Goal: Task Accomplishment & Management: Manage account settings

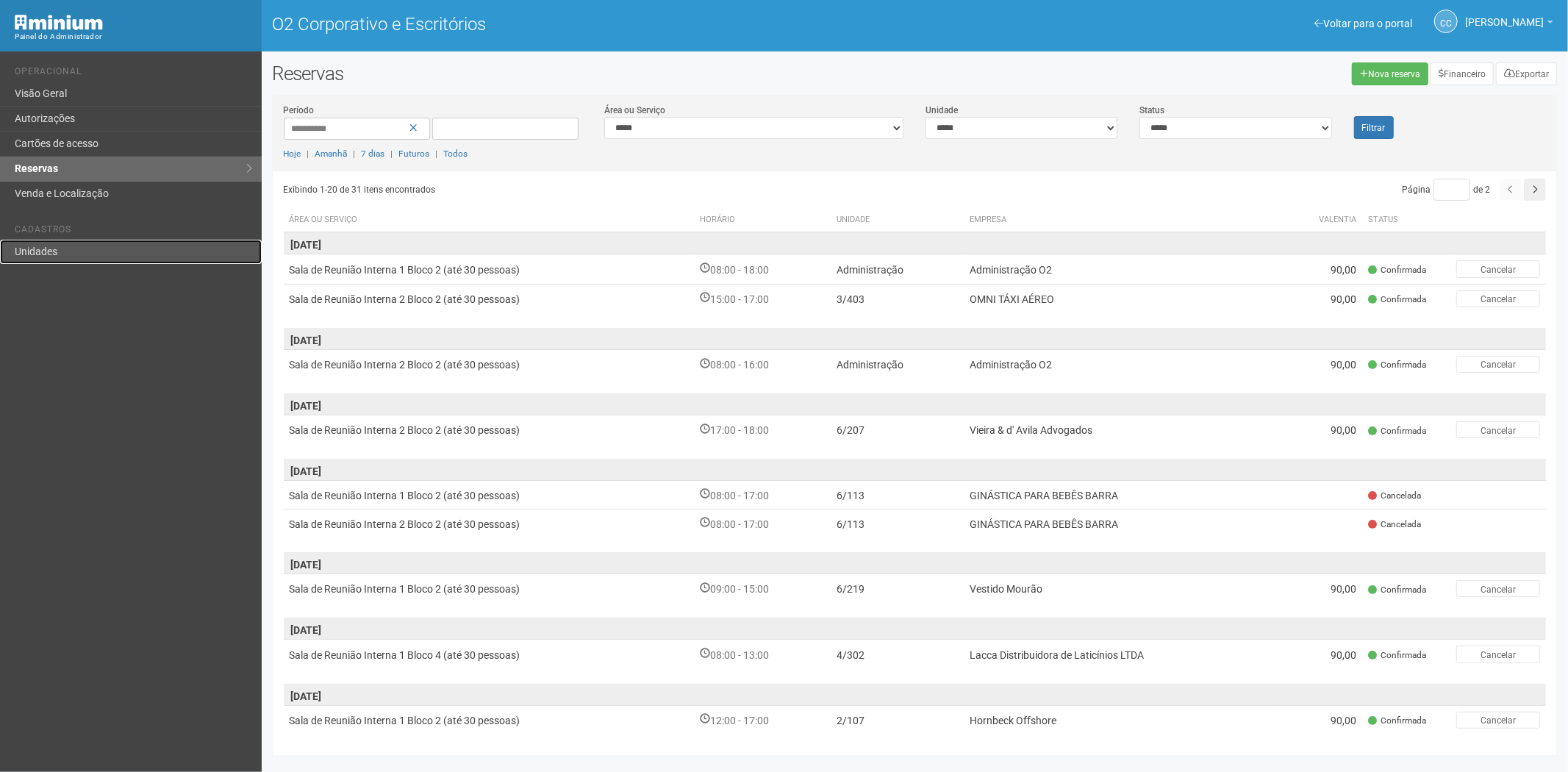
click at [110, 252] on link "Unidades" at bounding box center [131, 252] width 262 height 24
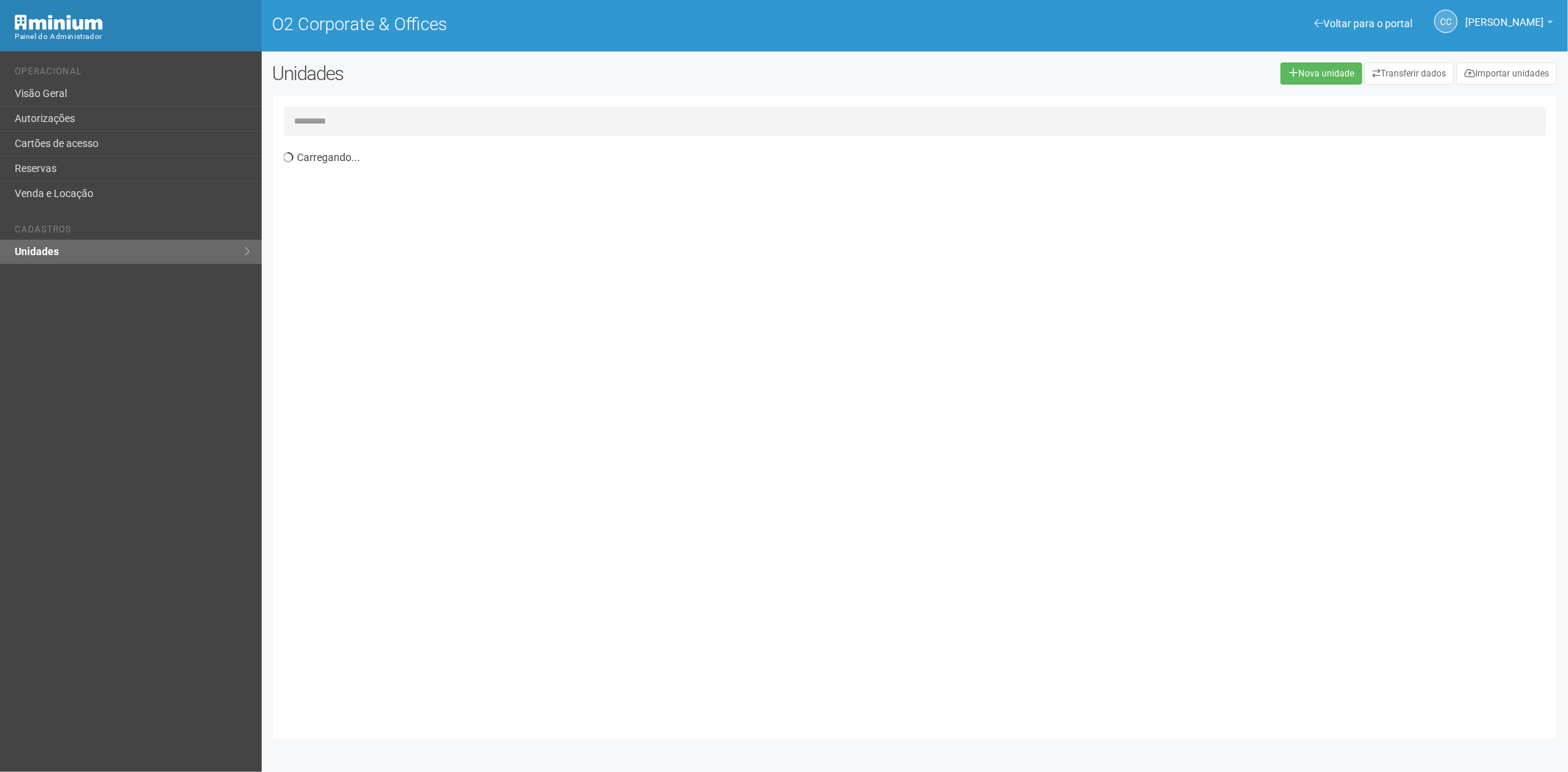
click at [320, 128] on input "text" at bounding box center [915, 121] width 1263 height 29
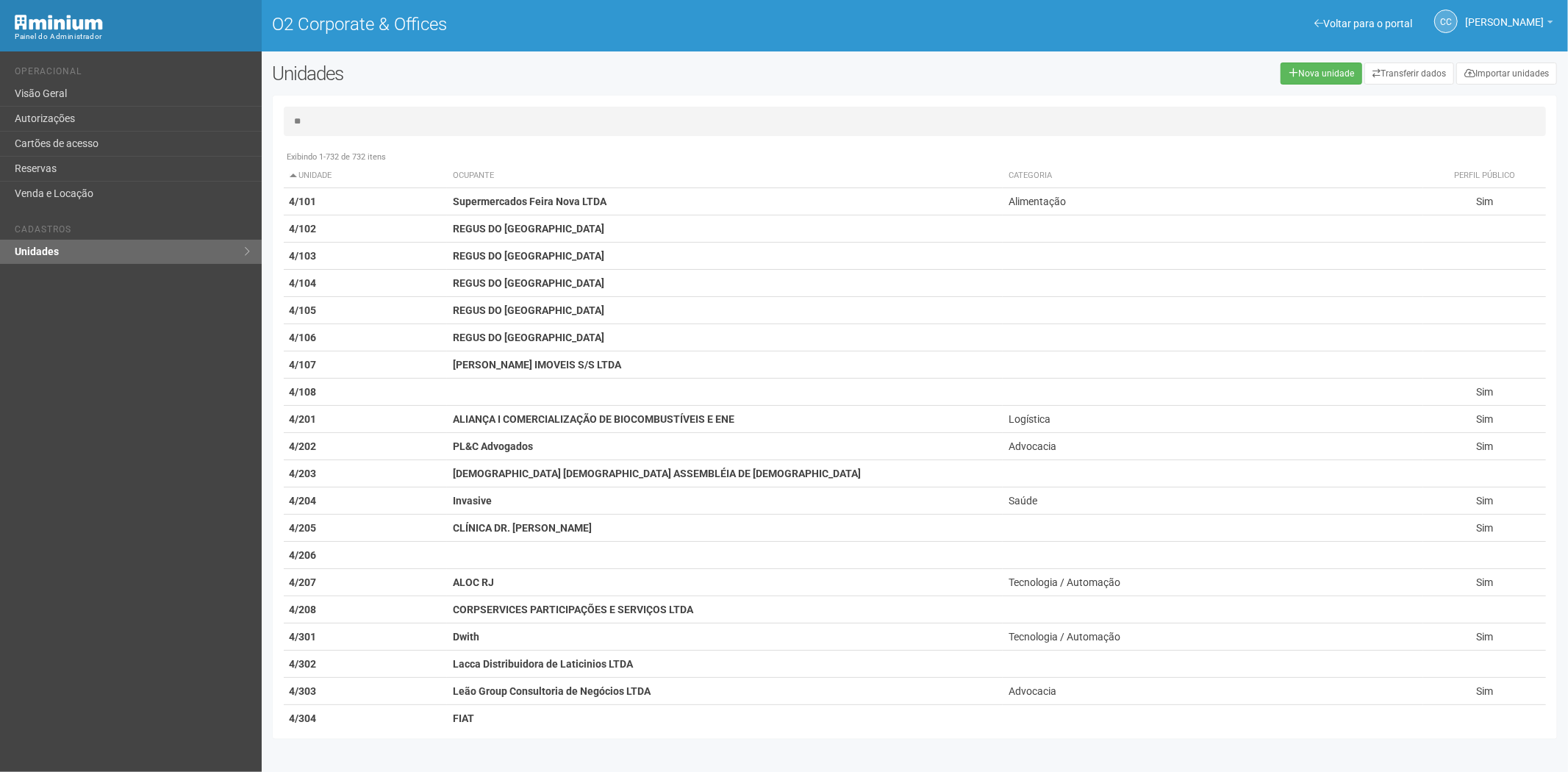
click at [366, 118] on input "**" at bounding box center [915, 121] width 1263 height 29
click at [369, 121] on input "**" at bounding box center [915, 121] width 1263 height 29
type input "*"
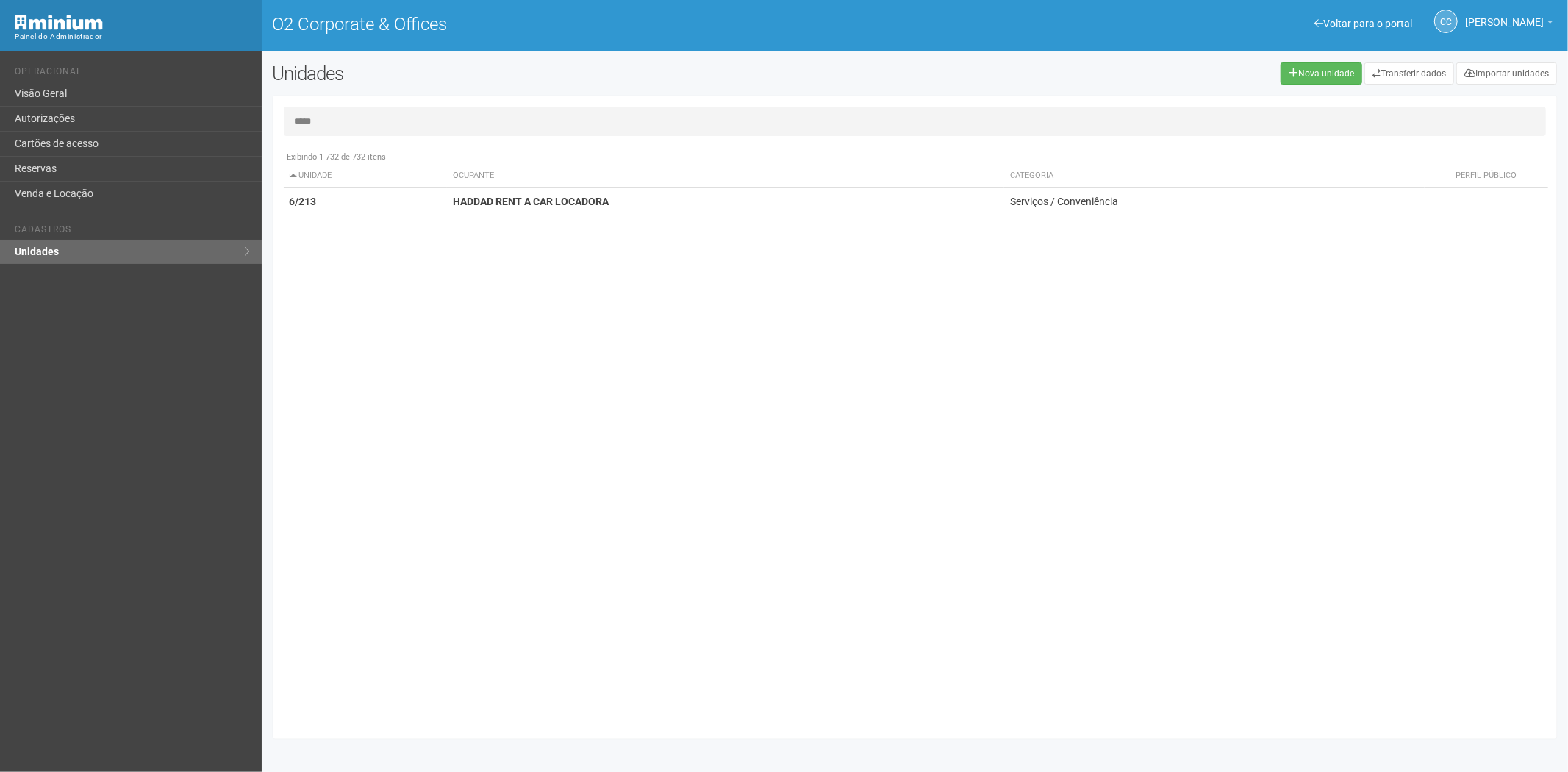
type input "*****"
drag, startPoint x: 548, startPoint y: 180, endPoint x: 561, endPoint y: 223, distance: 44.9
click at [546, 195] on table "Unidade Ocupante Categoria Perfil público 1/101 FARMOQUIMICA S/A 1/102 FARMOQUI…" at bounding box center [916, 189] width 1264 height 50
drag, startPoint x: 557, startPoint y: 206, endPoint x: 1385, endPoint y: 422, distance: 855.7
click at [560, 207] on td "HADDAD RENT A CAR LOCADORA" at bounding box center [724, 201] width 556 height 27
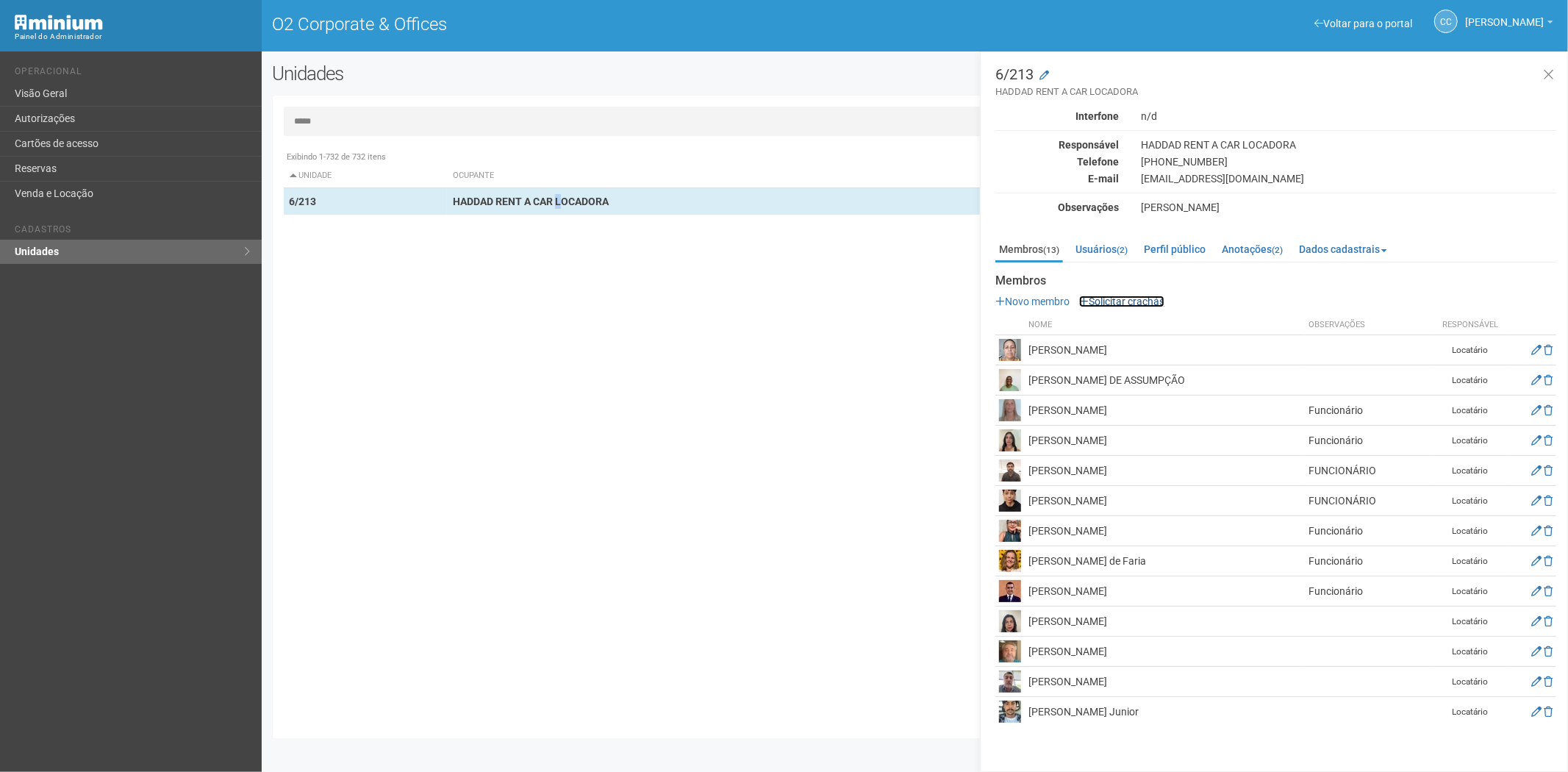
click at [1120, 303] on link "Solicitar crachás" at bounding box center [1121, 302] width 85 height 12
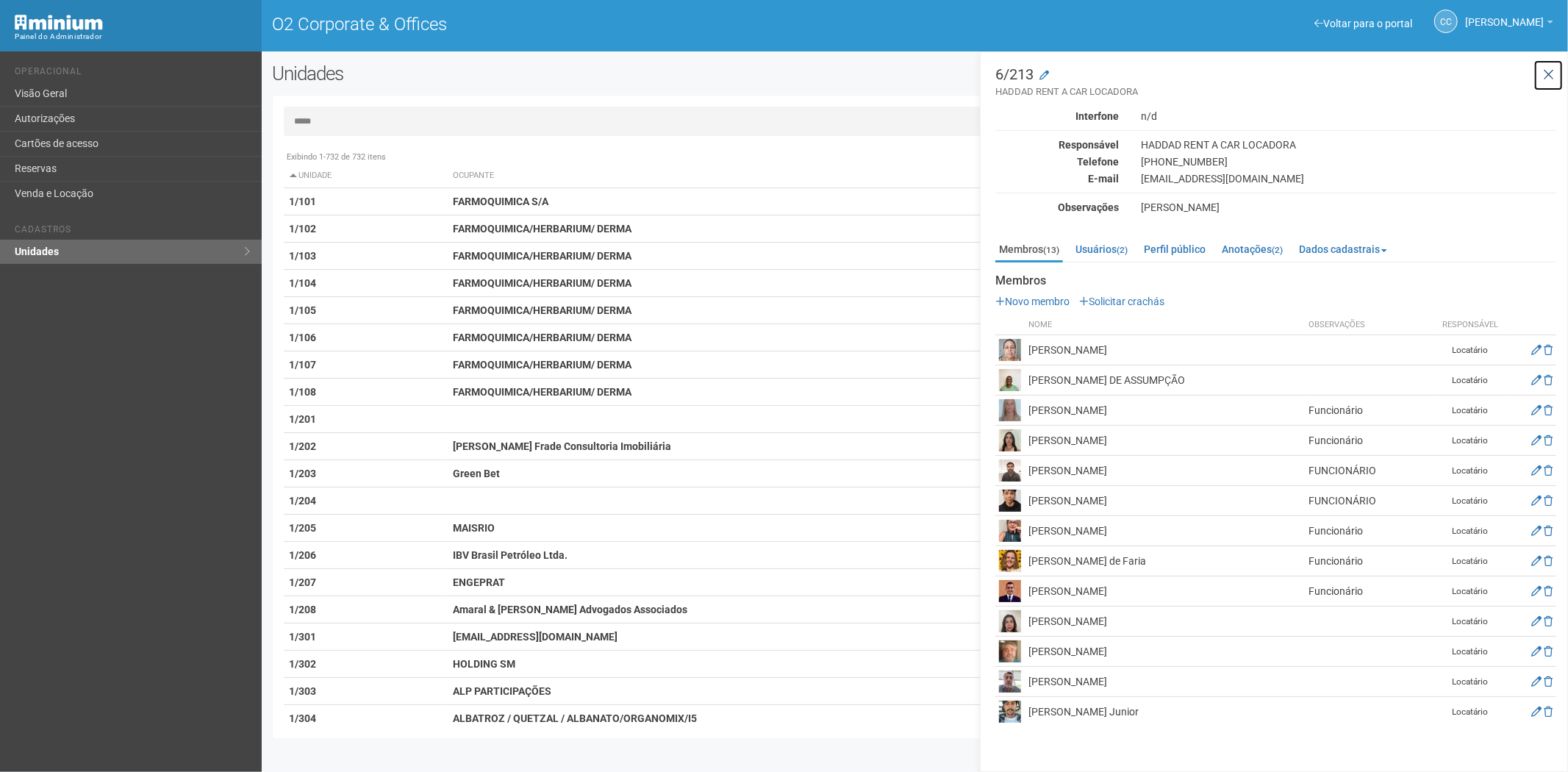
drag, startPoint x: 1545, startPoint y: 76, endPoint x: 1323, endPoint y: 59, distance: 222.6
click at [1545, 76] on icon at bounding box center [1548, 75] width 11 height 15
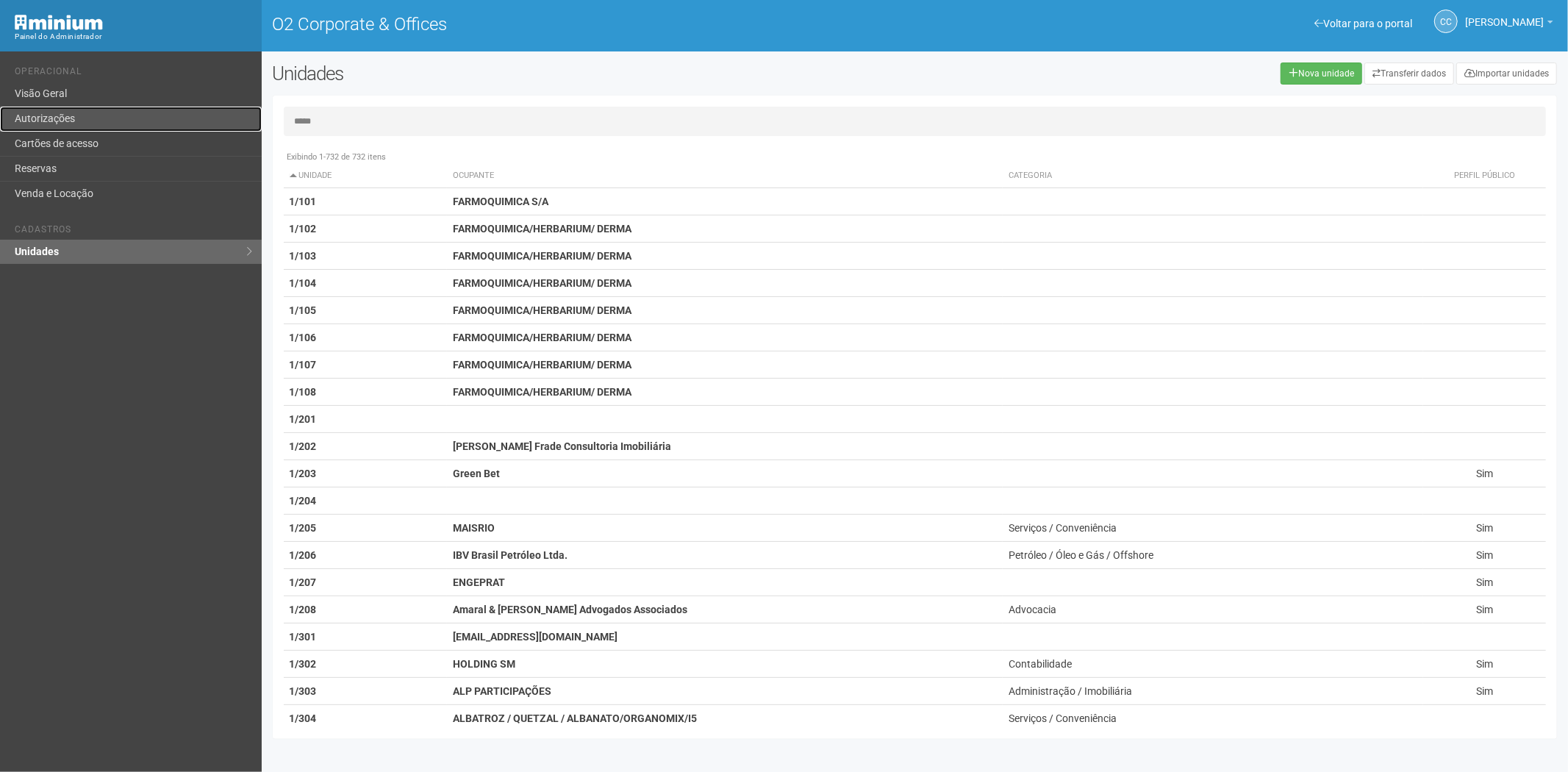
click at [99, 128] on link "Autorizações" at bounding box center [131, 119] width 262 height 25
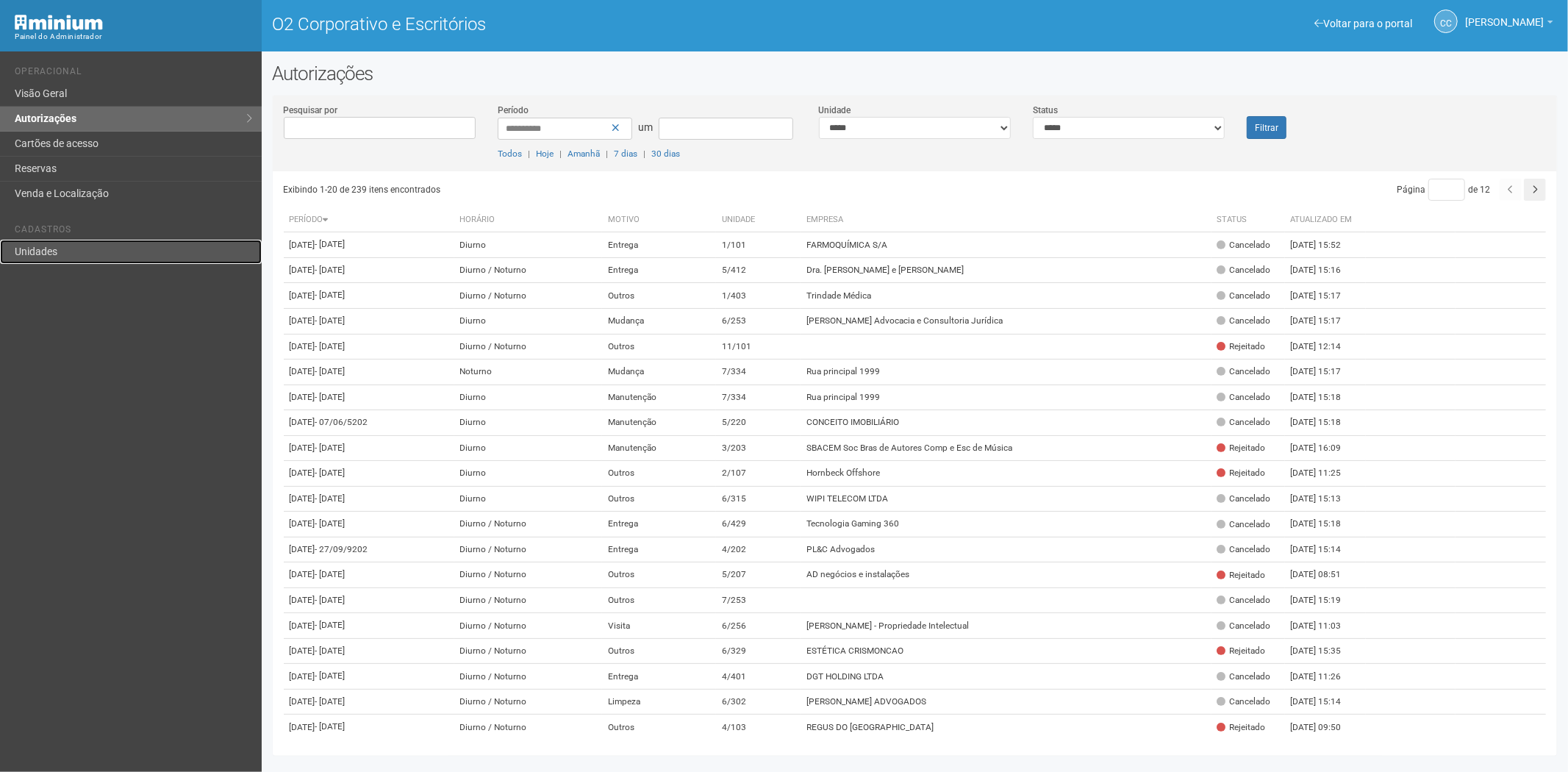
click at [66, 251] on link "Unidades" at bounding box center [131, 252] width 262 height 24
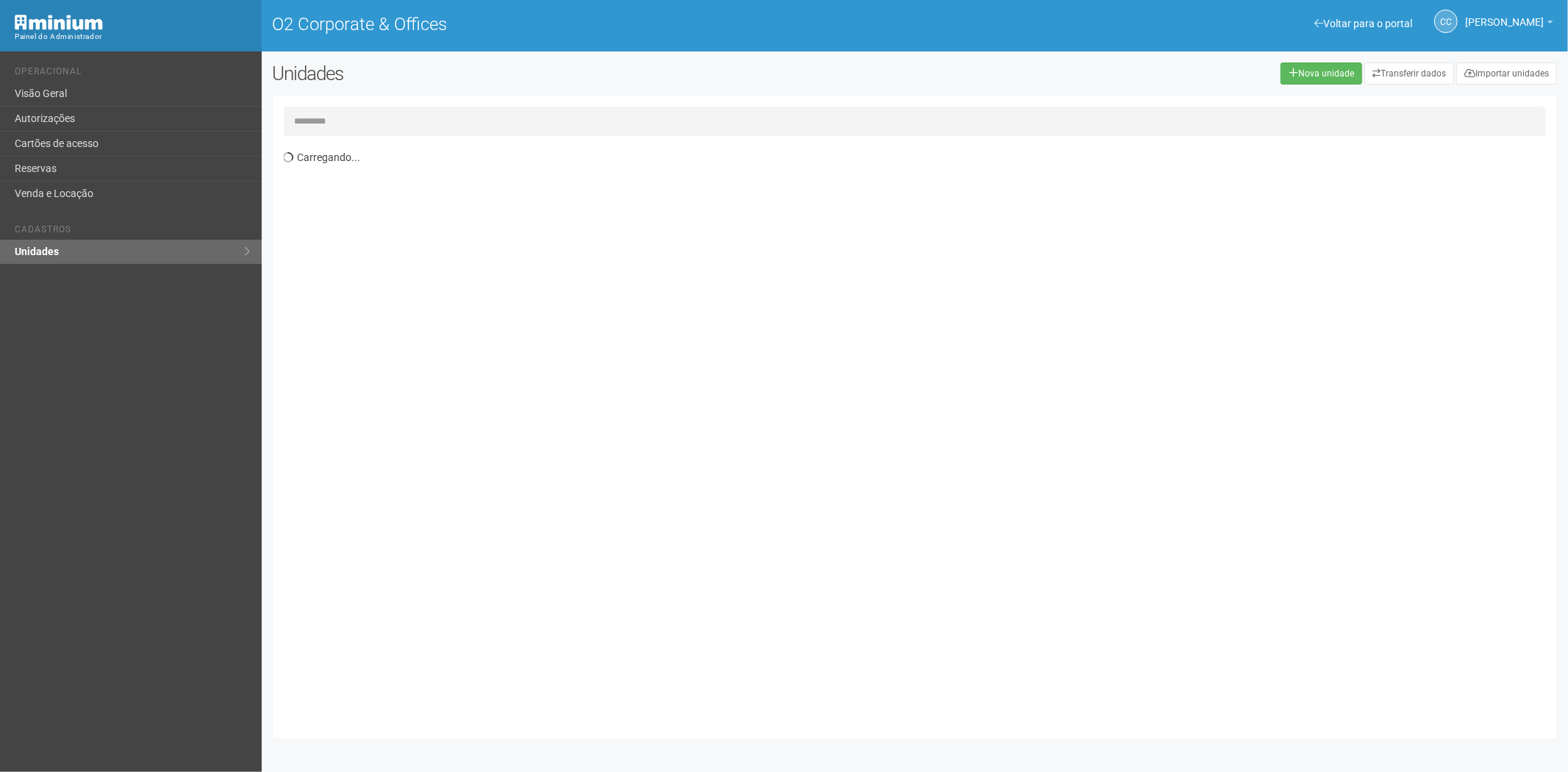
click at [362, 122] on input "text" at bounding box center [915, 121] width 1263 height 29
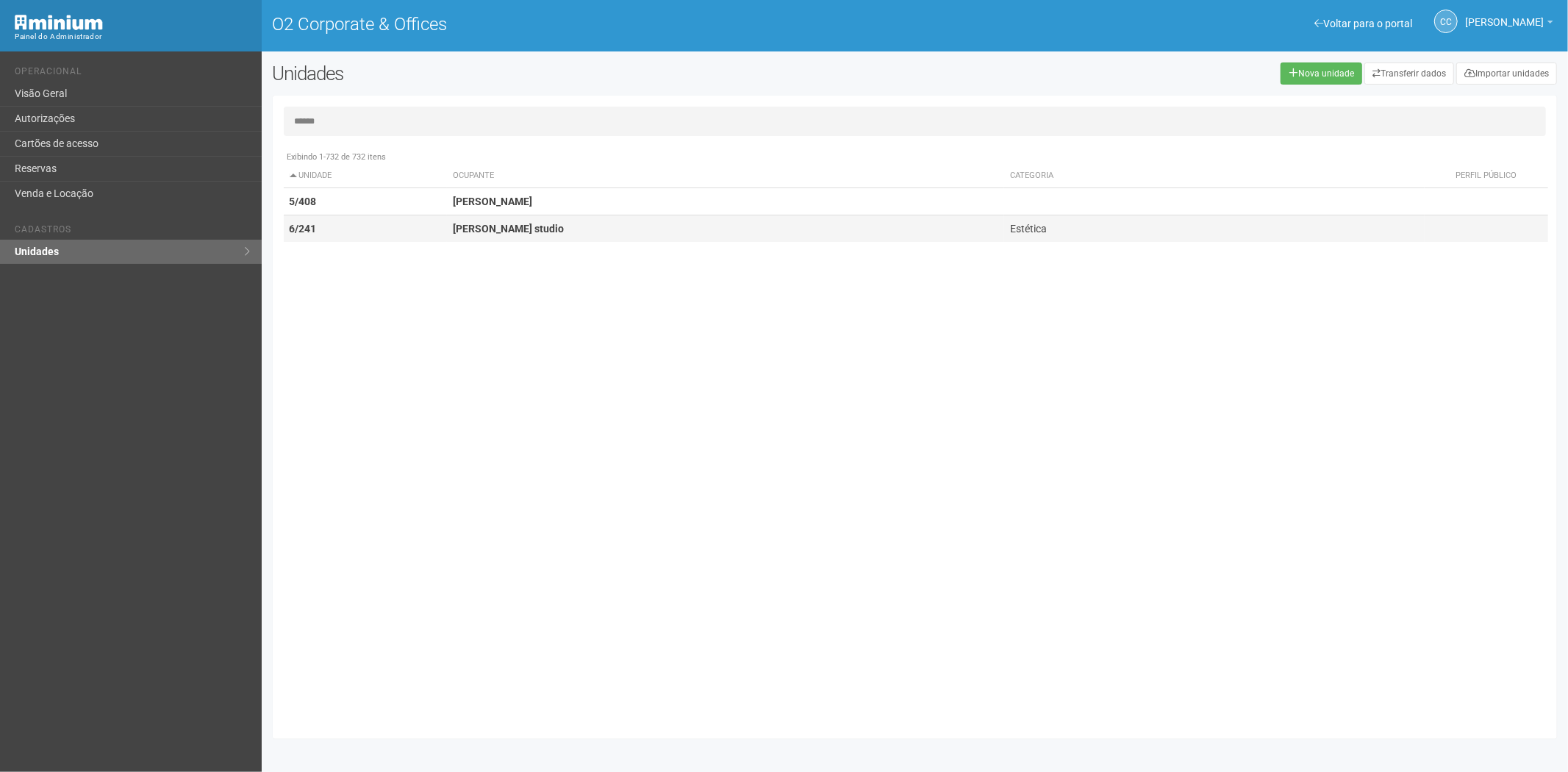
type input "******"
click at [377, 219] on td "6/241" at bounding box center [365, 228] width 164 height 27
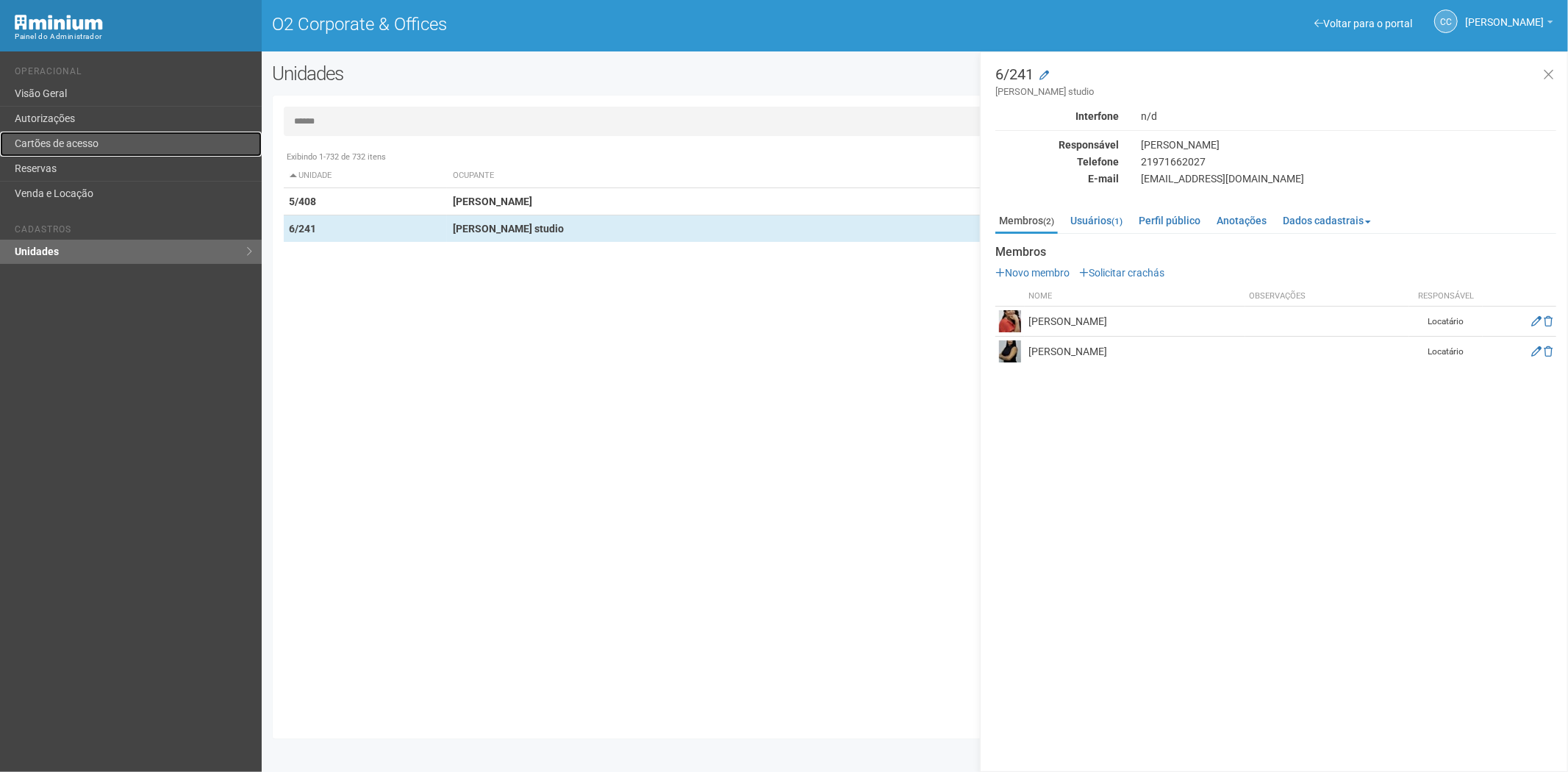
click at [51, 148] on link "Cartões de acesso" at bounding box center [131, 144] width 262 height 25
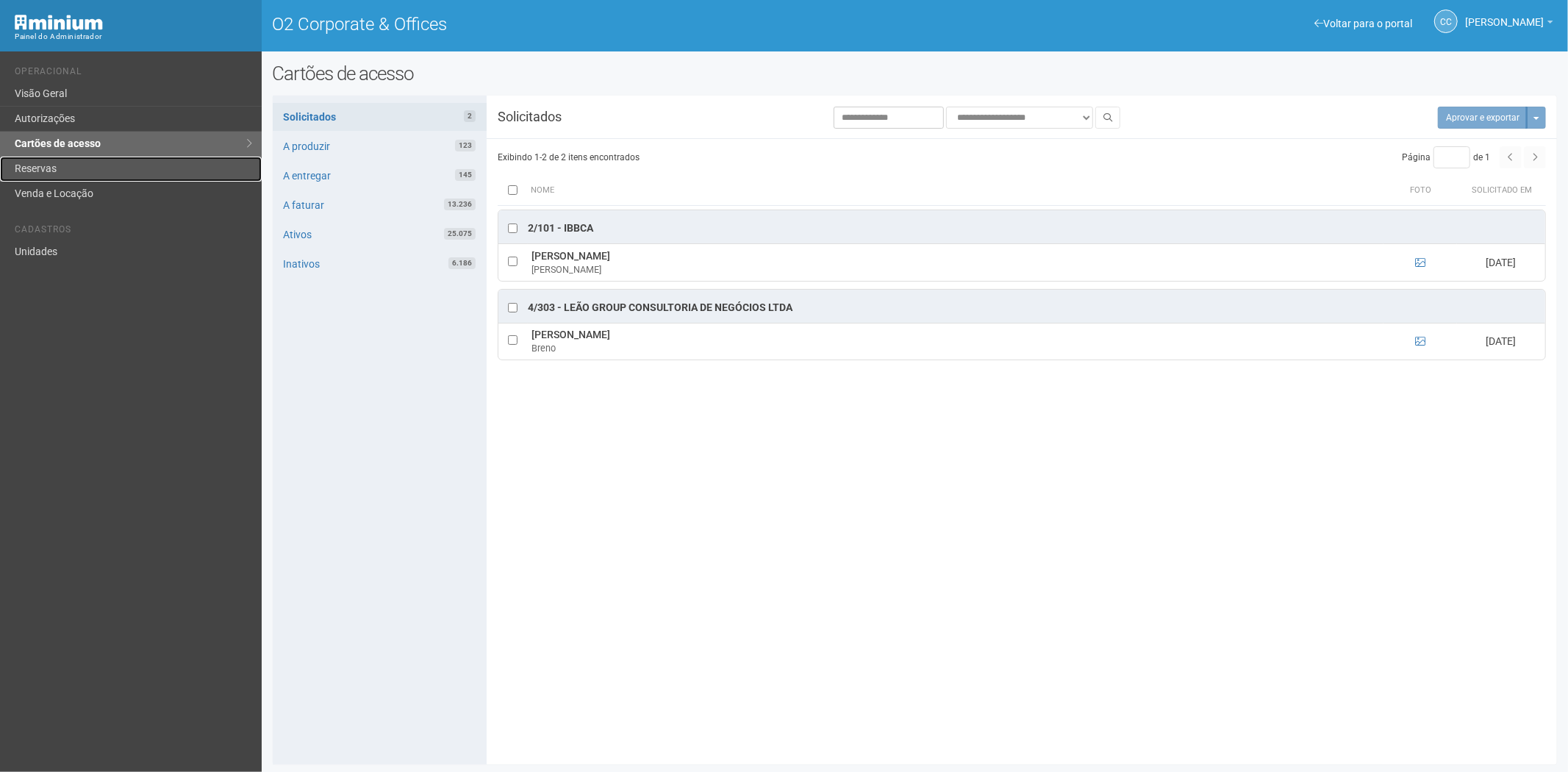
click at [96, 176] on link "Reservas" at bounding box center [131, 169] width 262 height 25
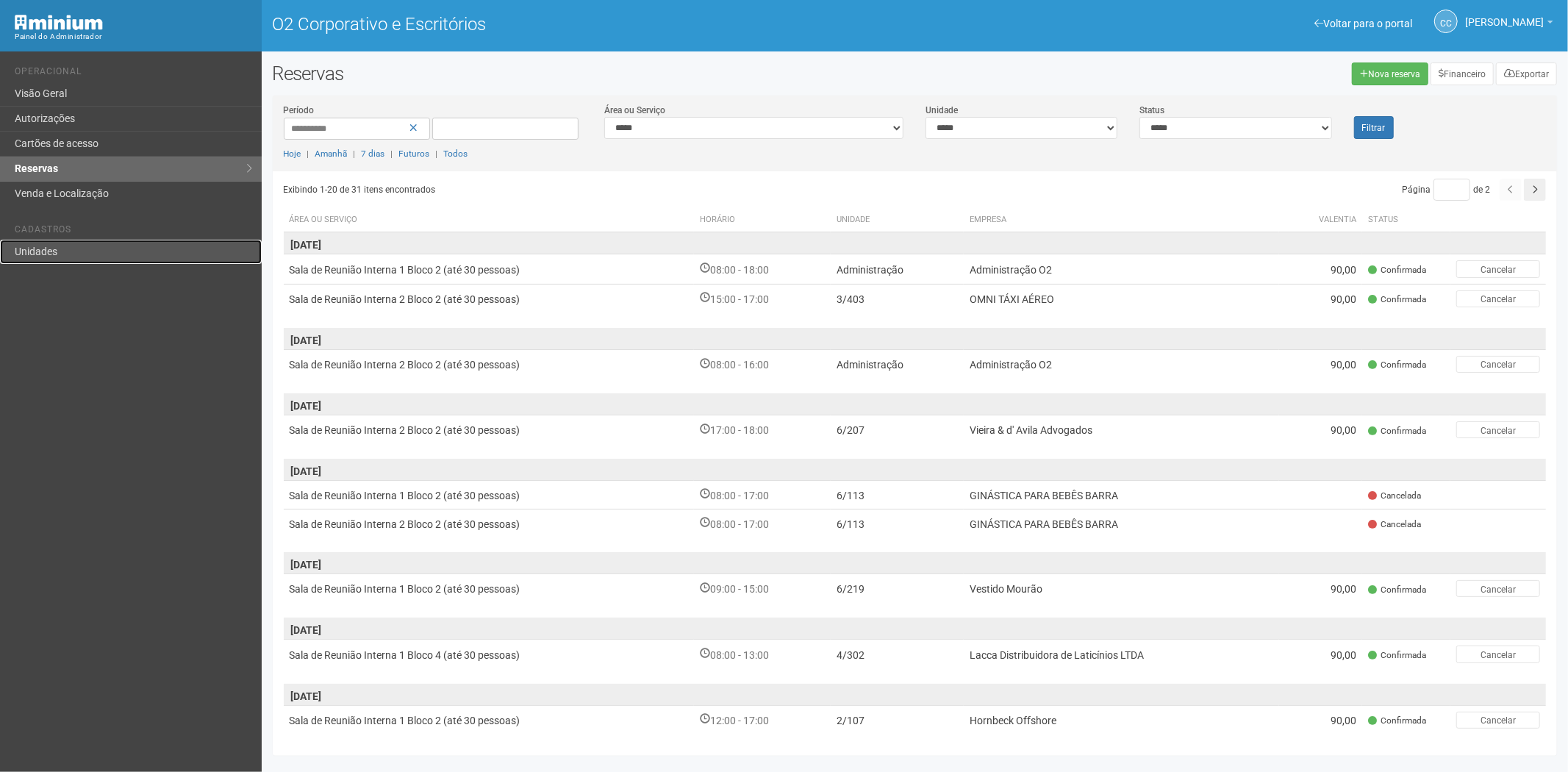
drag, startPoint x: 41, startPoint y: 247, endPoint x: 59, endPoint y: 241, distance: 19.0
click at [41, 247] on font "Unidades" at bounding box center [36, 252] width 42 height 12
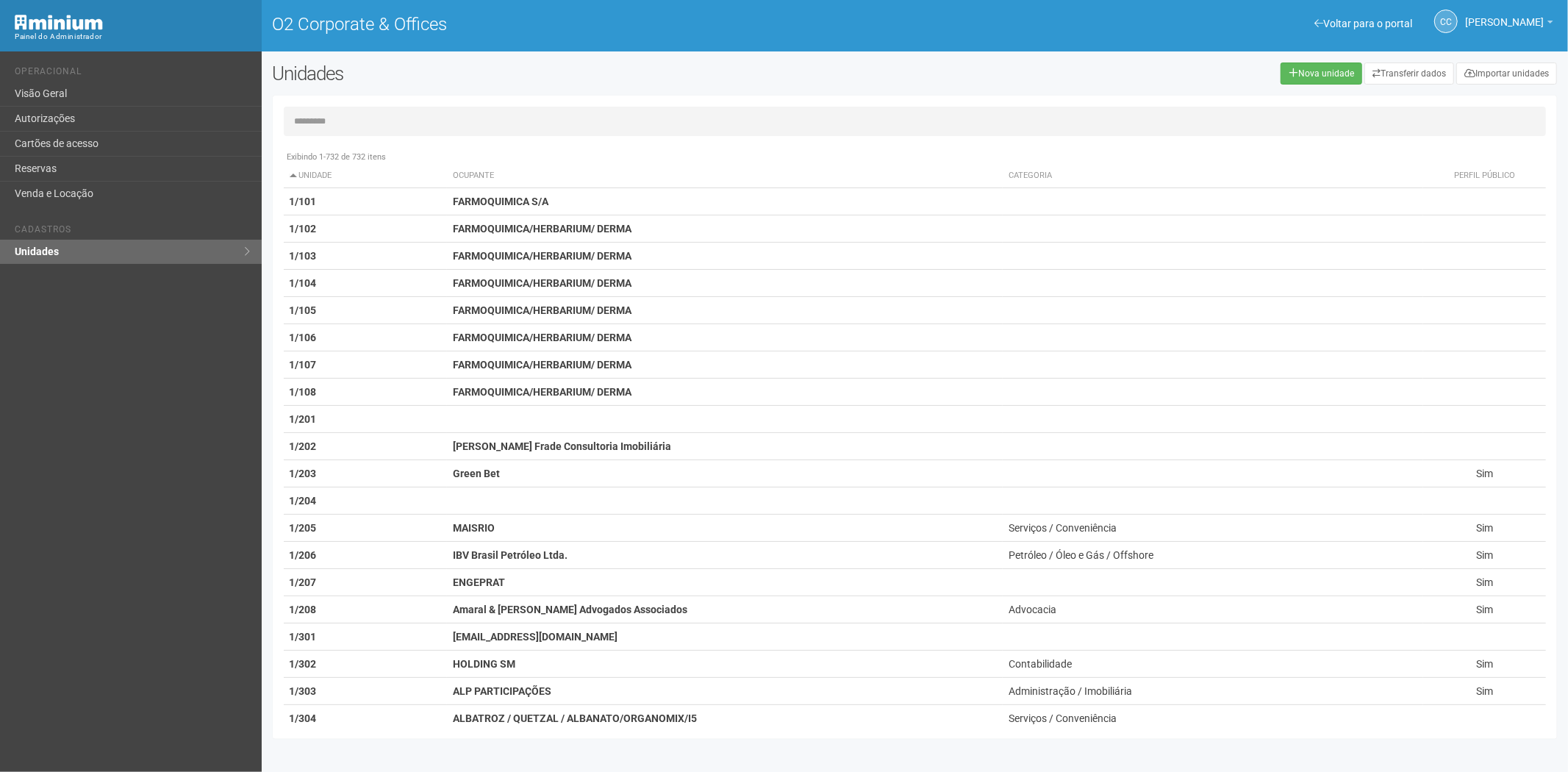
click at [331, 114] on input "text" at bounding box center [915, 121] width 1263 height 29
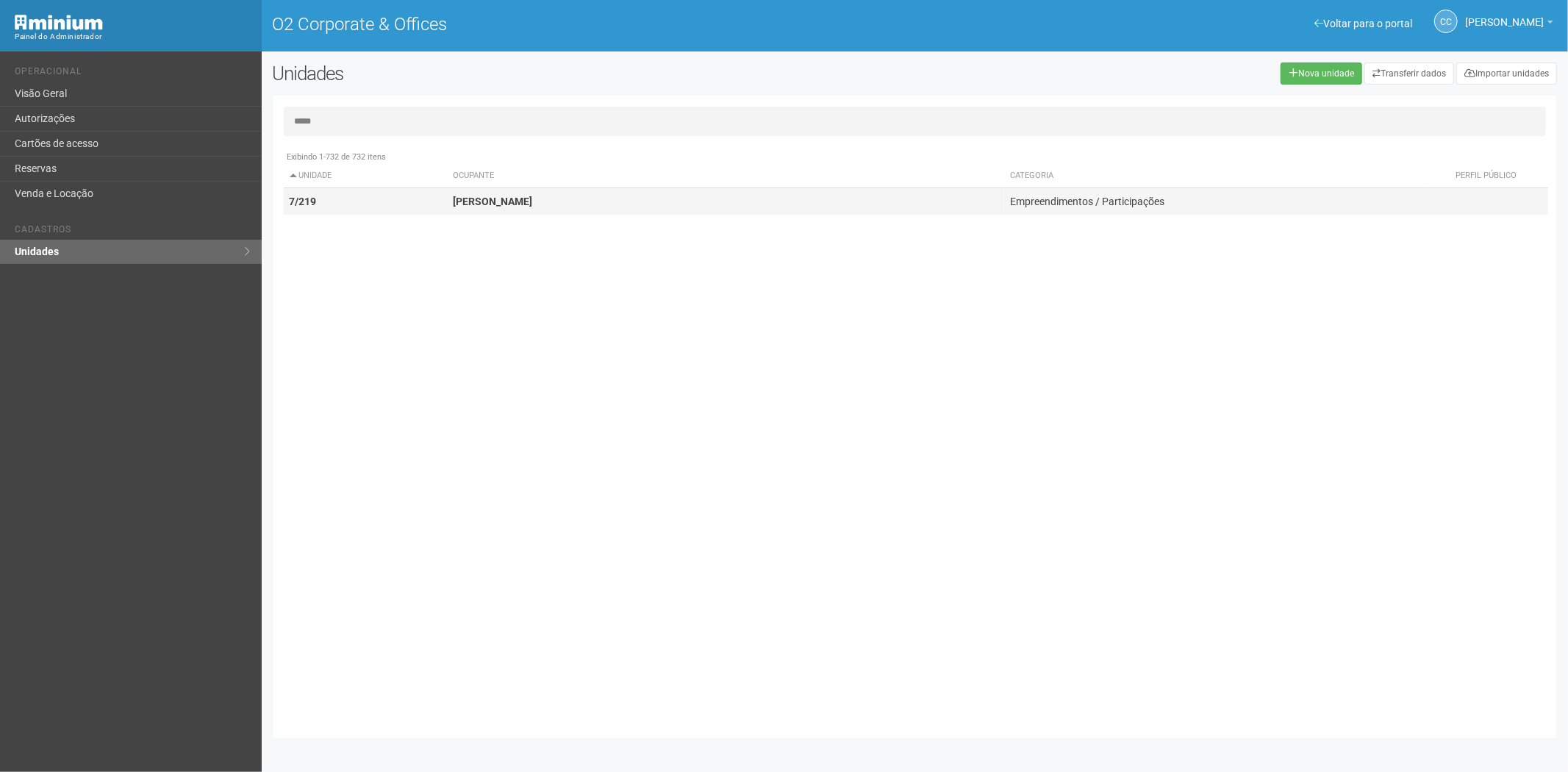
type input "*****"
click at [464, 208] on td "Paulo Mauricio" at bounding box center [725, 201] width 557 height 27
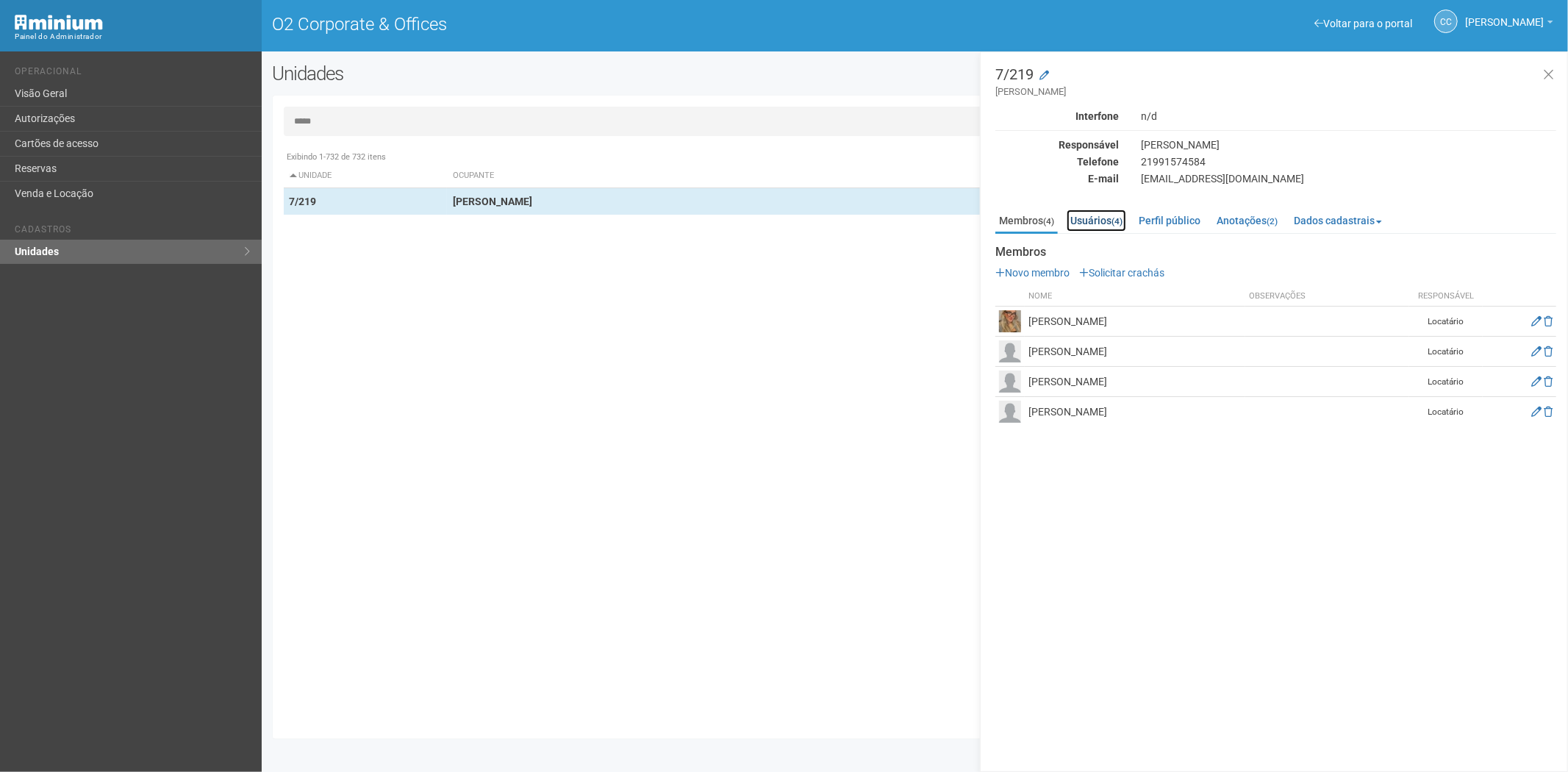
click at [1114, 217] on link "Usuários (4)" at bounding box center [1096, 220] width 60 height 22
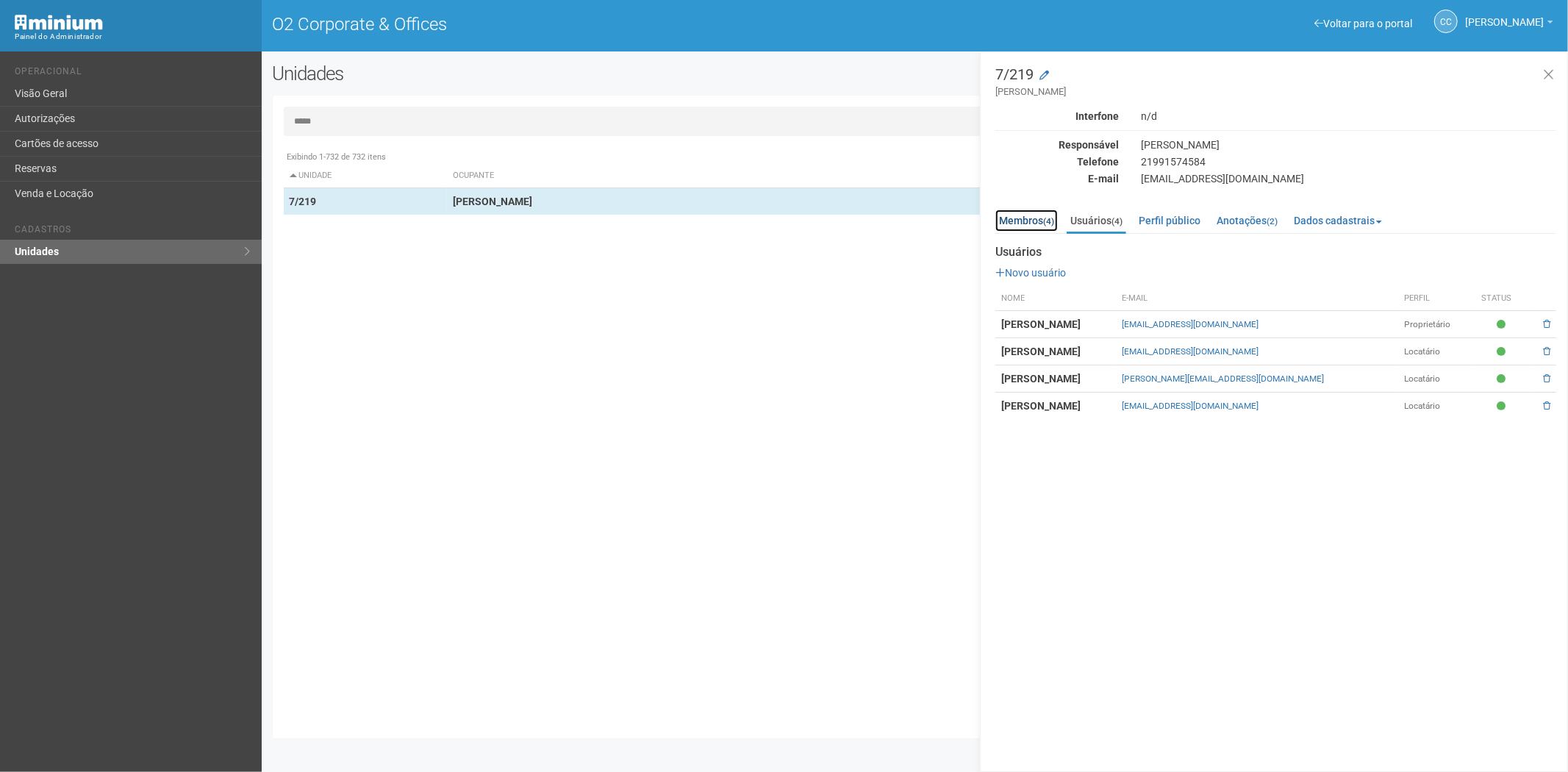
click at [1028, 219] on link "Membros (4)" at bounding box center [1026, 220] width 62 height 22
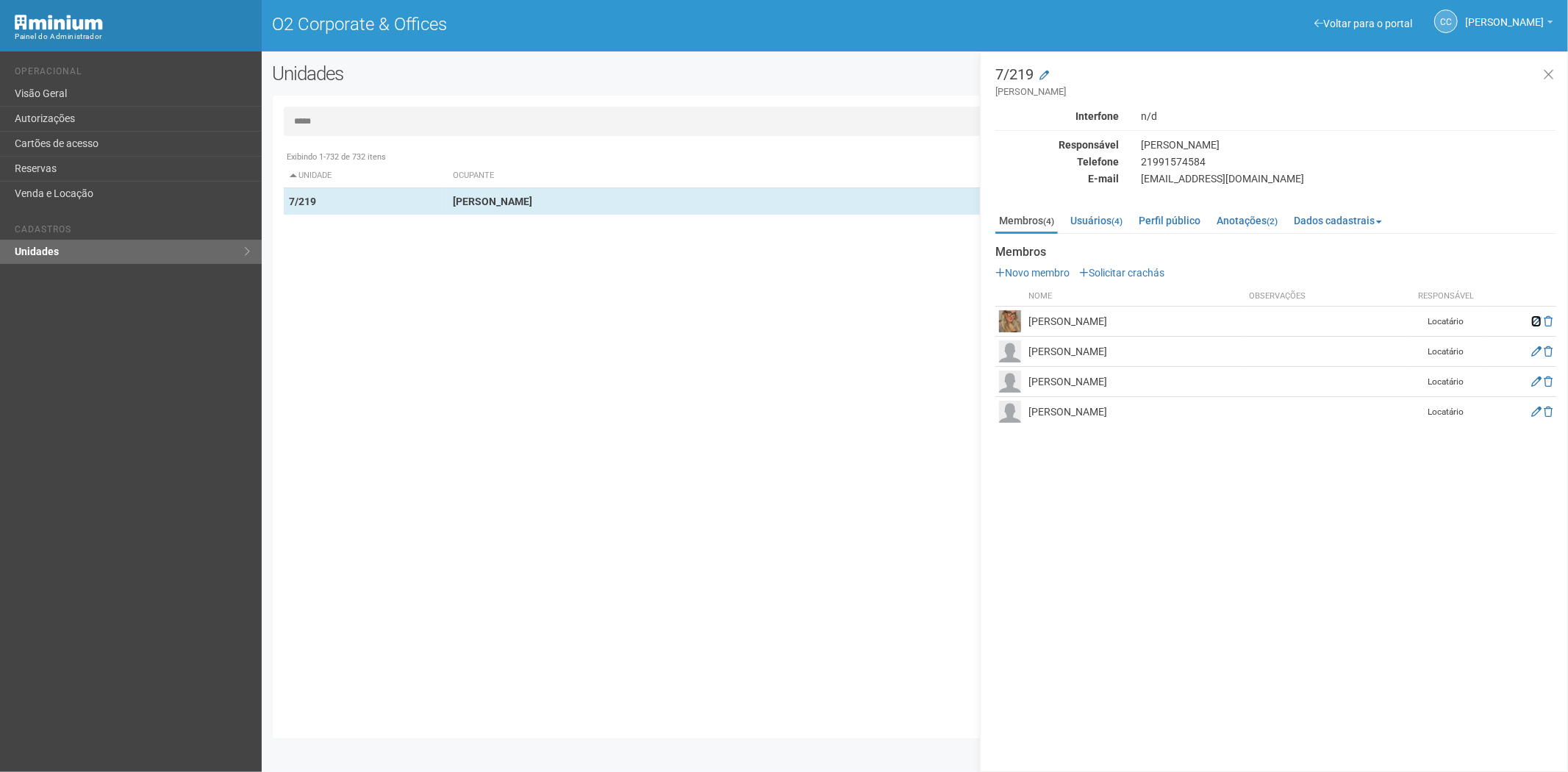
click at [1532, 325] on icon at bounding box center [1536, 321] width 10 height 10
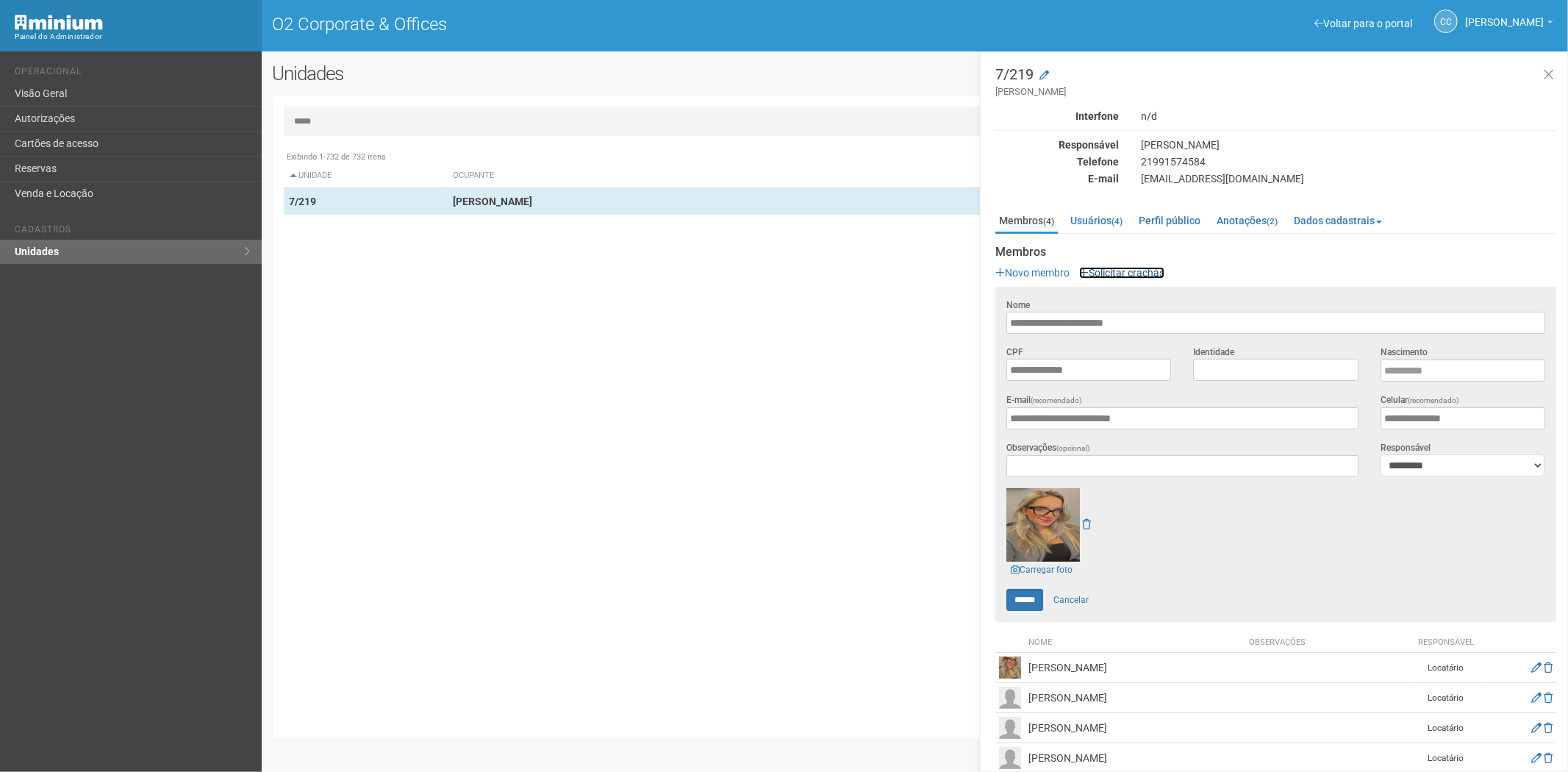
click at [1130, 270] on link "Solicitar crachás" at bounding box center [1121, 273] width 85 height 12
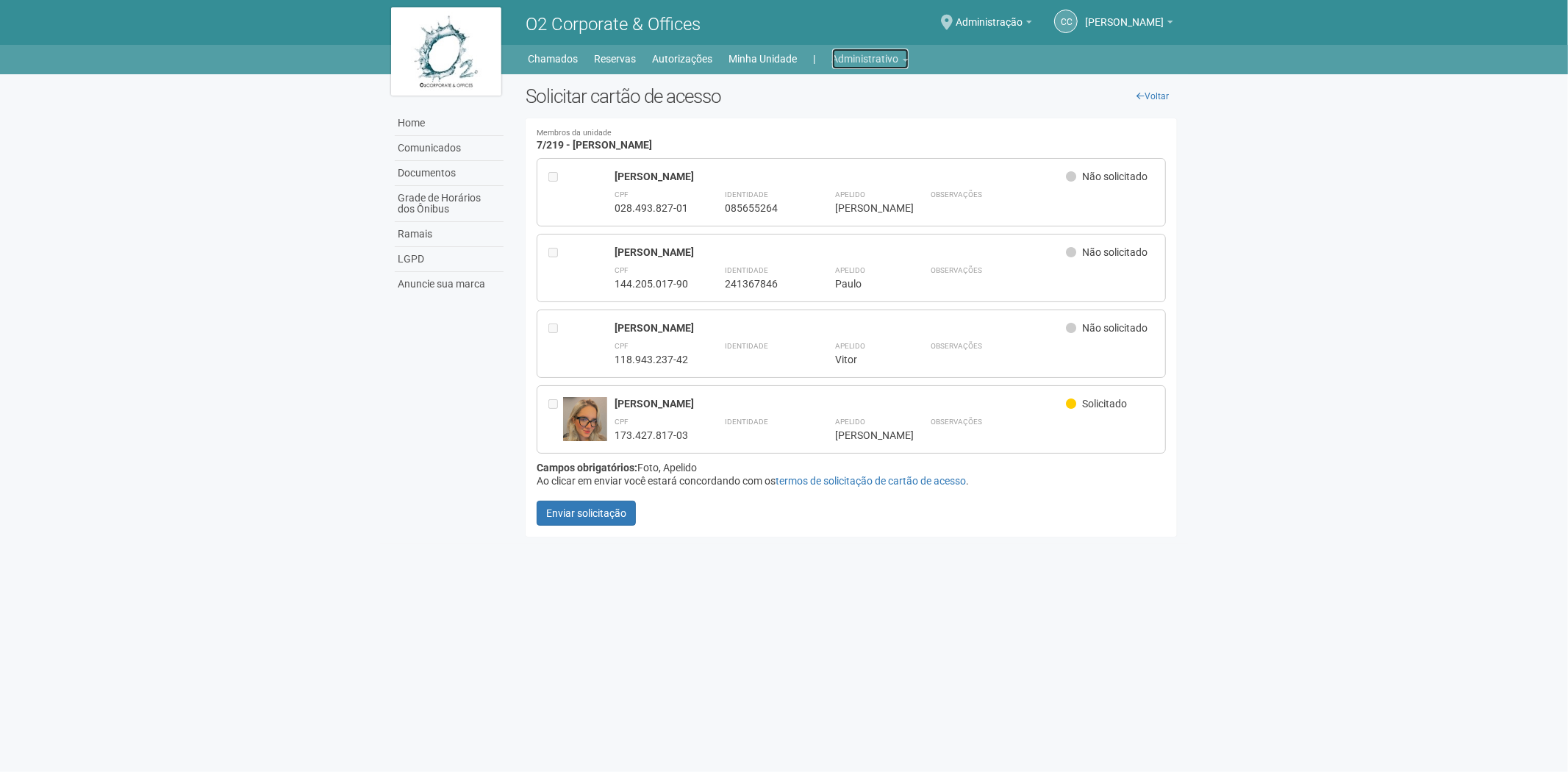
click at [860, 51] on link "Administrativo" at bounding box center [870, 59] width 76 height 21
drag, startPoint x: 851, startPoint y: 112, endPoint x: 879, endPoint y: 172, distance: 66.2
click at [850, 112] on link "Cartões de acesso" at bounding box center [850, 116] width 125 height 26
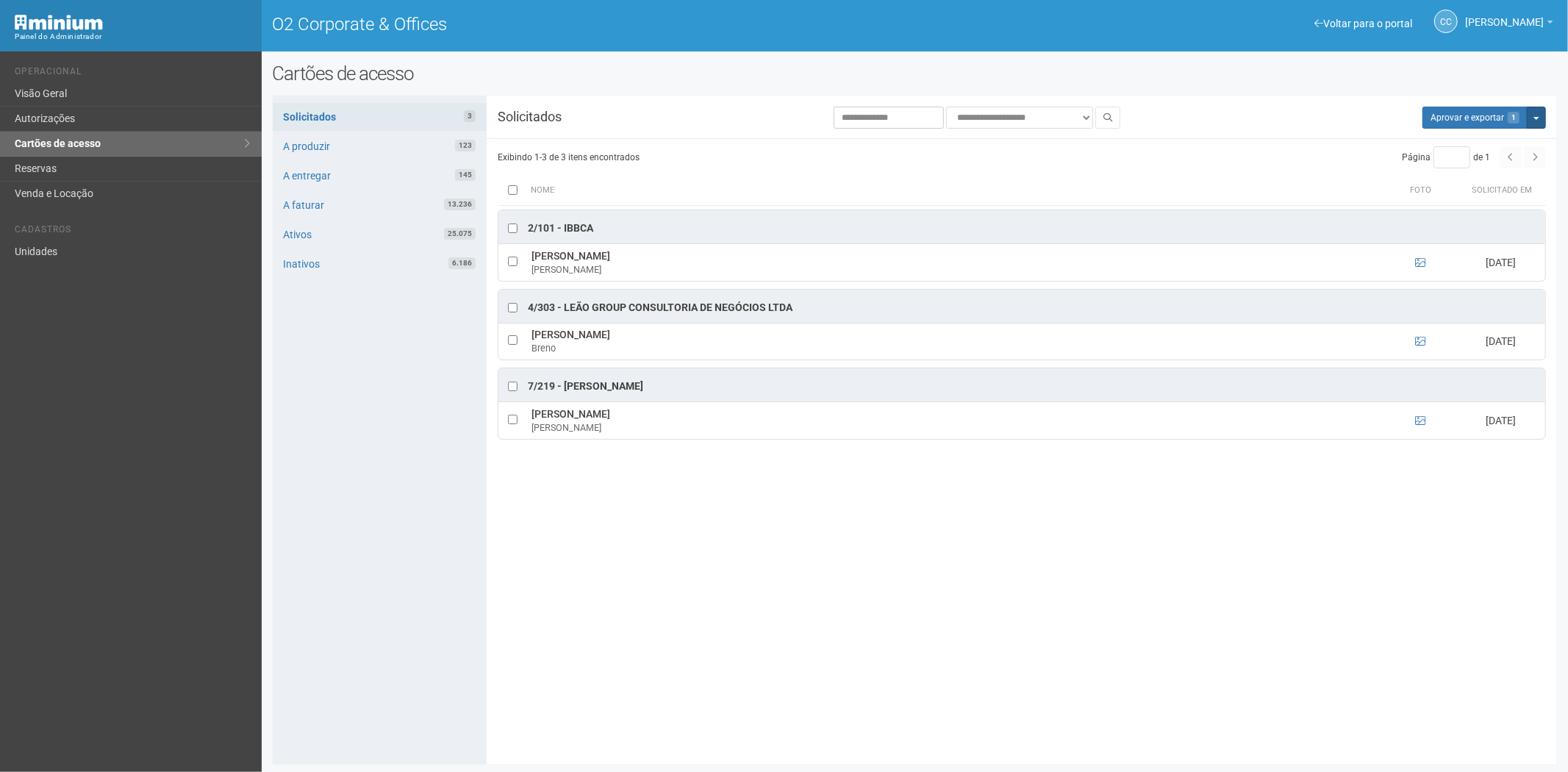
click at [1535, 123] on button "Mais opções" at bounding box center [1536, 117] width 19 height 22
drag, startPoint x: 1462, startPoint y: 162, endPoint x: 851, endPoint y: 82, distance: 616.2
click at [1462, 162] on link "Rejeitar solicitações" at bounding box center [1481, 164] width 116 height 17
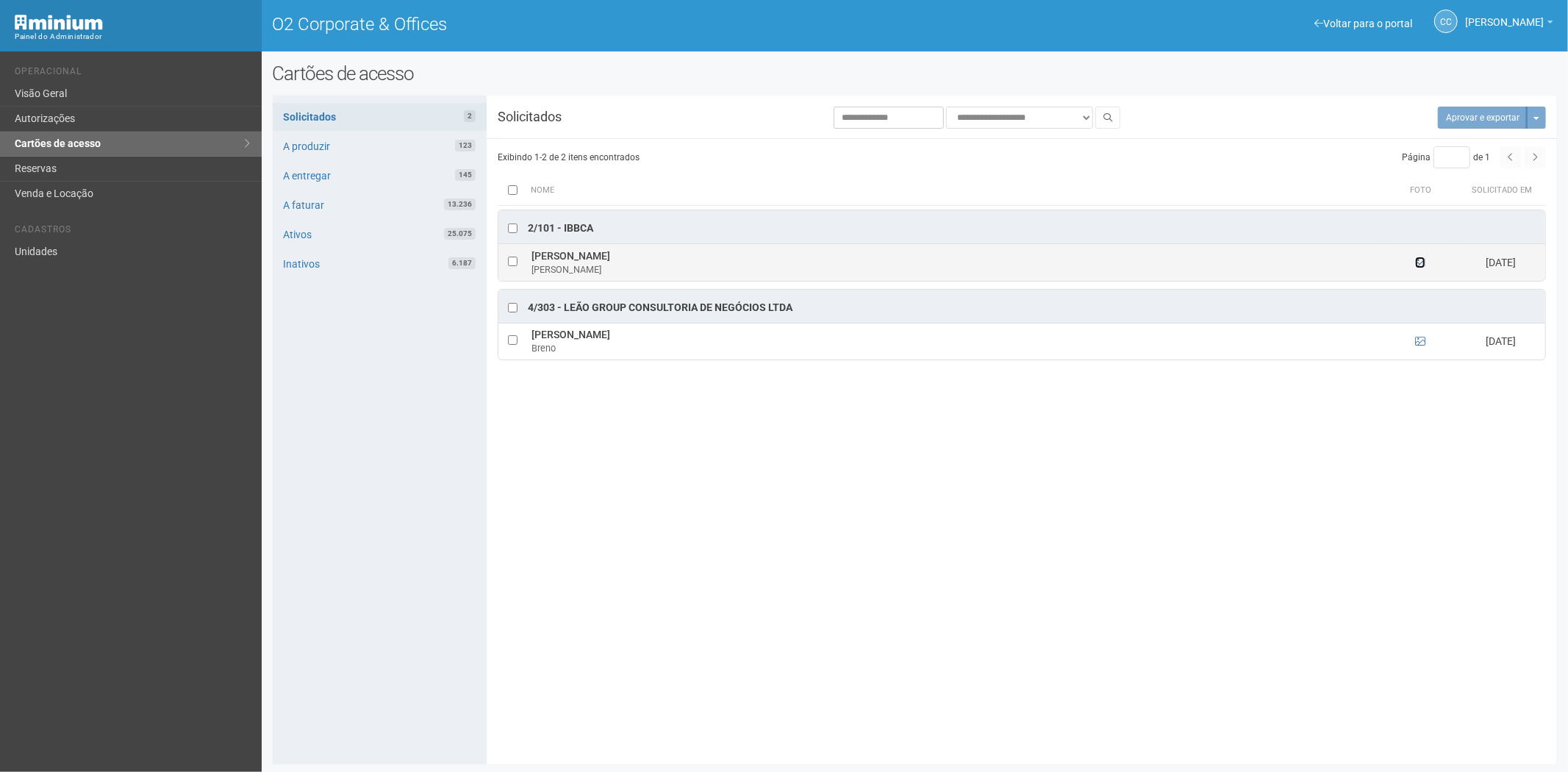
click at [1416, 263] on icon at bounding box center [1420, 263] width 10 height 10
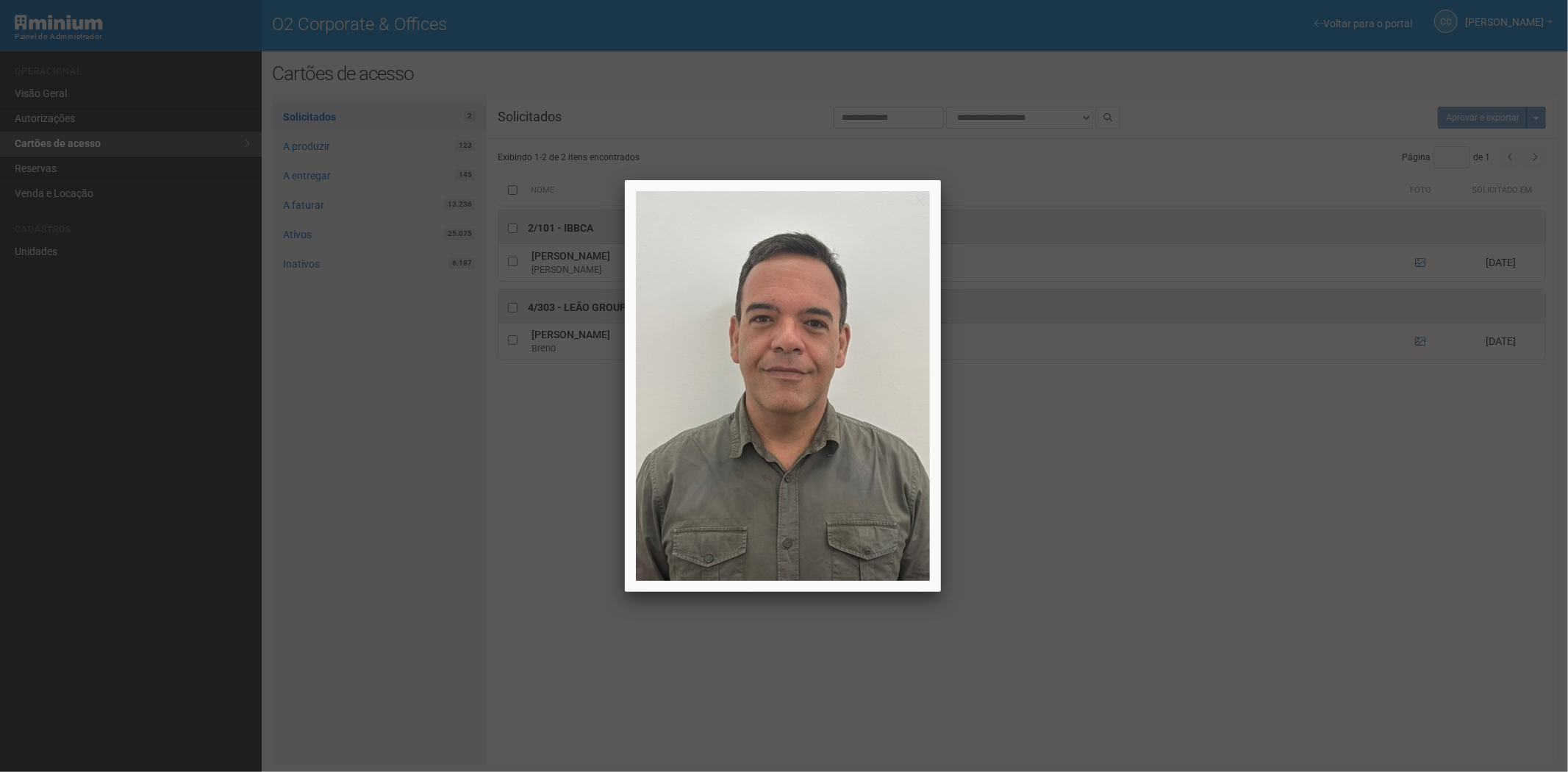
click at [1424, 297] on div at bounding box center [784, 386] width 1568 height 772
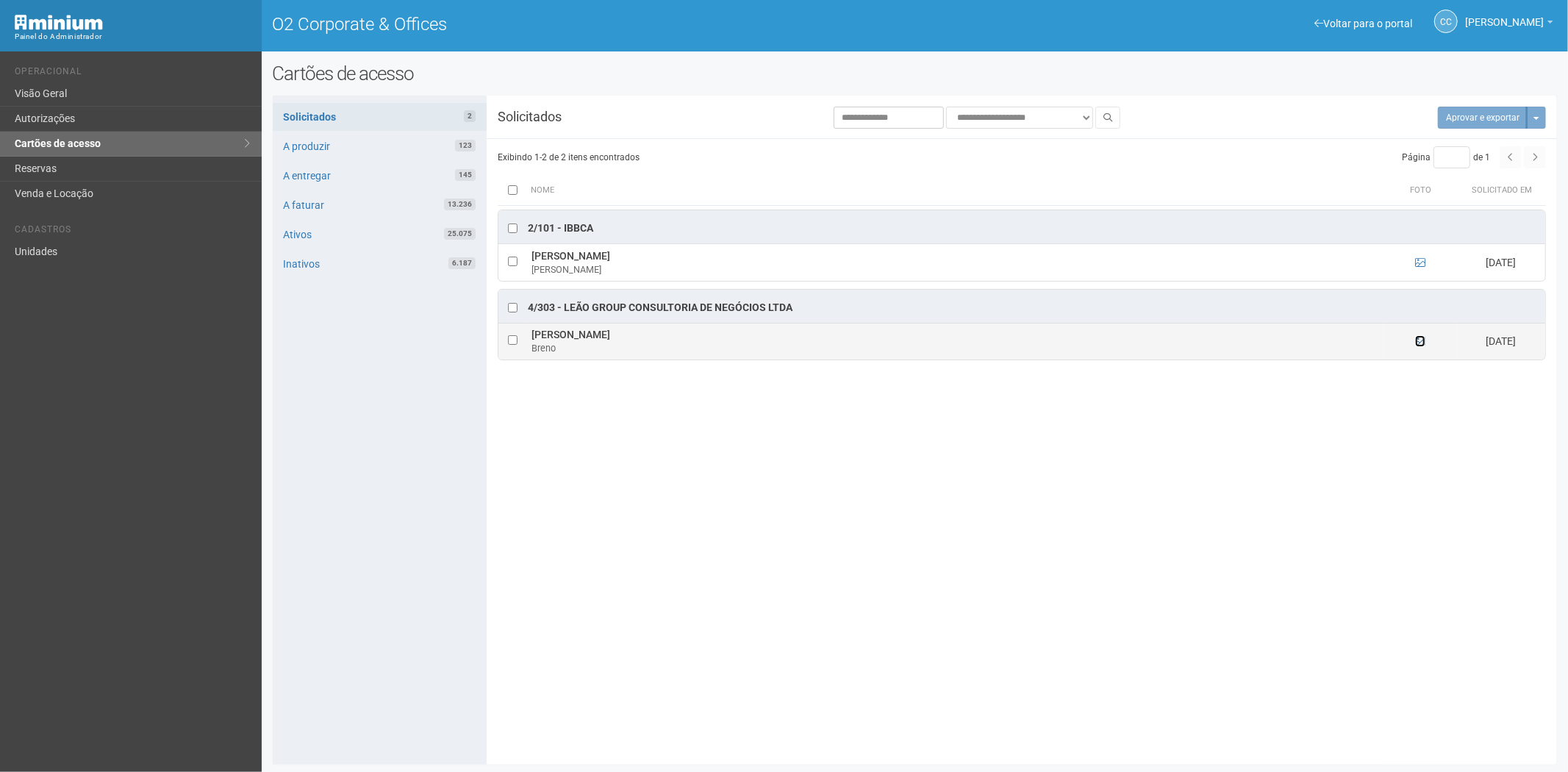
click at [1419, 345] on icon at bounding box center [1420, 341] width 10 height 10
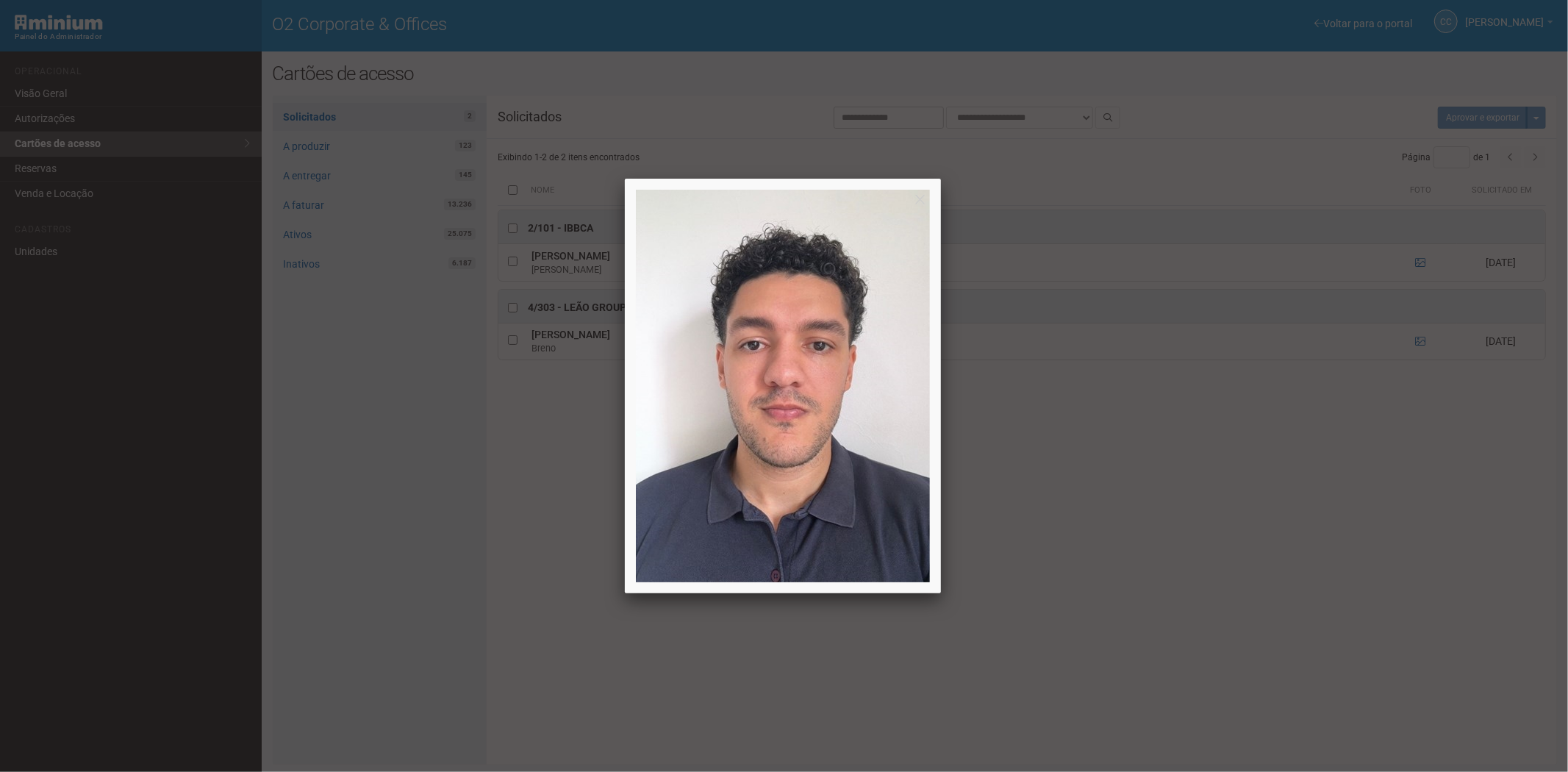
drag, startPoint x: 1302, startPoint y: 496, endPoint x: 728, endPoint y: 12, distance: 750.8
click at [1296, 476] on div at bounding box center [784, 386] width 1568 height 772
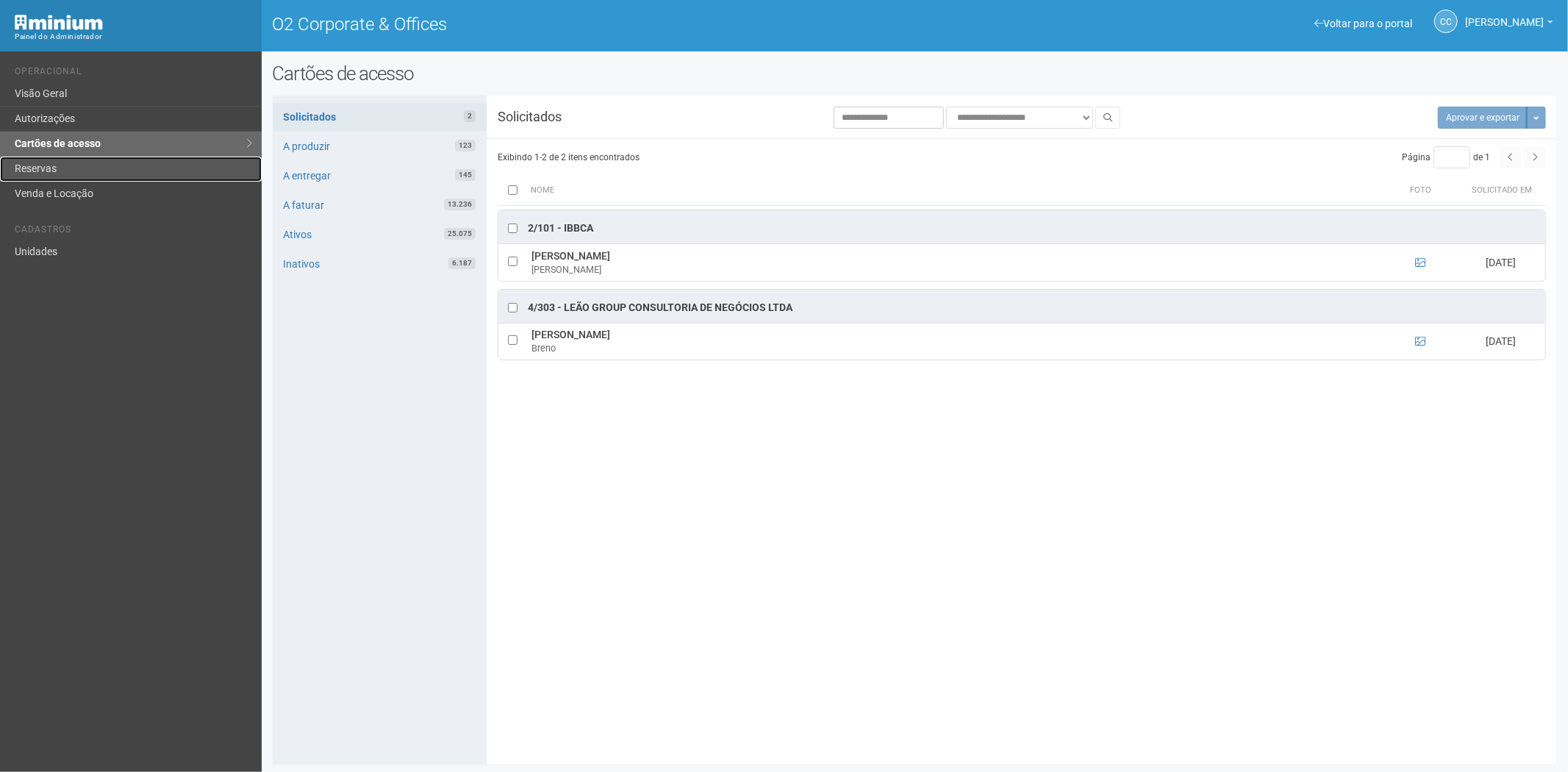
click at [78, 167] on link "Reservas" at bounding box center [131, 169] width 262 height 25
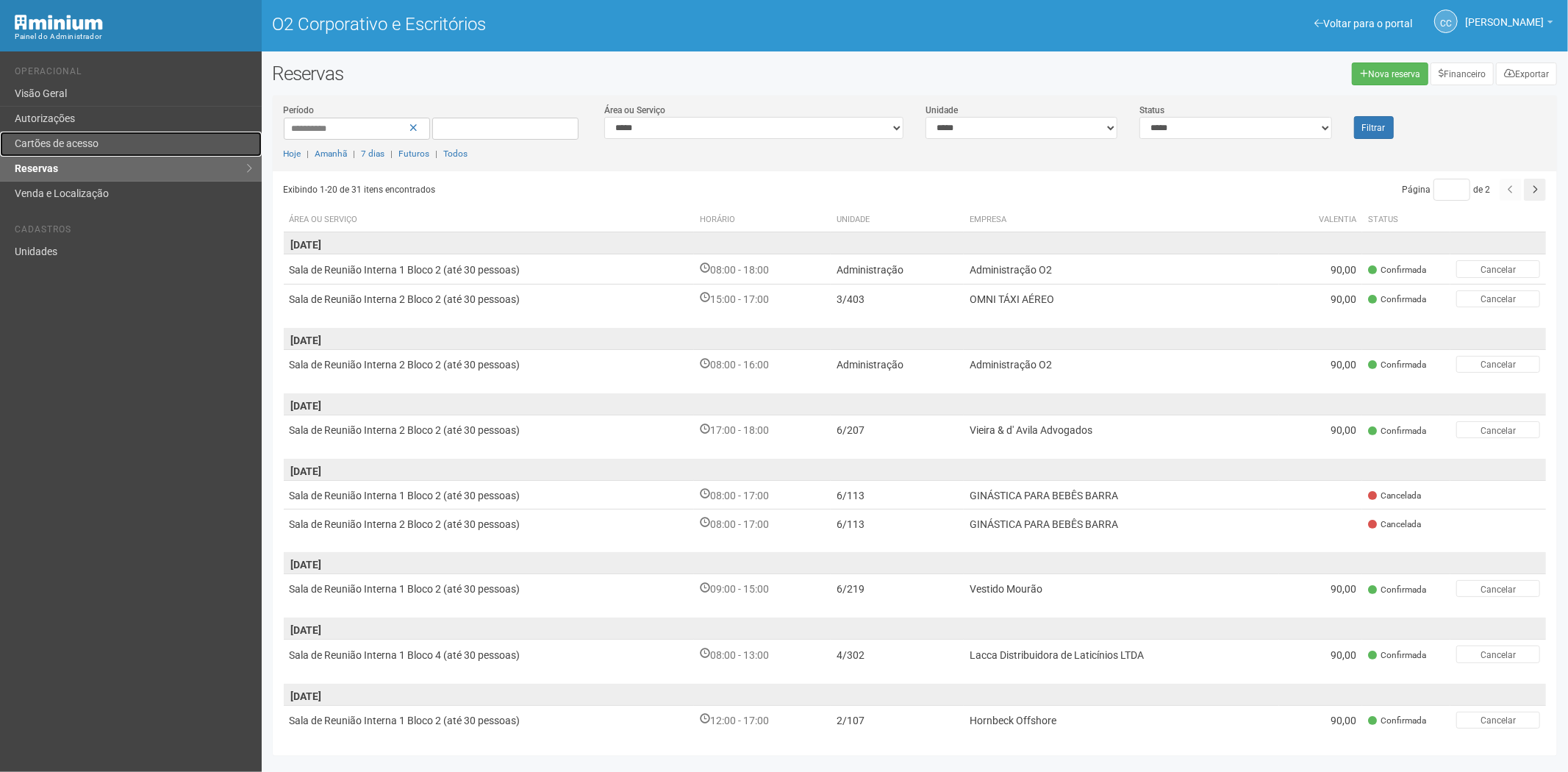
click at [90, 143] on font "Cartões de acesso" at bounding box center [56, 143] width 84 height 12
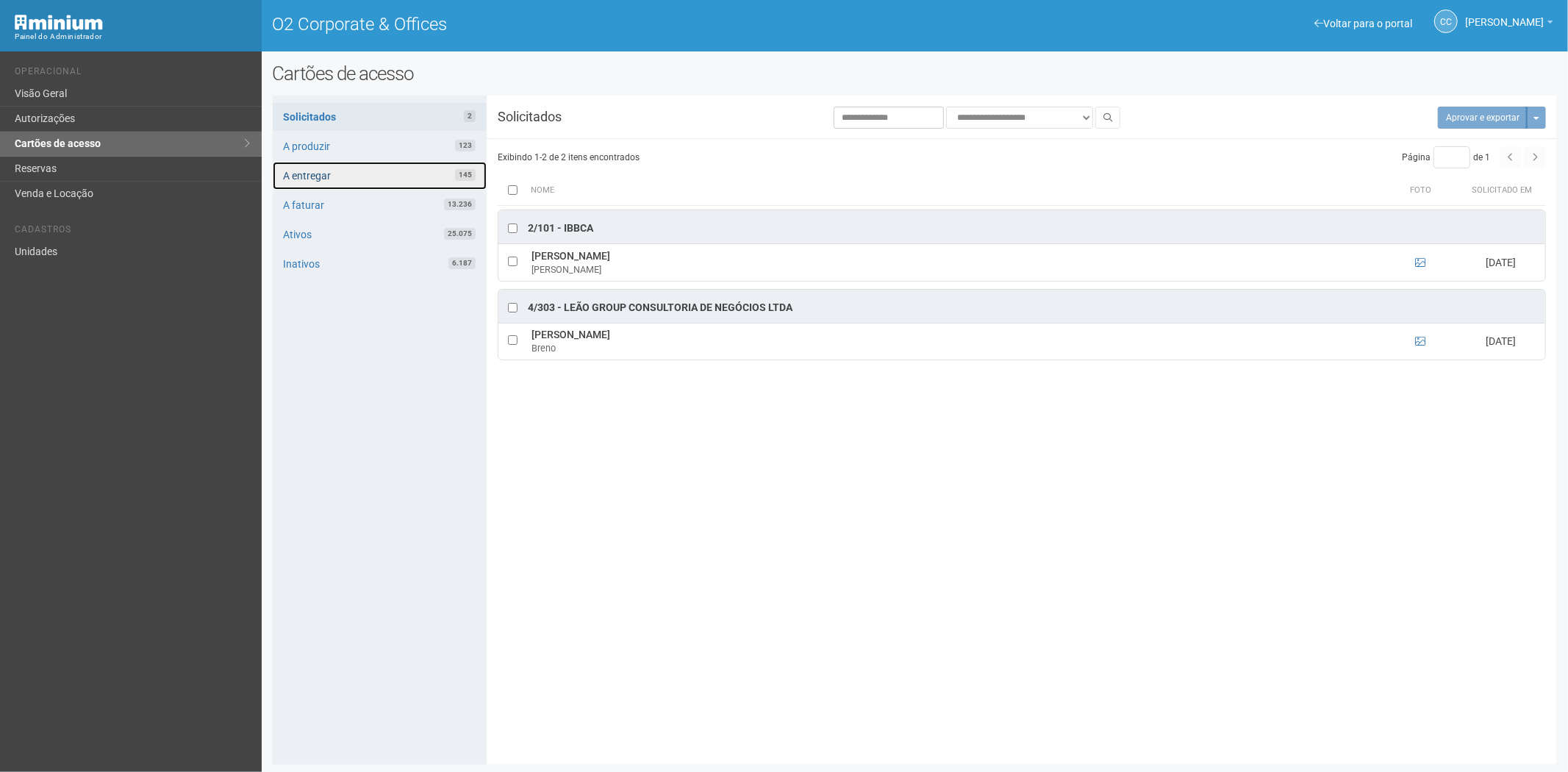
click at [375, 179] on link "A entregar 145" at bounding box center [379, 175] width 214 height 28
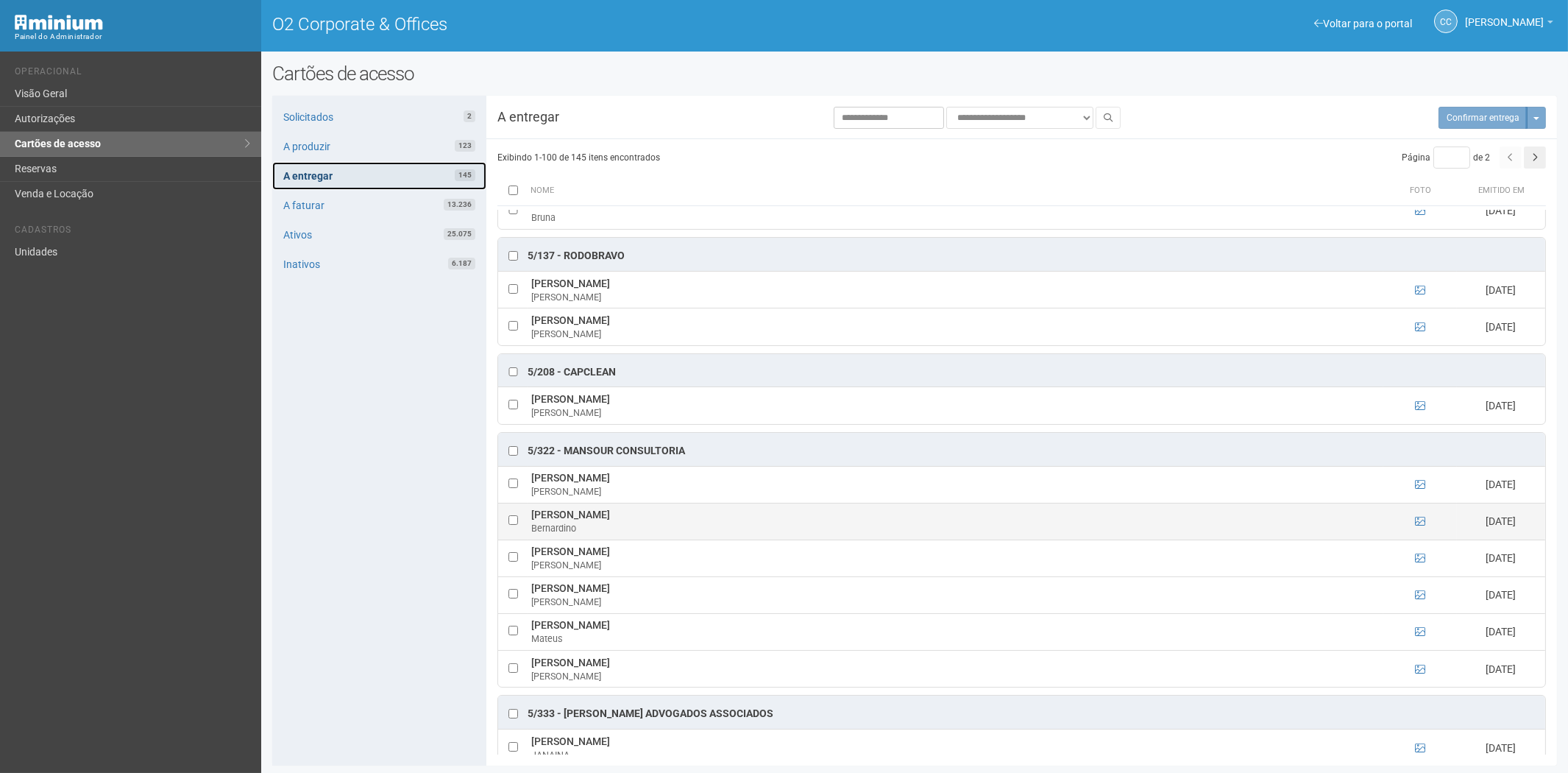
scroll to position [3516, 0]
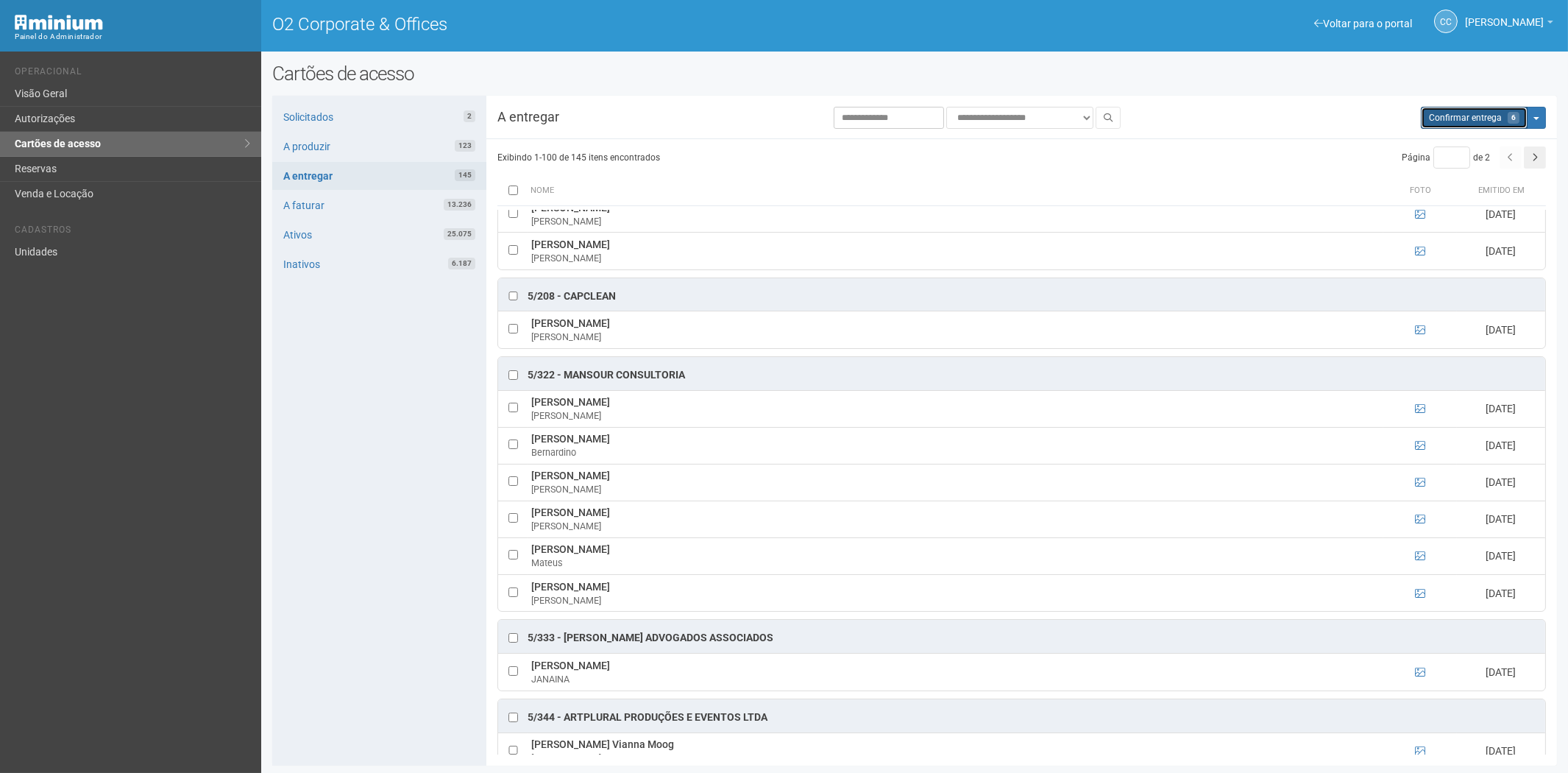
click at [1447, 116] on span "Confirmar entrega" at bounding box center [1466, 118] width 73 height 10
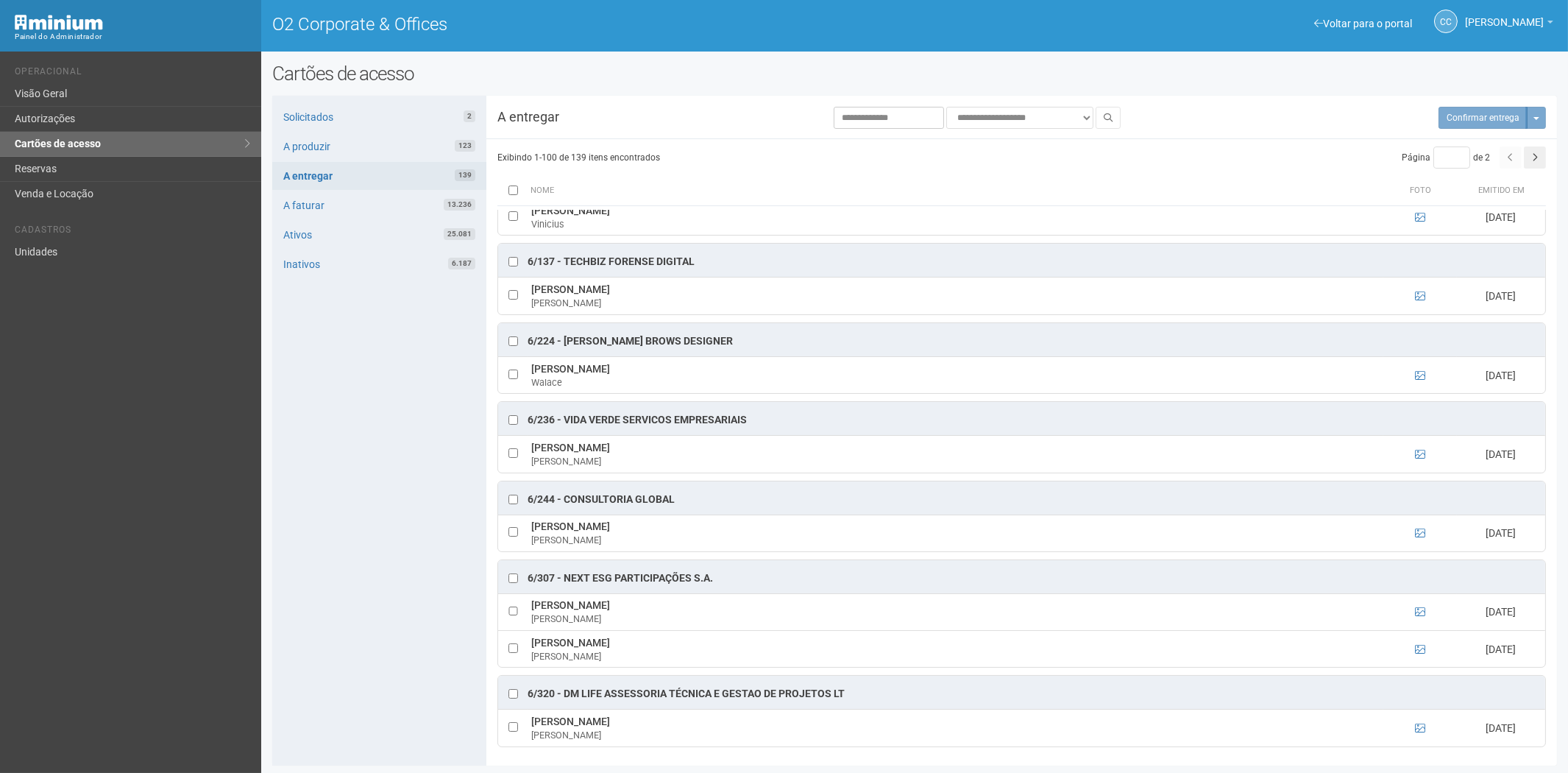
scroll to position [4512, 0]
click at [1544, 153] on button "button" at bounding box center [1534, 157] width 22 height 22
type input "*"
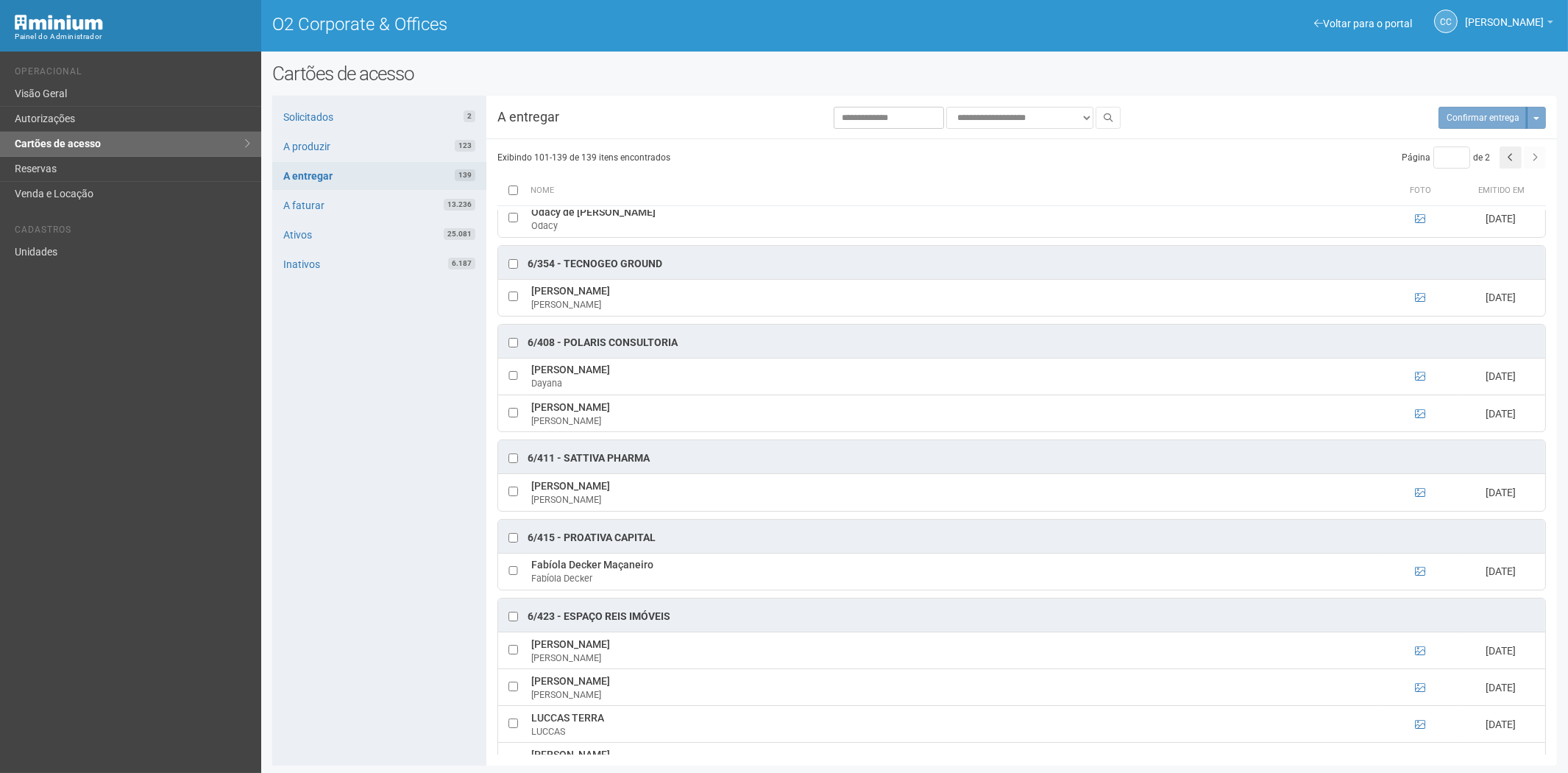
scroll to position [540, 0]
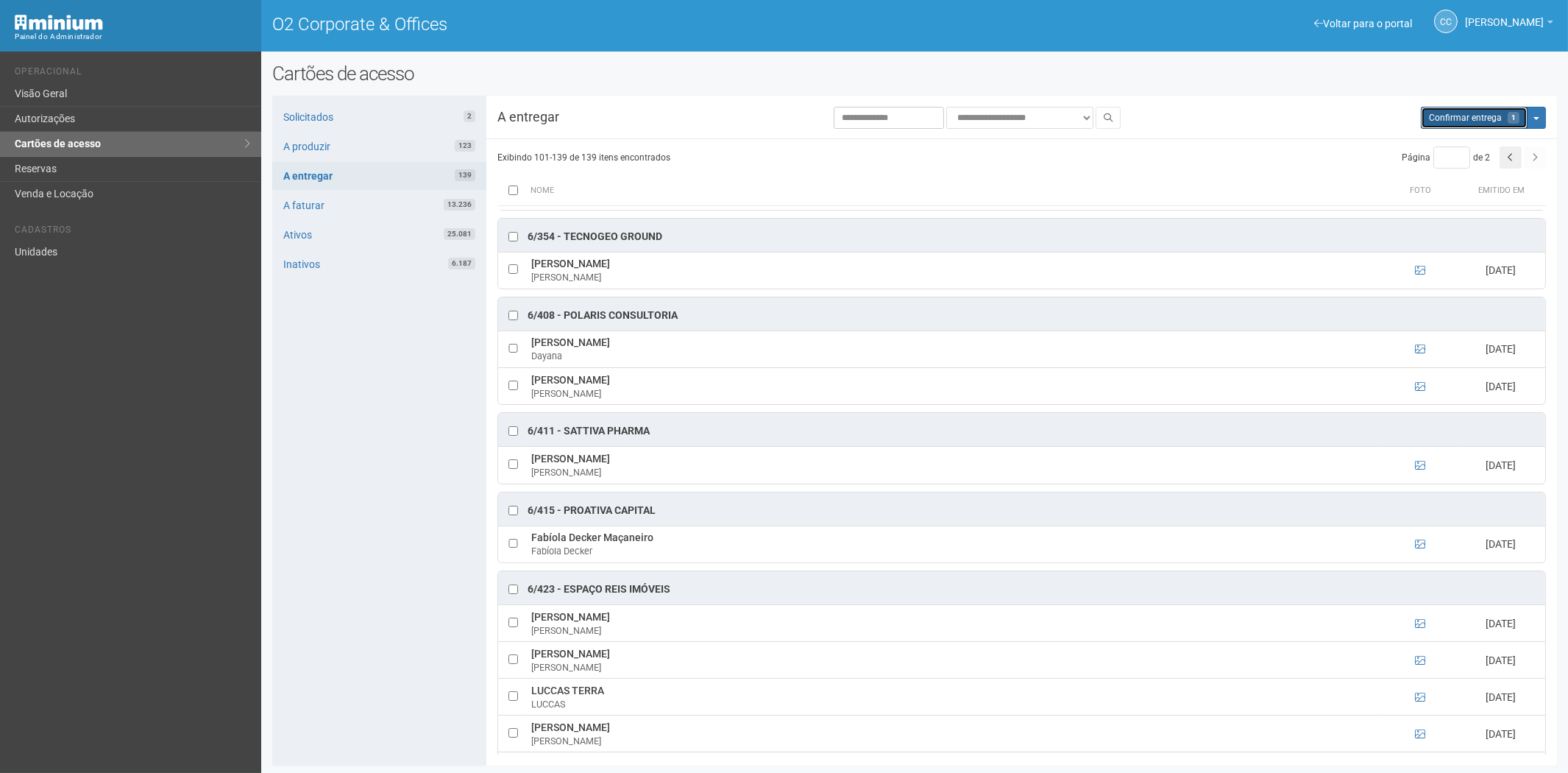
click at [1497, 111] on button "Aguarde... Confirmar entrega 1" at bounding box center [1473, 117] width 107 height 22
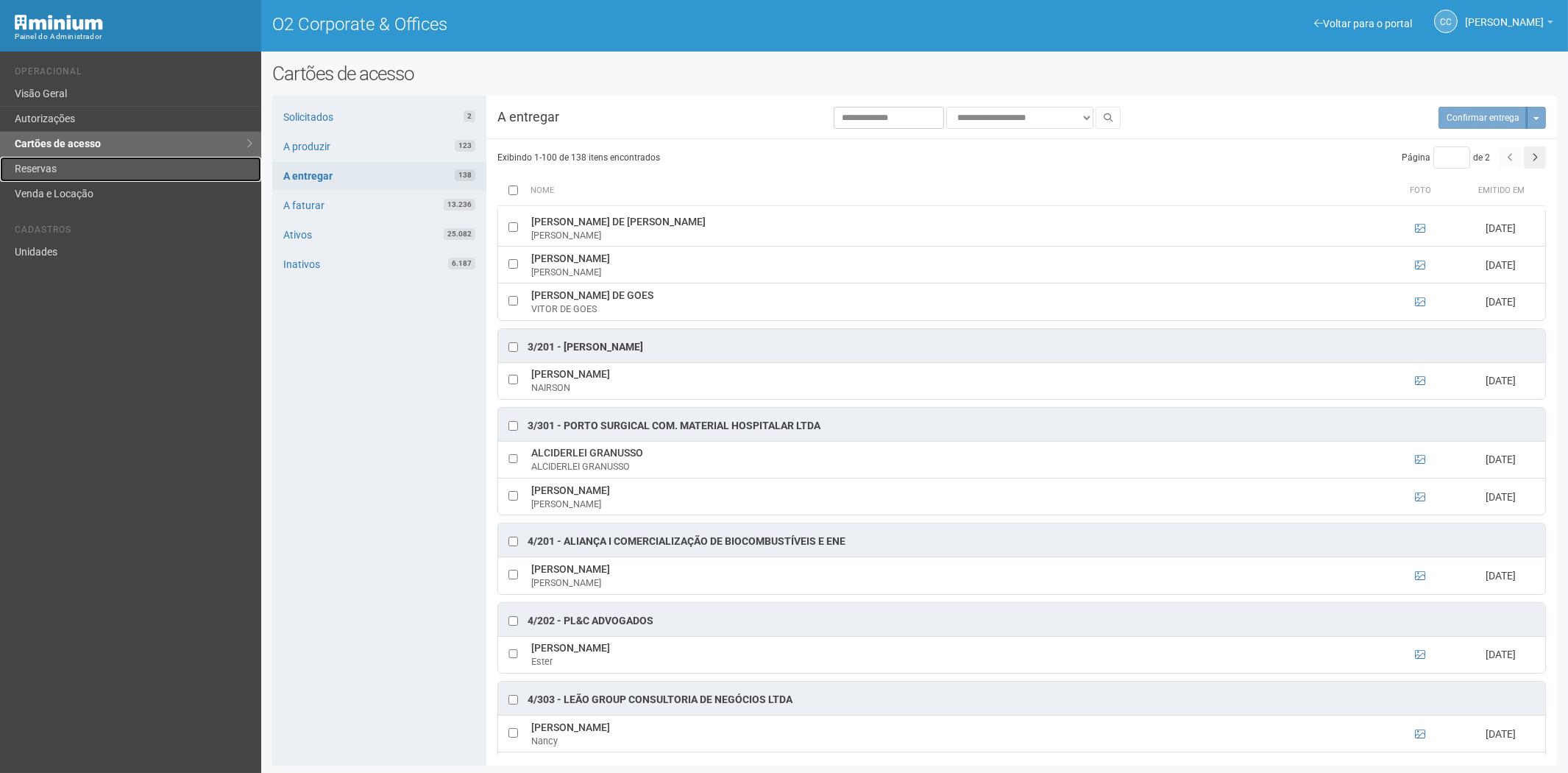
click at [51, 171] on link "Reservas" at bounding box center [130, 169] width 261 height 25
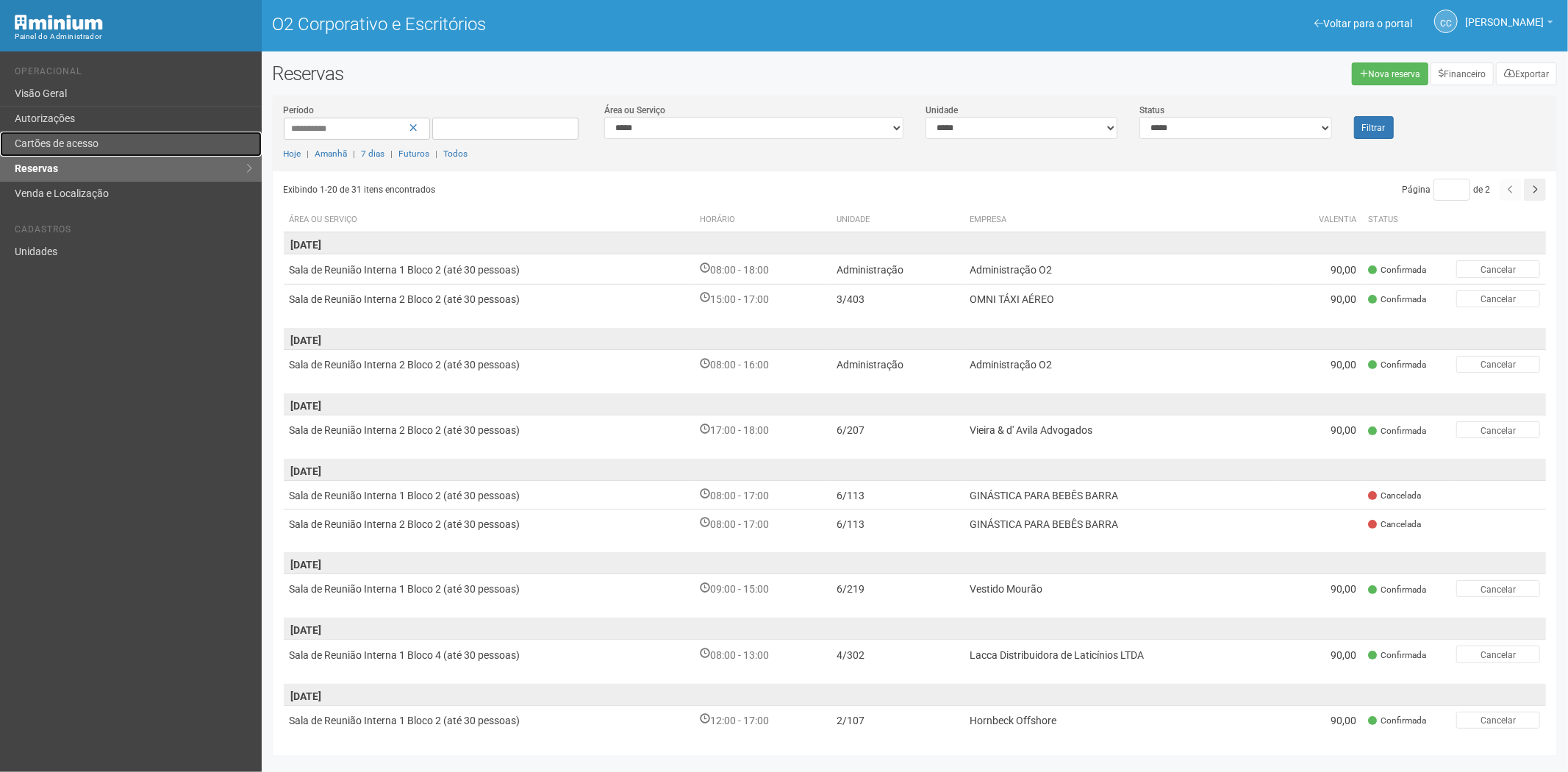
click at [97, 133] on link "Cartões de acesso" at bounding box center [131, 144] width 262 height 25
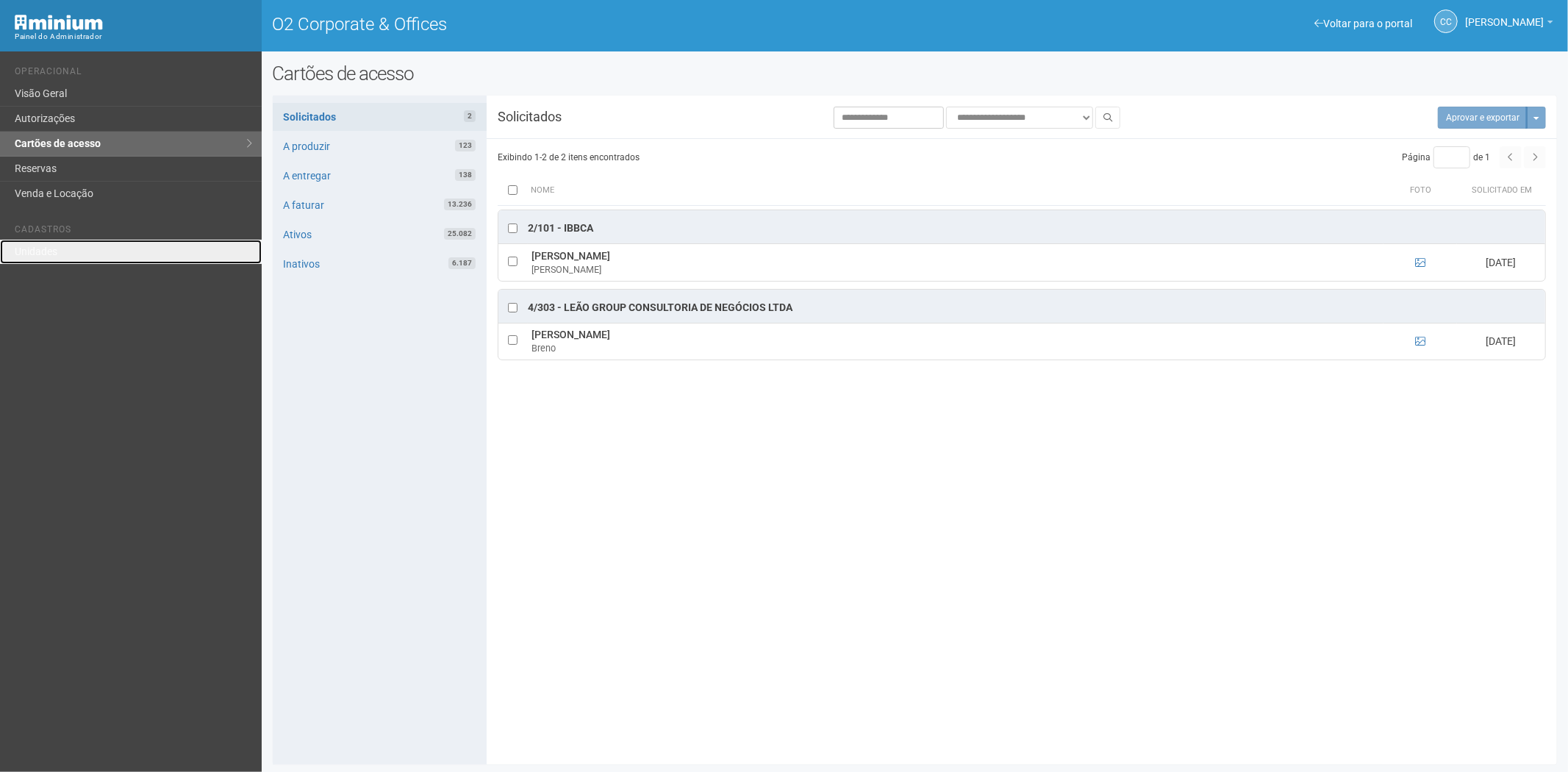
drag, startPoint x: 81, startPoint y: 245, endPoint x: 228, endPoint y: 210, distance: 151.1
click at [81, 245] on link "Unidades" at bounding box center [131, 252] width 262 height 24
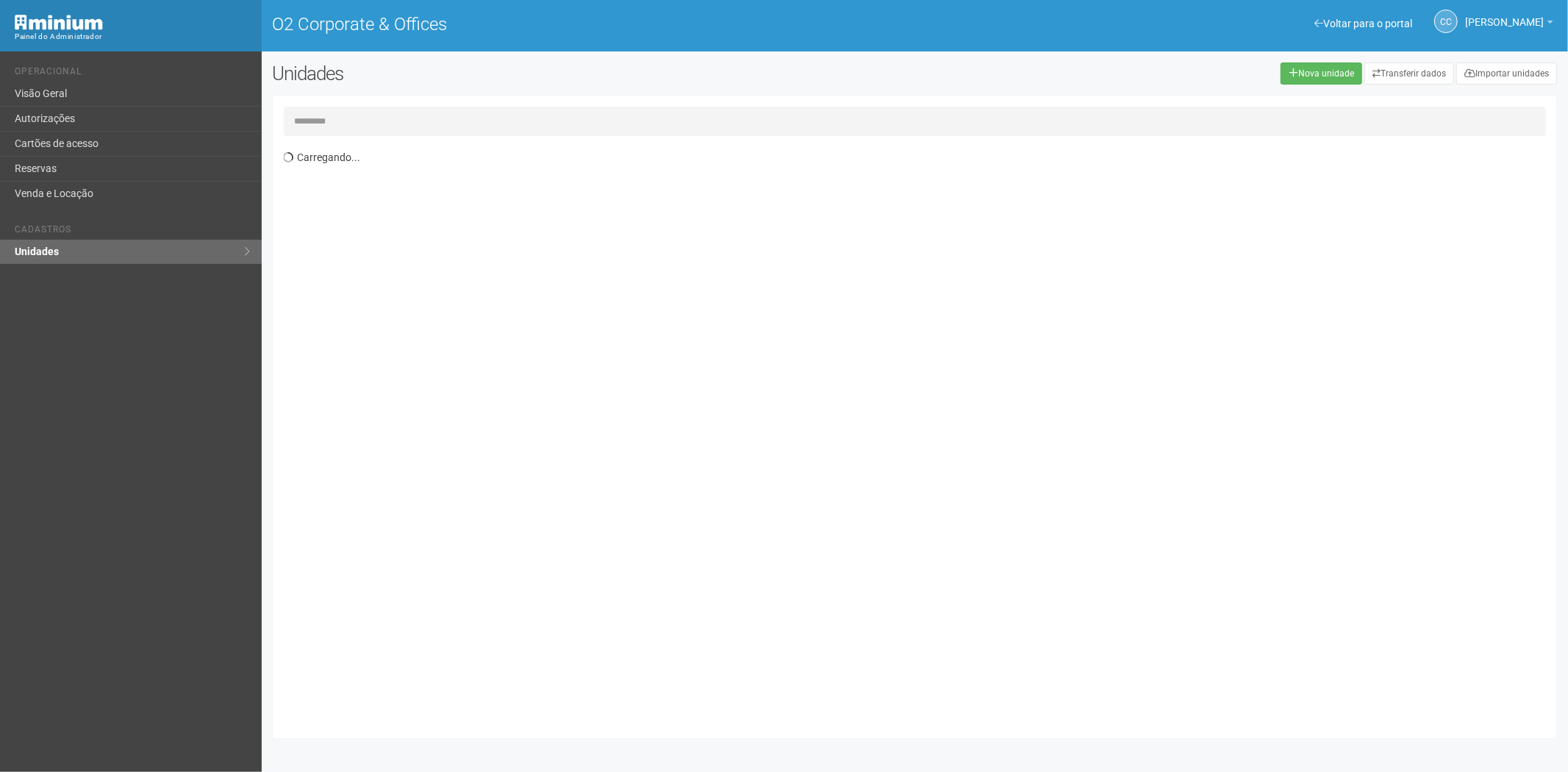
click at [356, 121] on input "text" at bounding box center [915, 121] width 1263 height 29
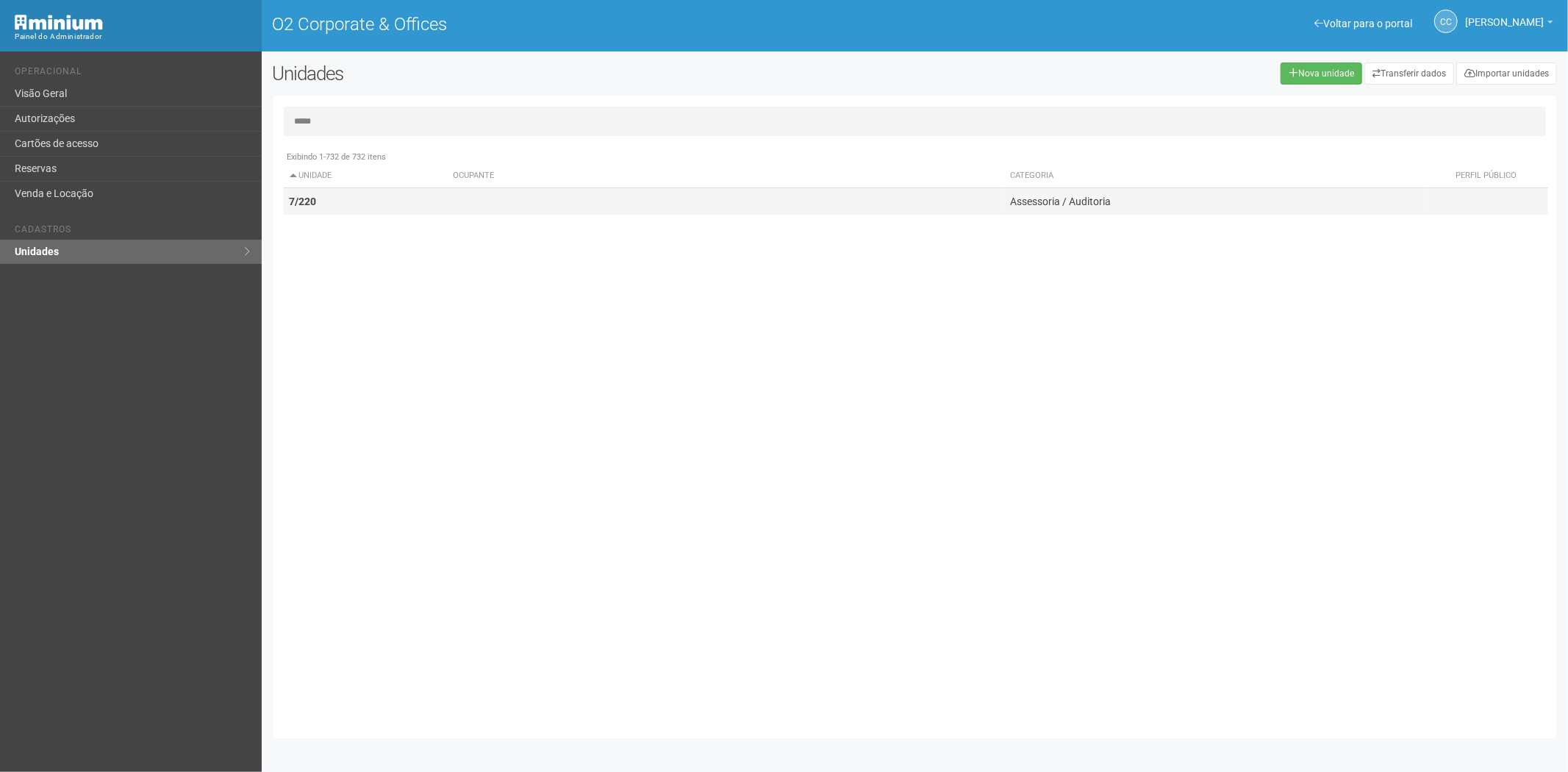
type input "*****"
click at [301, 206] on td "7/220" at bounding box center [365, 201] width 164 height 27
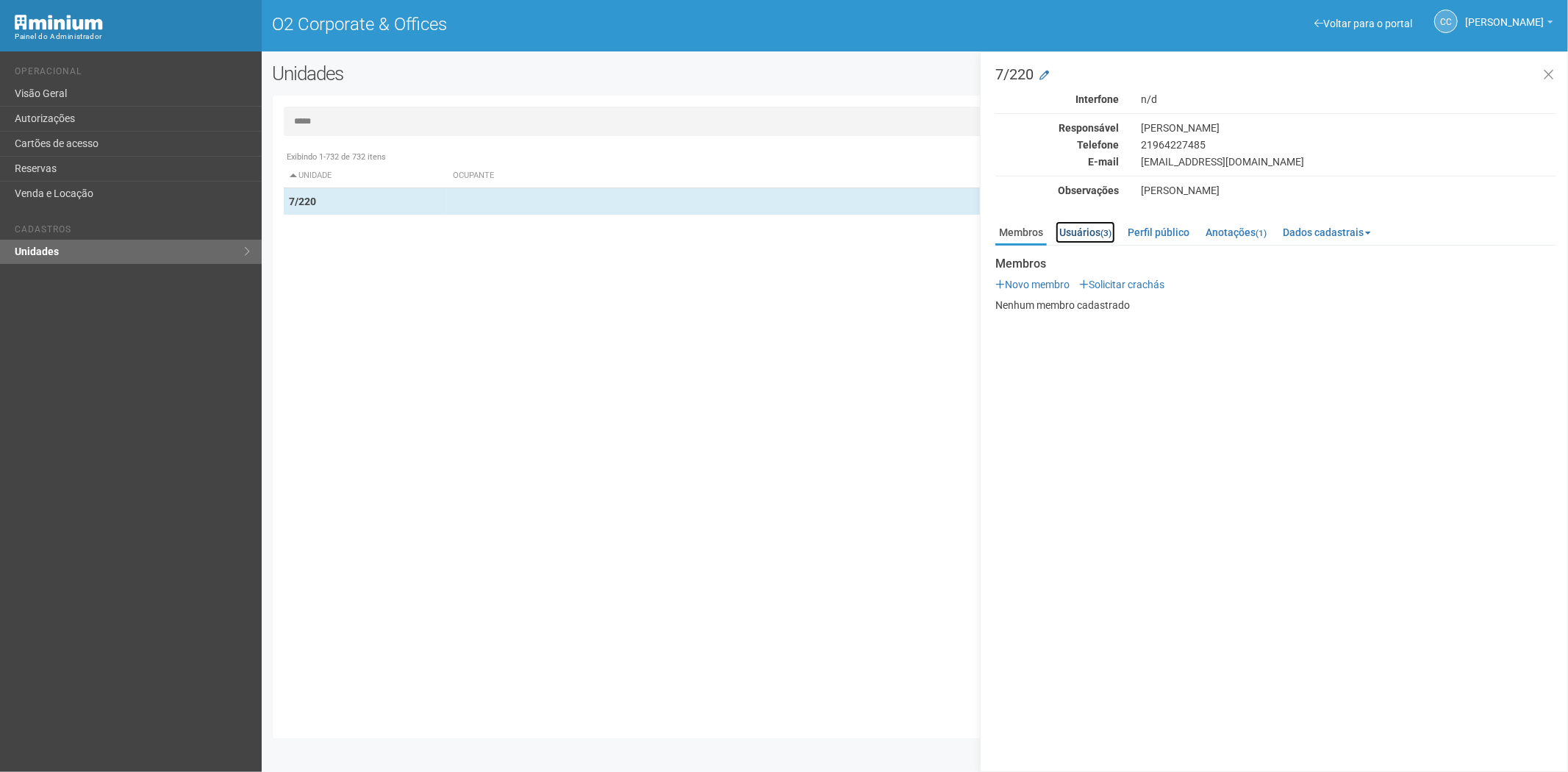
click at [1093, 228] on link "Usuários (3)" at bounding box center [1085, 232] width 60 height 22
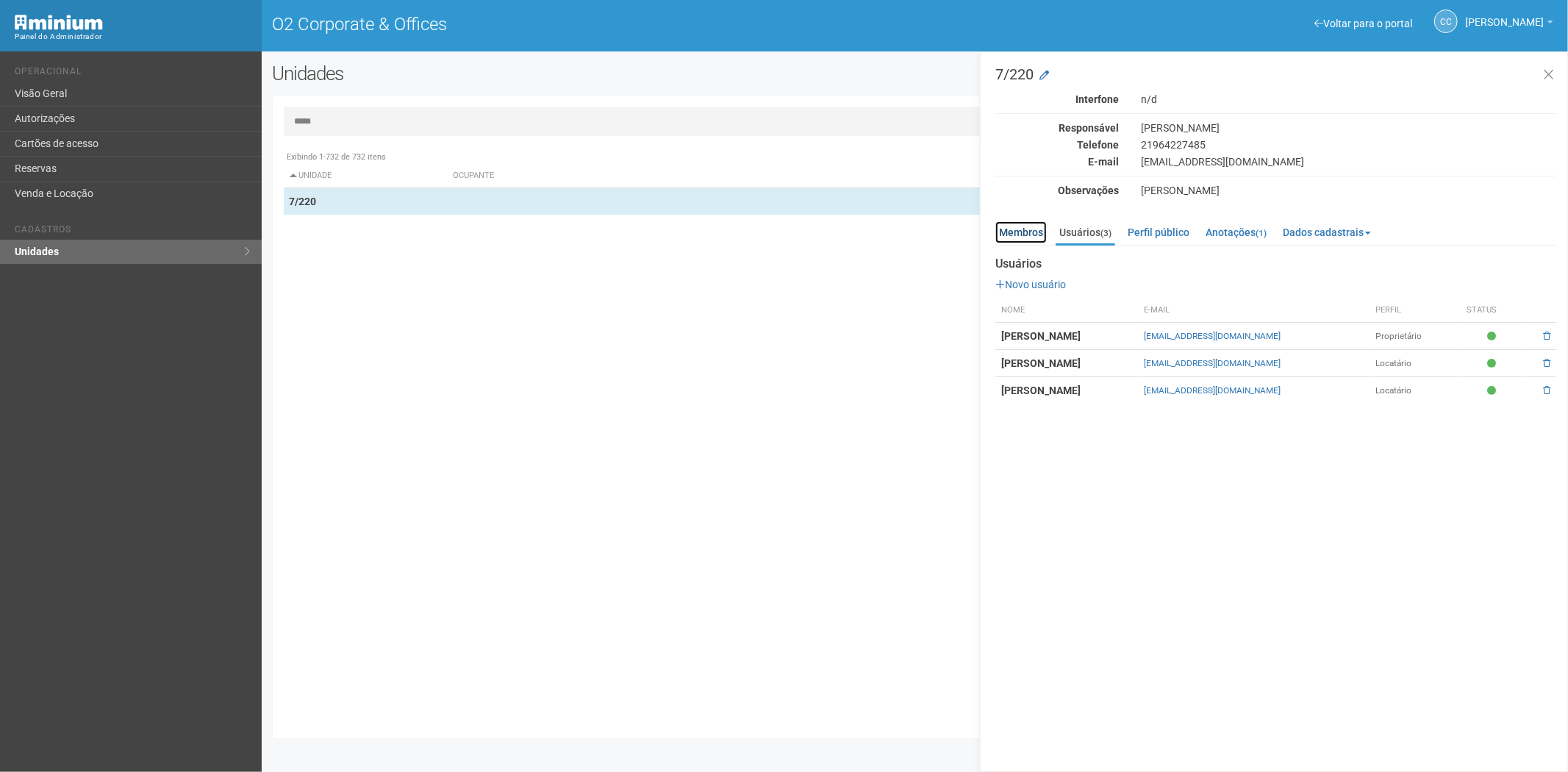
click at [1034, 229] on link "Membros" at bounding box center [1020, 232] width 51 height 22
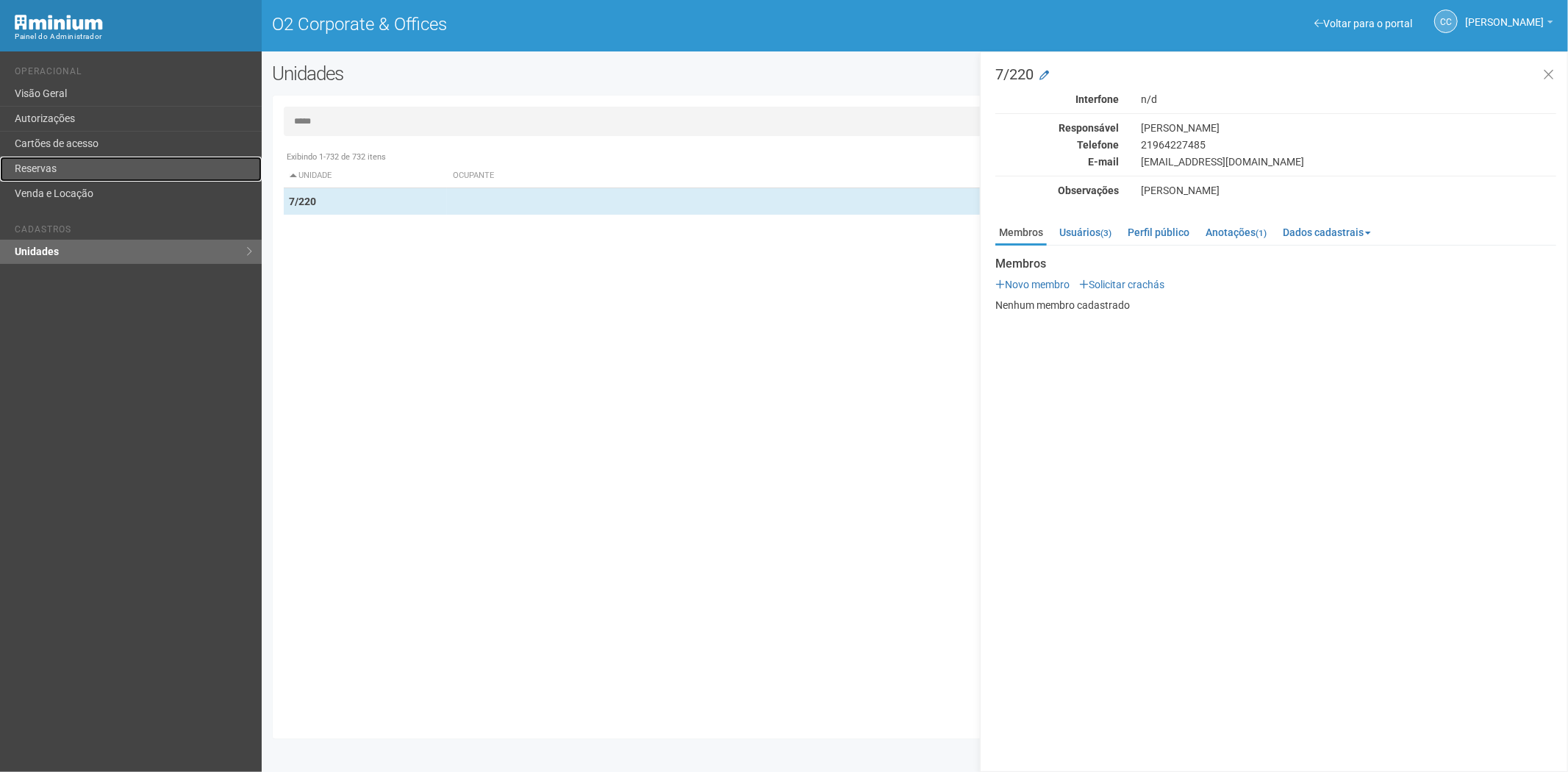
click at [55, 162] on link "Reservas" at bounding box center [131, 169] width 262 height 25
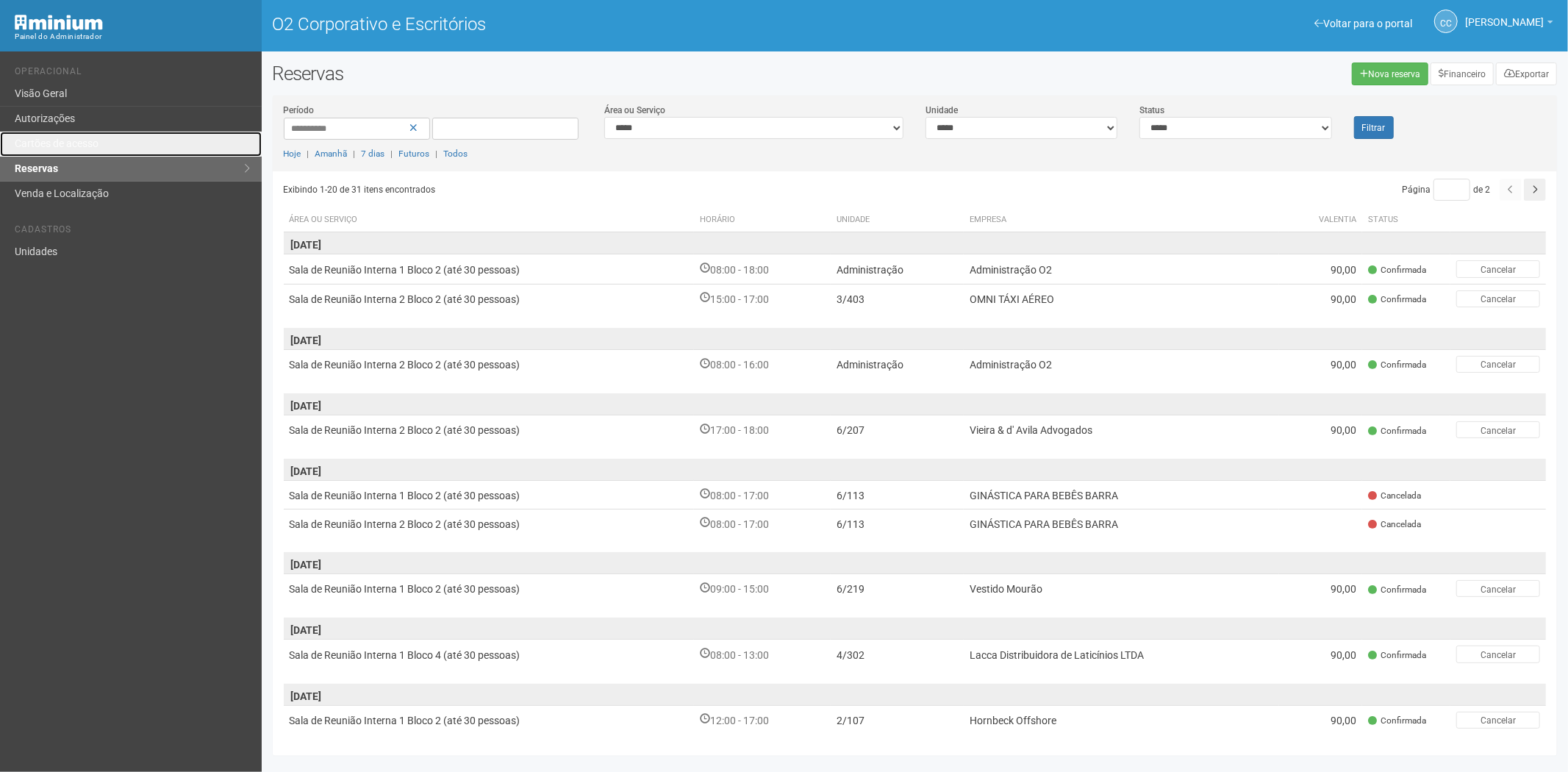
click at [108, 151] on link "Cartões de acesso" at bounding box center [131, 144] width 262 height 25
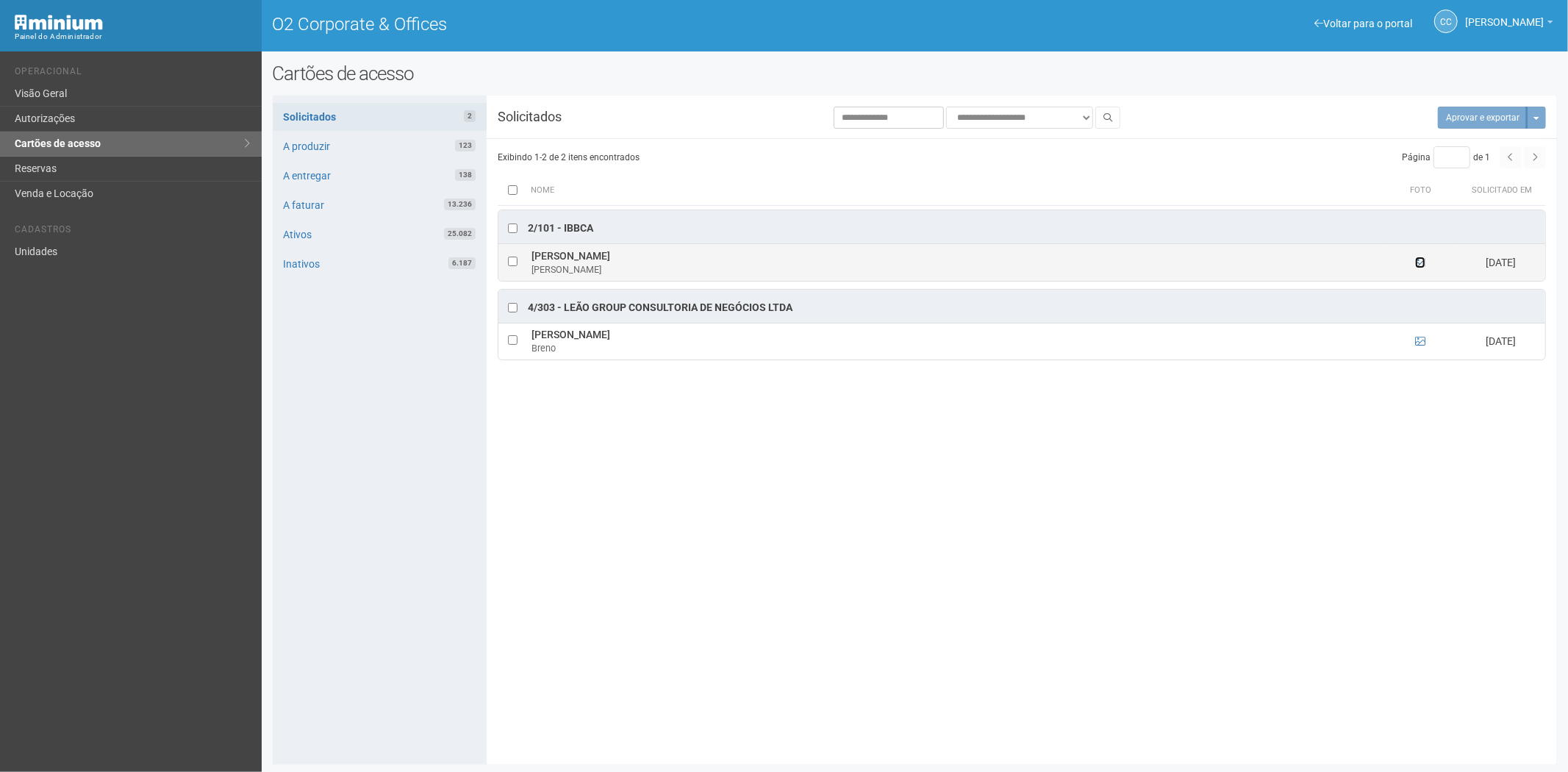
click at [1415, 265] on icon at bounding box center [1420, 263] width 10 height 10
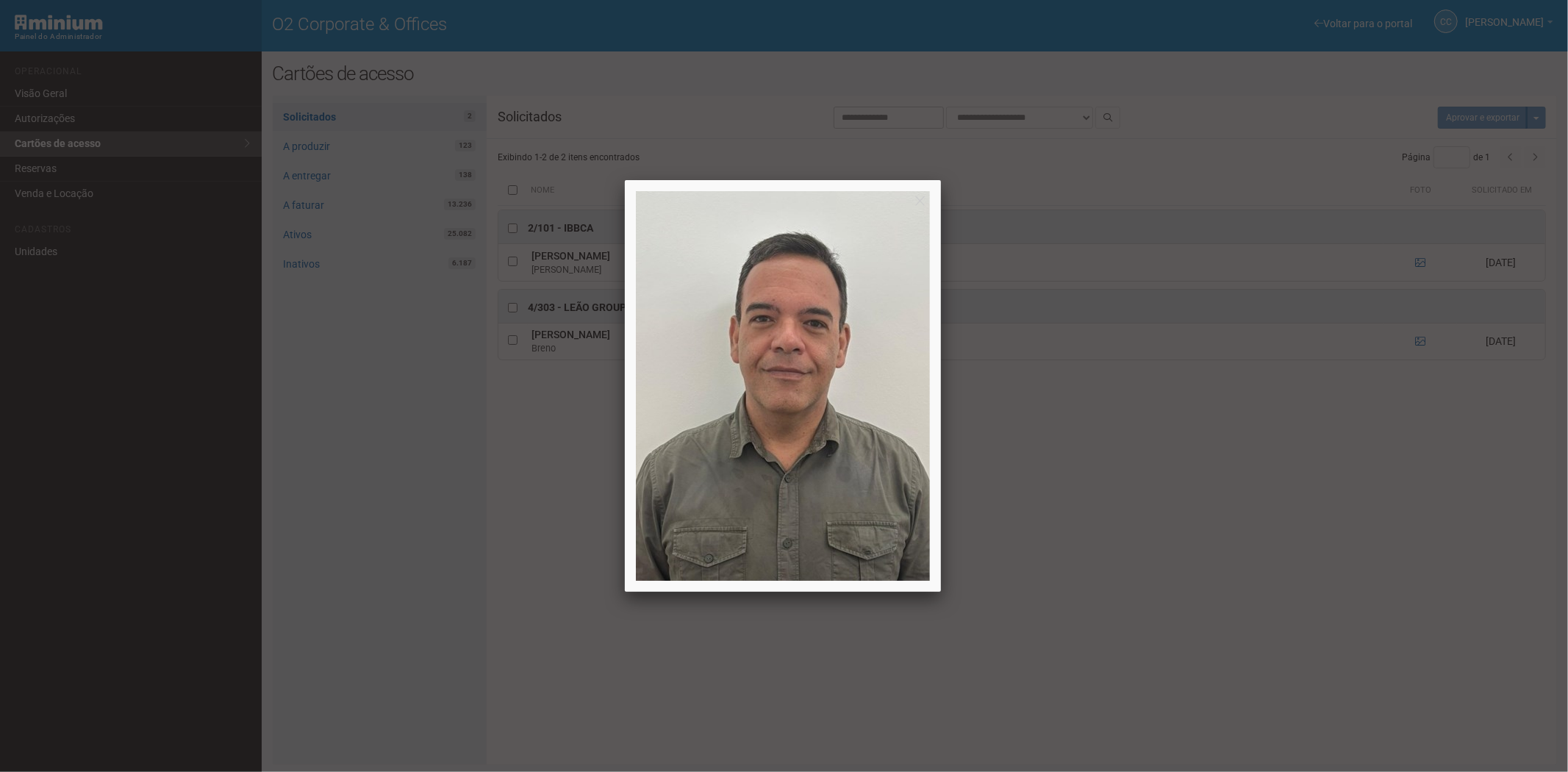
click at [1417, 263] on div at bounding box center [784, 386] width 1568 height 772
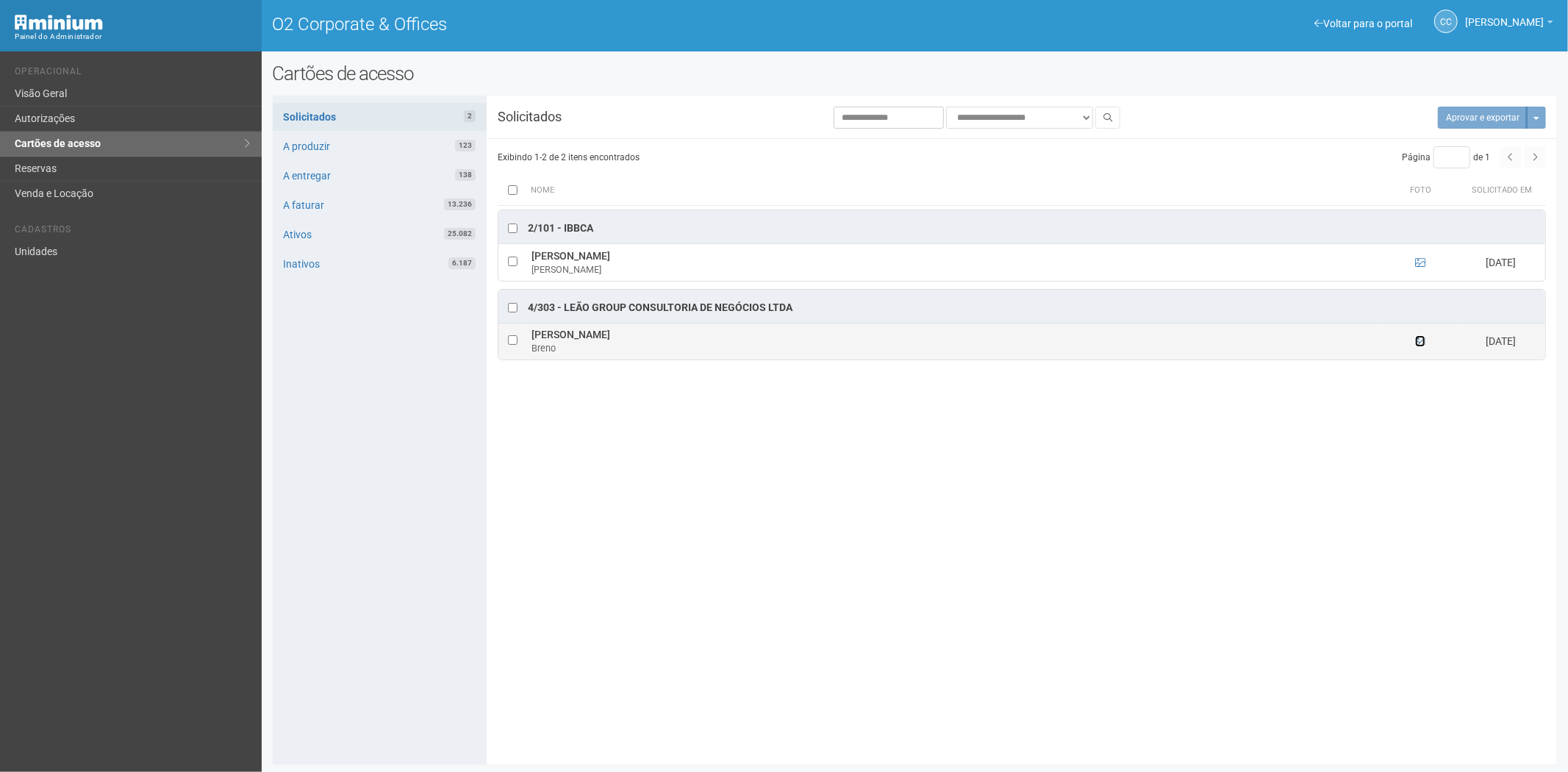
click at [1419, 339] on icon at bounding box center [1420, 341] width 10 height 10
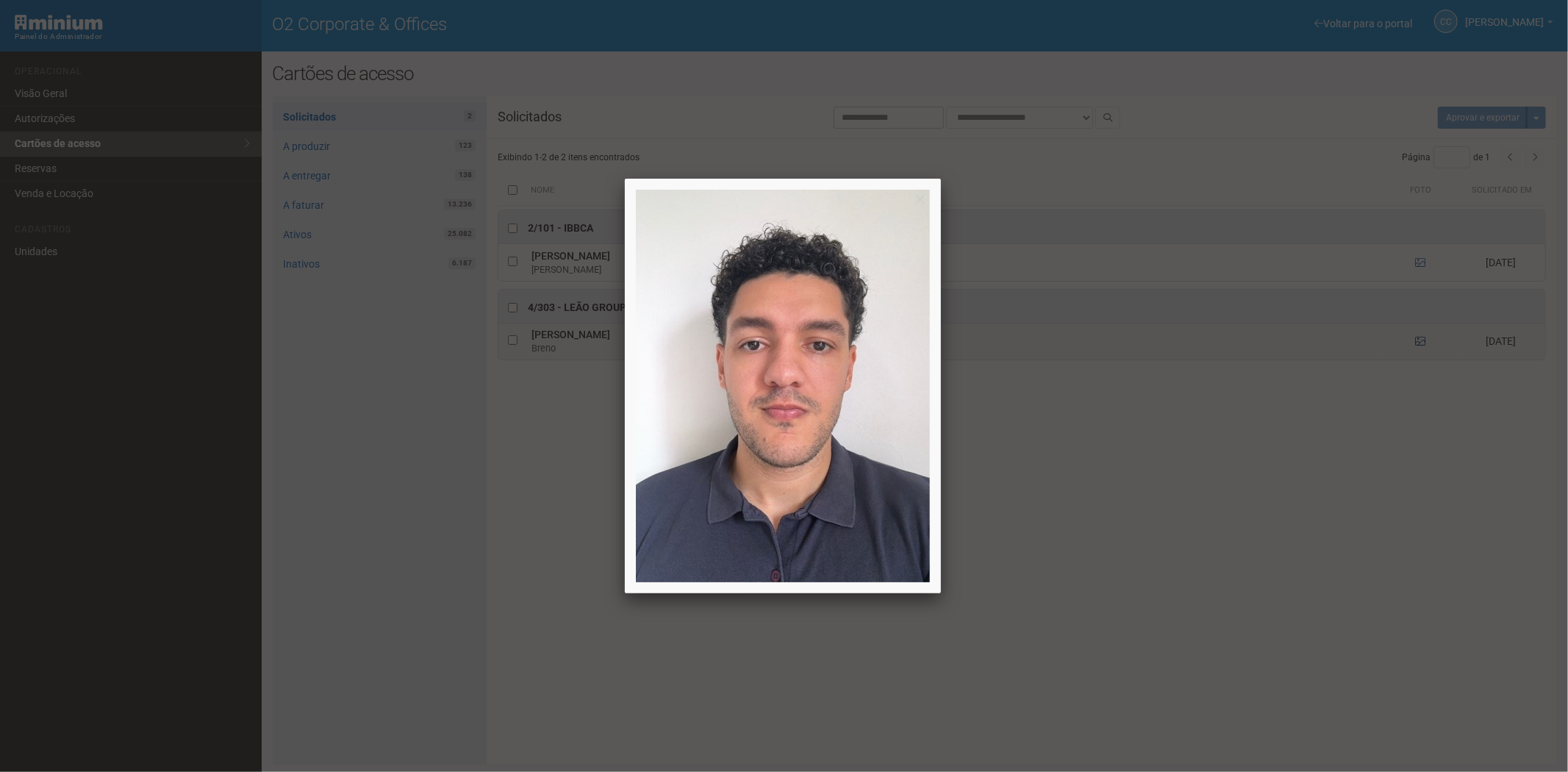
click at [1419, 339] on div at bounding box center [784, 386] width 1568 height 772
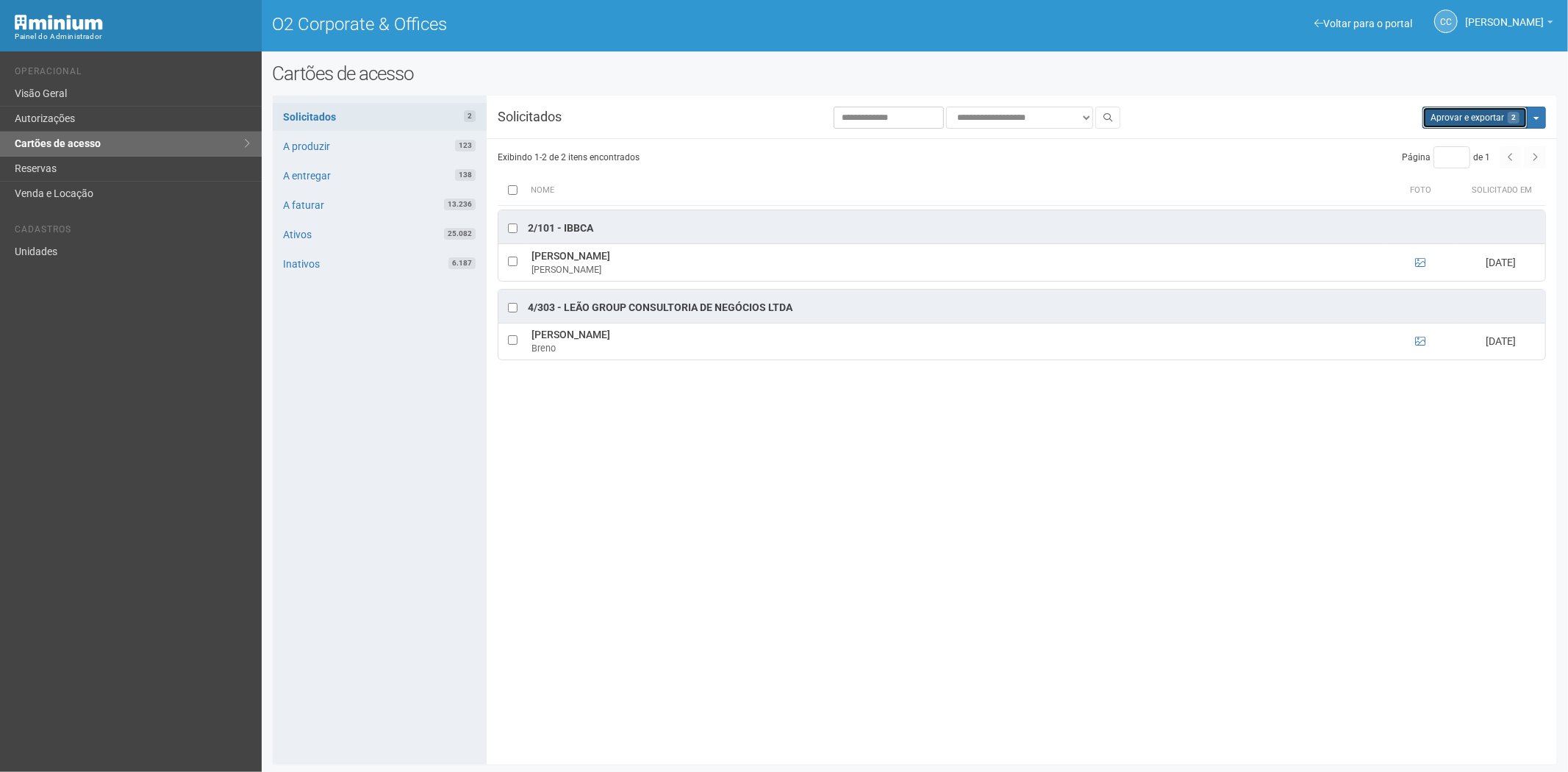
click at [1486, 121] on button "Aprovar e exportar 2" at bounding box center [1474, 117] width 105 height 22
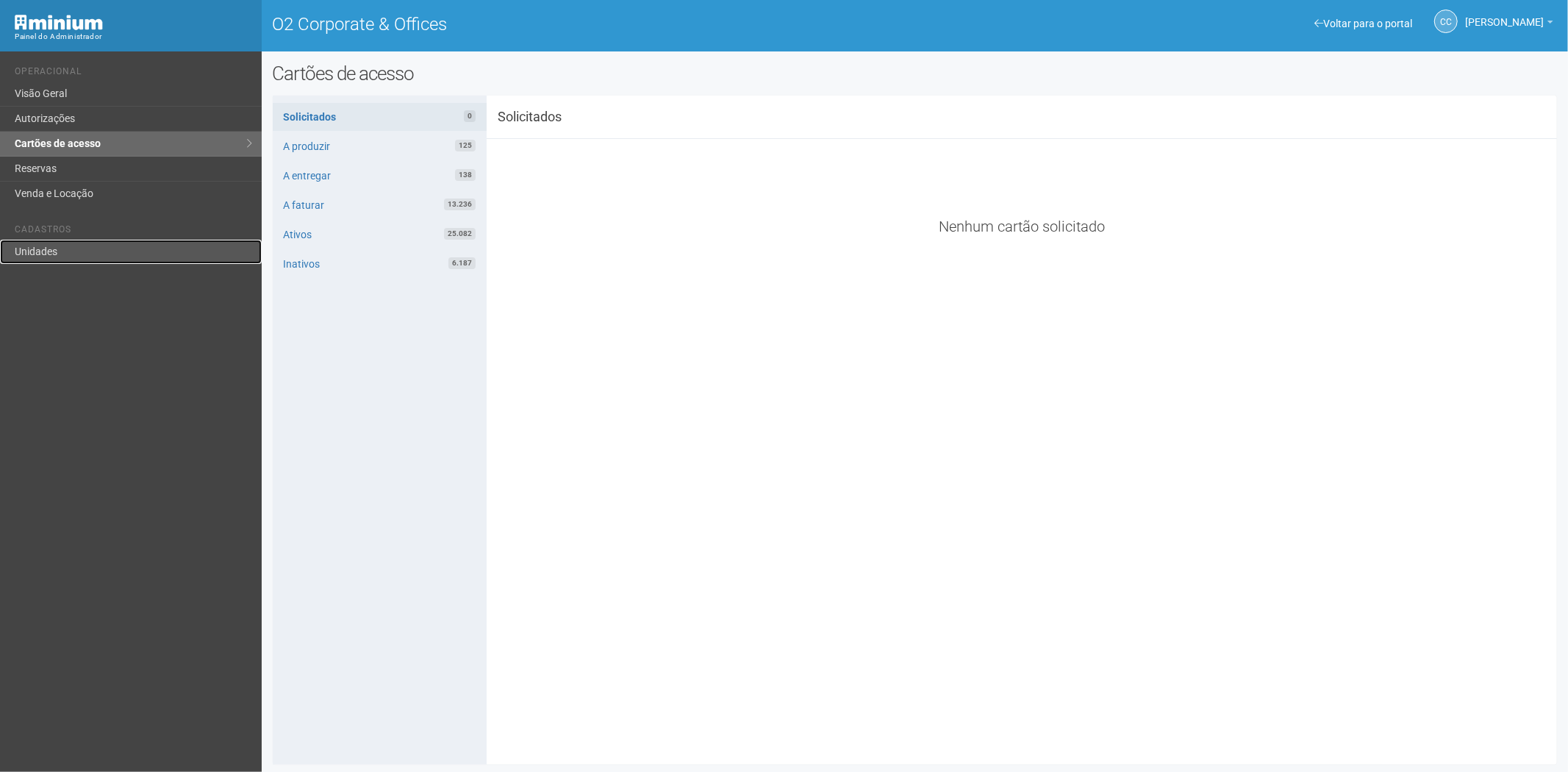
click at [100, 246] on link "Unidades" at bounding box center [131, 252] width 262 height 24
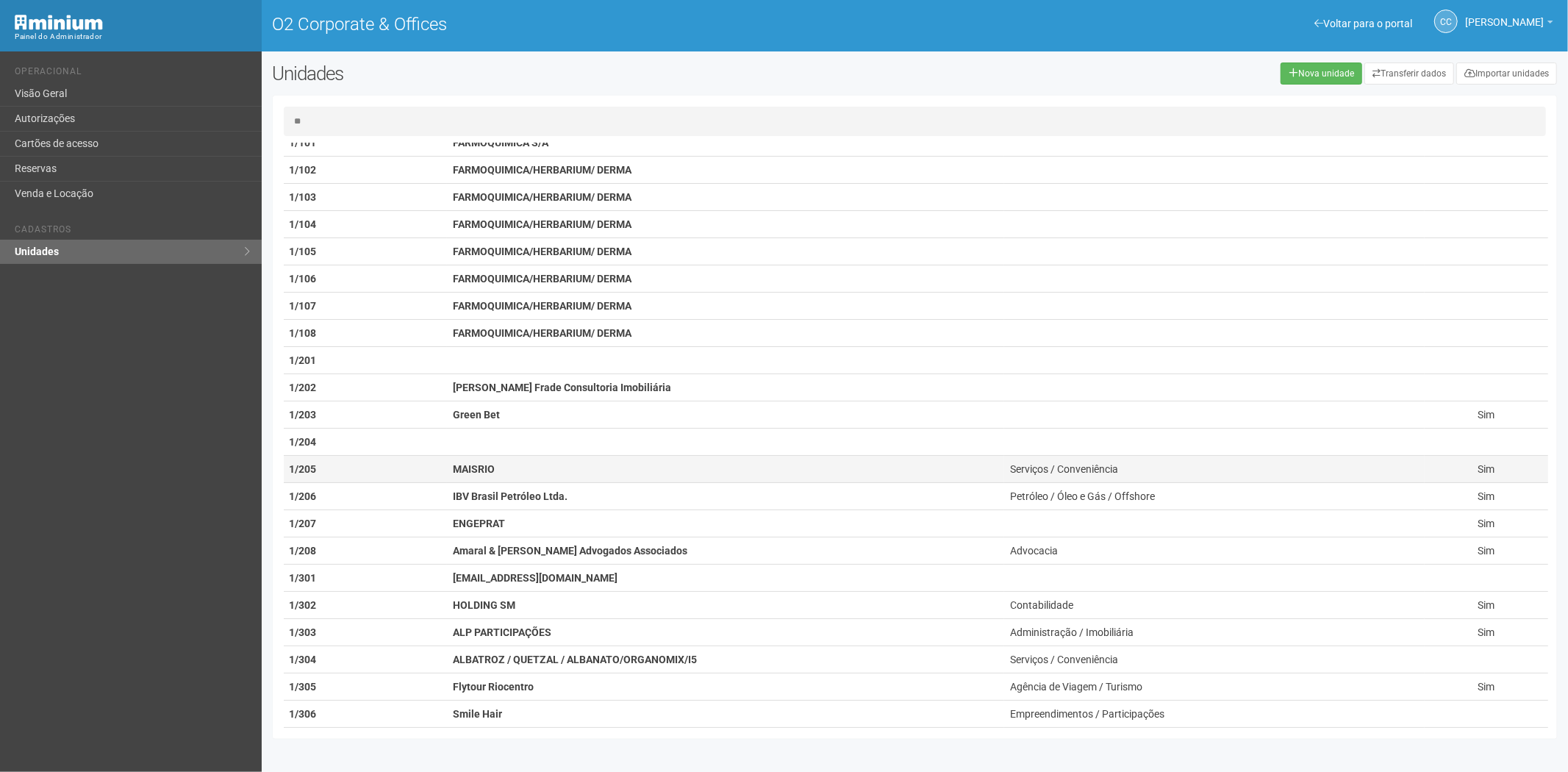
scroll to position [82, 0]
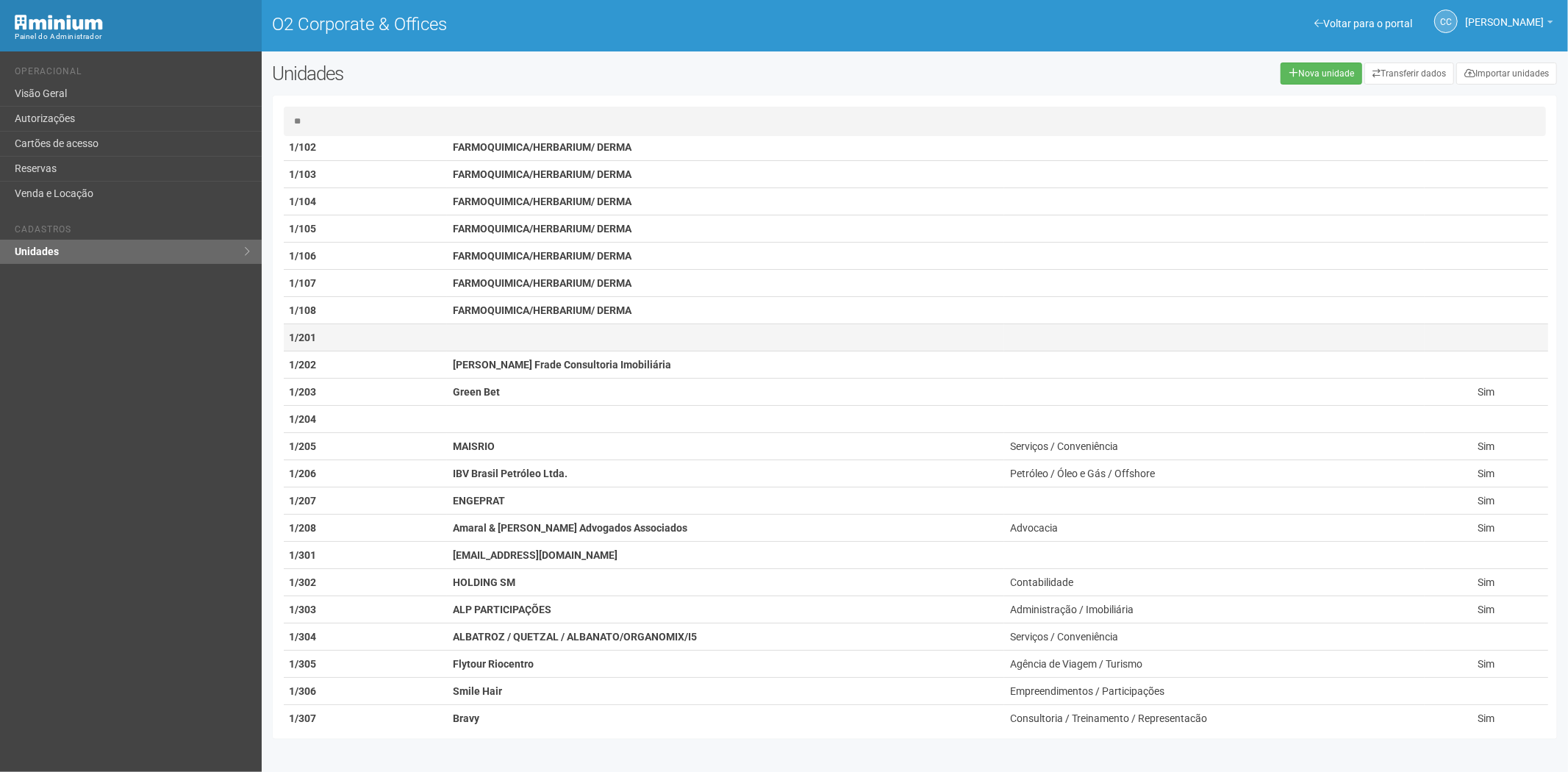
type input "*"
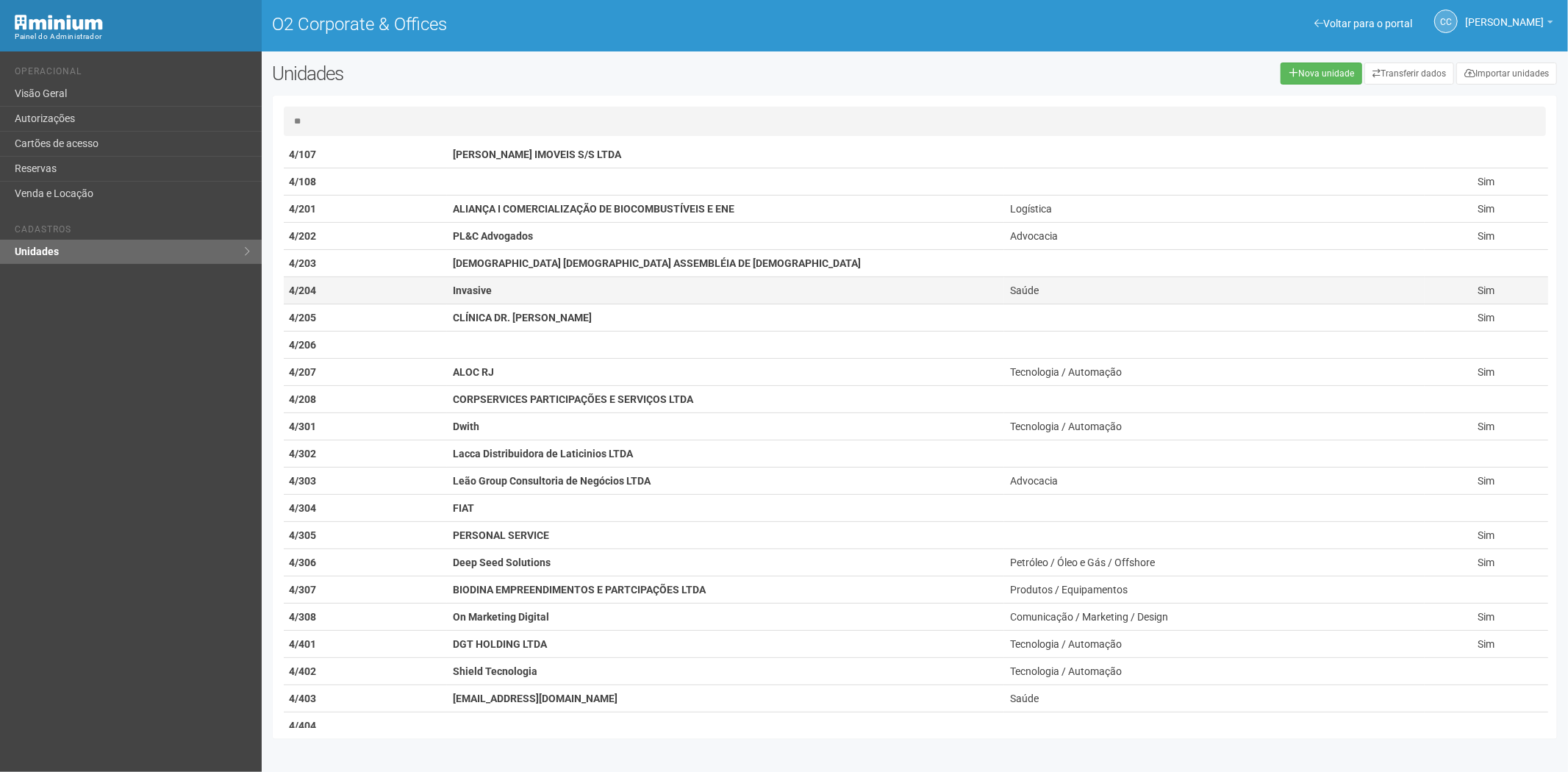
scroll to position [237, 0]
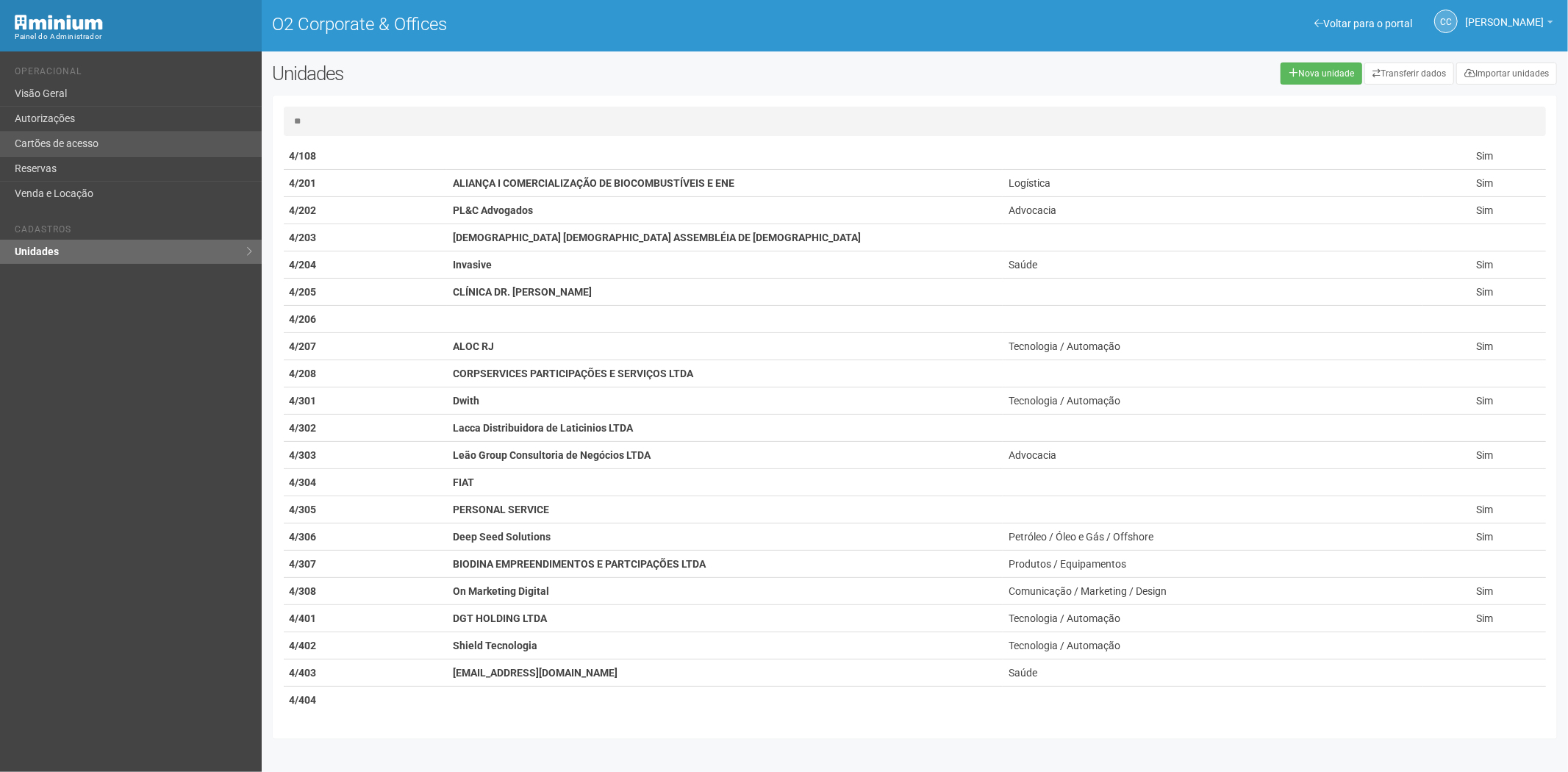
type input "**"
click at [65, 137] on link "Cartões de acesso" at bounding box center [131, 144] width 262 height 25
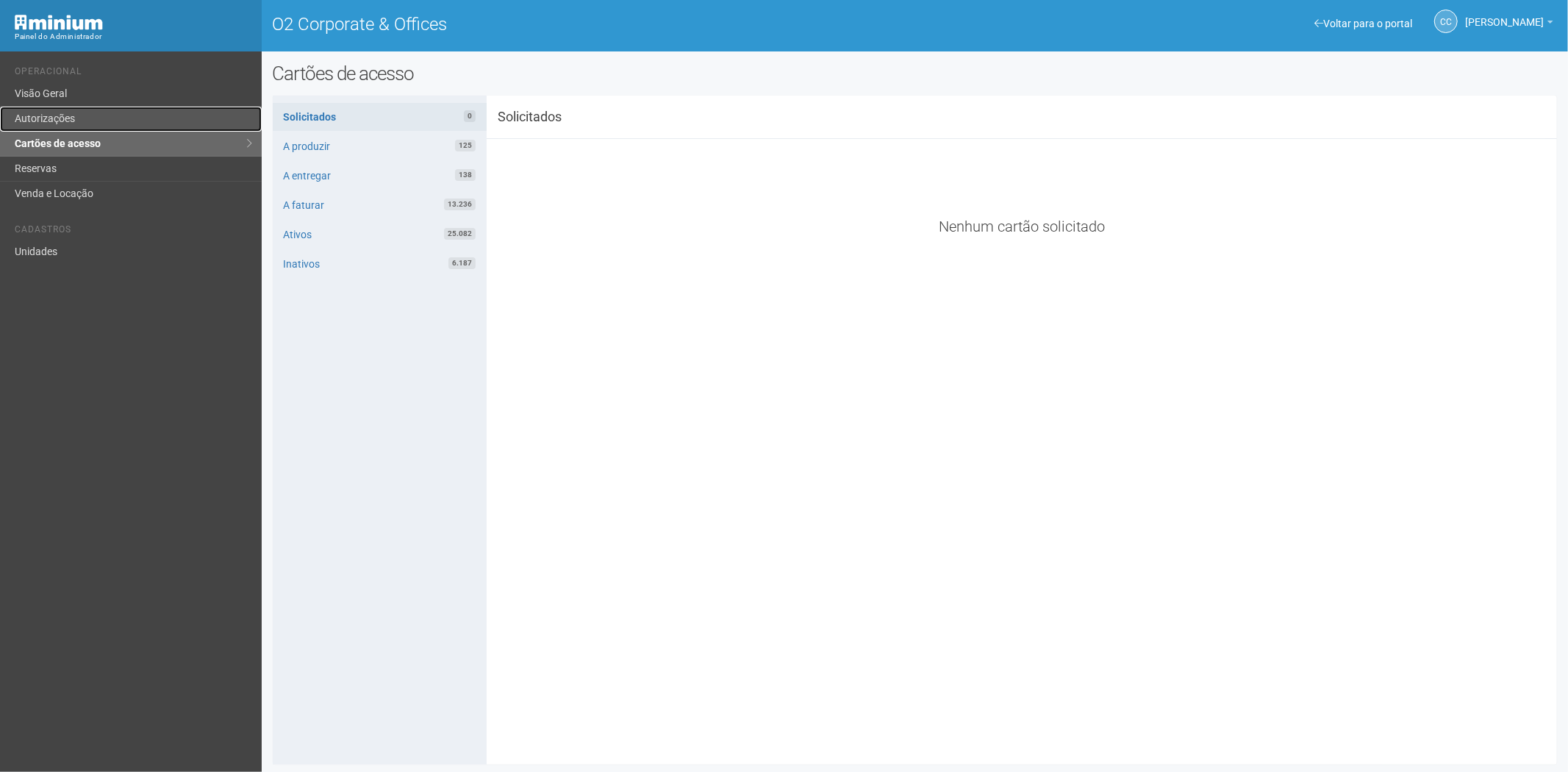
click at [89, 122] on link "Autorizações" at bounding box center [131, 119] width 262 height 25
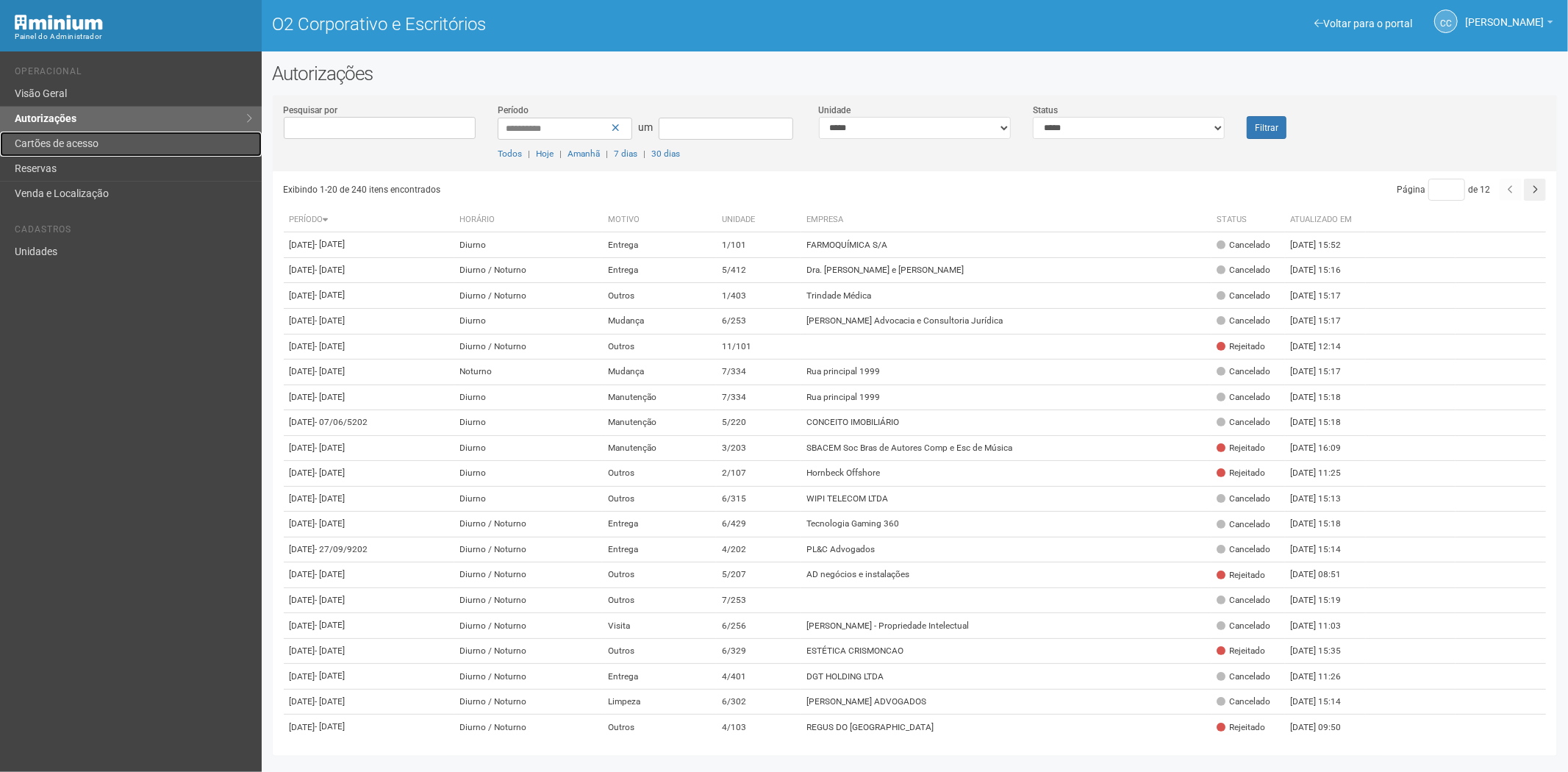
click at [88, 143] on font "Cartões de acesso" at bounding box center [56, 143] width 84 height 12
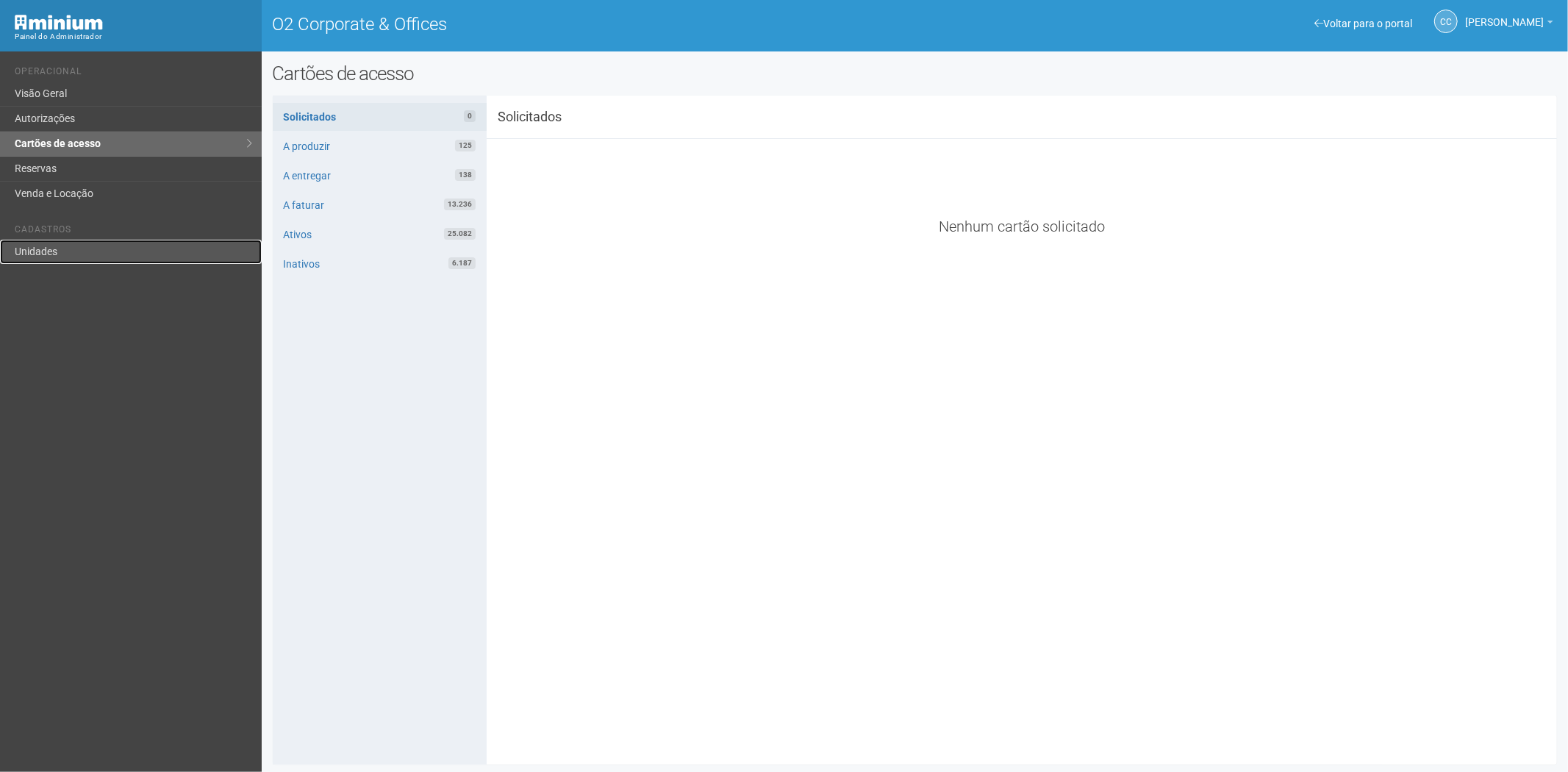
click at [105, 260] on link "Unidades" at bounding box center [131, 252] width 262 height 24
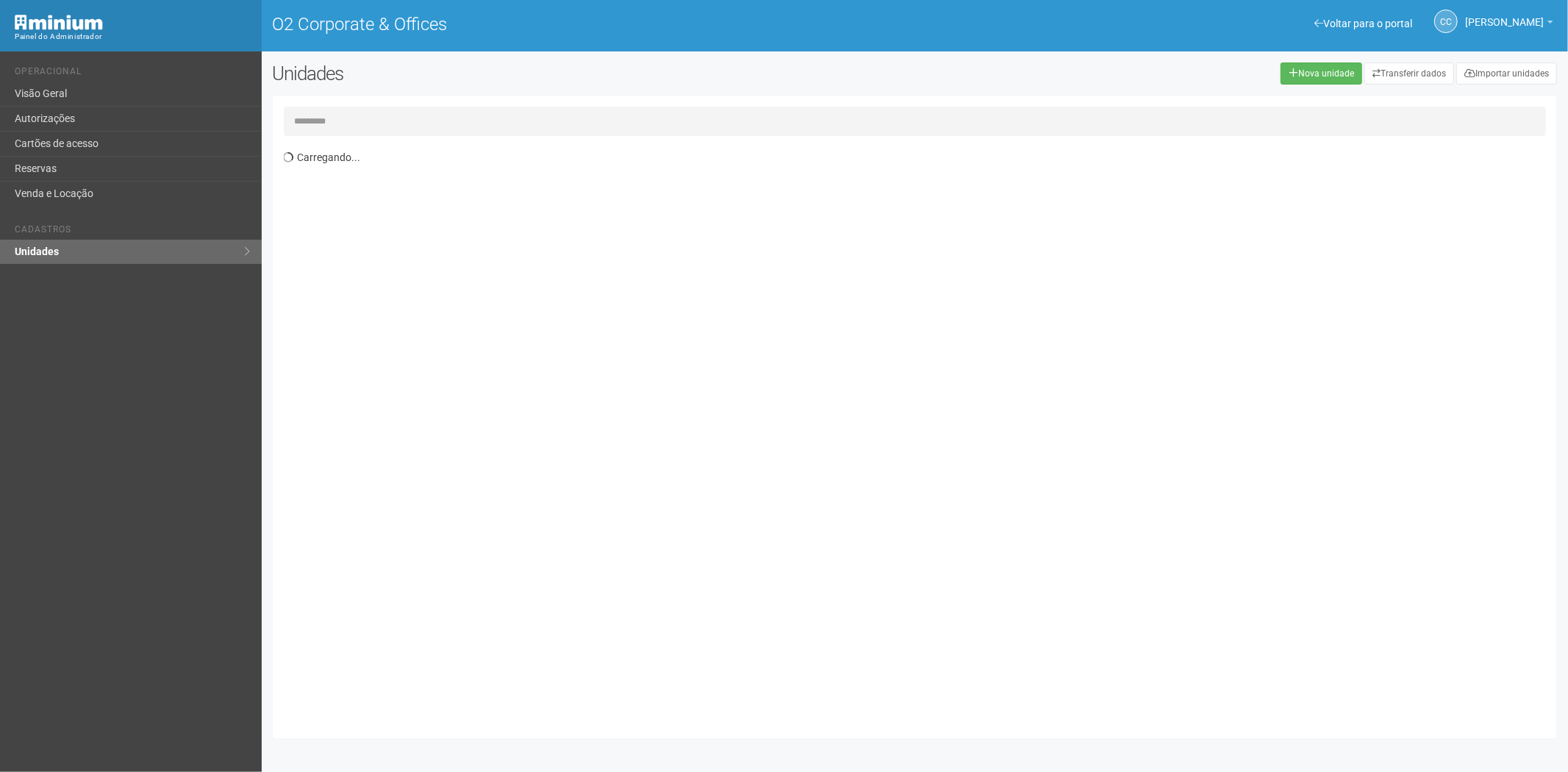
click at [318, 115] on input "text" at bounding box center [915, 121] width 1263 height 29
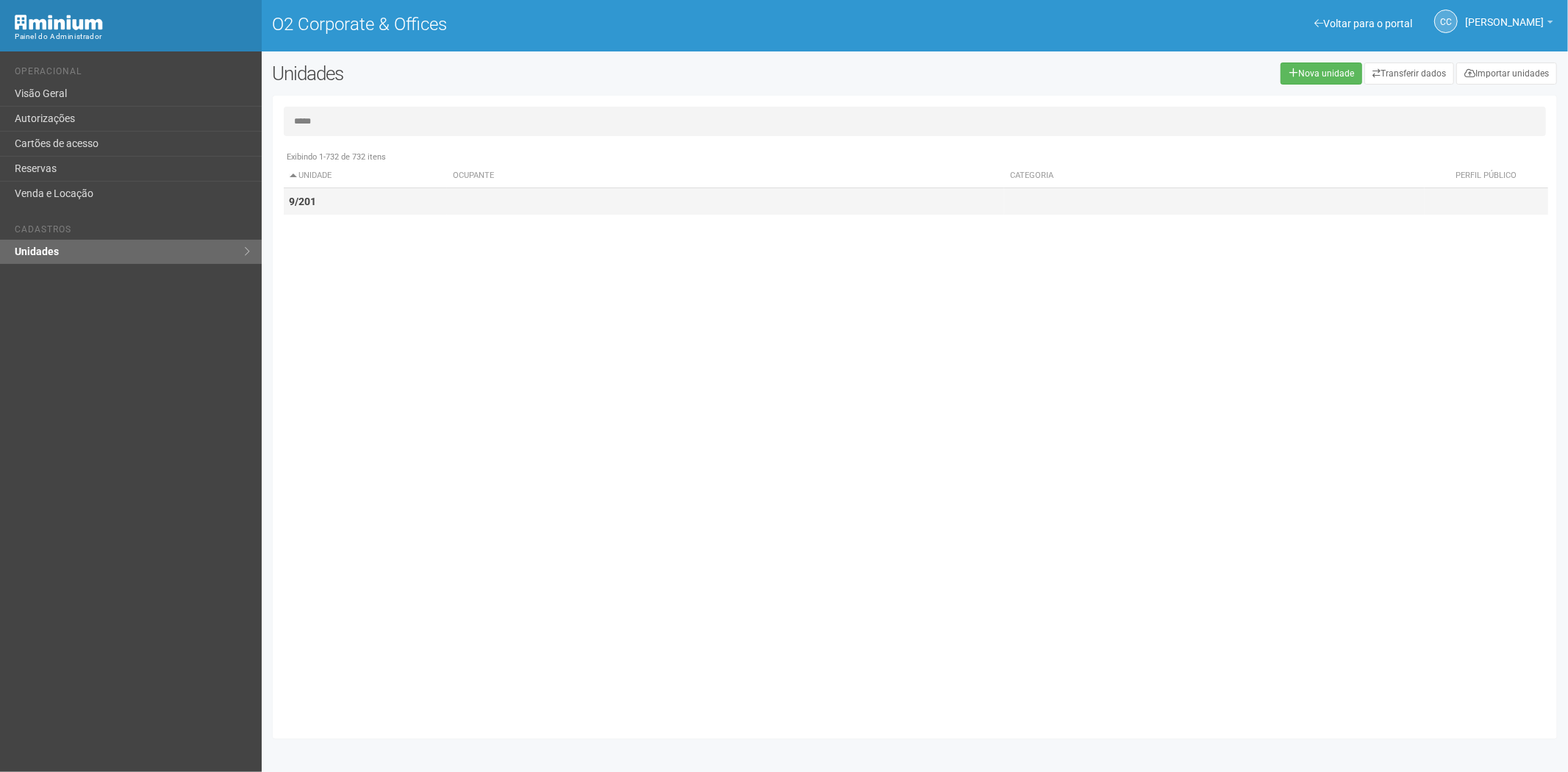
type input "*****"
click at [368, 205] on td "9/201" at bounding box center [365, 201] width 164 height 27
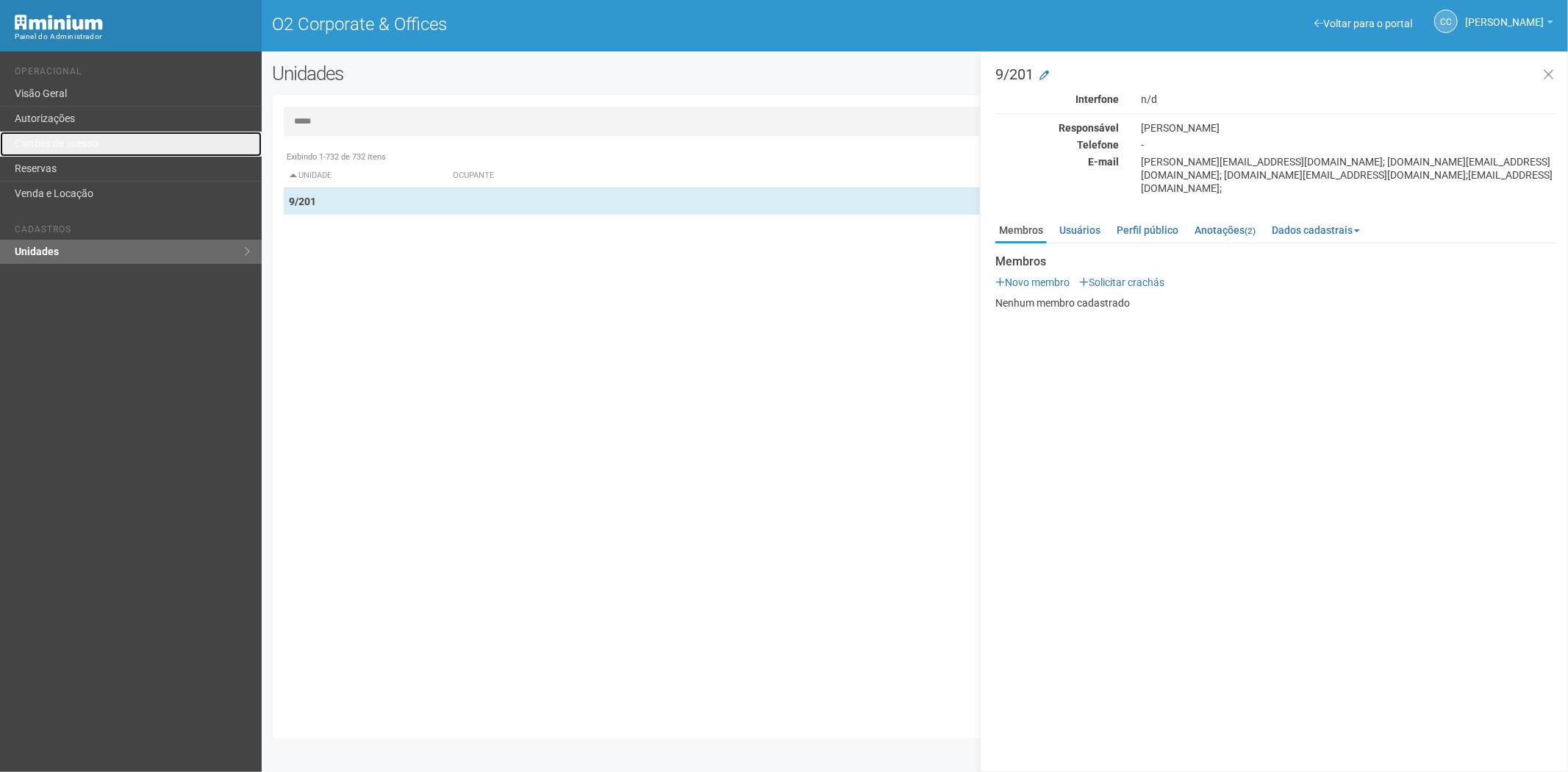
drag, startPoint x: 121, startPoint y: 142, endPoint x: 438, endPoint y: 7, distance: 344.5
click at [122, 142] on link "Cartões de acesso" at bounding box center [131, 144] width 262 height 25
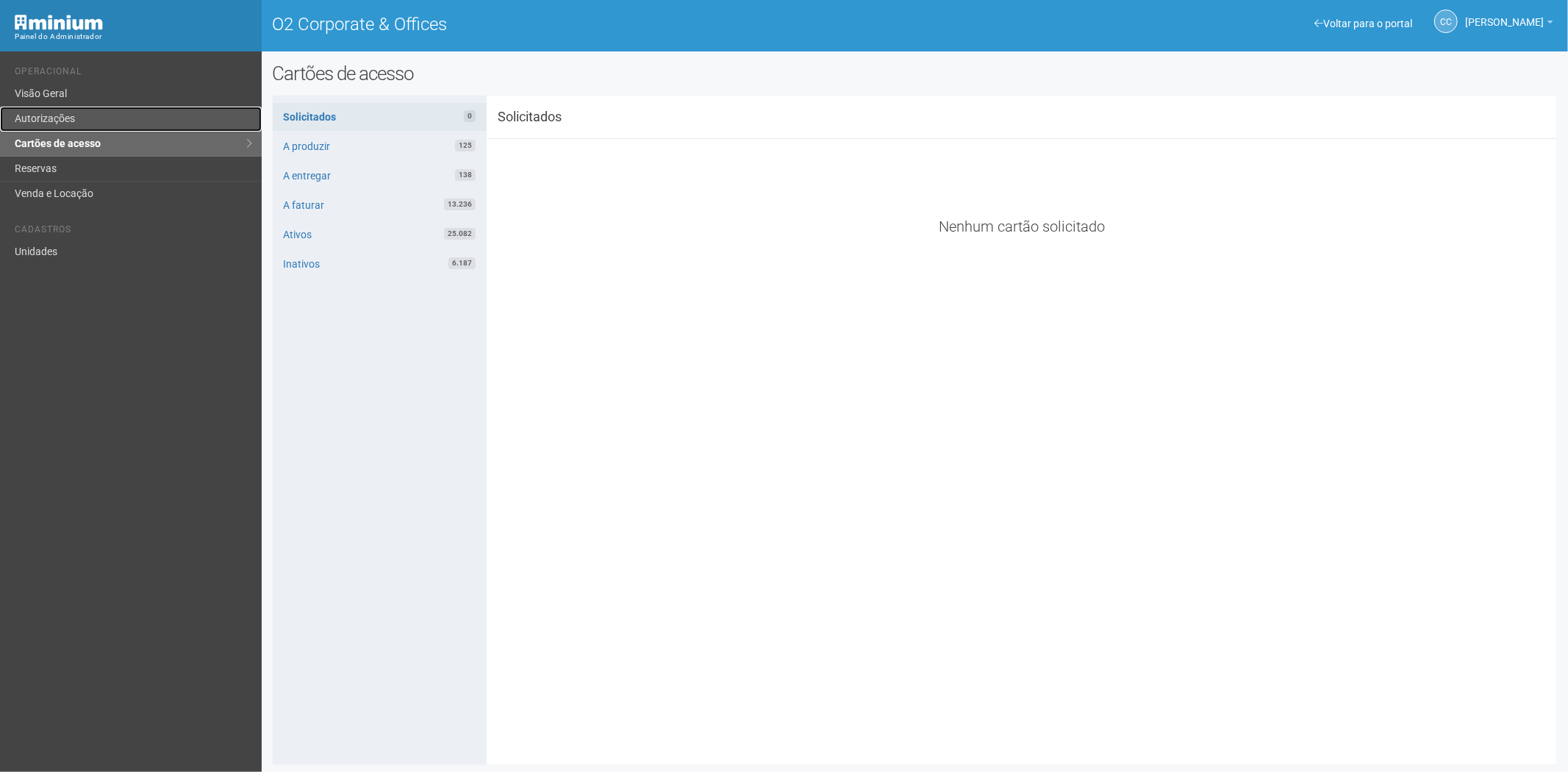
click at [142, 114] on link "Autorizações" at bounding box center [131, 119] width 262 height 25
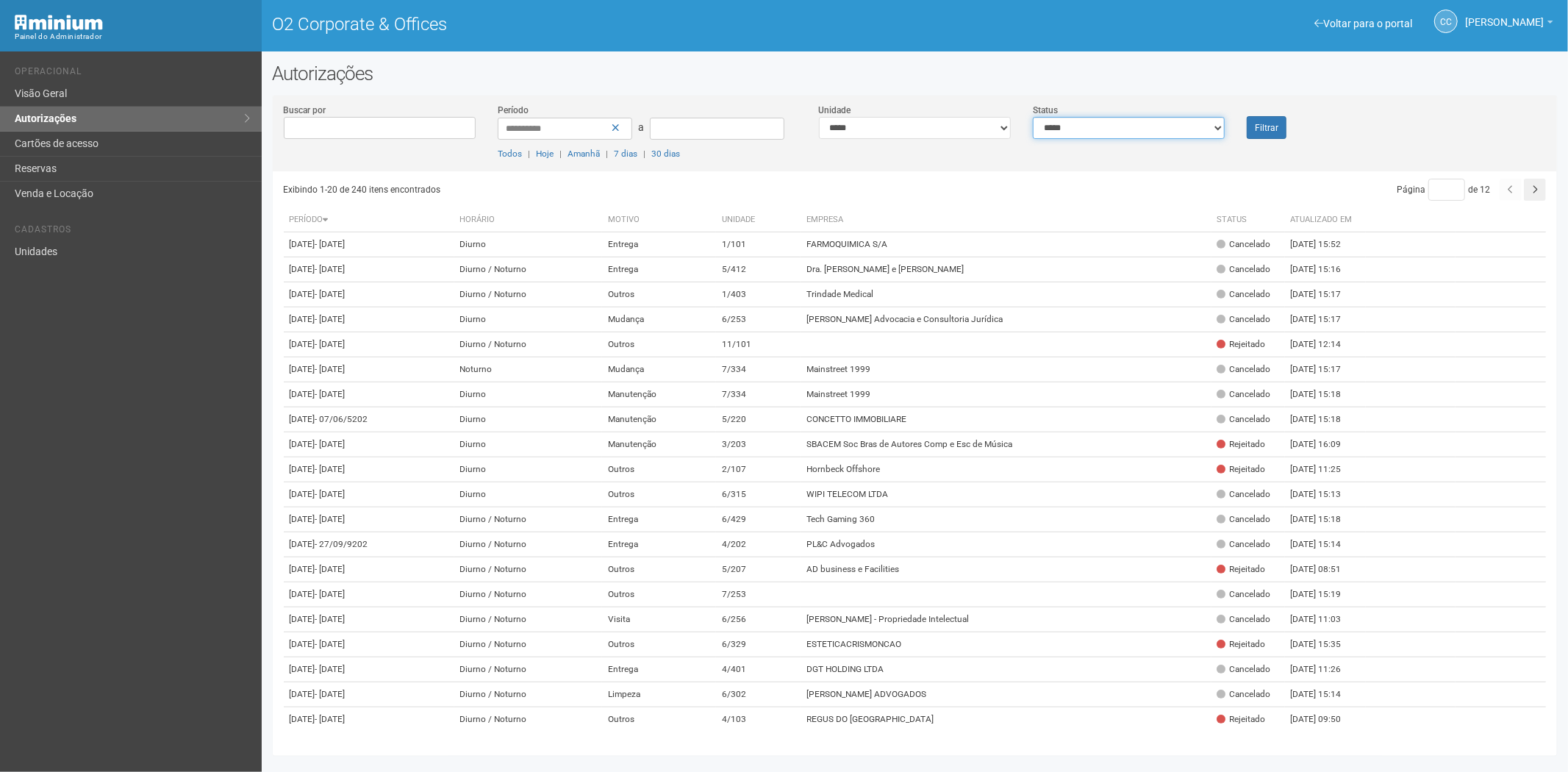
click at [1102, 138] on select "**********" at bounding box center [1128, 128] width 192 height 22
click at [928, 123] on select "**********" at bounding box center [914, 128] width 192 height 22
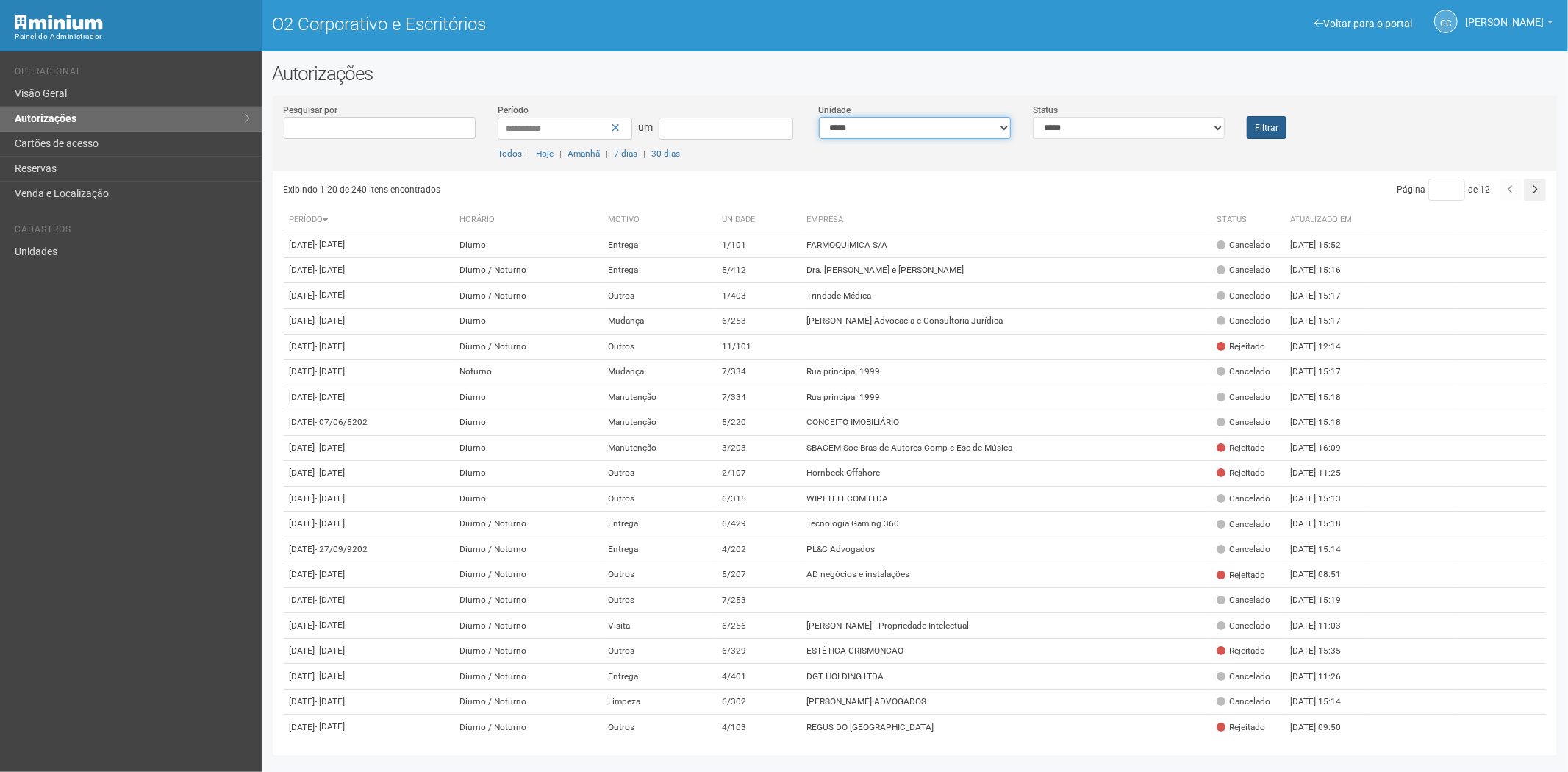
select select "**********"
click at [1279, 122] on button "Filtrar" at bounding box center [1266, 128] width 40 height 23
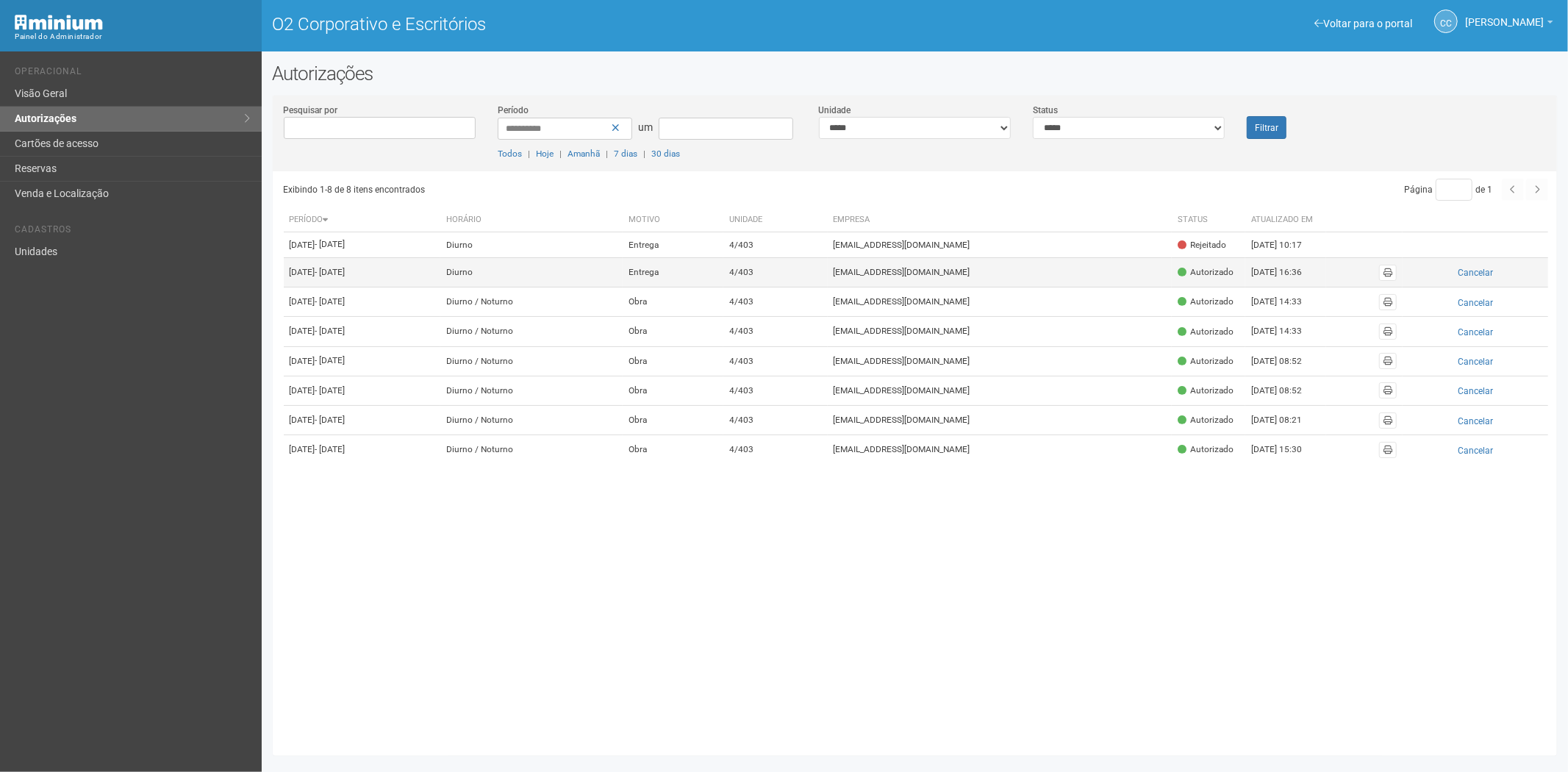
click at [1099, 287] on td "[EMAIL_ADDRESS][DOMAIN_NAME]" at bounding box center [999, 272] width 344 height 29
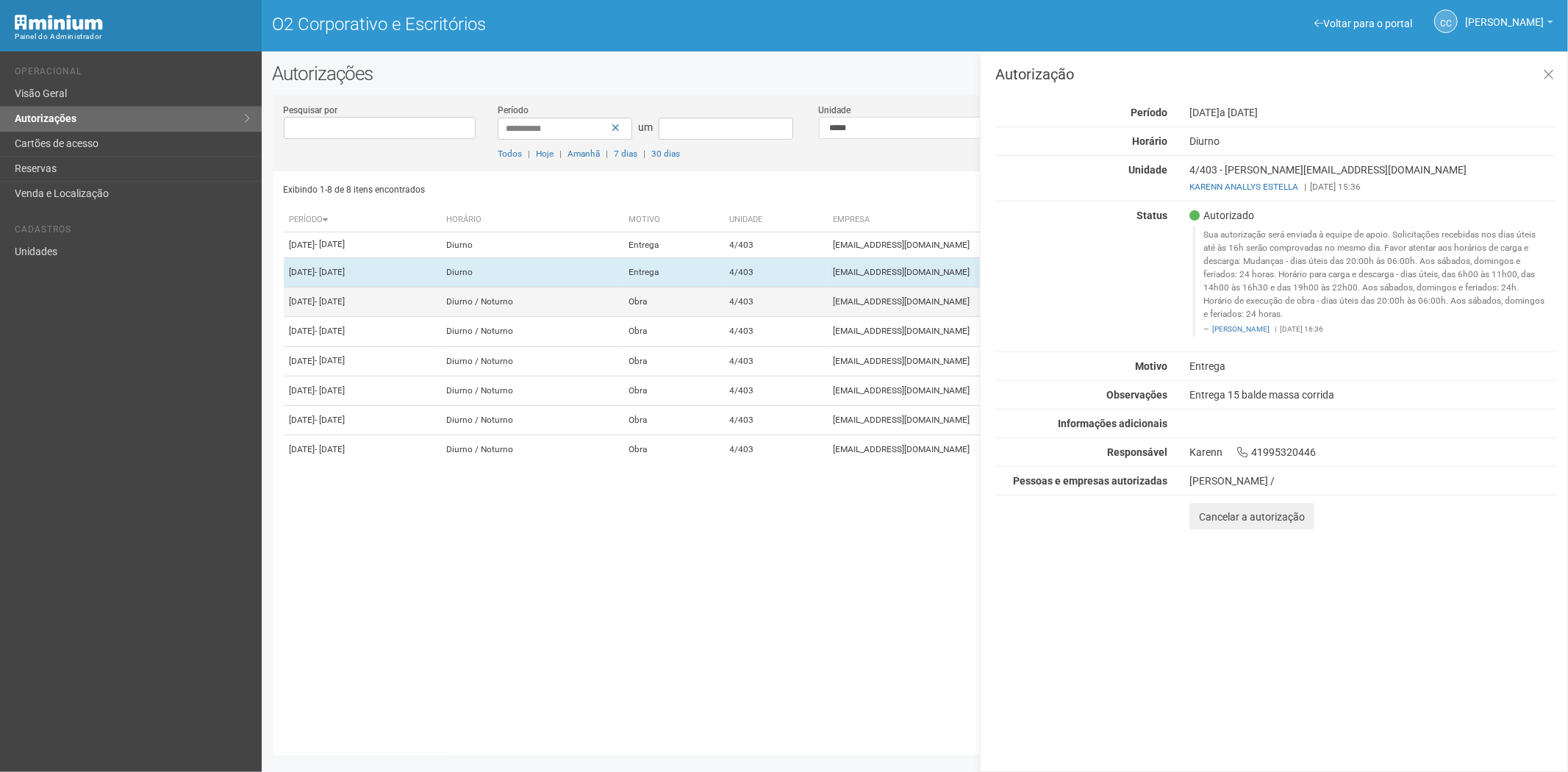
click at [952, 317] on td "[EMAIL_ADDRESS][DOMAIN_NAME]" at bounding box center [999, 302] width 344 height 29
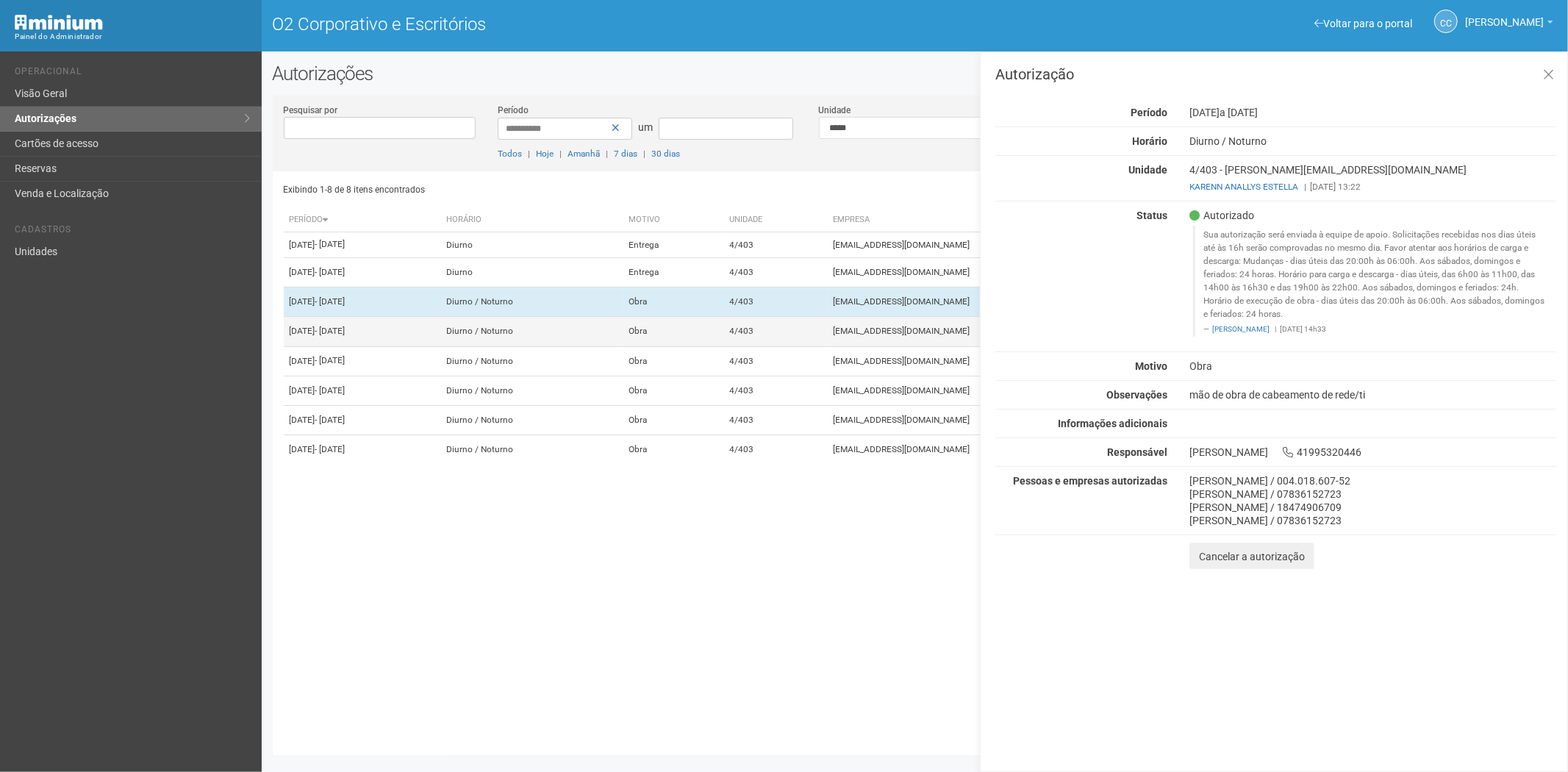
click at [922, 337] on font "viviane.rocha@invasive.com.br" at bounding box center [902, 331] width 137 height 10
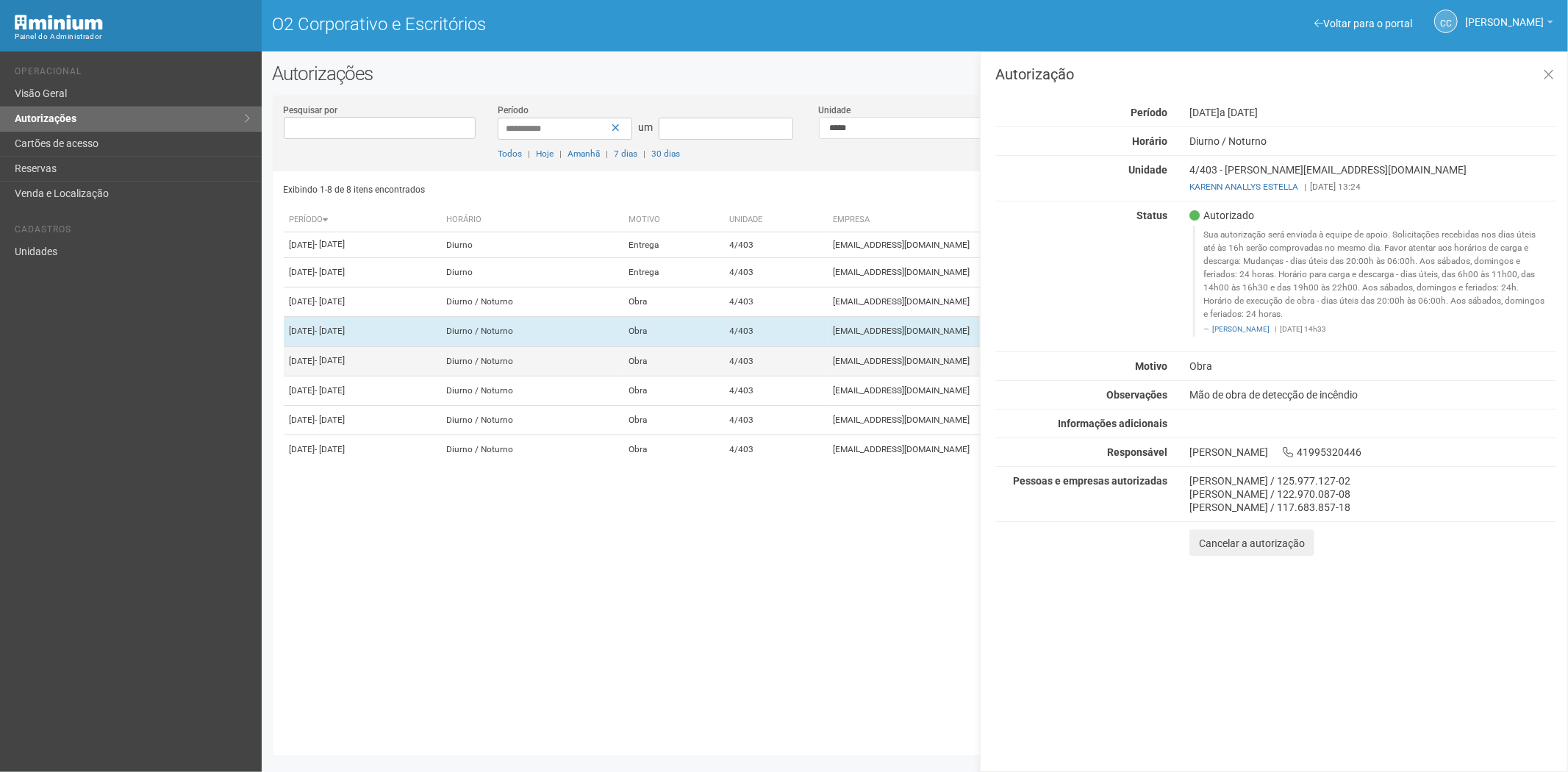
click at [918, 366] on font "viviane.rocha@invasive.com.br" at bounding box center [902, 361] width 137 height 10
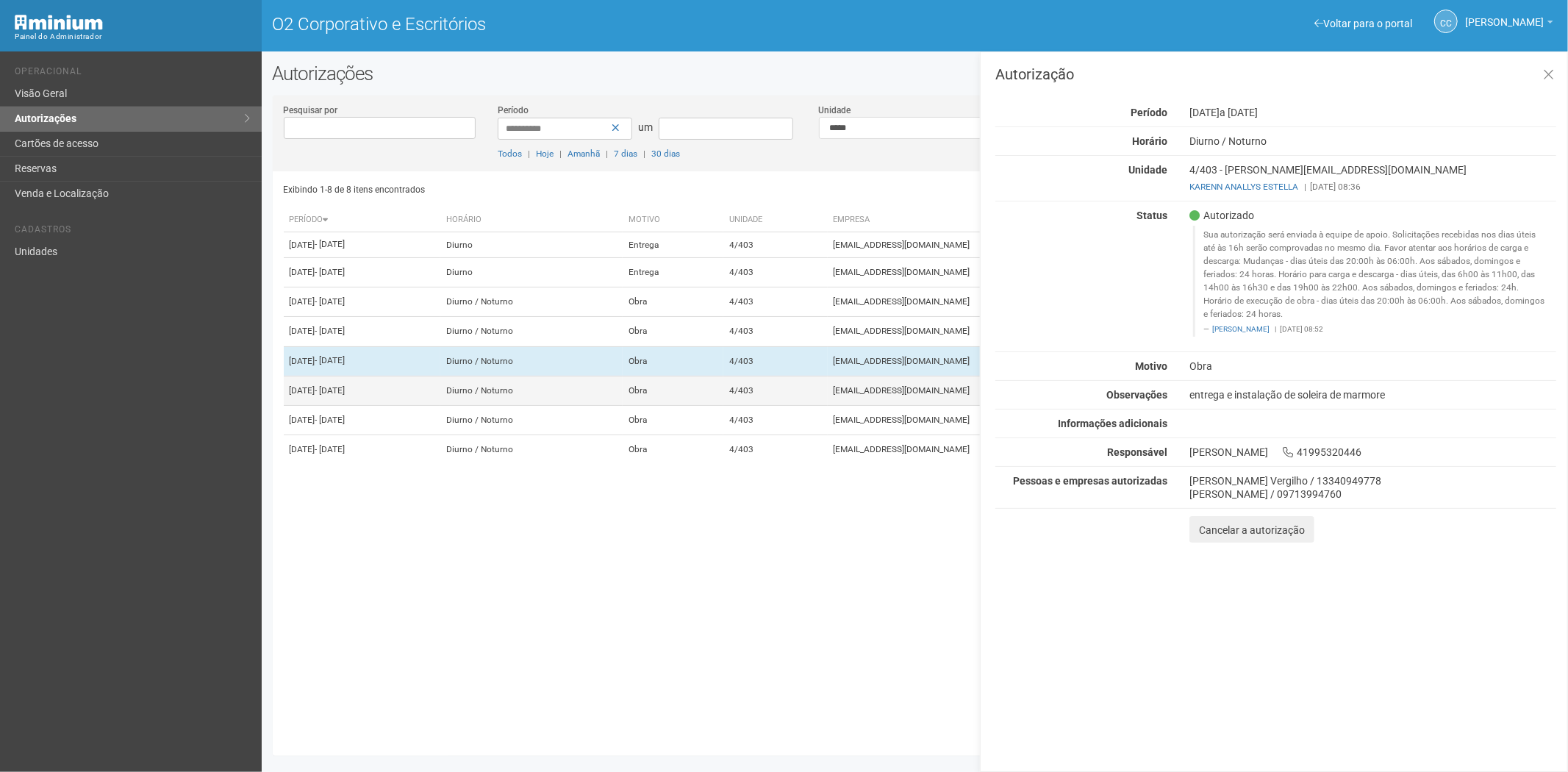
click at [926, 396] on font "viviane.rocha@invasive.com.br" at bounding box center [902, 390] width 137 height 10
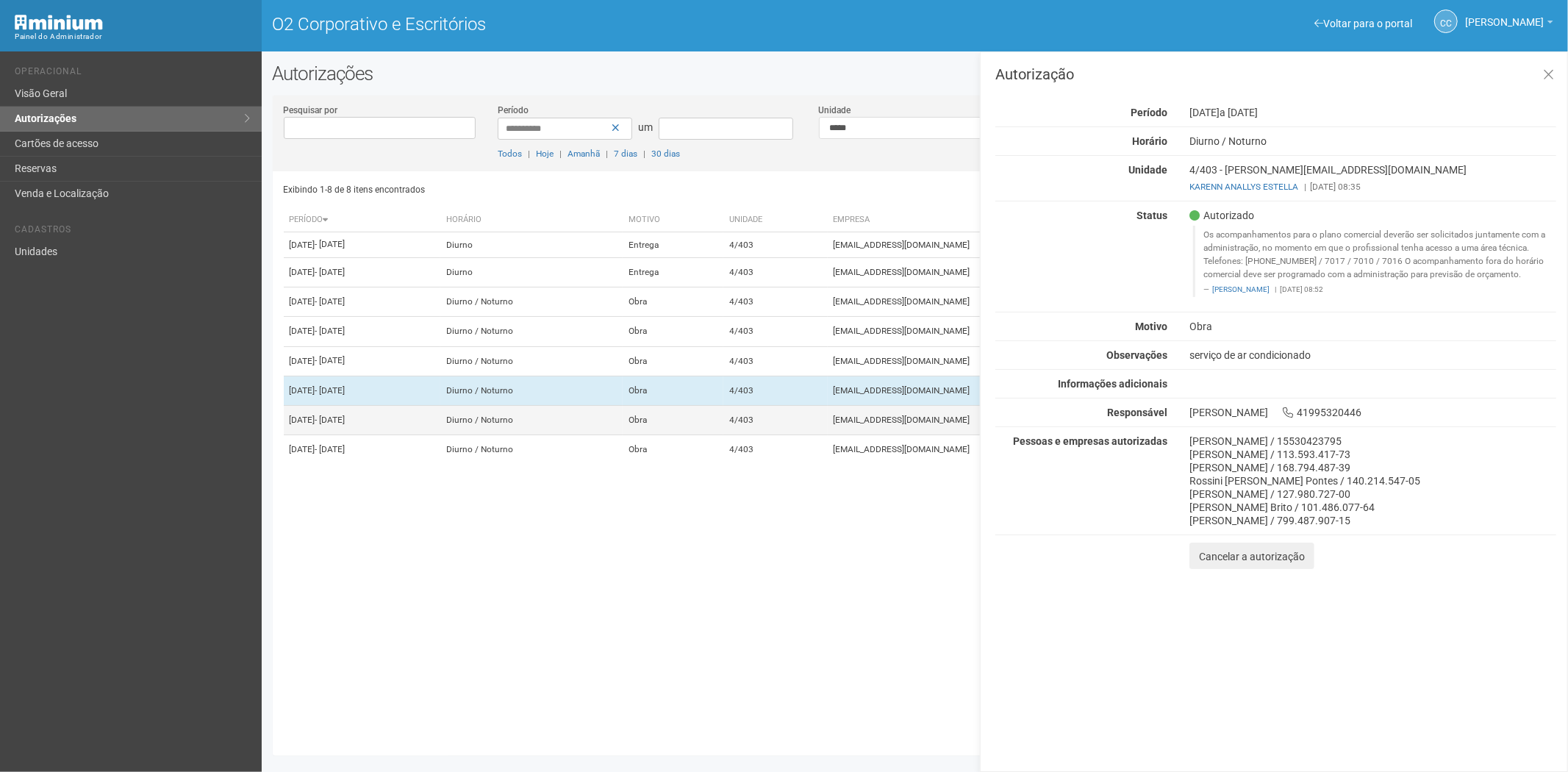
click at [897, 435] on td "viviane.rocha@invasive.com.br" at bounding box center [999, 421] width 344 height 29
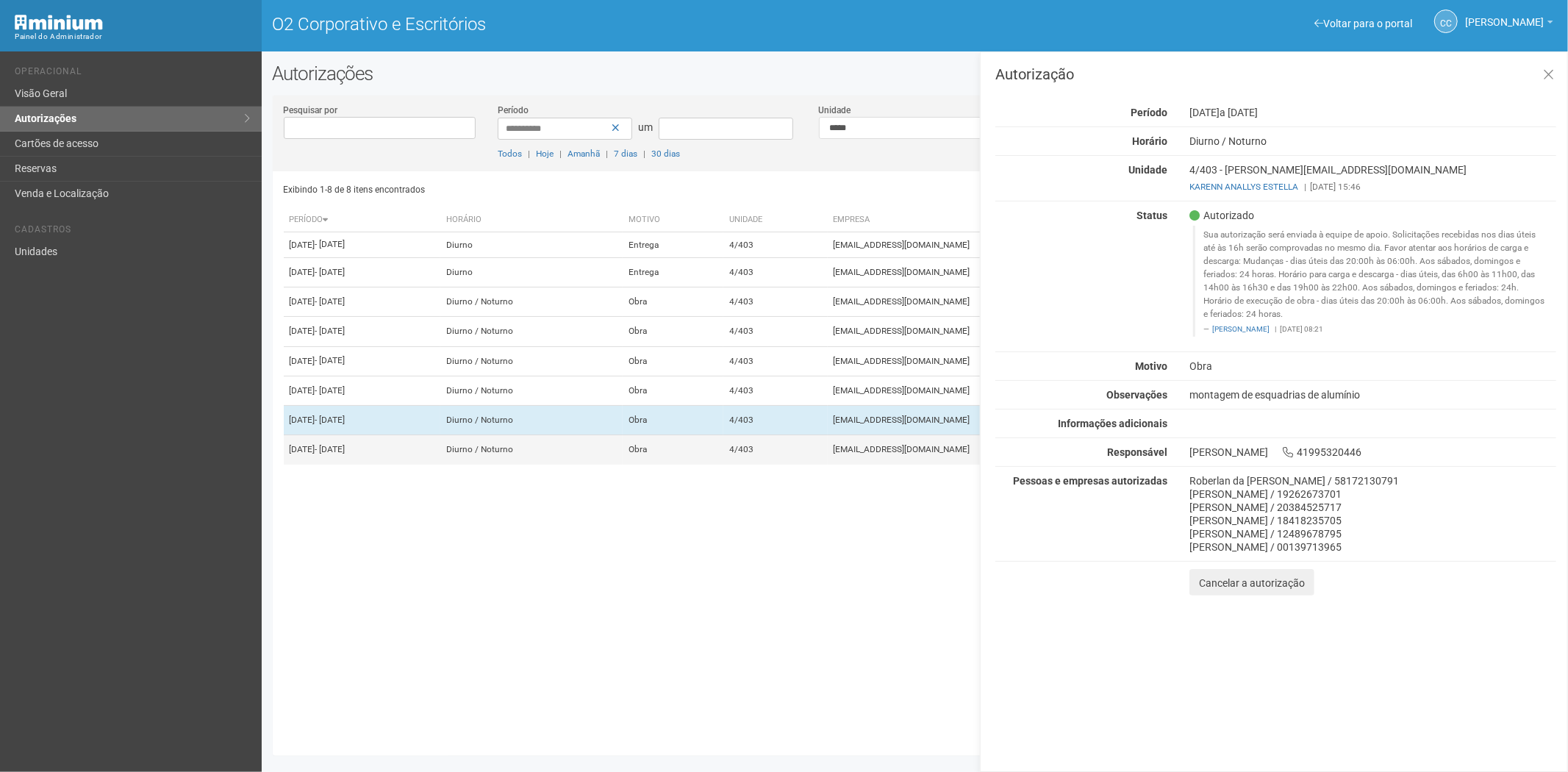
click at [827, 465] on td "4/403" at bounding box center [775, 450] width 104 height 29
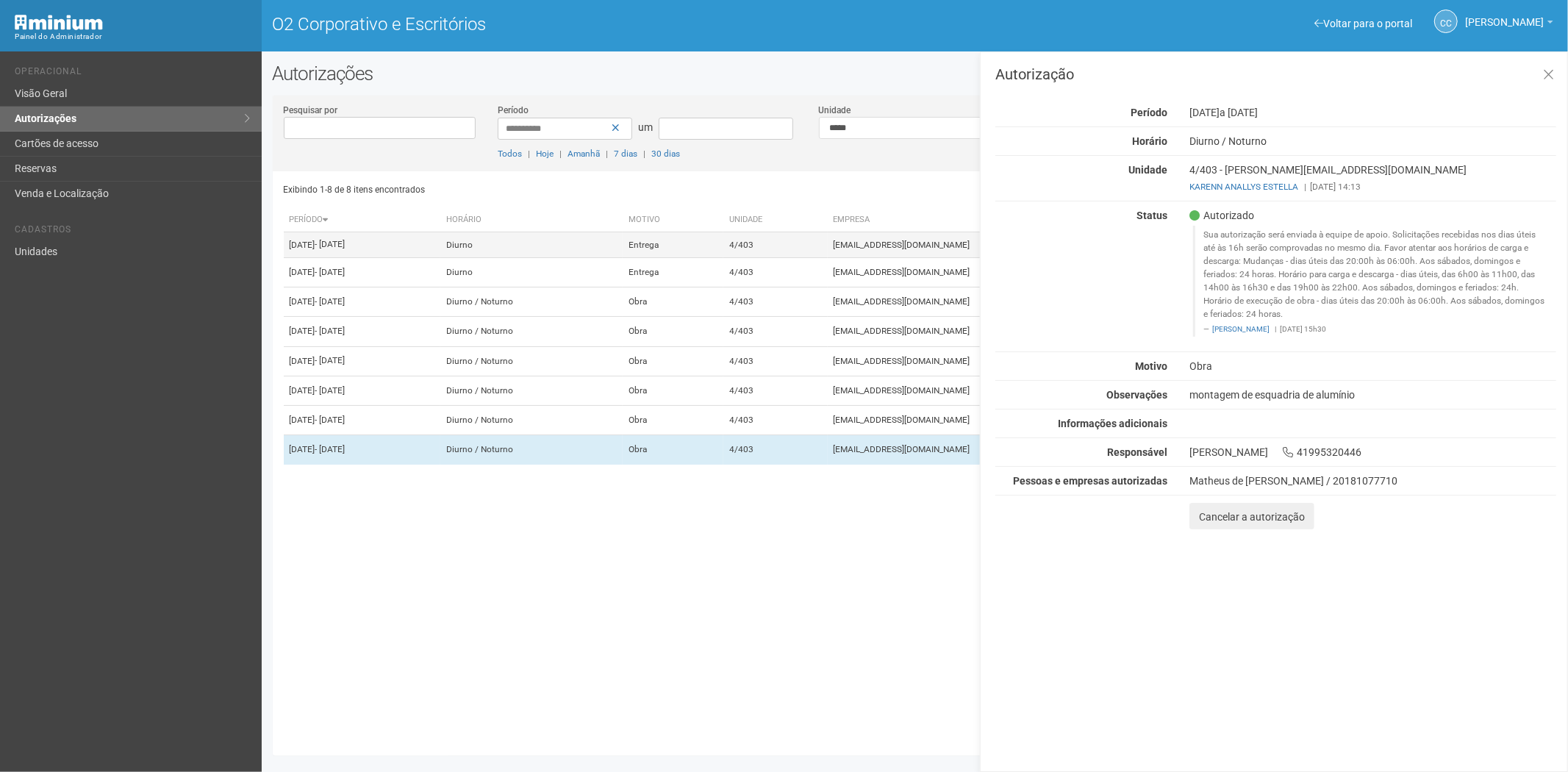
click at [921, 235] on td "[EMAIL_ADDRESS][PERSON_NAME][DOMAIN_NAME]" at bounding box center [999, 245] width 344 height 26
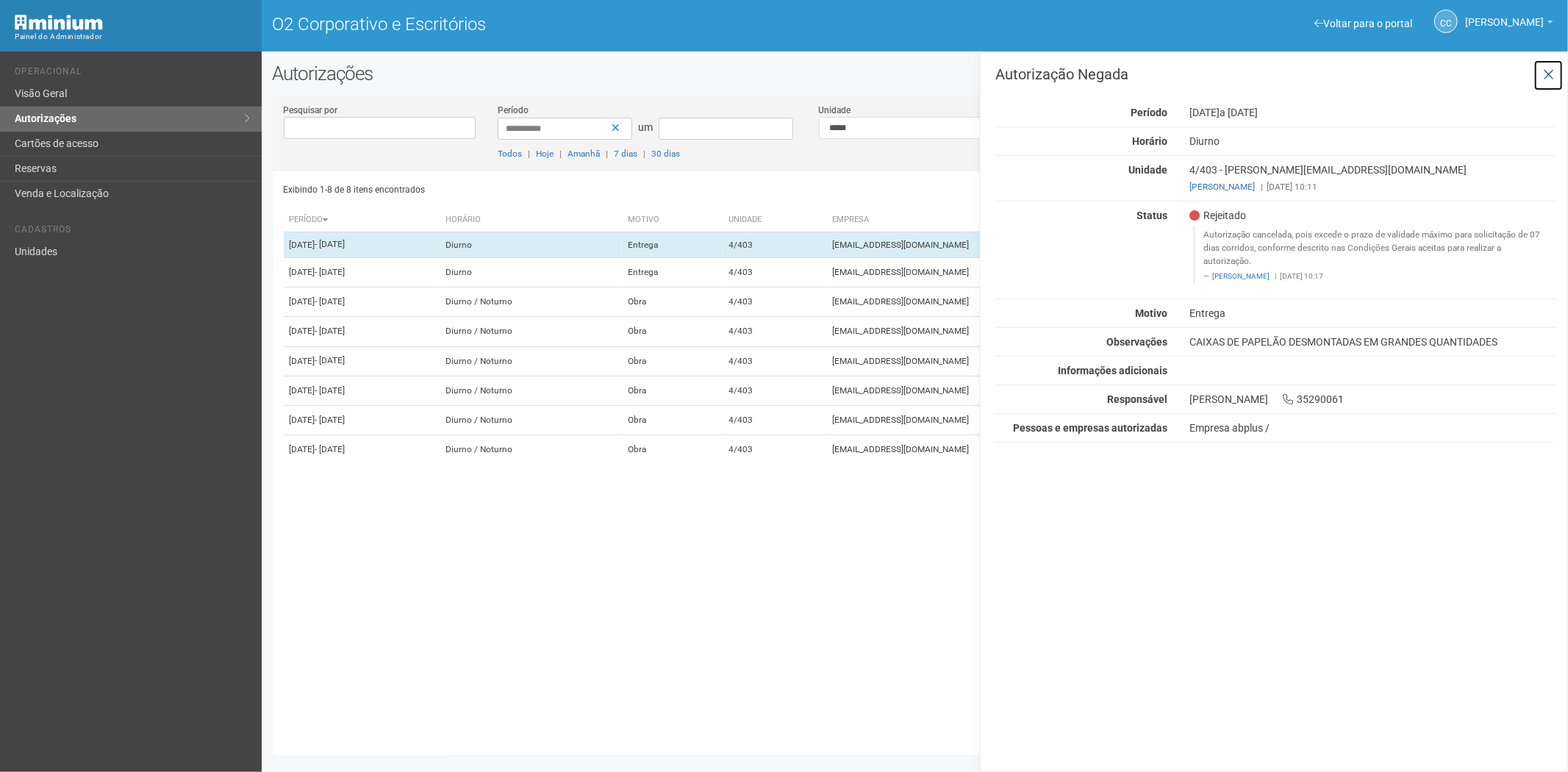
click at [1549, 72] on icon at bounding box center [1548, 75] width 11 height 15
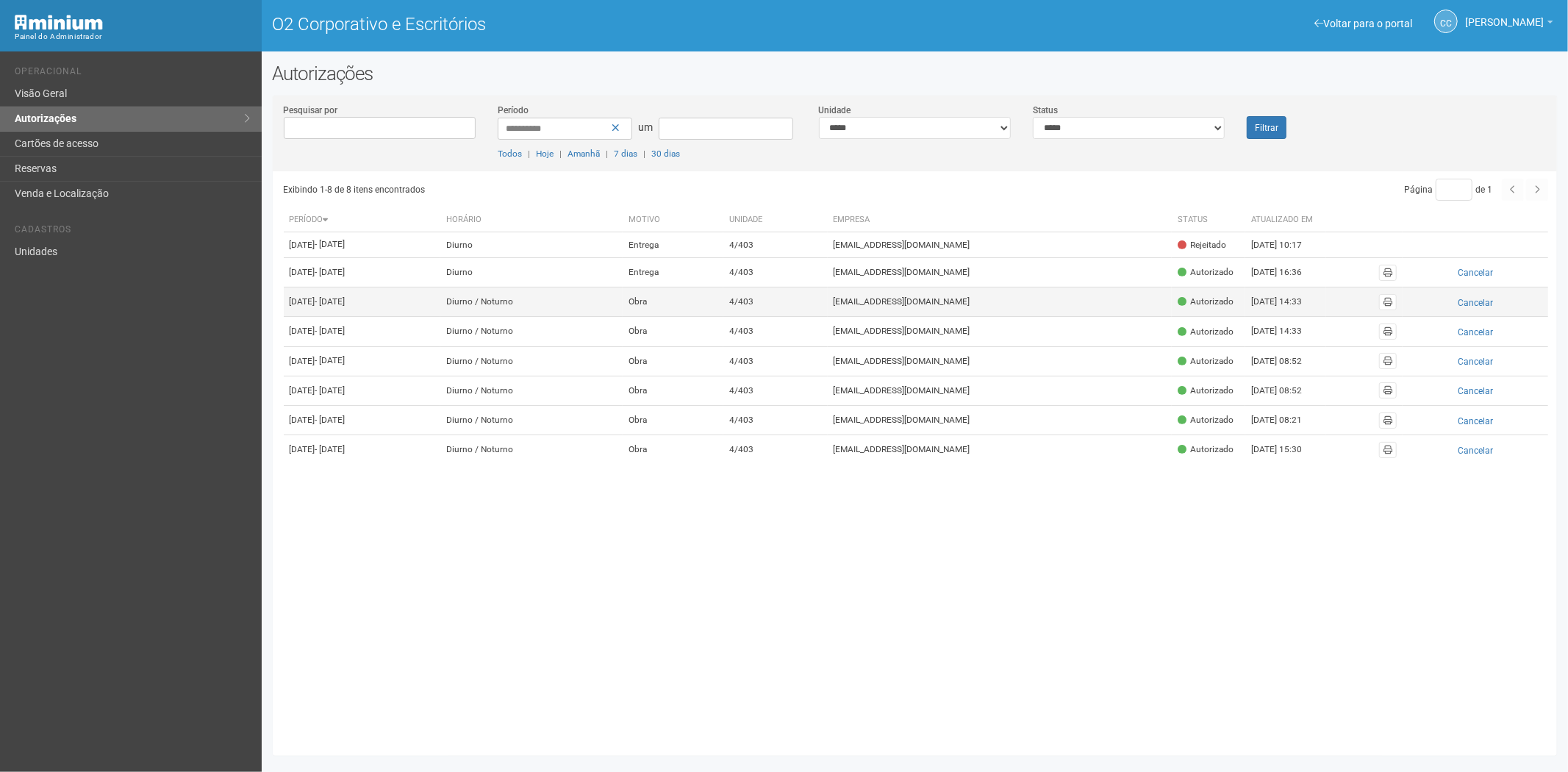
drag, startPoint x: 624, startPoint y: 301, endPoint x: 871, endPoint y: 321, distance: 247.8
click at [623, 287] on td "Diurno" at bounding box center [532, 272] width 182 height 29
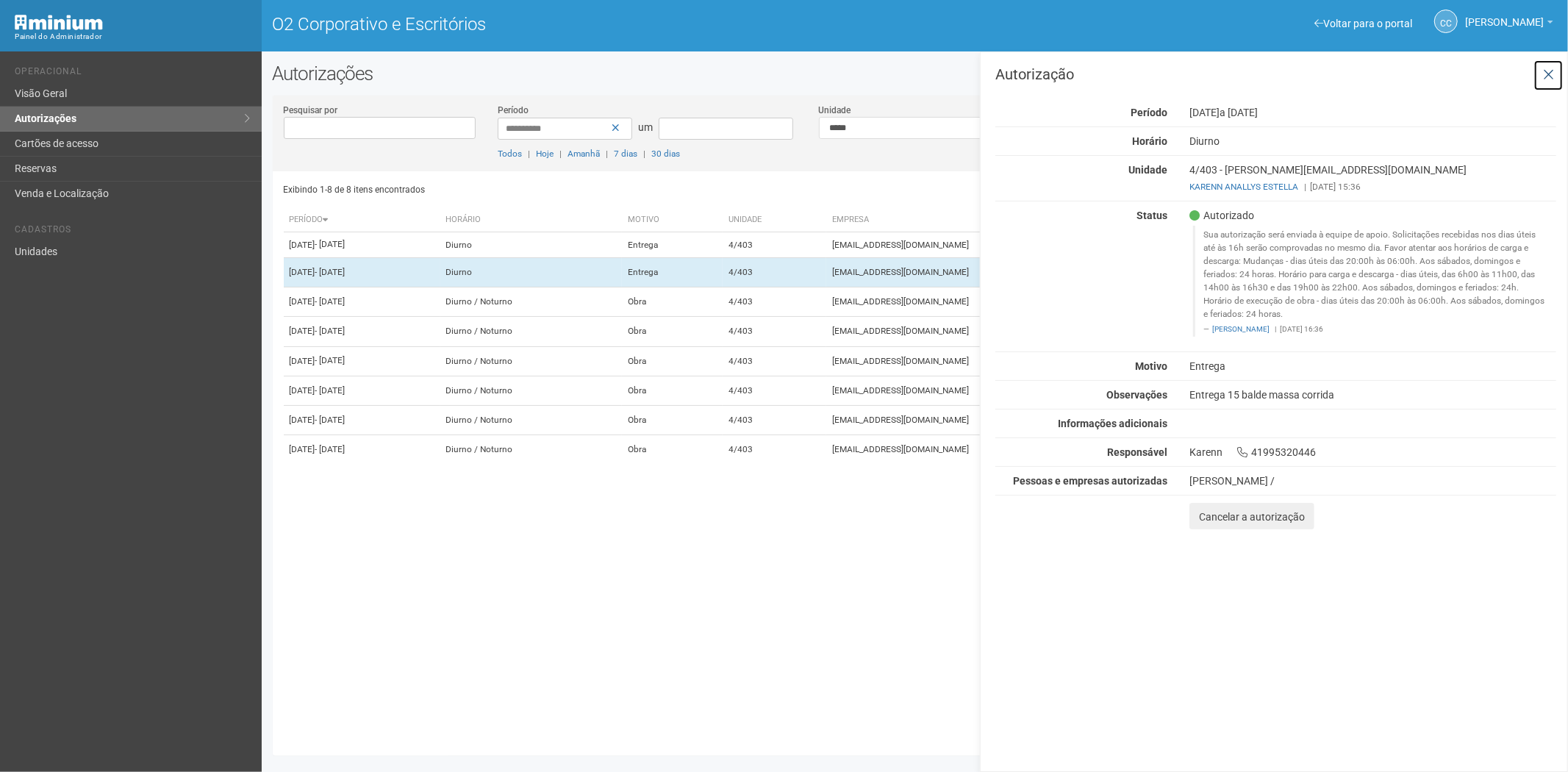
click at [1549, 78] on icon at bounding box center [1548, 75] width 11 height 15
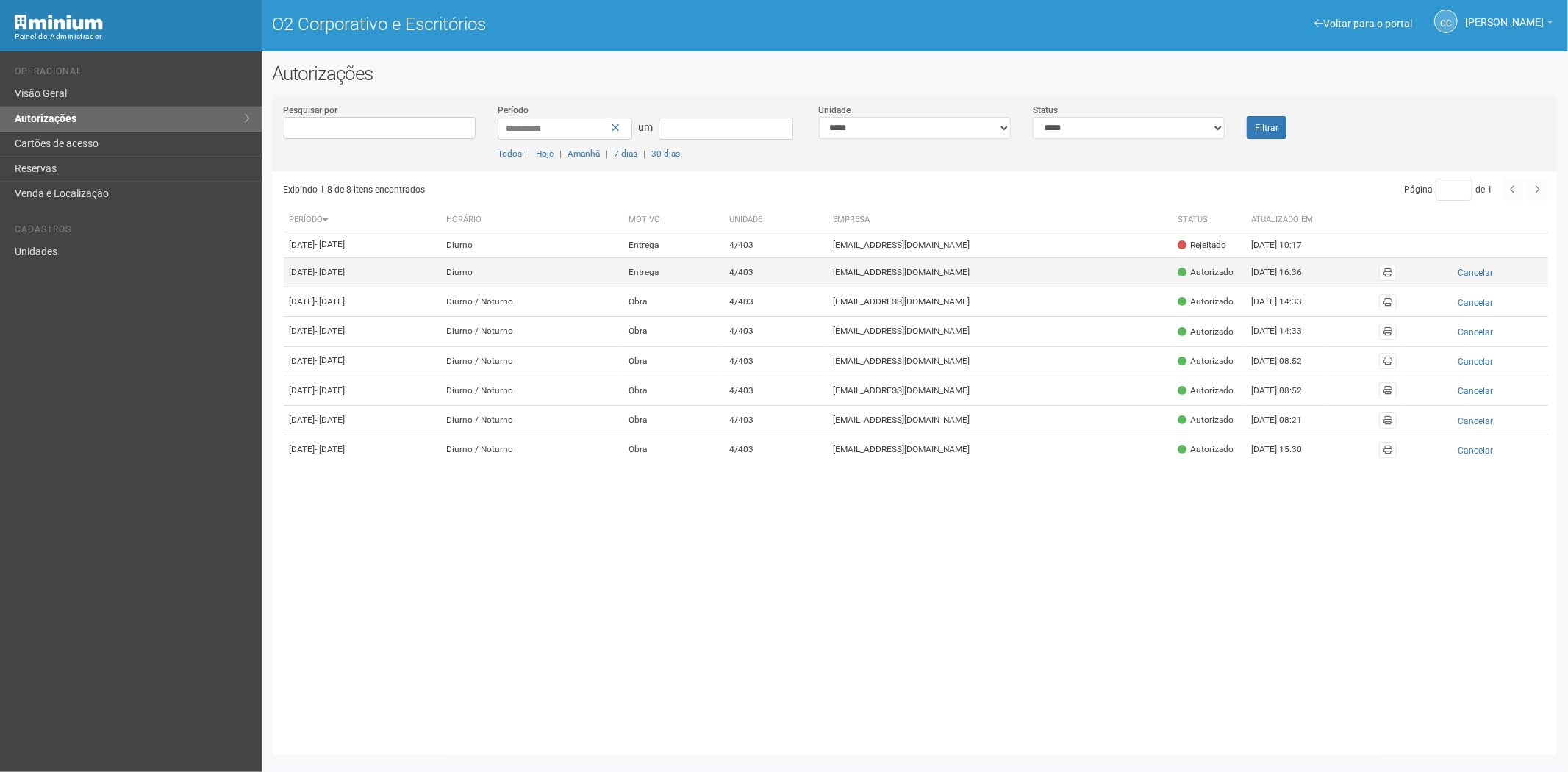
click at [1173, 287] on td "[EMAIL_ADDRESS][PERSON_NAME][DOMAIN_NAME]" at bounding box center [999, 272] width 344 height 29
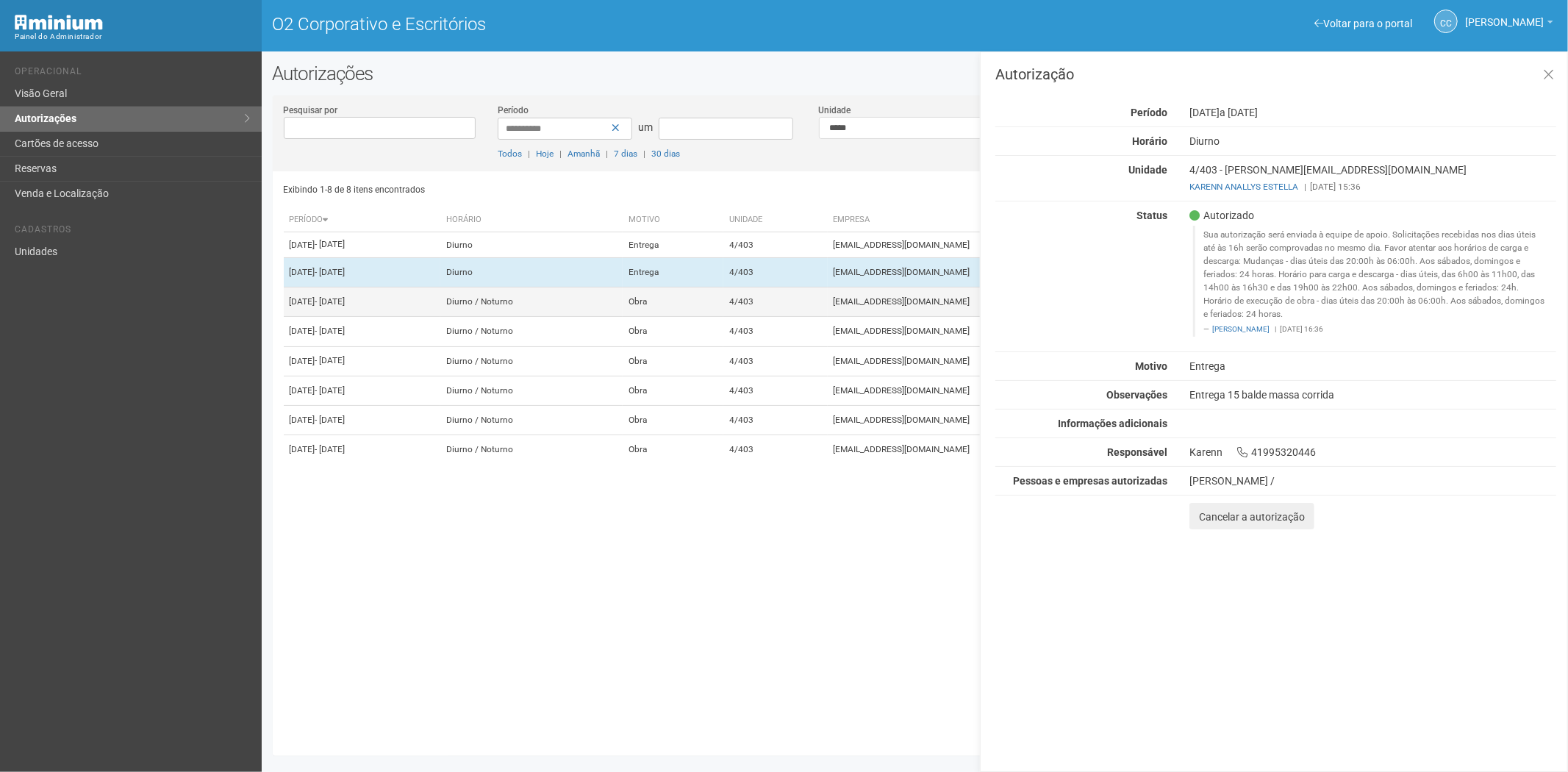
click at [935, 317] on td "[EMAIL_ADDRESS][PERSON_NAME][DOMAIN_NAME]" at bounding box center [999, 302] width 344 height 29
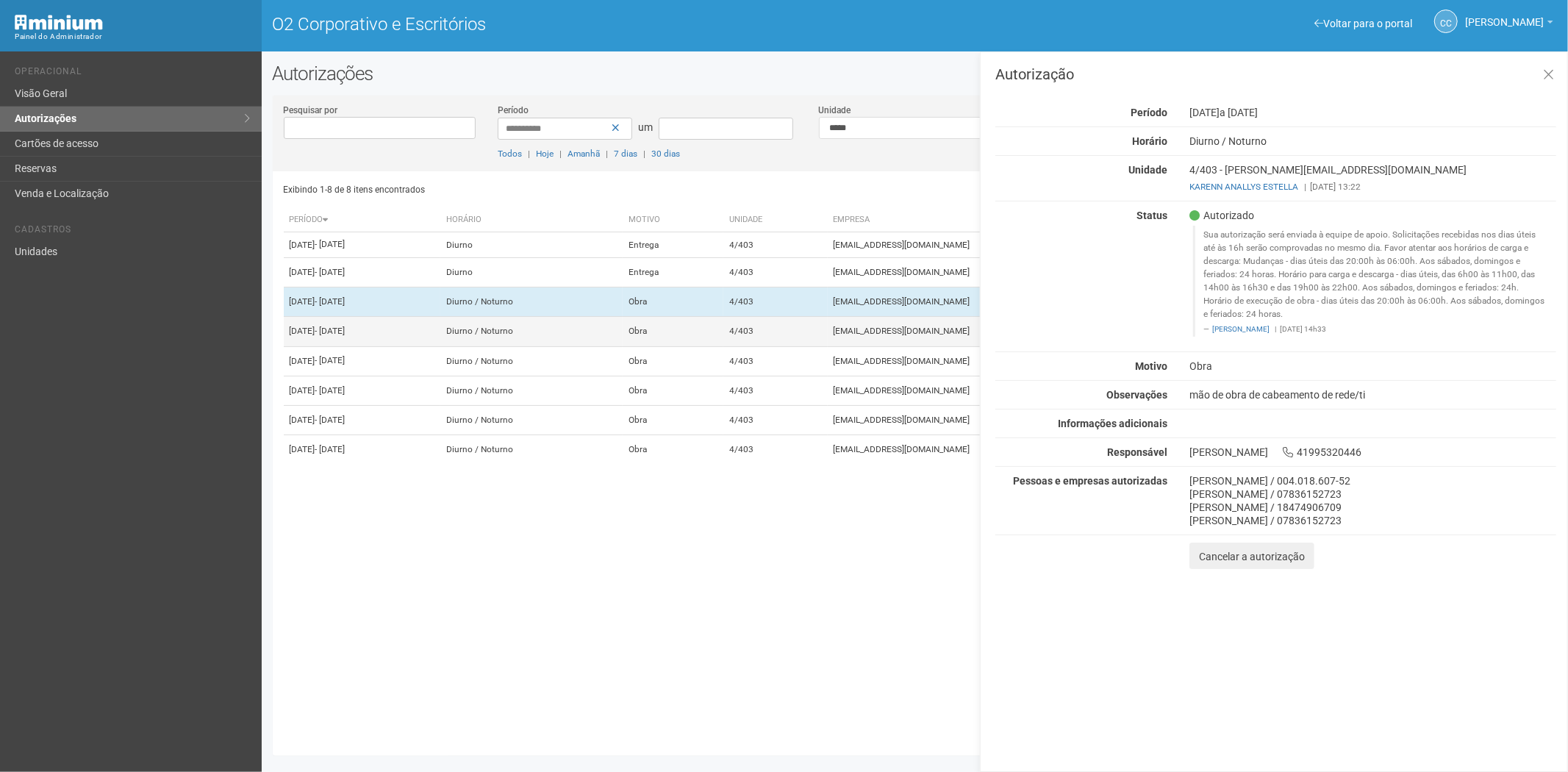
click at [938, 337] on font "viviane.rocha@invasive.com.br" at bounding box center [902, 331] width 137 height 10
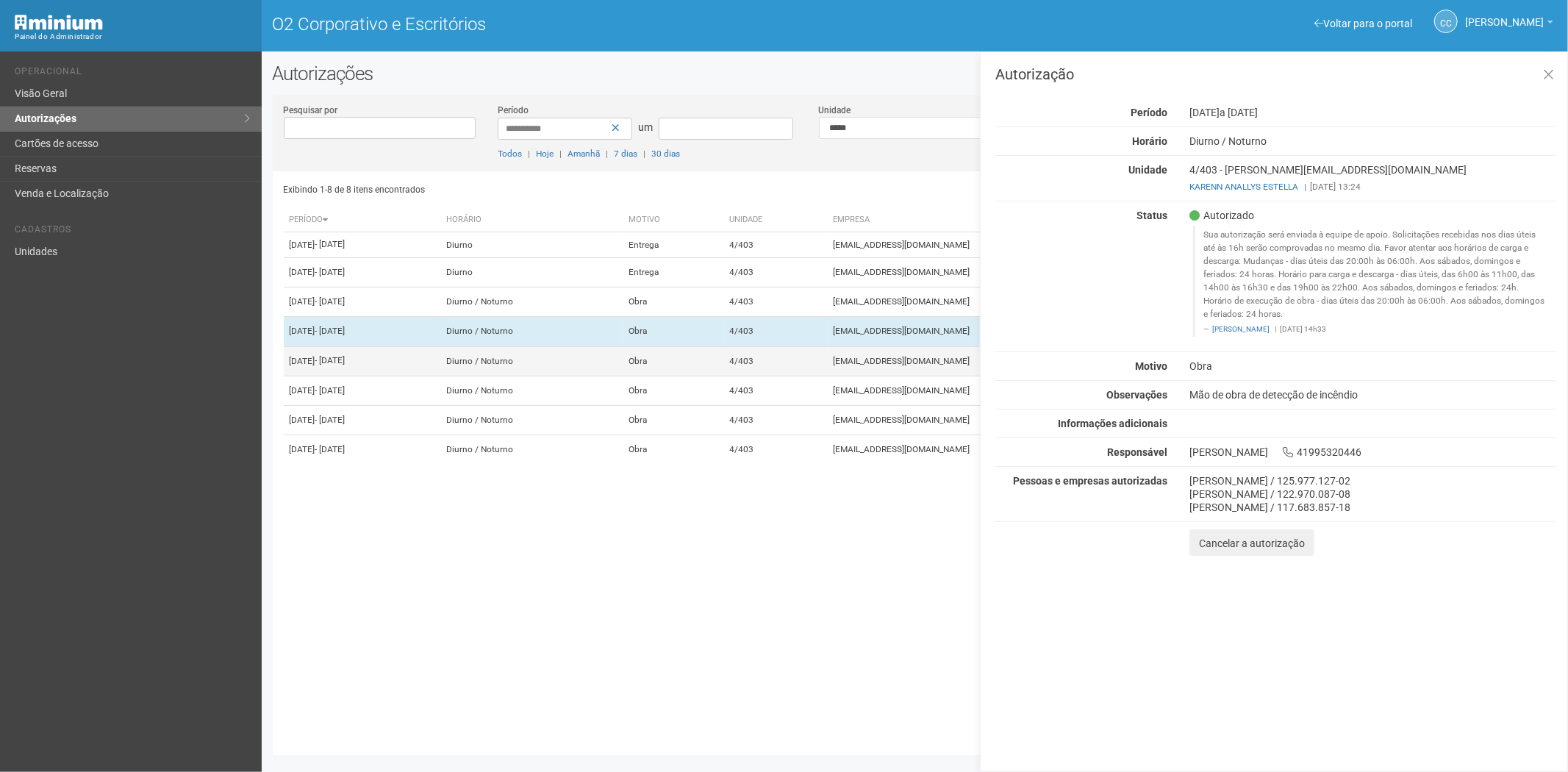
click at [922, 376] on td "viviane.rocha@invasive.com.br" at bounding box center [999, 361] width 344 height 29
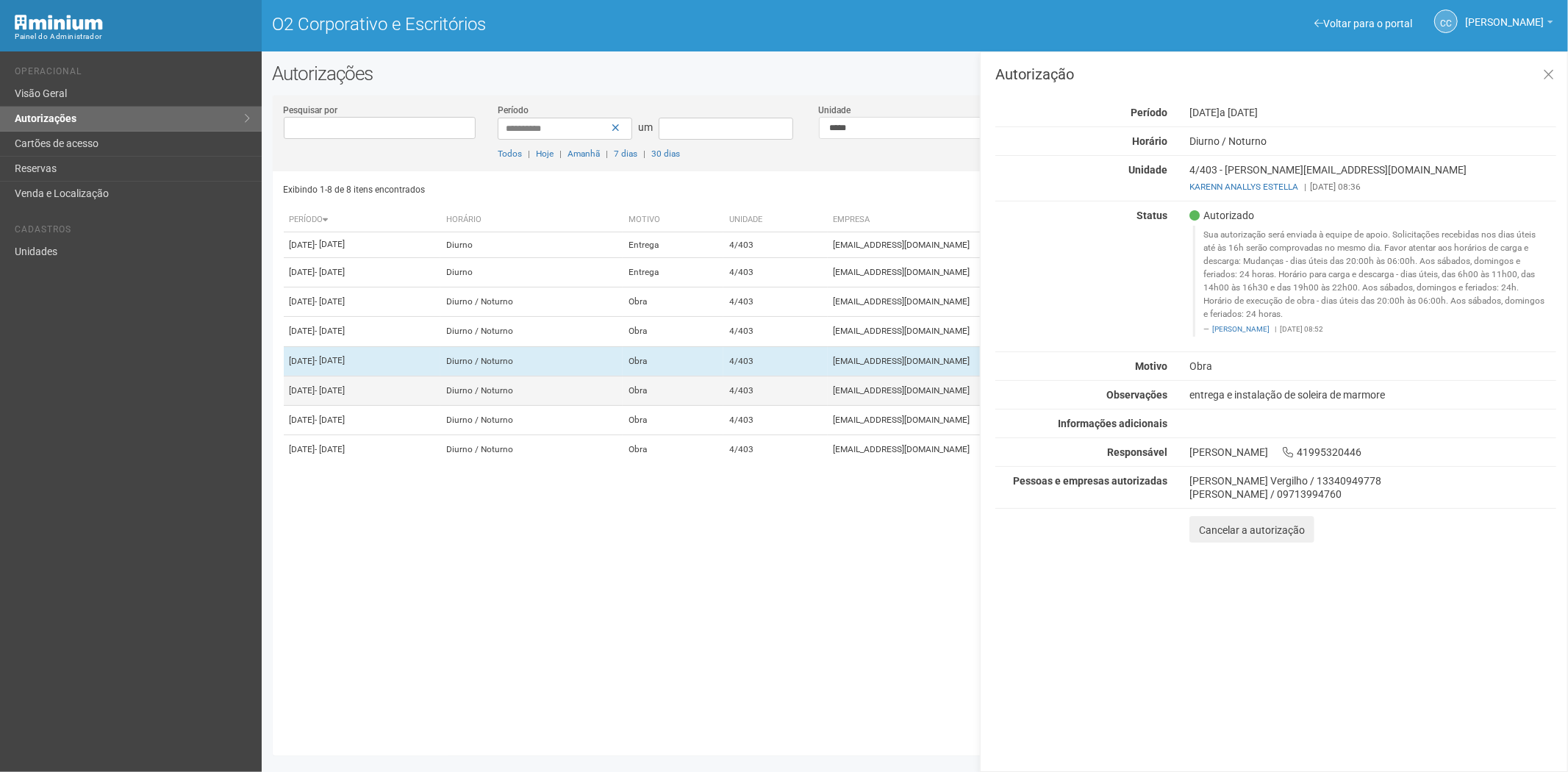
click at [901, 405] on td "viviane.rocha@invasive.com.br" at bounding box center [999, 390] width 344 height 29
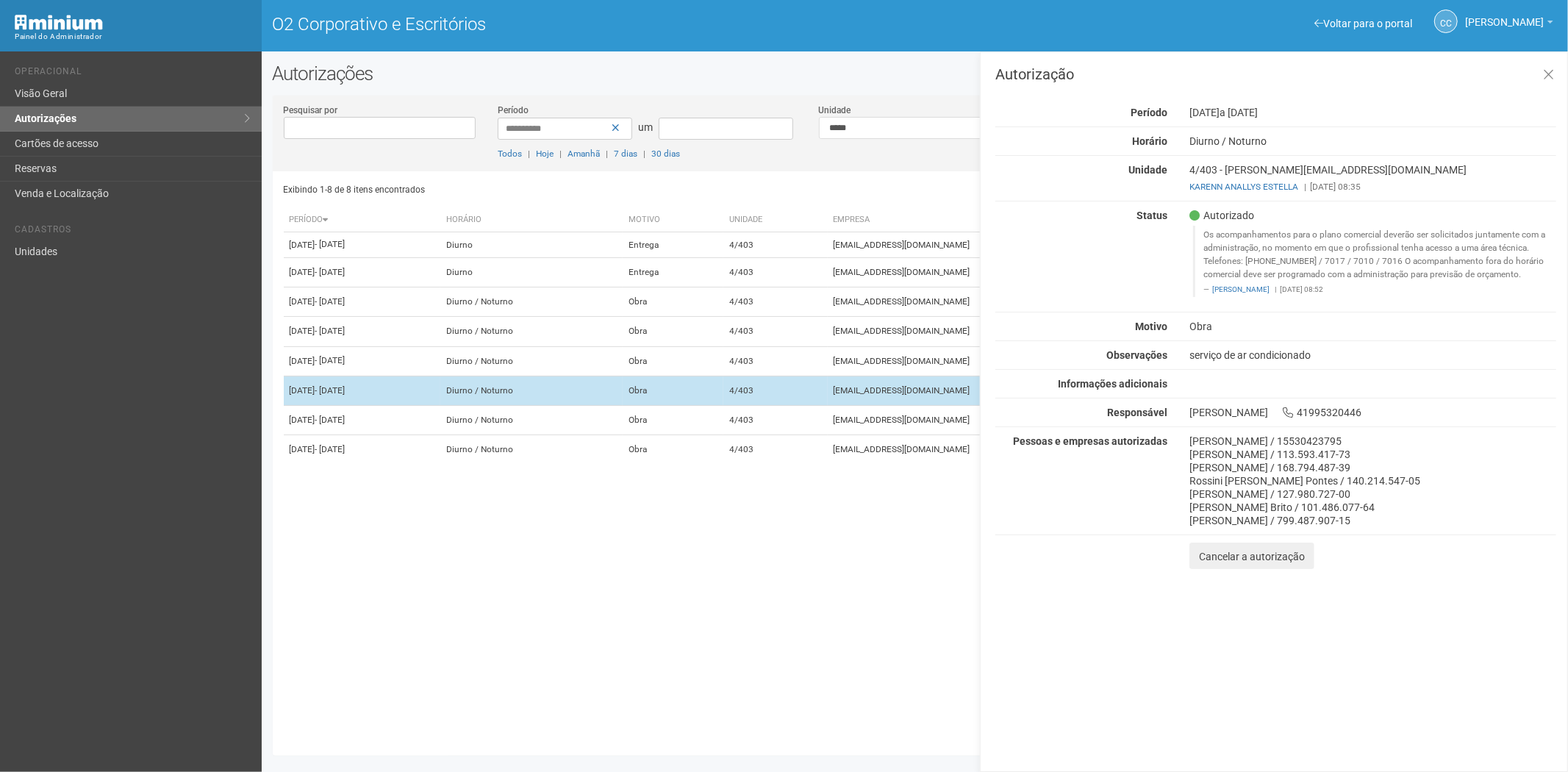
click at [827, 405] on td "4/403" at bounding box center [775, 390] width 104 height 29
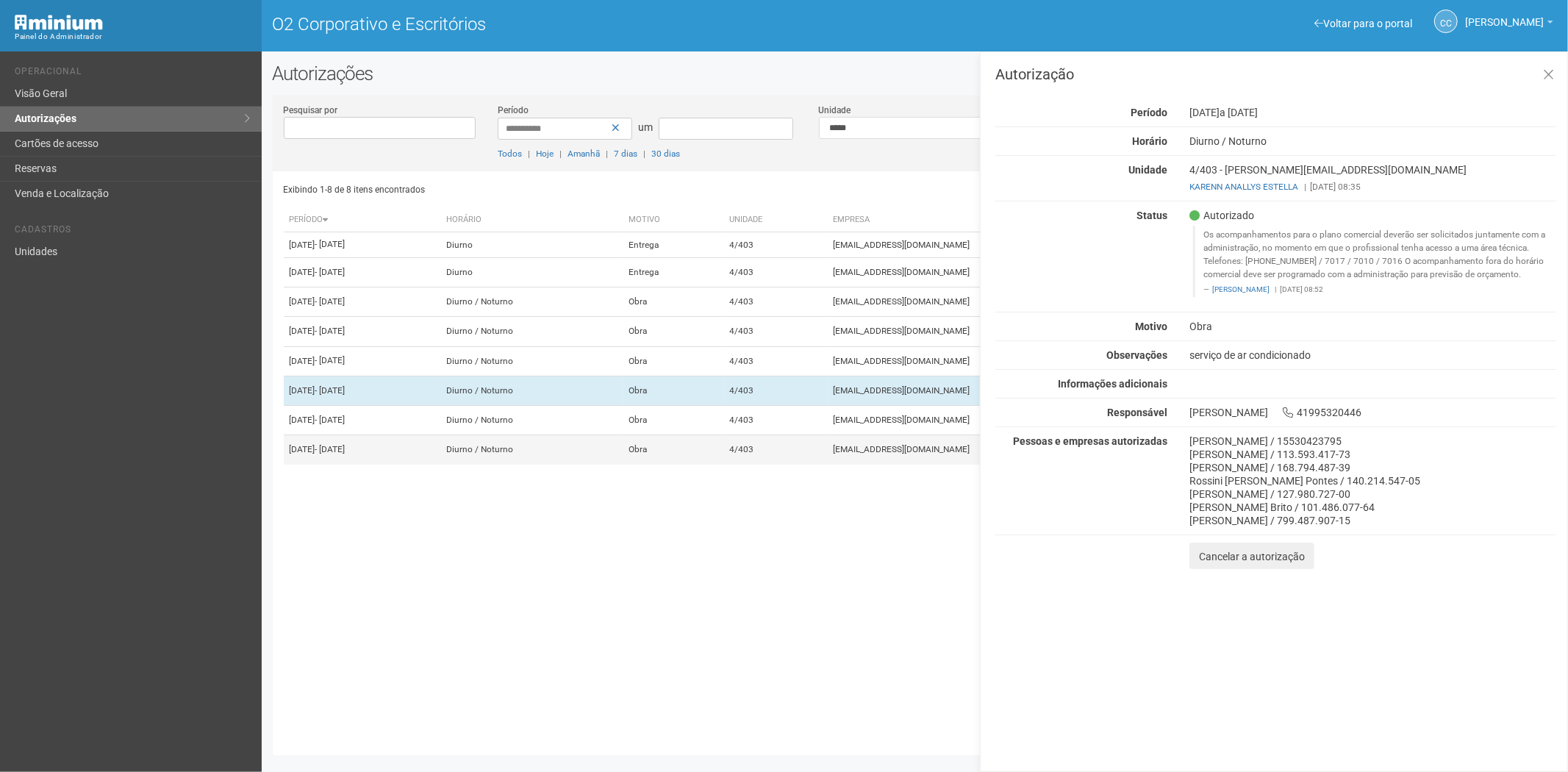
click at [827, 465] on td "4/403" at bounding box center [775, 450] width 104 height 29
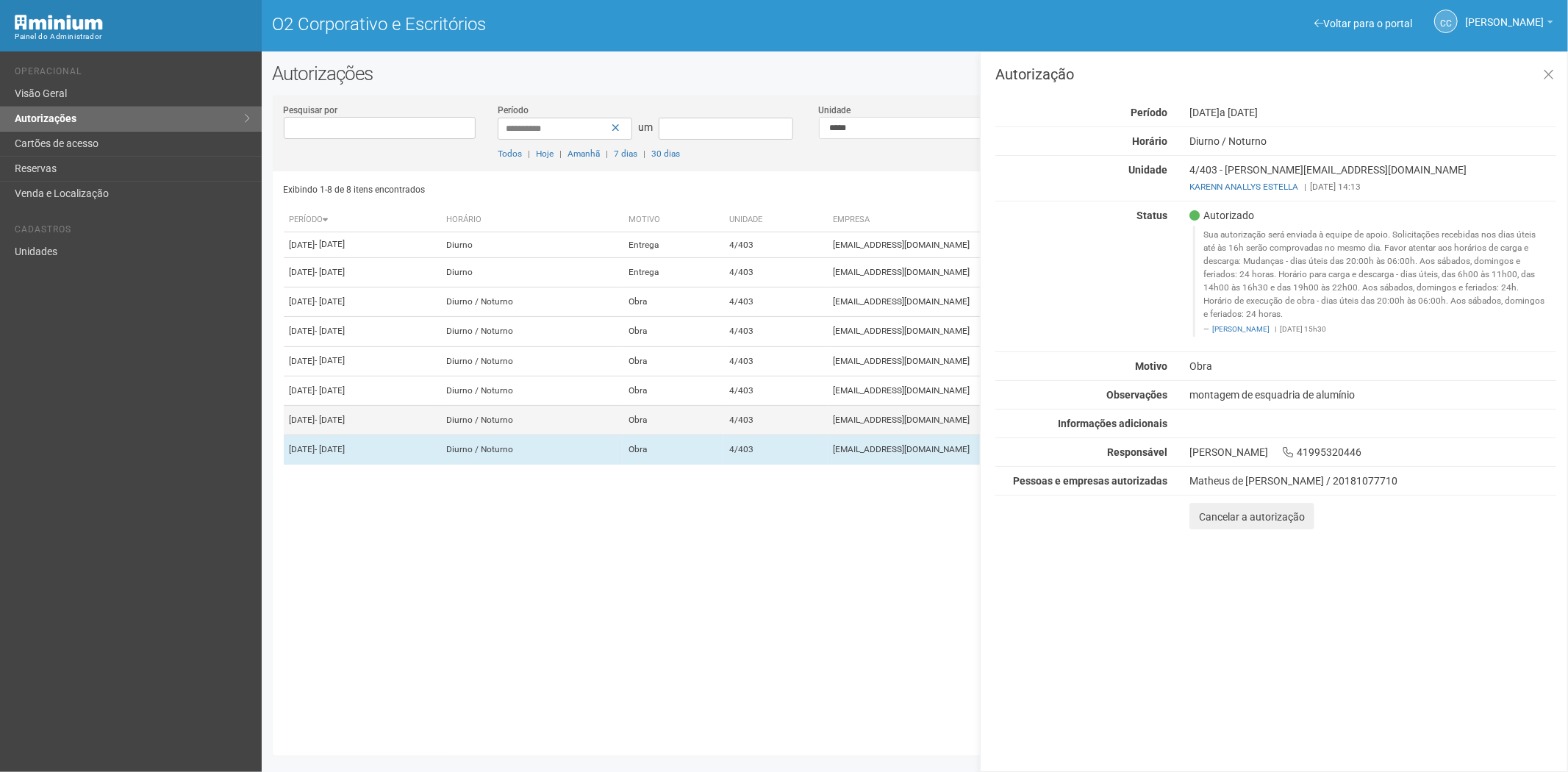
click at [906, 425] on font "viviane.rocha@invasive.com.br" at bounding box center [902, 420] width 137 height 10
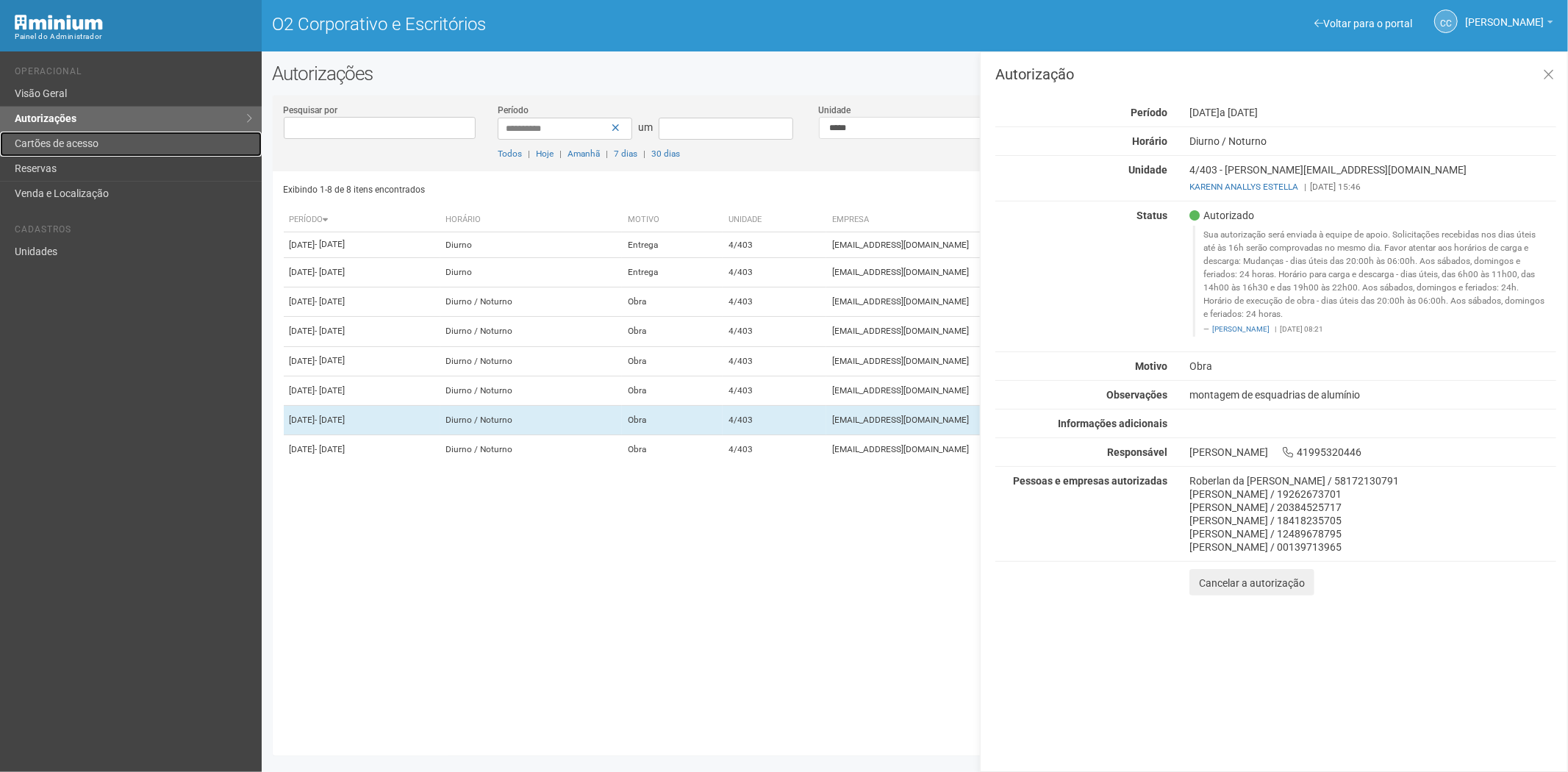
click at [118, 133] on link "Cartões de acesso" at bounding box center [131, 144] width 262 height 25
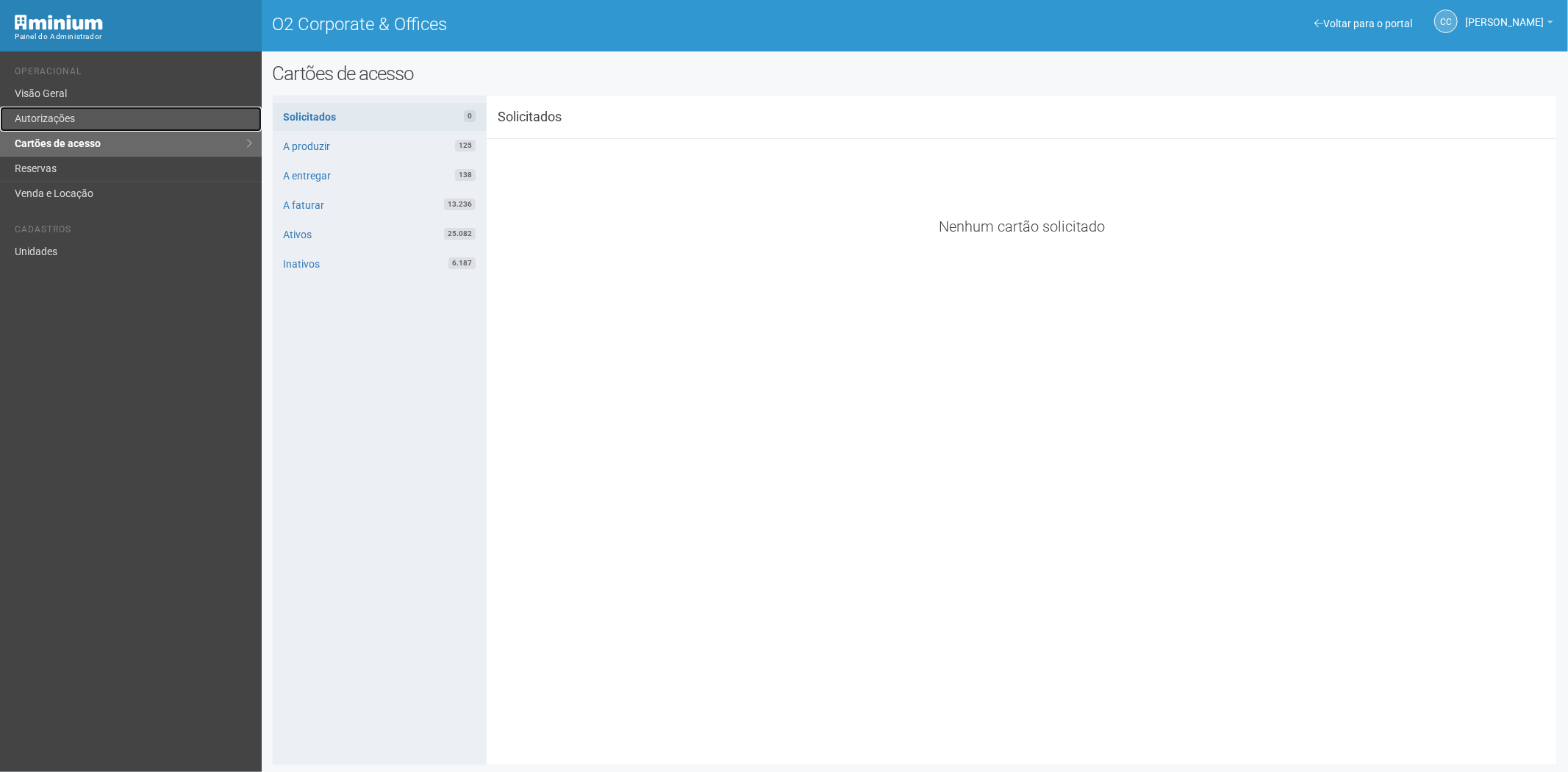
click at [71, 128] on link "Autorizações" at bounding box center [131, 119] width 262 height 25
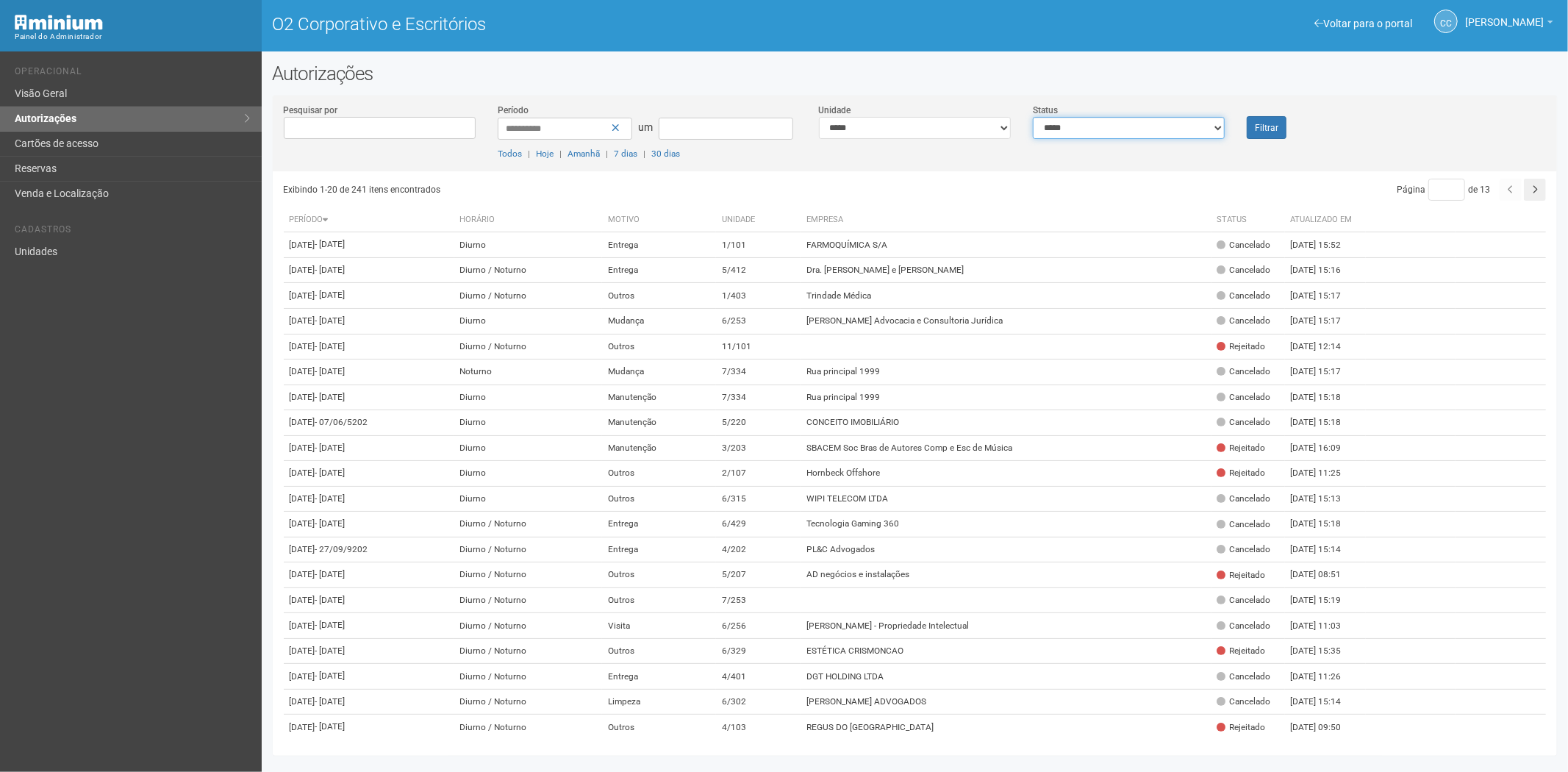
click at [1107, 130] on select "**********" at bounding box center [1128, 128] width 192 height 22
select select "*"
click at [1033, 117] on select "**********" at bounding box center [1128, 128] width 192 height 22
click at [1260, 123] on font "Filtrar" at bounding box center [1266, 128] width 23 height 10
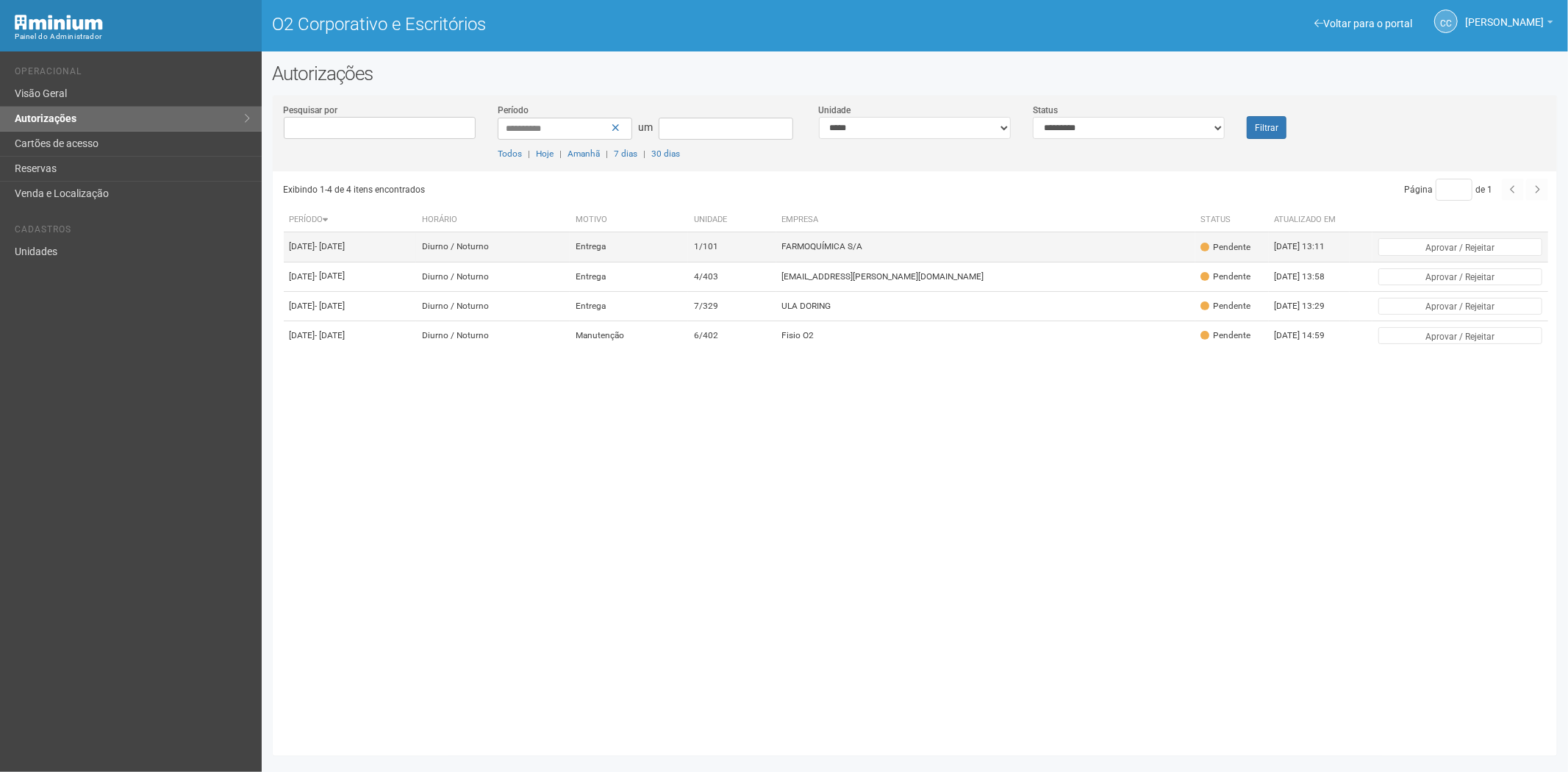
click at [863, 252] on font "FARMOQUÍMICA S/A" at bounding box center [822, 247] width 81 height 10
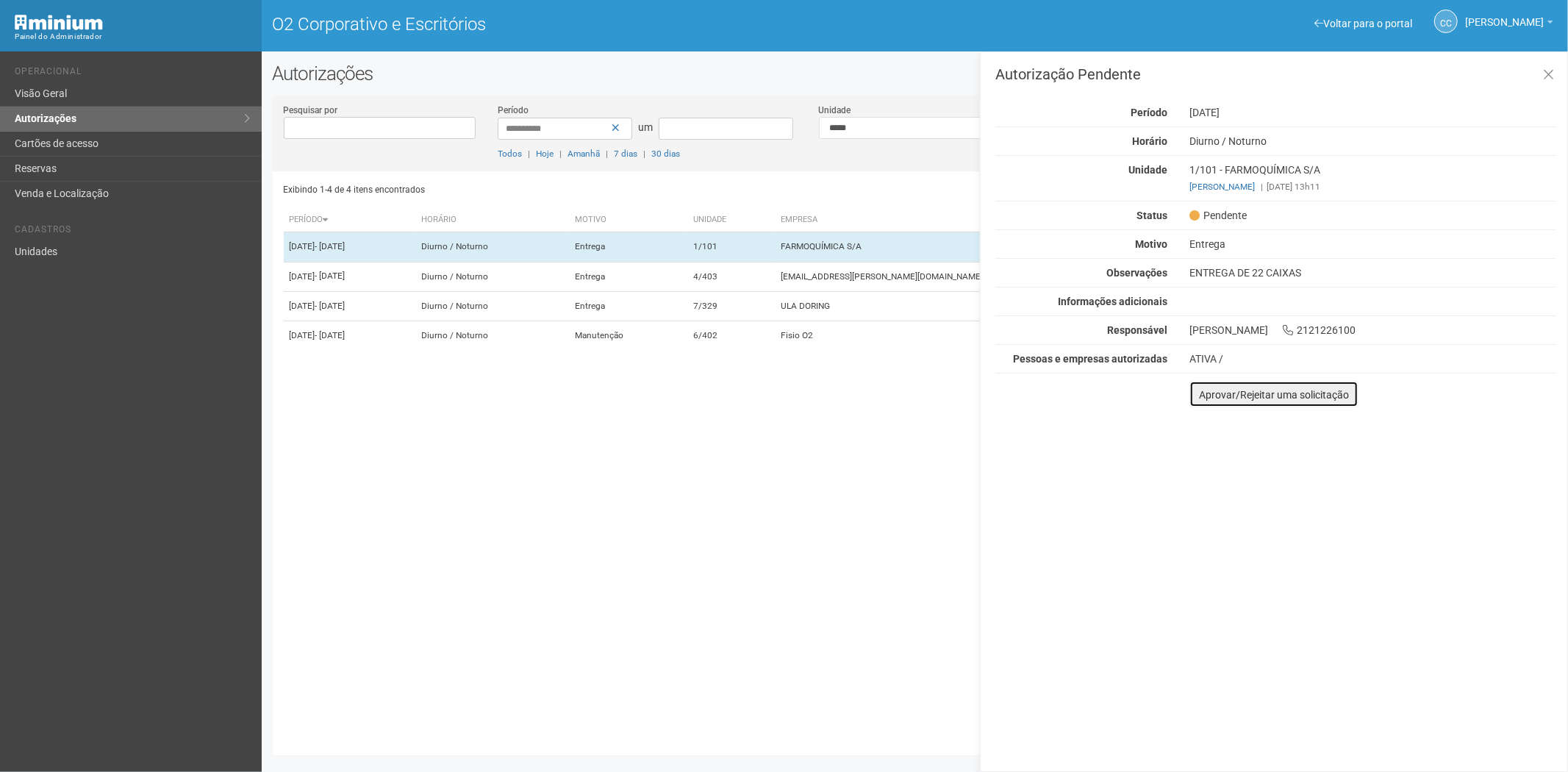
click at [1207, 397] on font "Aprovar/Rejeitar uma solicitação" at bounding box center [1273, 395] width 150 height 12
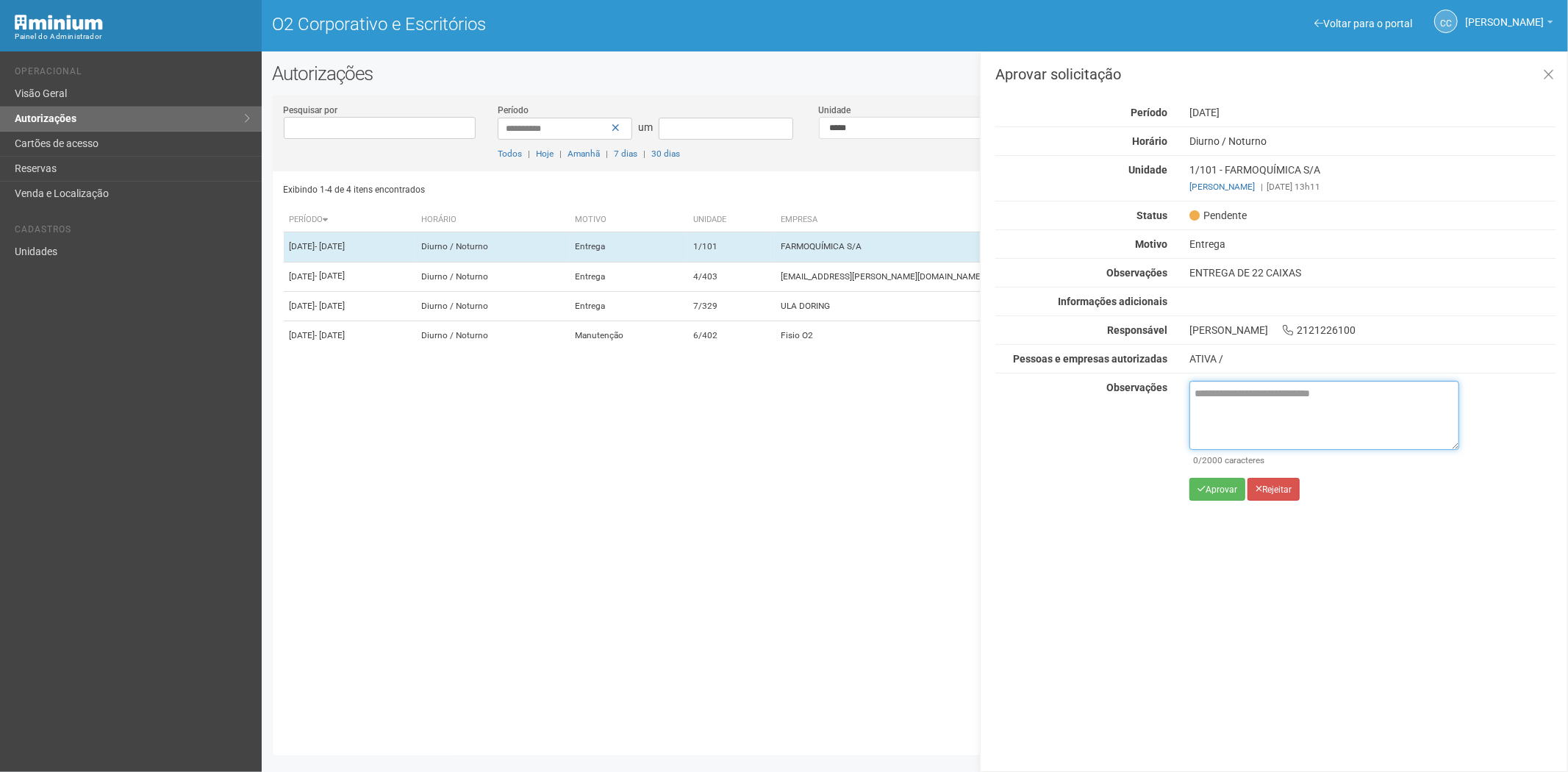
click at [1218, 393] on textarea at bounding box center [1323, 415] width 270 height 69
paste textarea "**********"
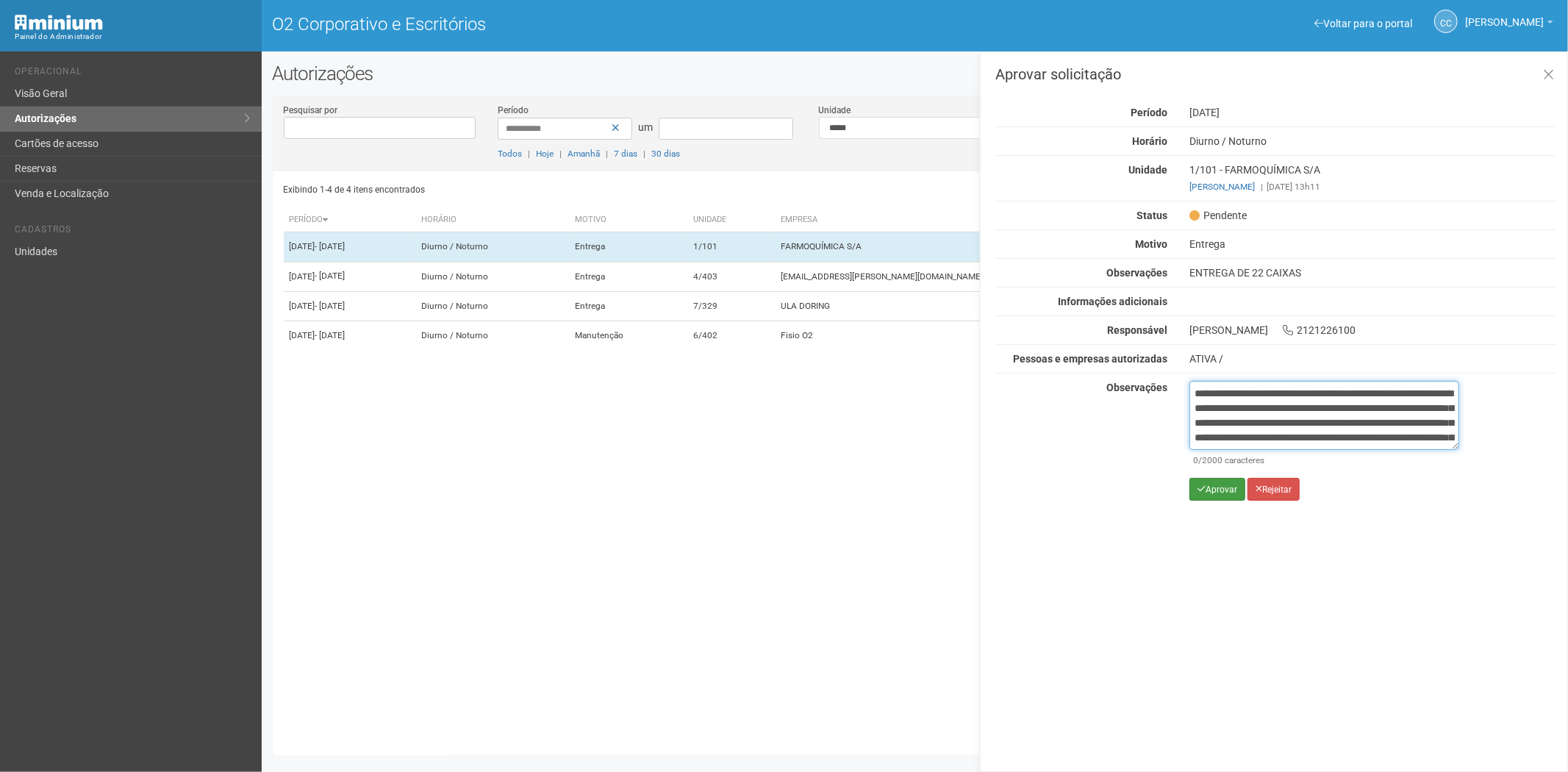
scroll to position [82, 0]
type textarea "**********"
click at [1215, 485] on font "Aprovar" at bounding box center [1221, 489] width 31 height 10
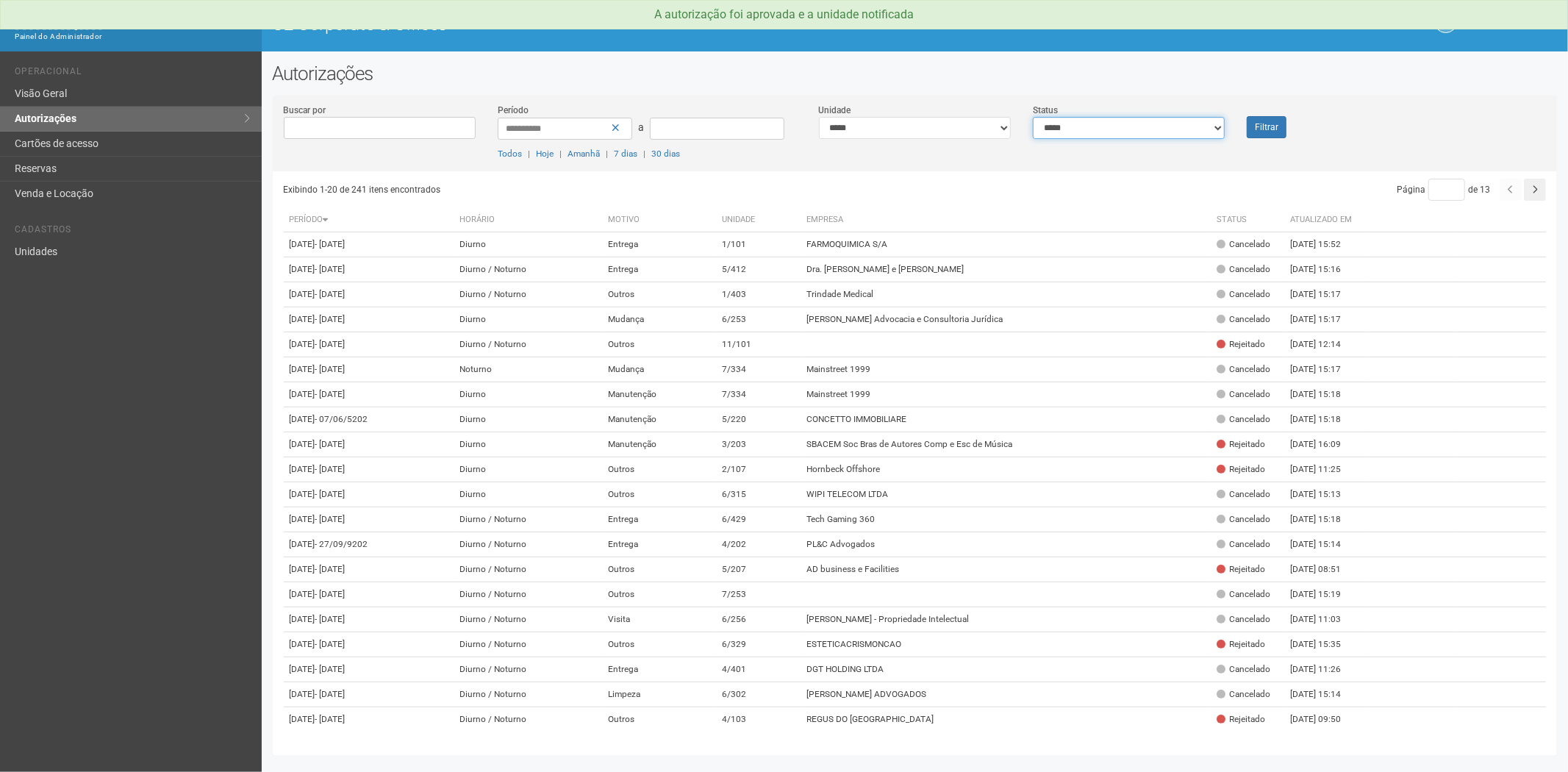
click at [1152, 123] on select "**********" at bounding box center [1128, 128] width 192 height 22
select select "*"
click at [1033, 117] on select "**********" at bounding box center [1128, 128] width 192 height 22
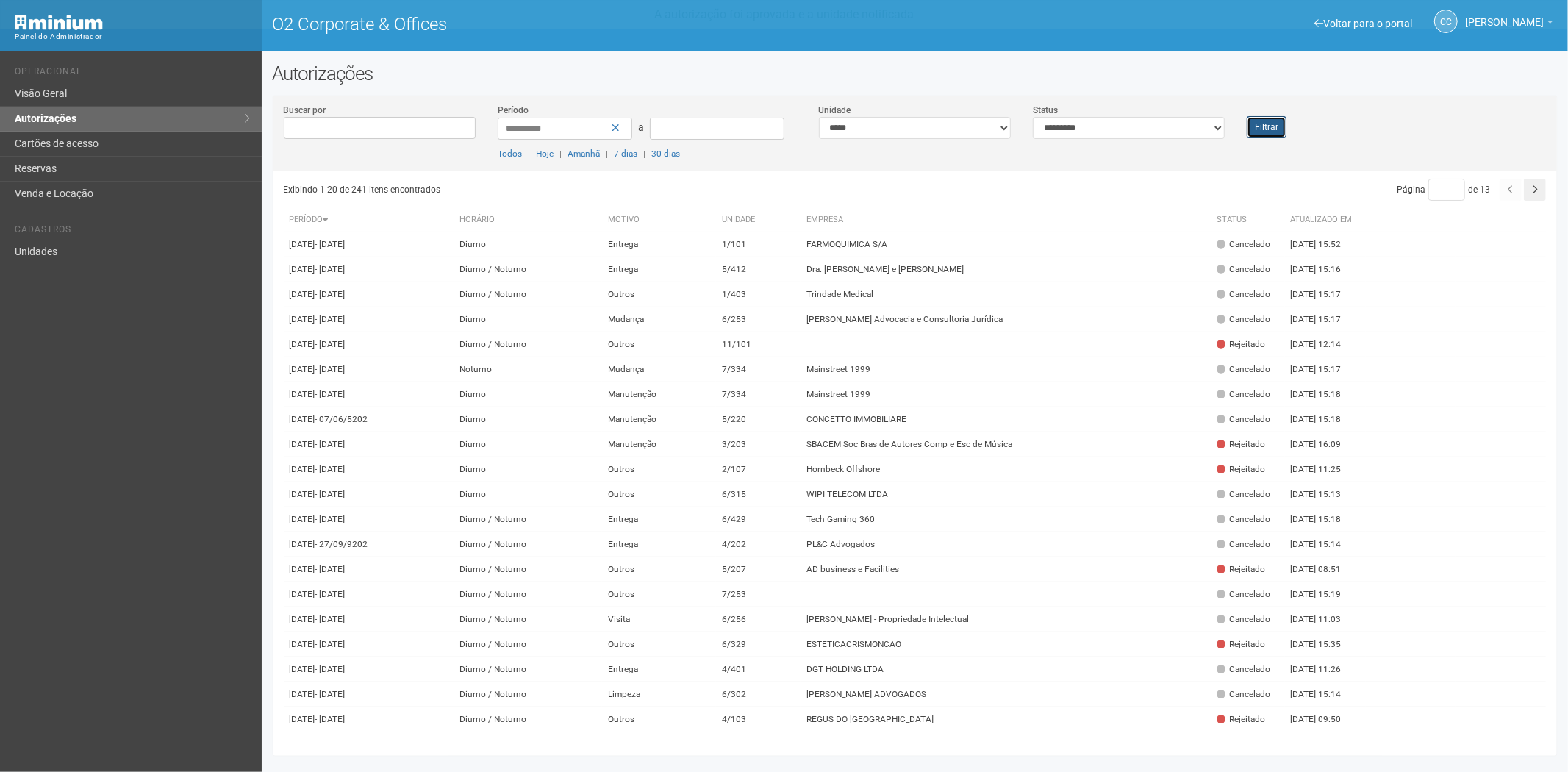
click at [1280, 125] on button "Filtrar" at bounding box center [1266, 127] width 40 height 22
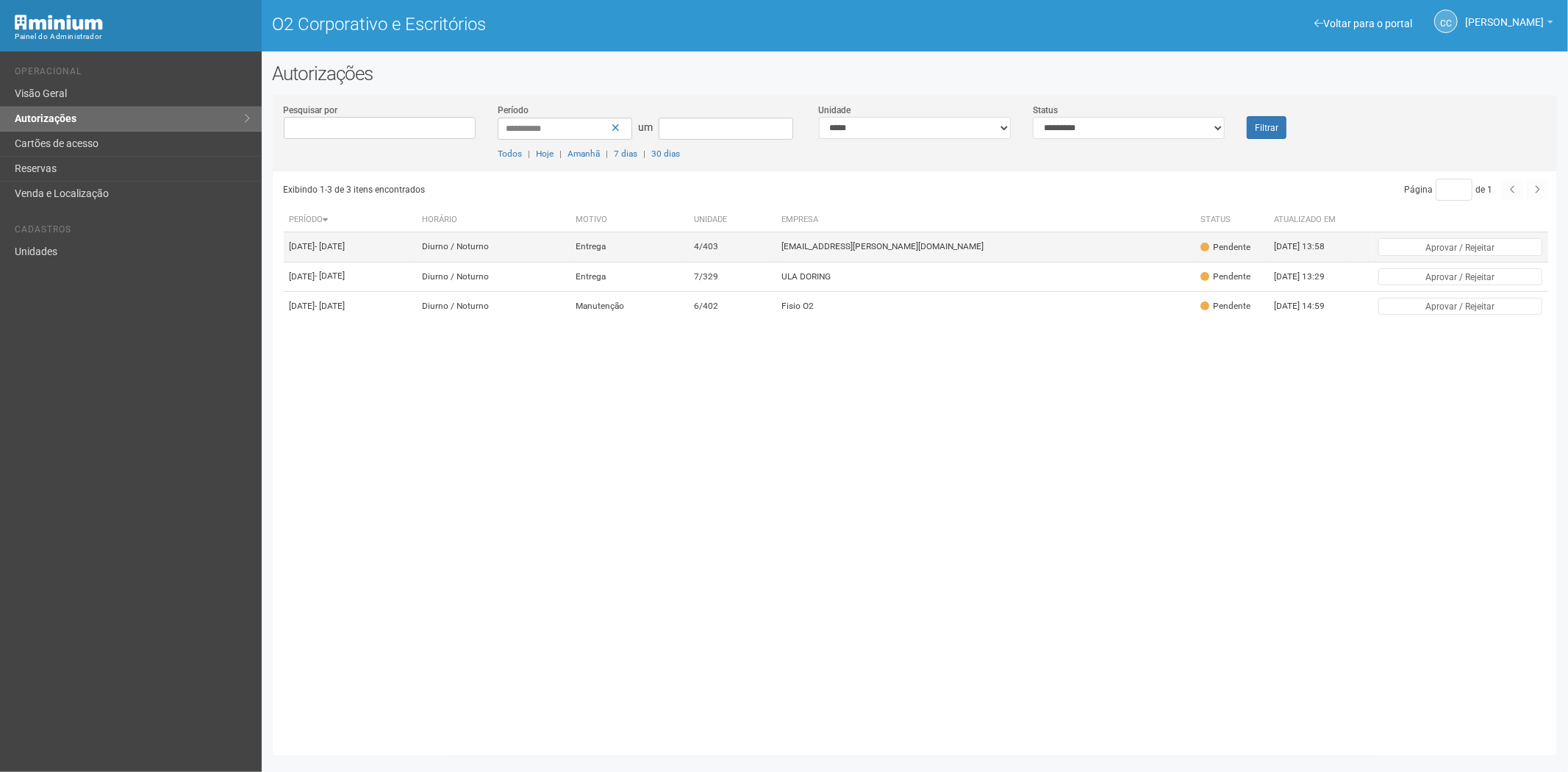
click at [984, 248] on font "[EMAIL_ADDRESS][PERSON_NAME][DOMAIN_NAME]" at bounding box center [883, 247] width 202 height 10
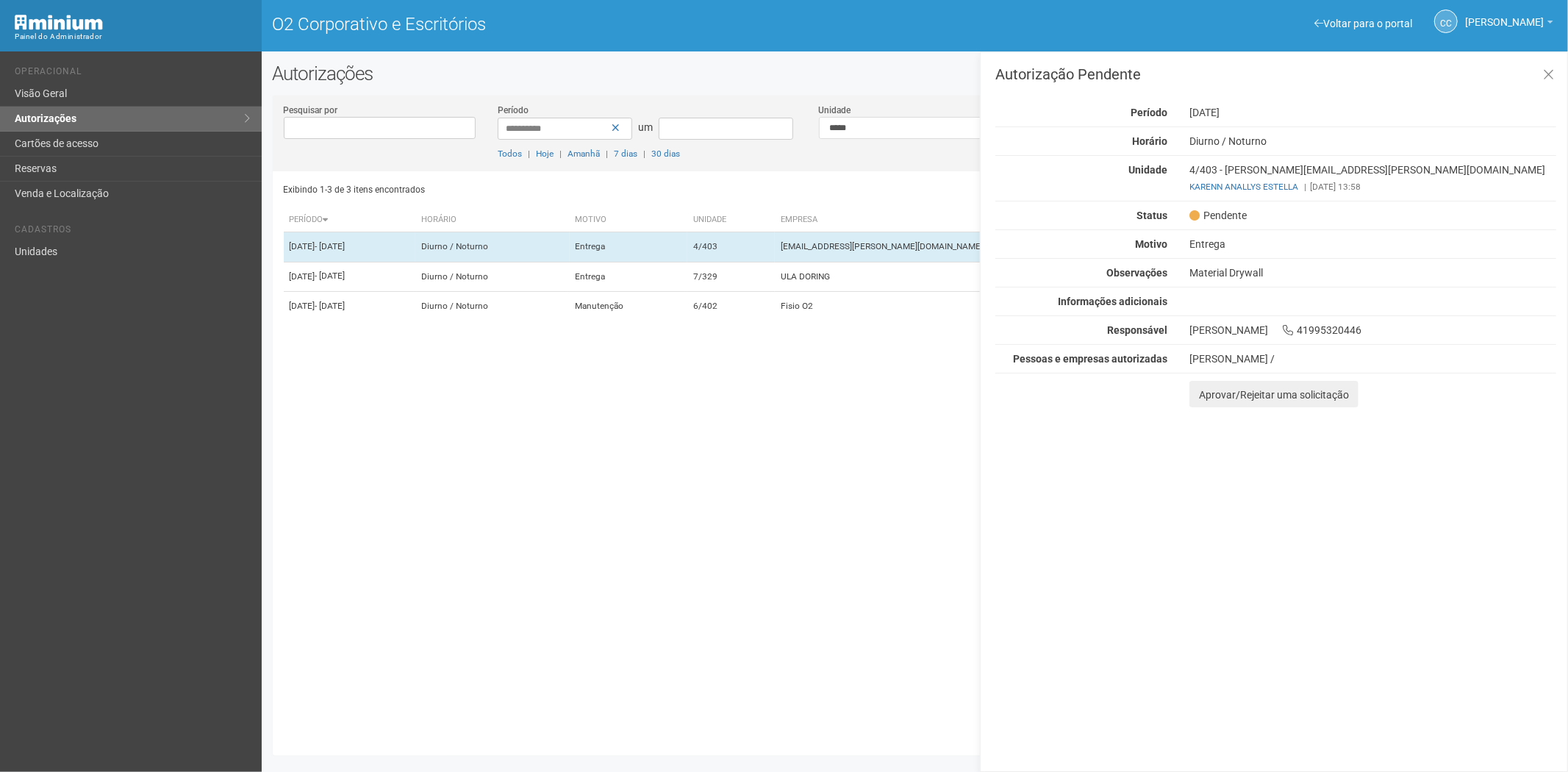
drag, startPoint x: 958, startPoint y: 288, endPoint x: 1077, endPoint y: 317, distance: 122.5
click at [830, 282] on font "ULA DORING" at bounding box center [805, 277] width 49 height 10
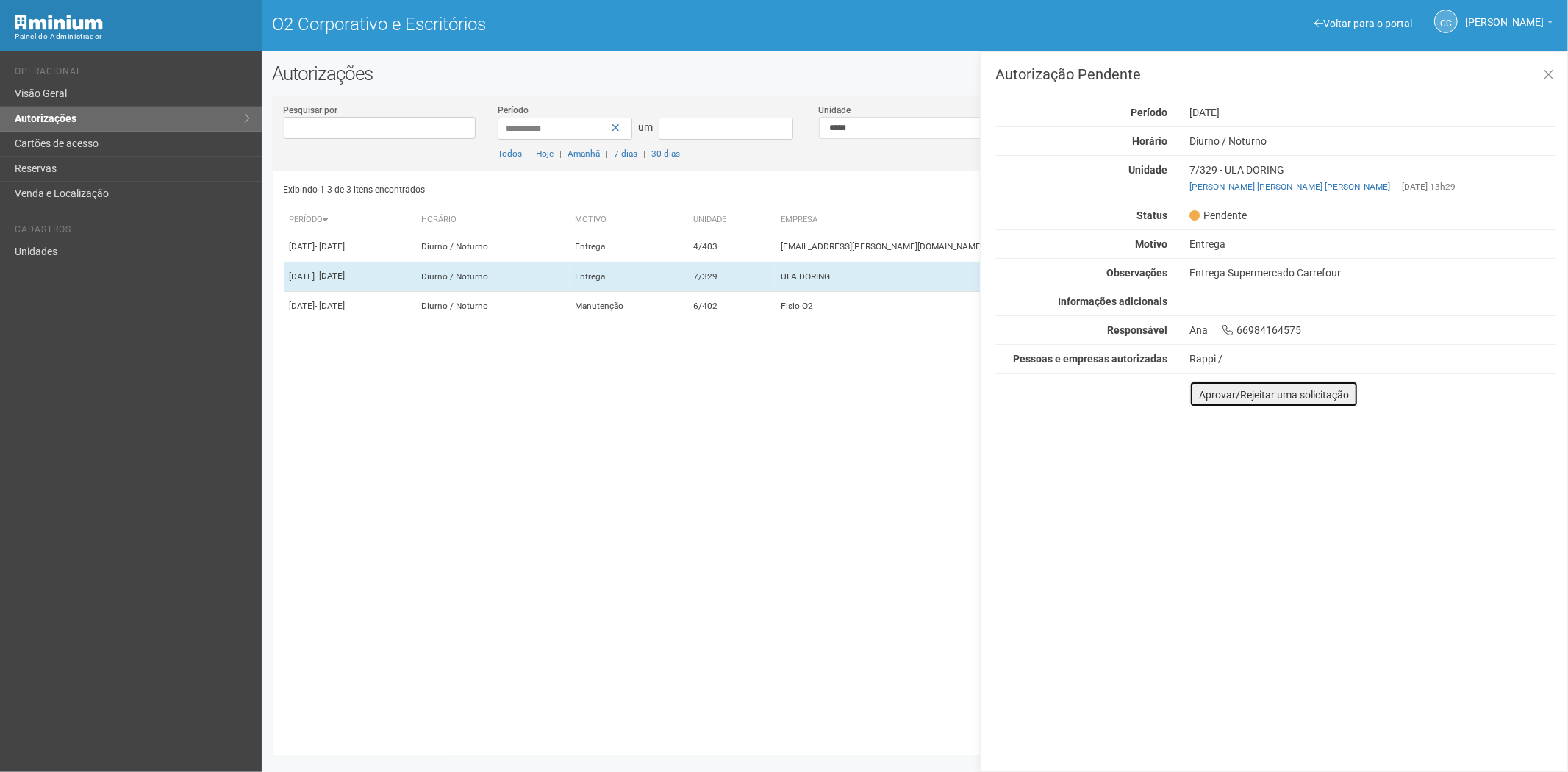
click at [1205, 406] on button "Aprovar/Rejeitar uma solicitação" at bounding box center [1273, 394] width 169 height 27
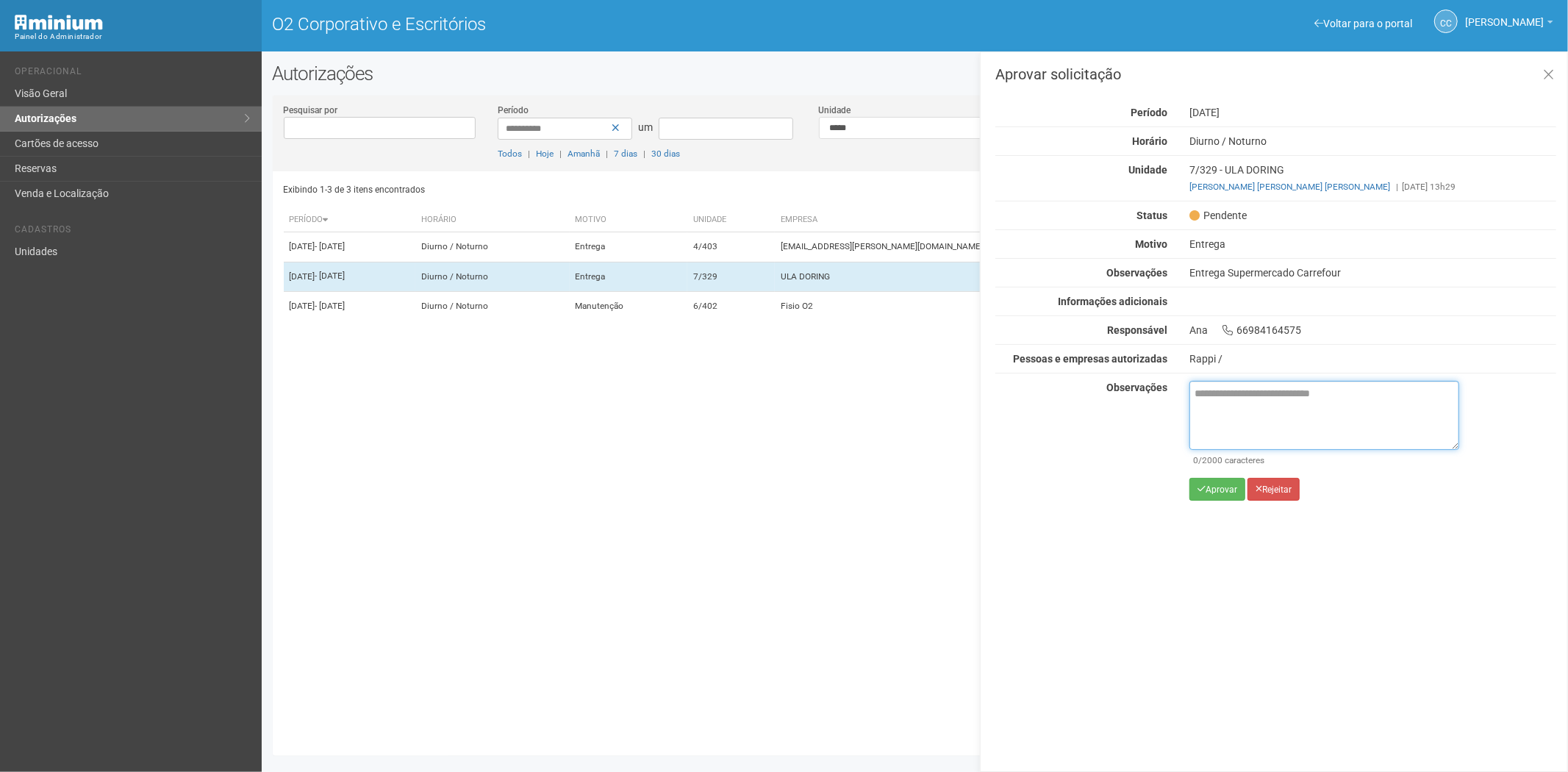
click at [1210, 423] on textarea at bounding box center [1323, 415] width 270 height 69
paste textarea "**********"
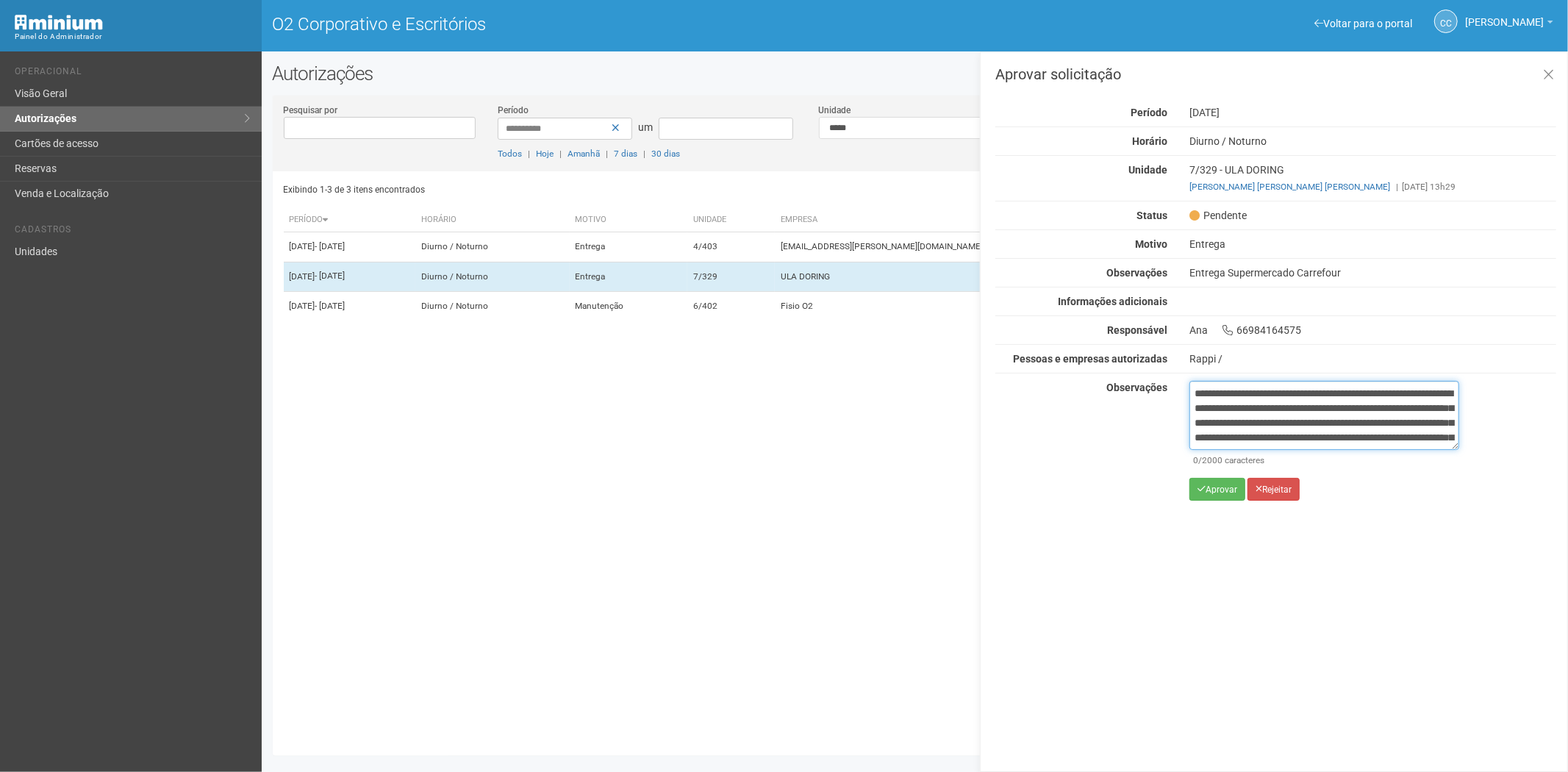
scroll to position [82, 0]
type textarea "**********"
click at [1214, 494] on button "Aprovar" at bounding box center [1217, 489] width 56 height 23
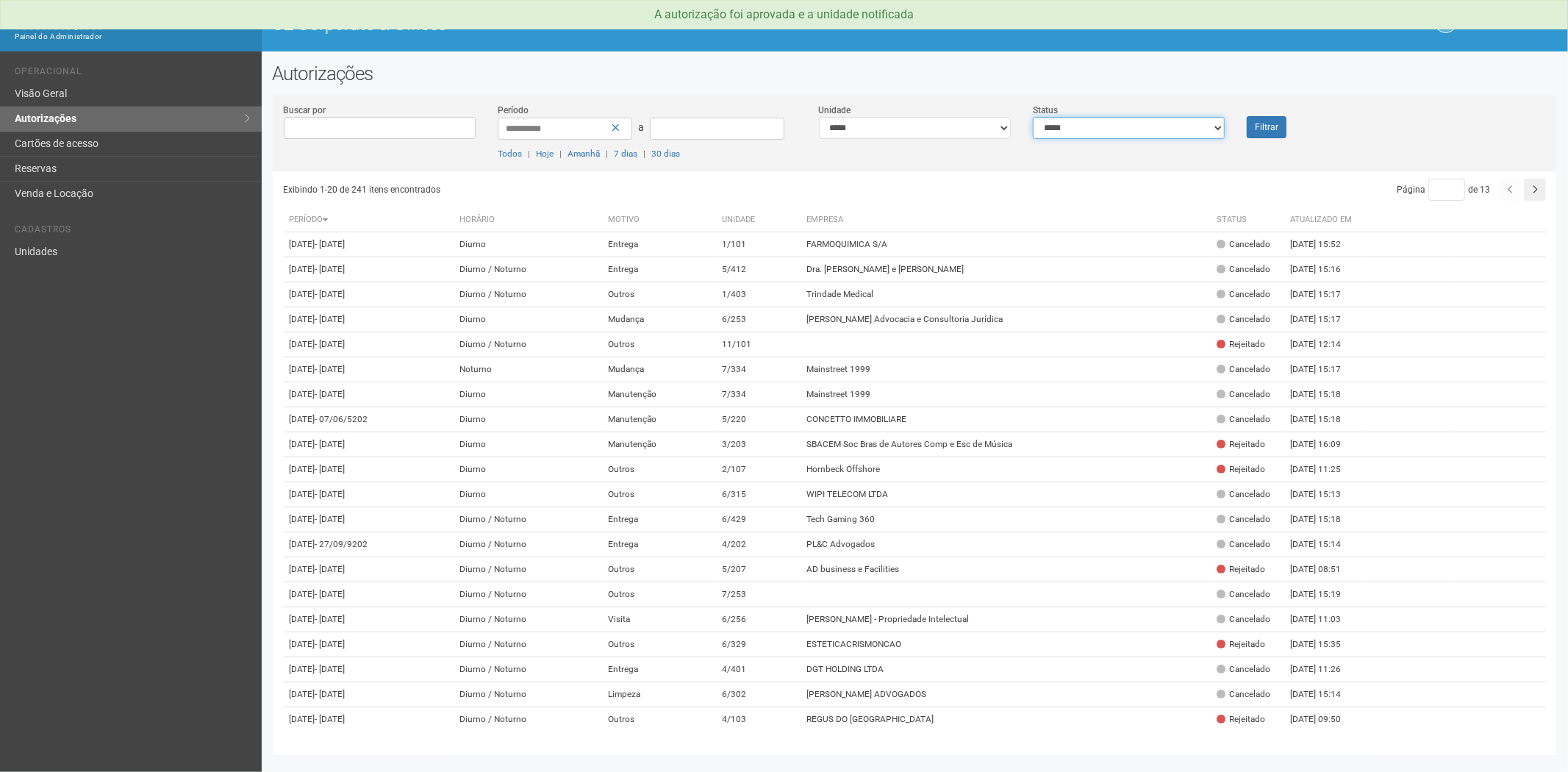
click at [1068, 134] on select "**********" at bounding box center [1128, 128] width 192 height 22
select select "*"
click at [1033, 117] on select "**********" at bounding box center [1128, 128] width 192 height 22
click at [1255, 127] on button "Filtrar" at bounding box center [1266, 127] width 40 height 22
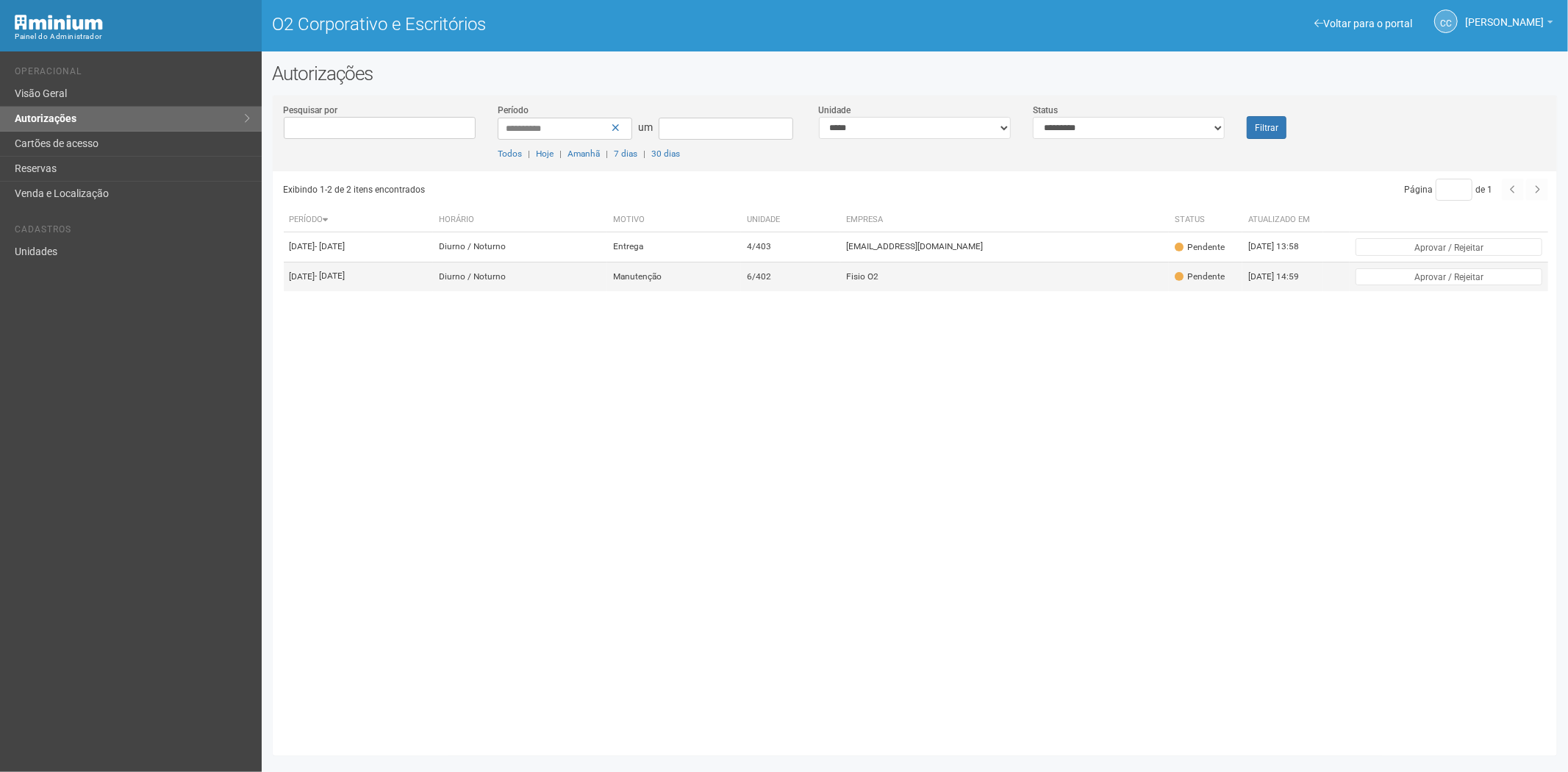
click at [879, 282] on font "Fisio O2" at bounding box center [861, 277] width 32 height 10
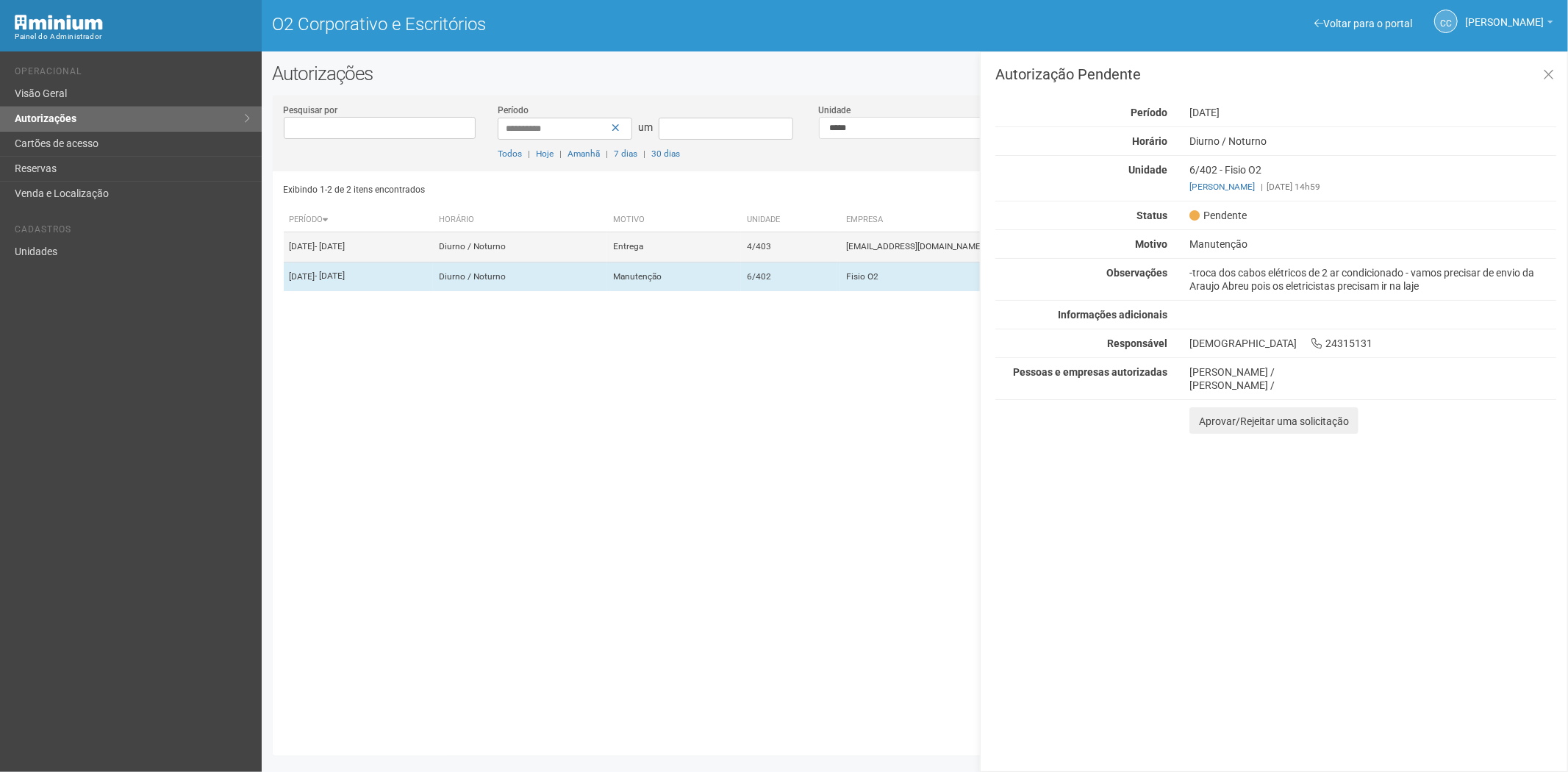
click at [840, 258] on td "4/403" at bounding box center [790, 247] width 99 height 29
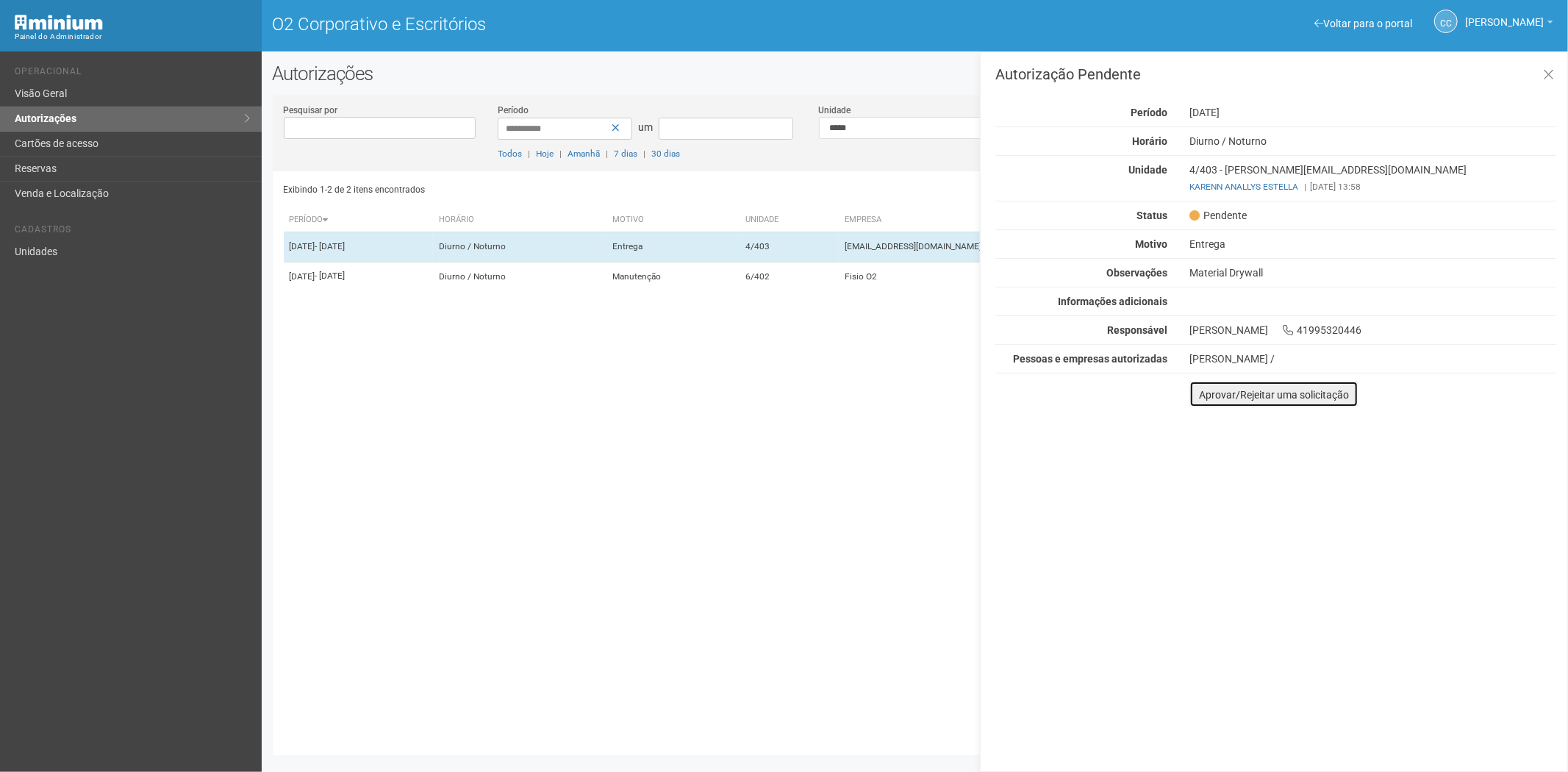
click at [1199, 395] on font "Aprovar/Rejeitar uma solicitação" at bounding box center [1273, 395] width 150 height 12
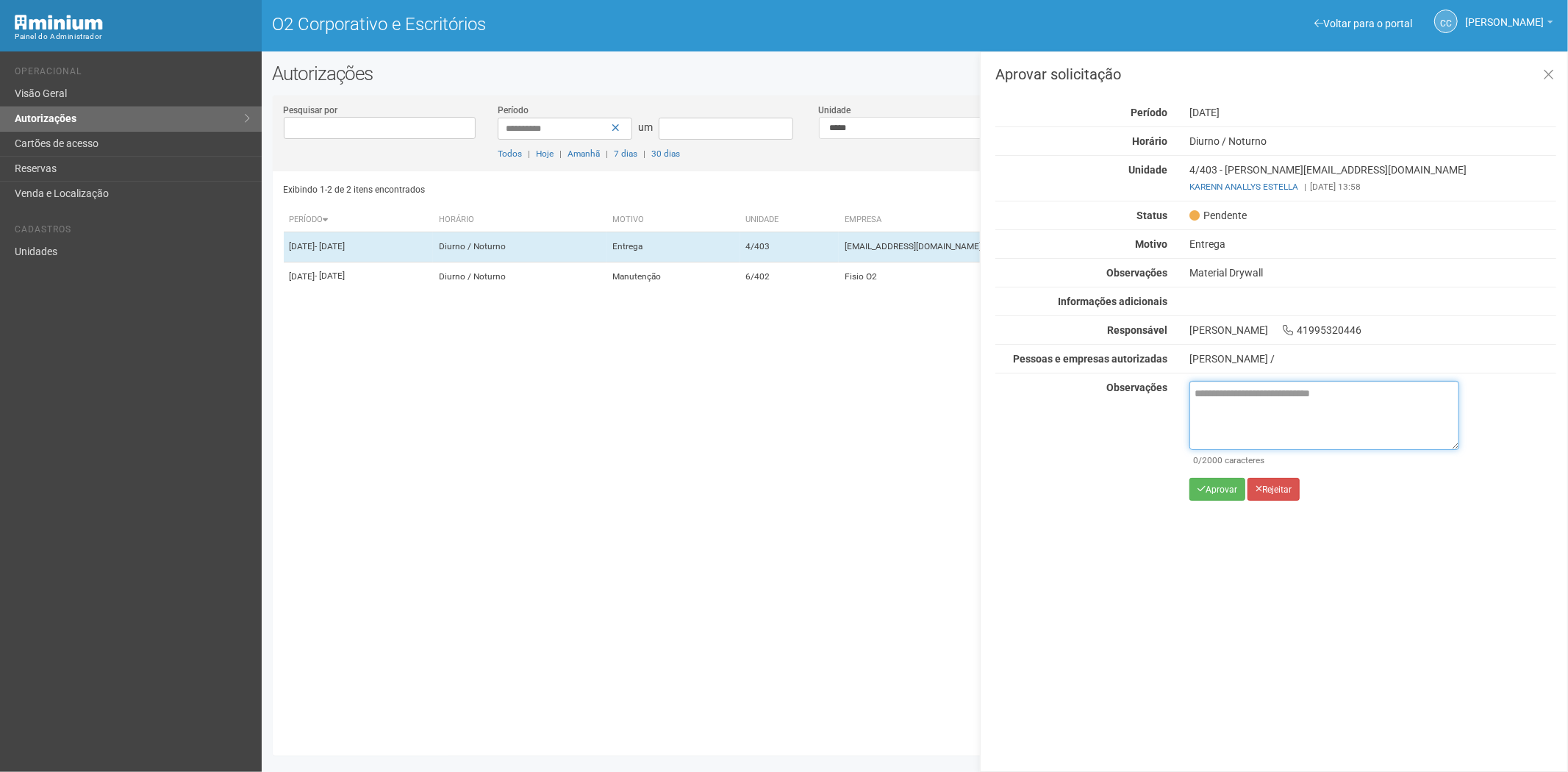
click at [1218, 412] on textarea at bounding box center [1323, 415] width 270 height 69
paste textarea "**********"
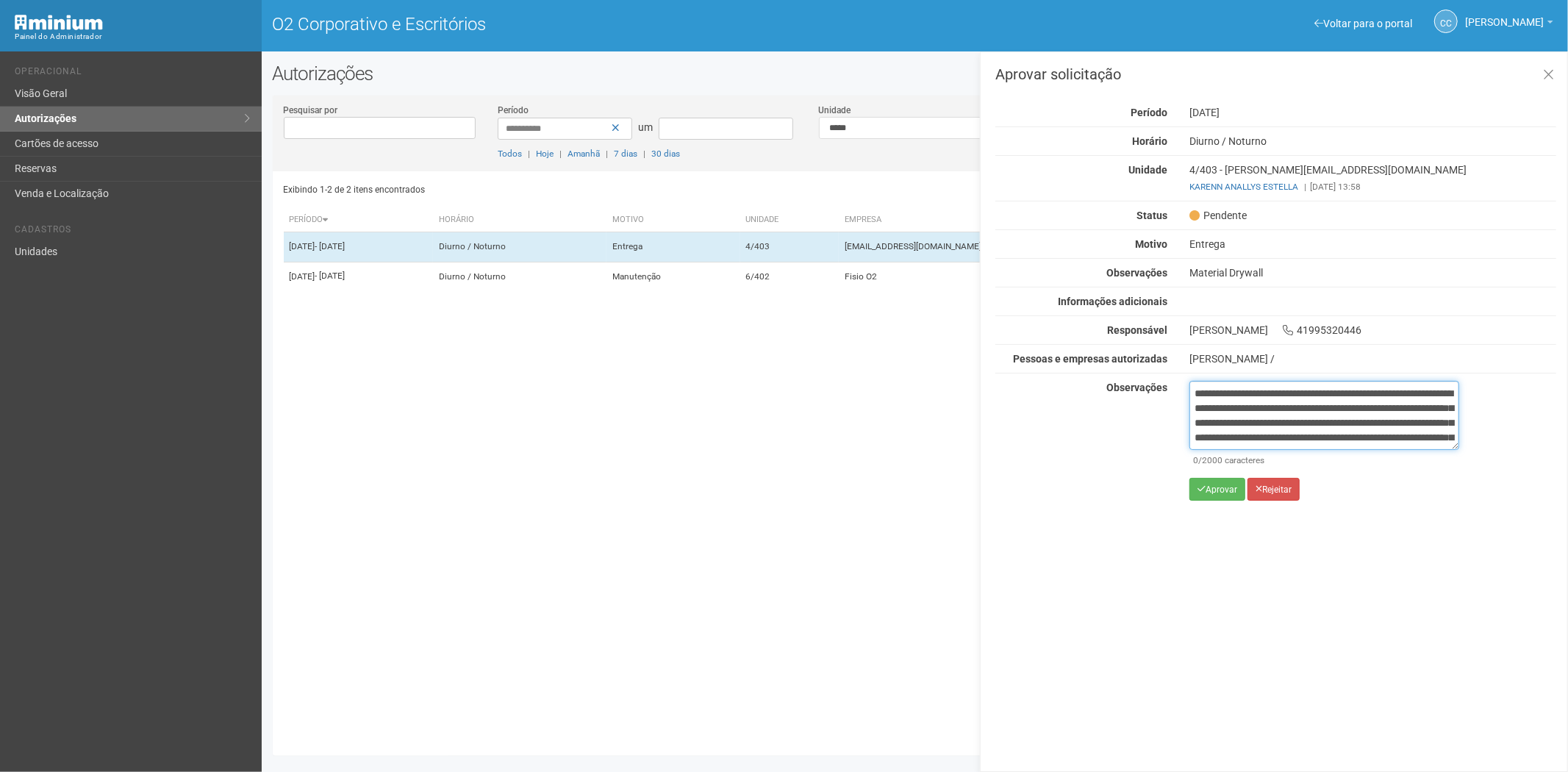
scroll to position [82, 0]
type textarea "**********"
click at [1203, 491] on icon "submit" at bounding box center [1201, 488] width 8 height 9
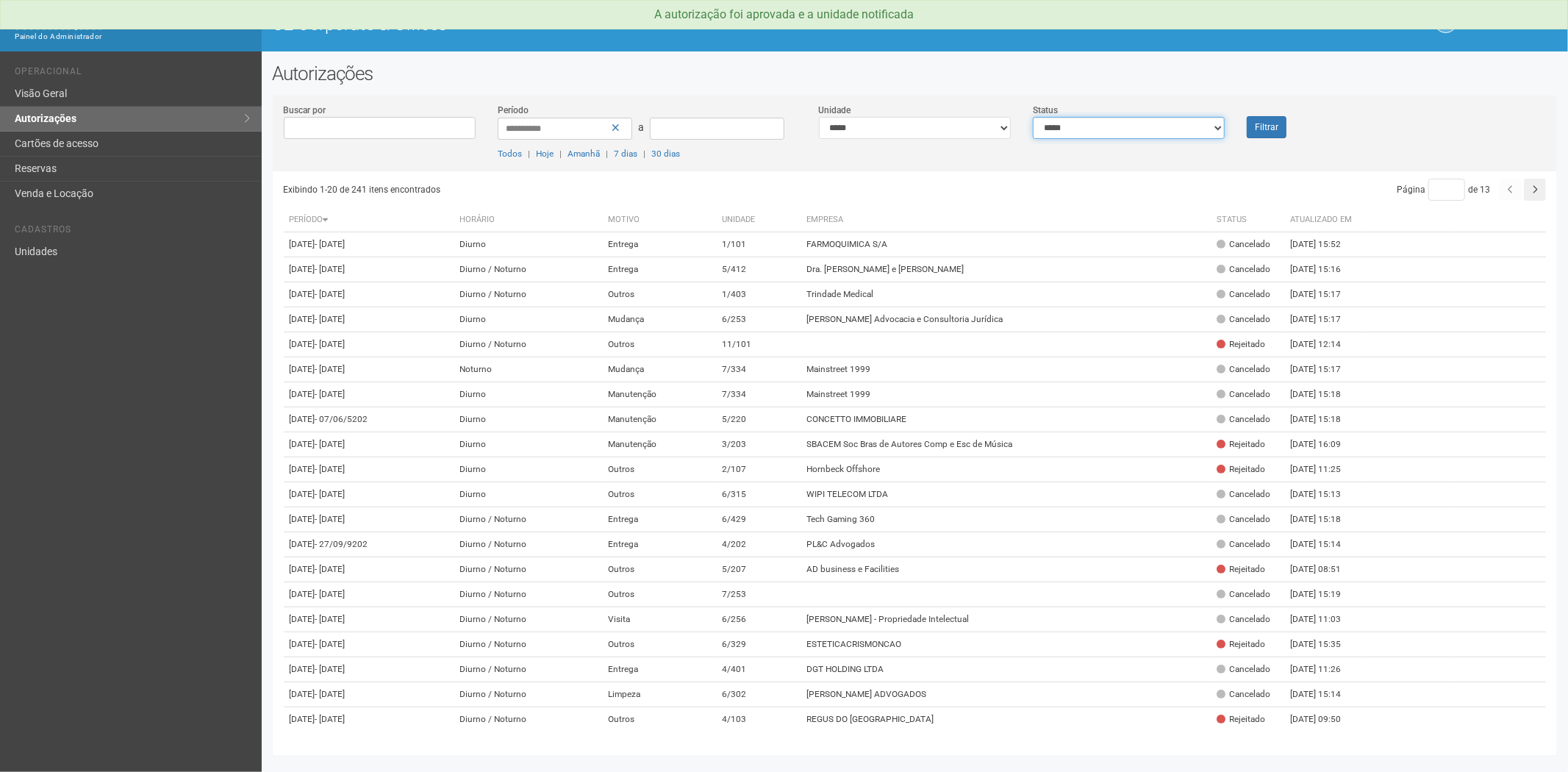
drag, startPoint x: 1154, startPoint y: 128, endPoint x: 1140, endPoint y: 134, distance: 15.2
click at [1154, 128] on select "**********" at bounding box center [1128, 128] width 192 height 22
select select "*"
click at [1033, 117] on select "**********" at bounding box center [1128, 128] width 192 height 22
click at [1261, 128] on button "Filtrar" at bounding box center [1266, 127] width 40 height 22
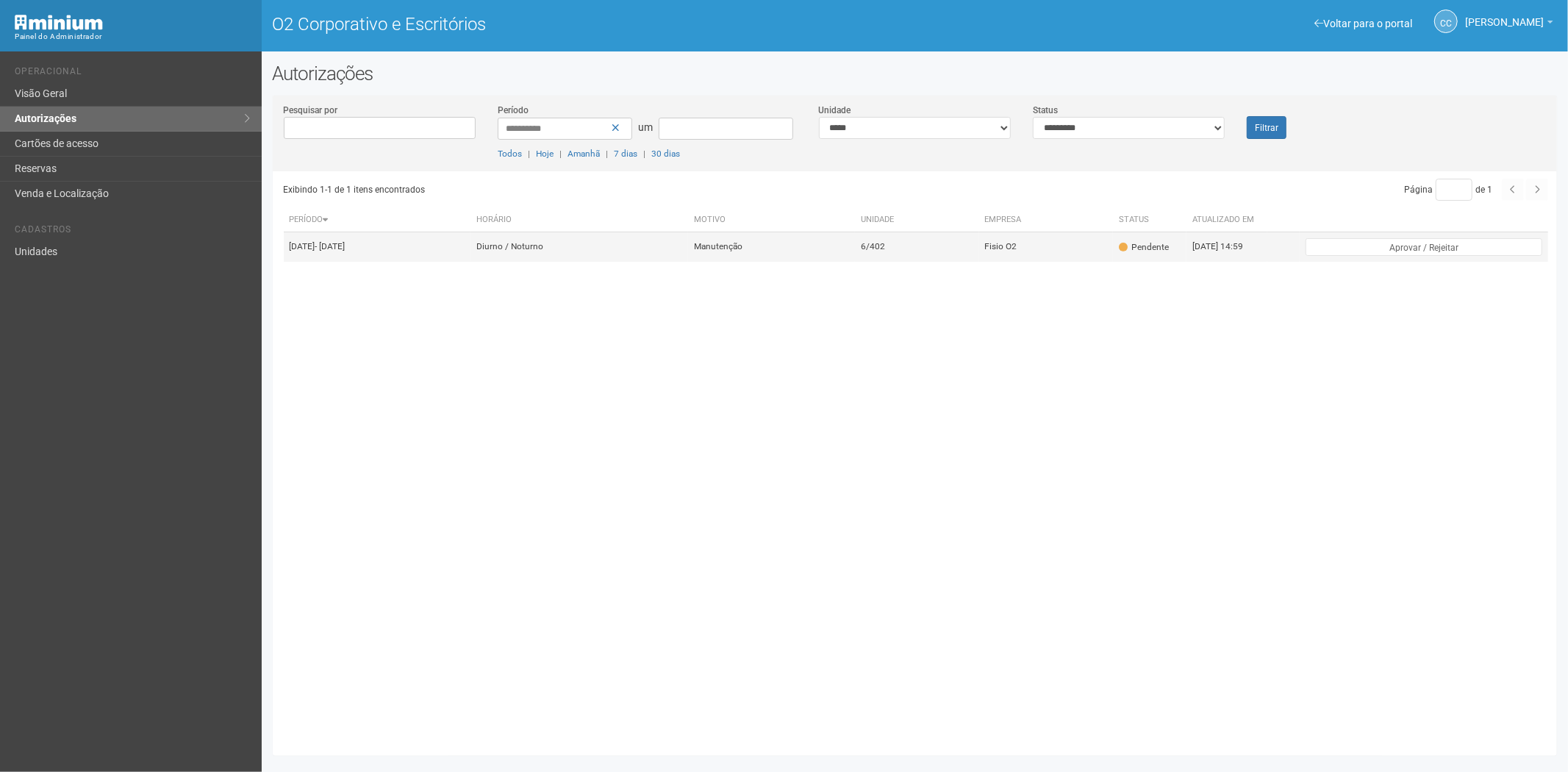
click at [924, 262] on td "6/402" at bounding box center [917, 247] width 124 height 29
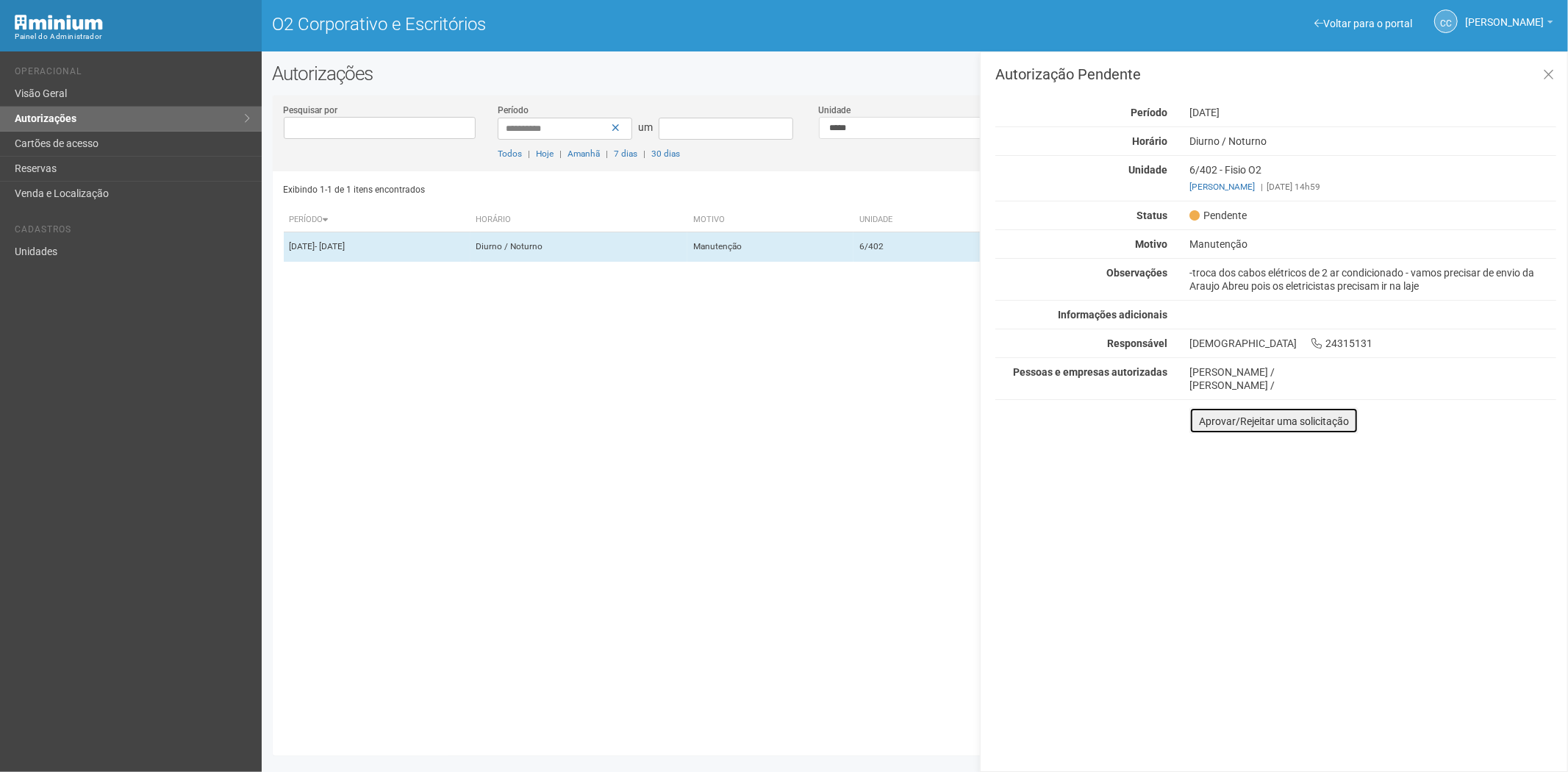
click at [1205, 417] on font "Aprovar/Rejeitar uma solicitação" at bounding box center [1273, 422] width 150 height 12
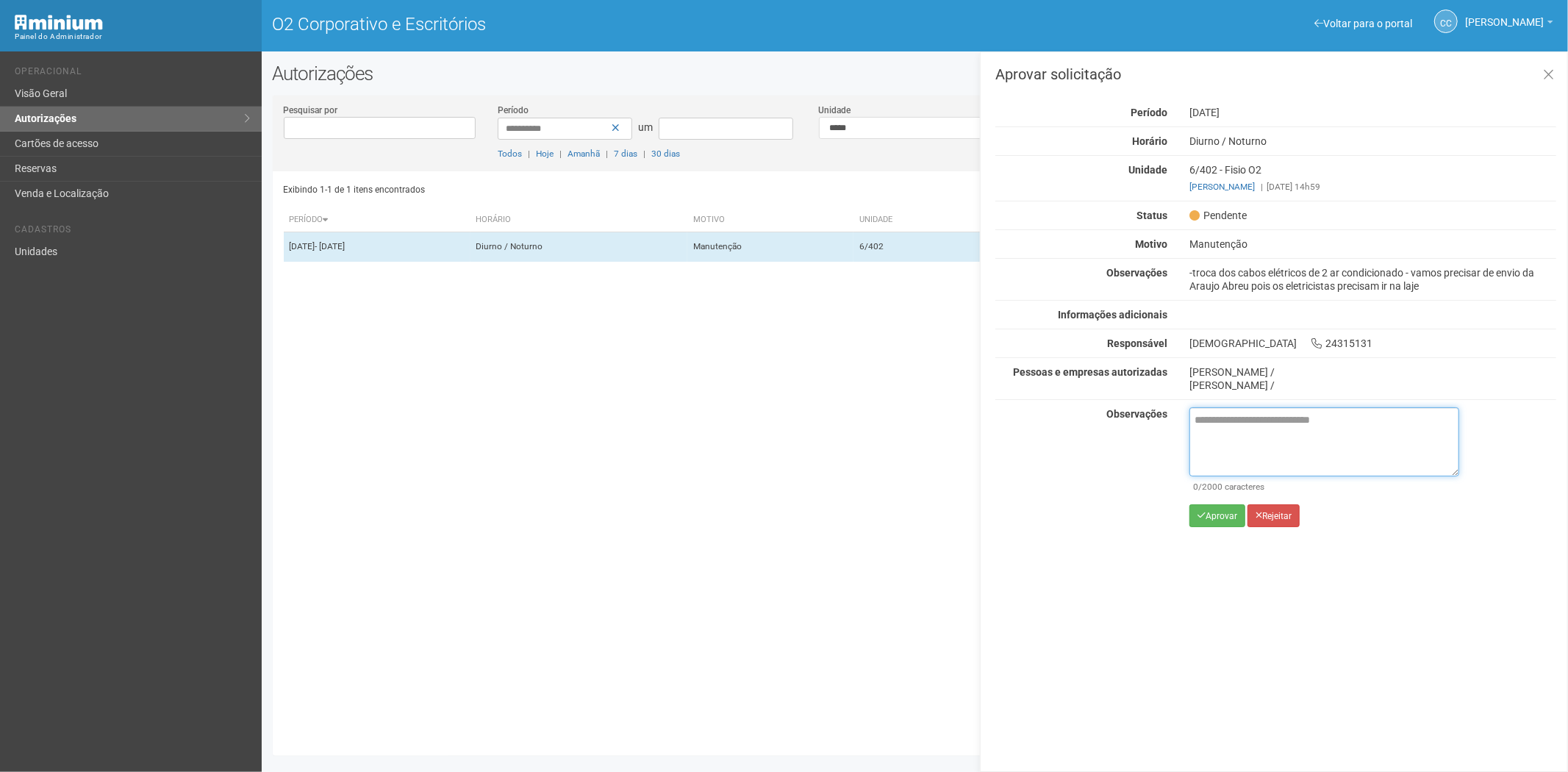
click at [1240, 441] on textarea at bounding box center [1323, 442] width 270 height 69
type textarea "**********"
click at [1221, 508] on button "Aprovar" at bounding box center [1217, 515] width 56 height 23
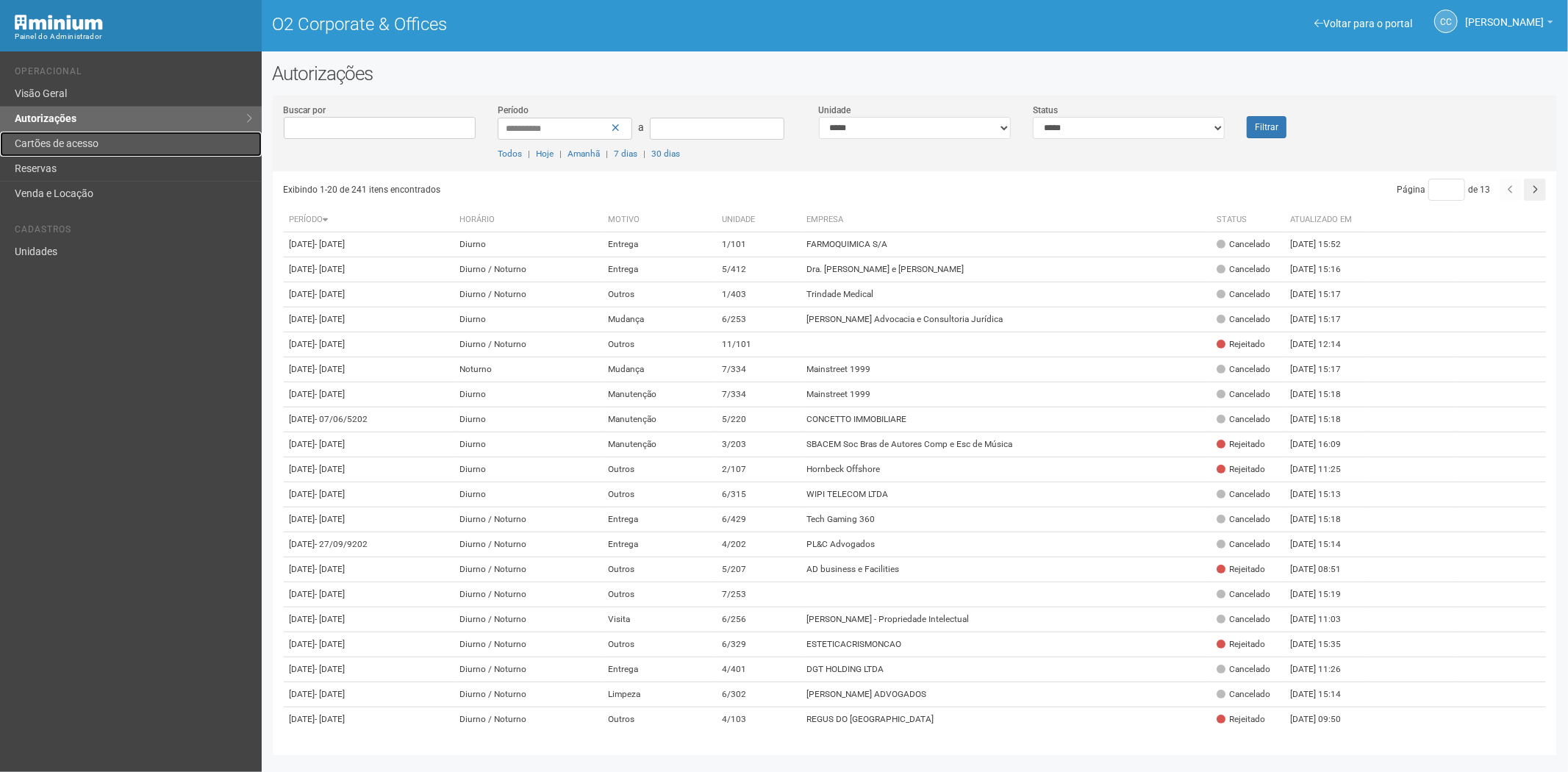
click at [134, 142] on link "Cartões de acesso" at bounding box center [131, 144] width 262 height 25
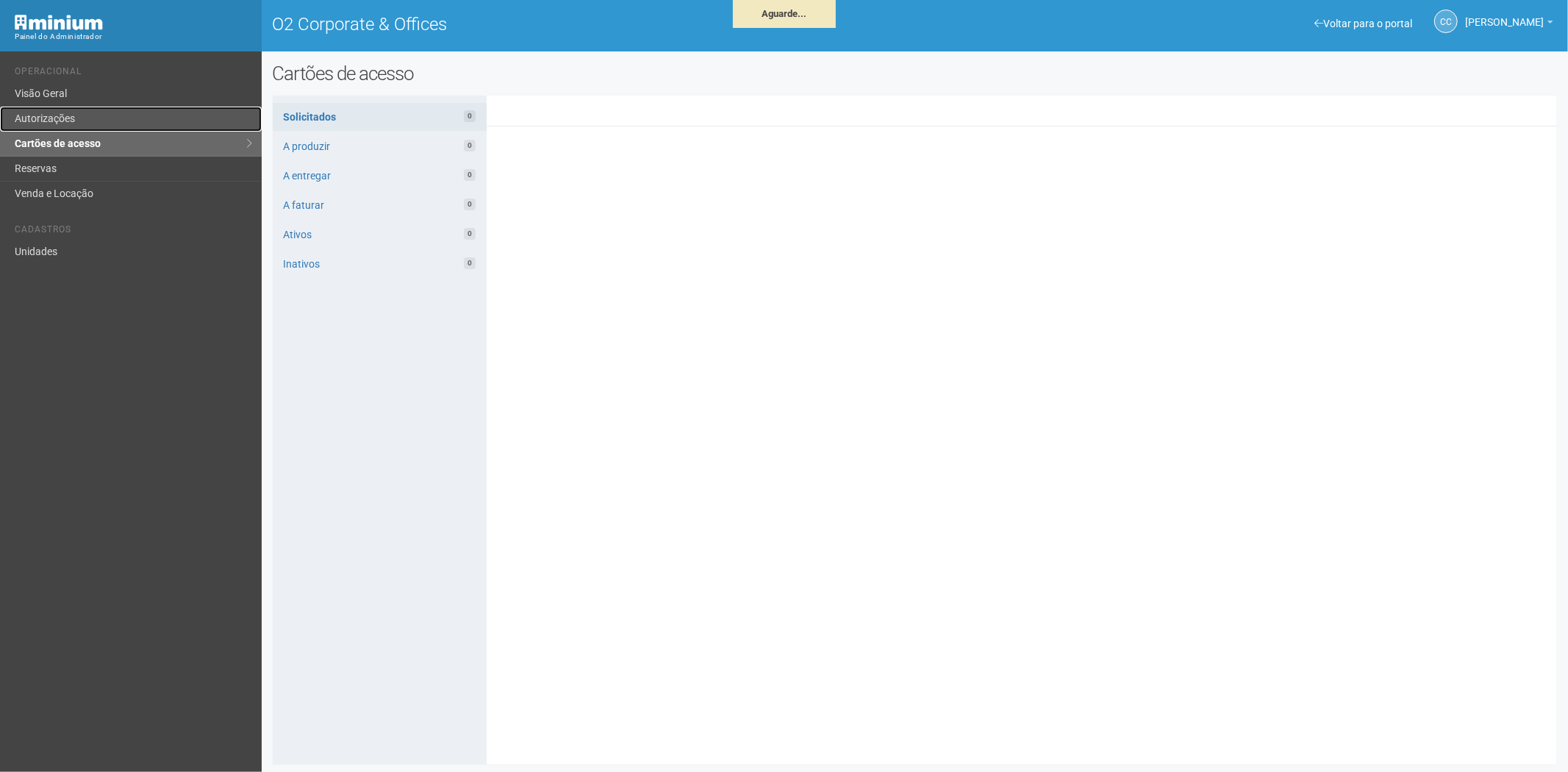
click at [152, 123] on link "Autorizações" at bounding box center [131, 119] width 262 height 25
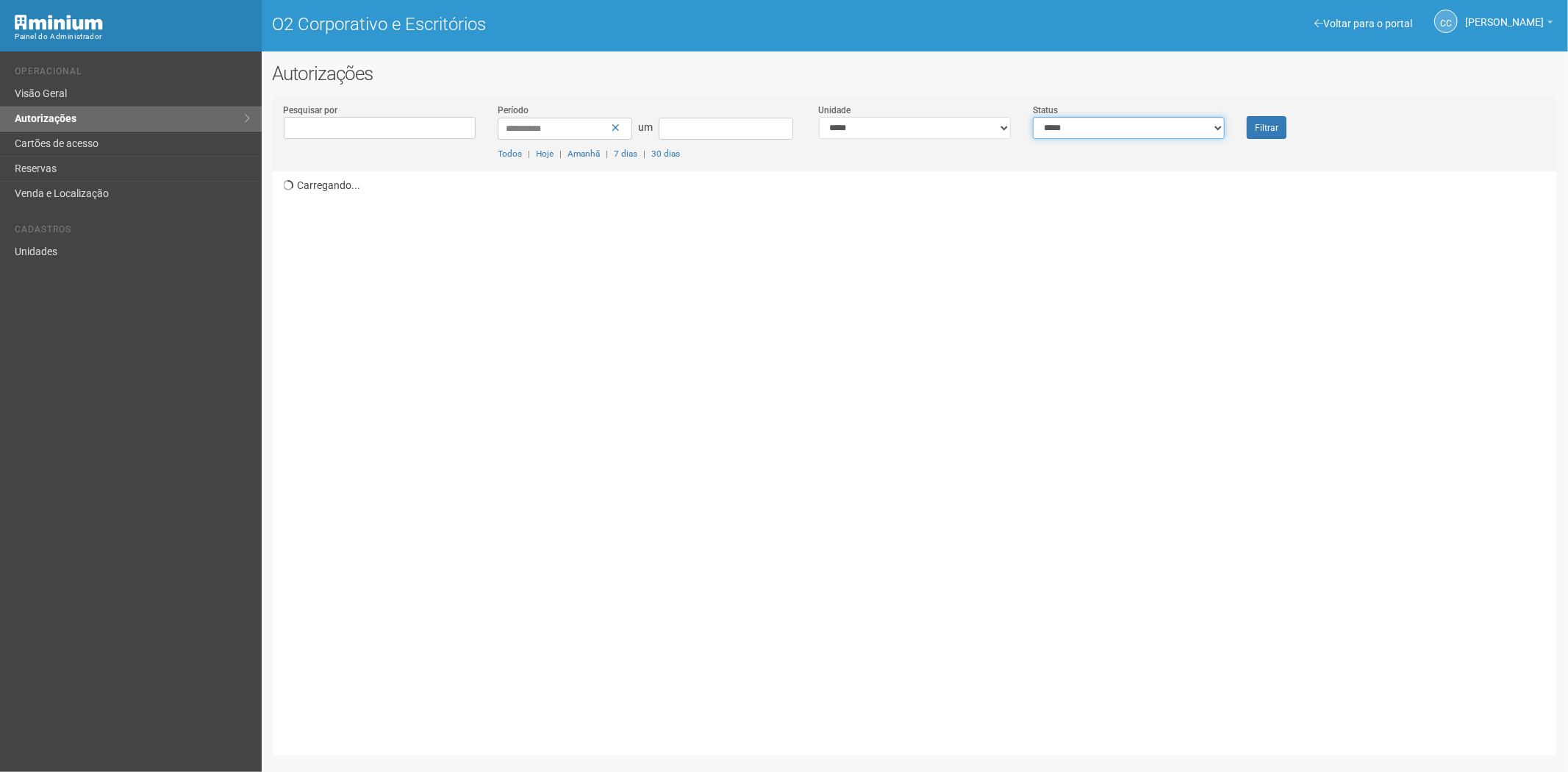
drag, startPoint x: 1177, startPoint y: 131, endPoint x: 1165, endPoint y: 137, distance: 13.4
click at [1177, 131] on select "**********" at bounding box center [1128, 128] width 192 height 22
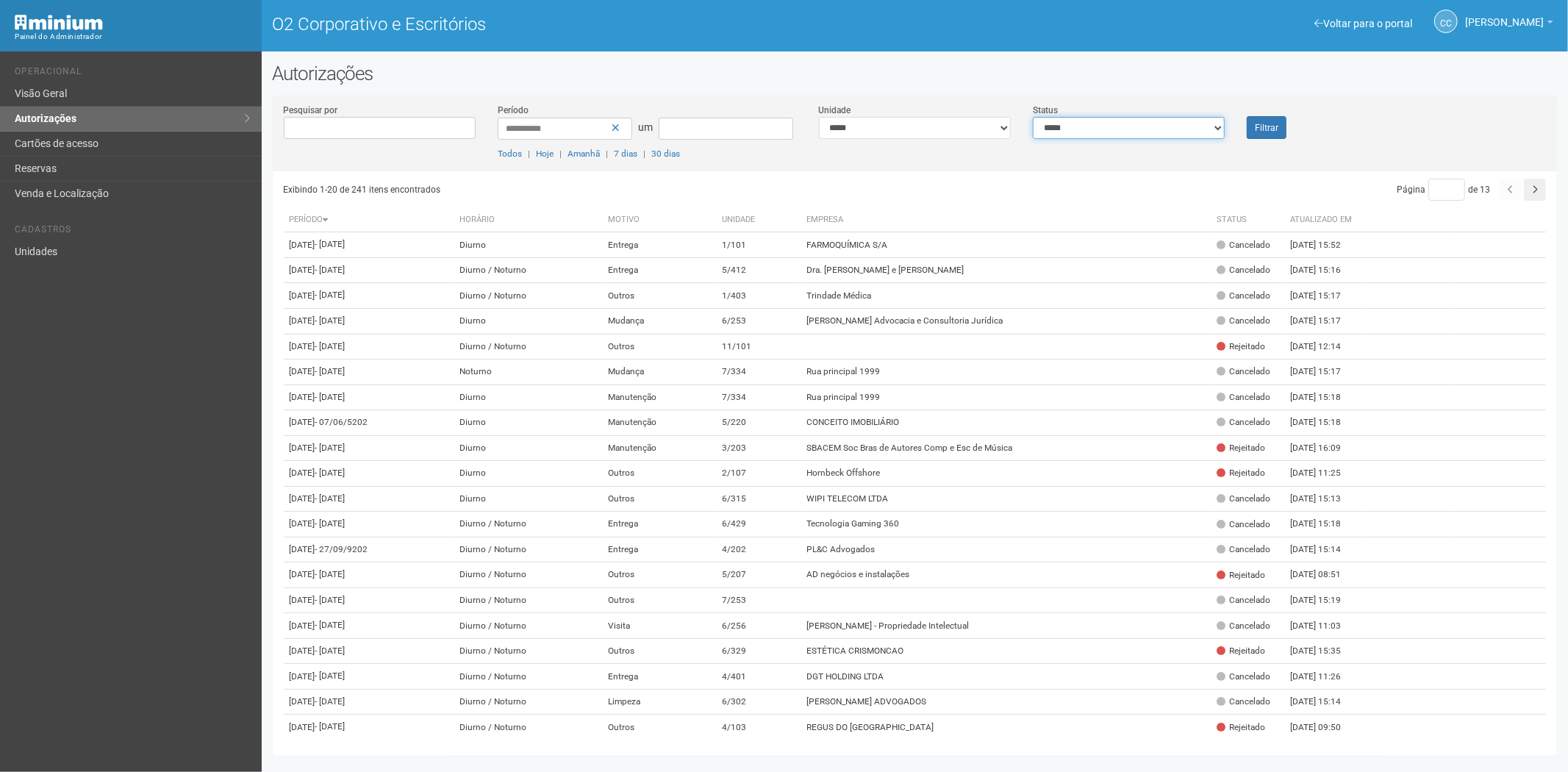
select select "*"
click at [1033, 117] on select "**********" at bounding box center [1128, 128] width 192 height 22
click at [1261, 123] on font "Filtrar" at bounding box center [1266, 128] width 23 height 10
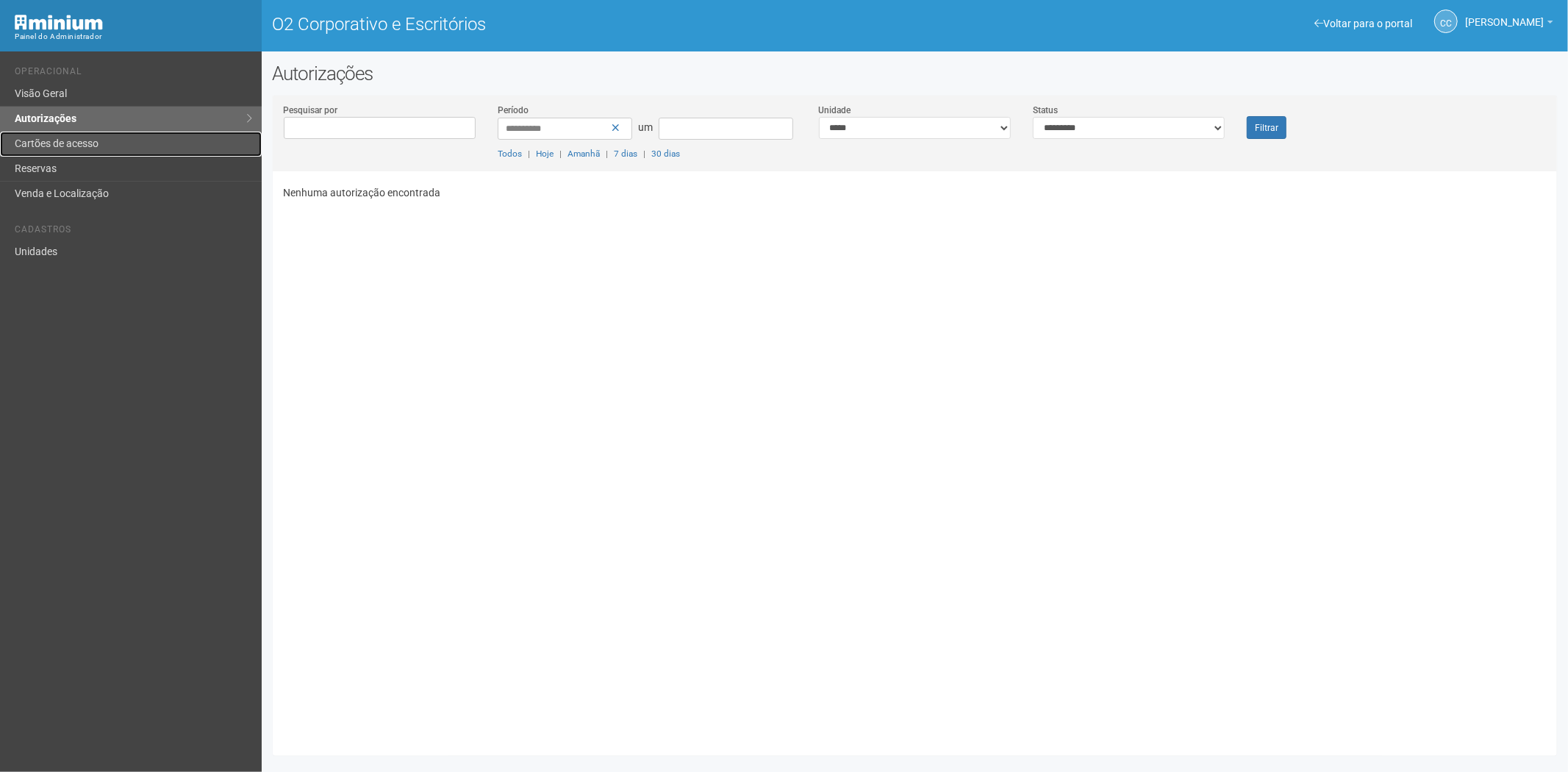
click at [122, 138] on link "Cartões de acesso" at bounding box center [131, 144] width 262 height 25
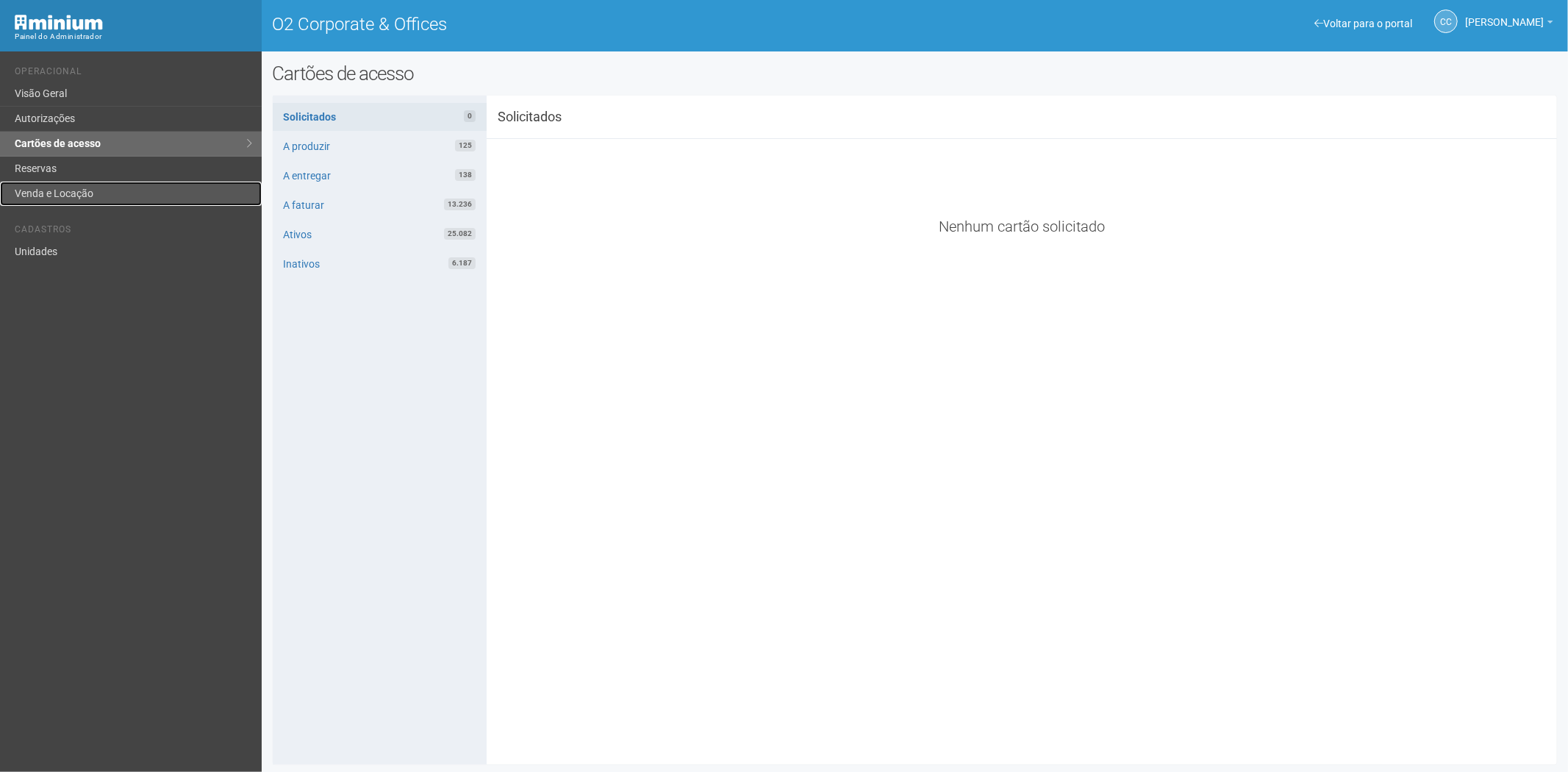
click at [94, 192] on link "Venda e Locação" at bounding box center [131, 193] width 262 height 24
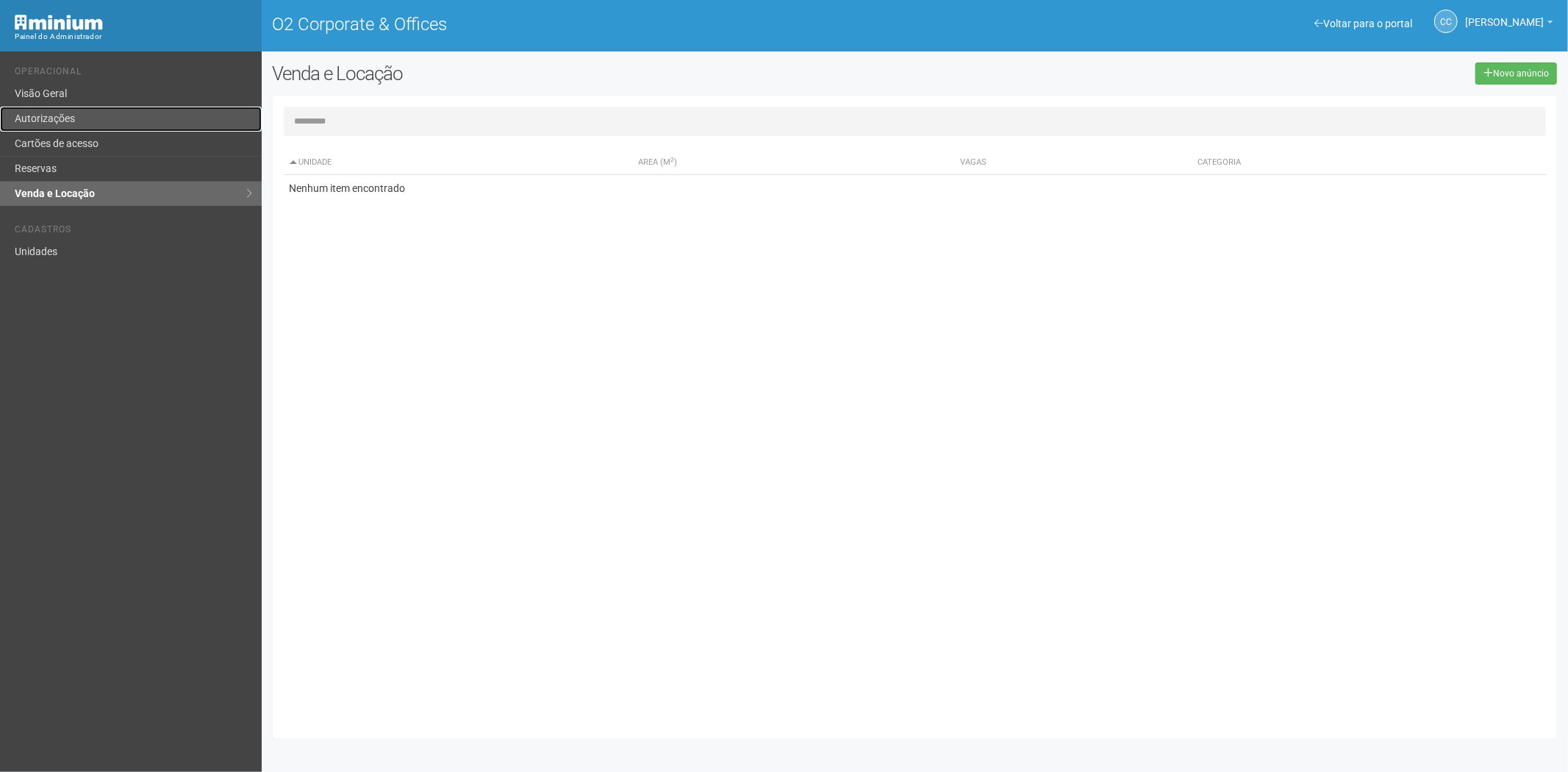
click at [110, 122] on link "Autorizações" at bounding box center [131, 119] width 262 height 25
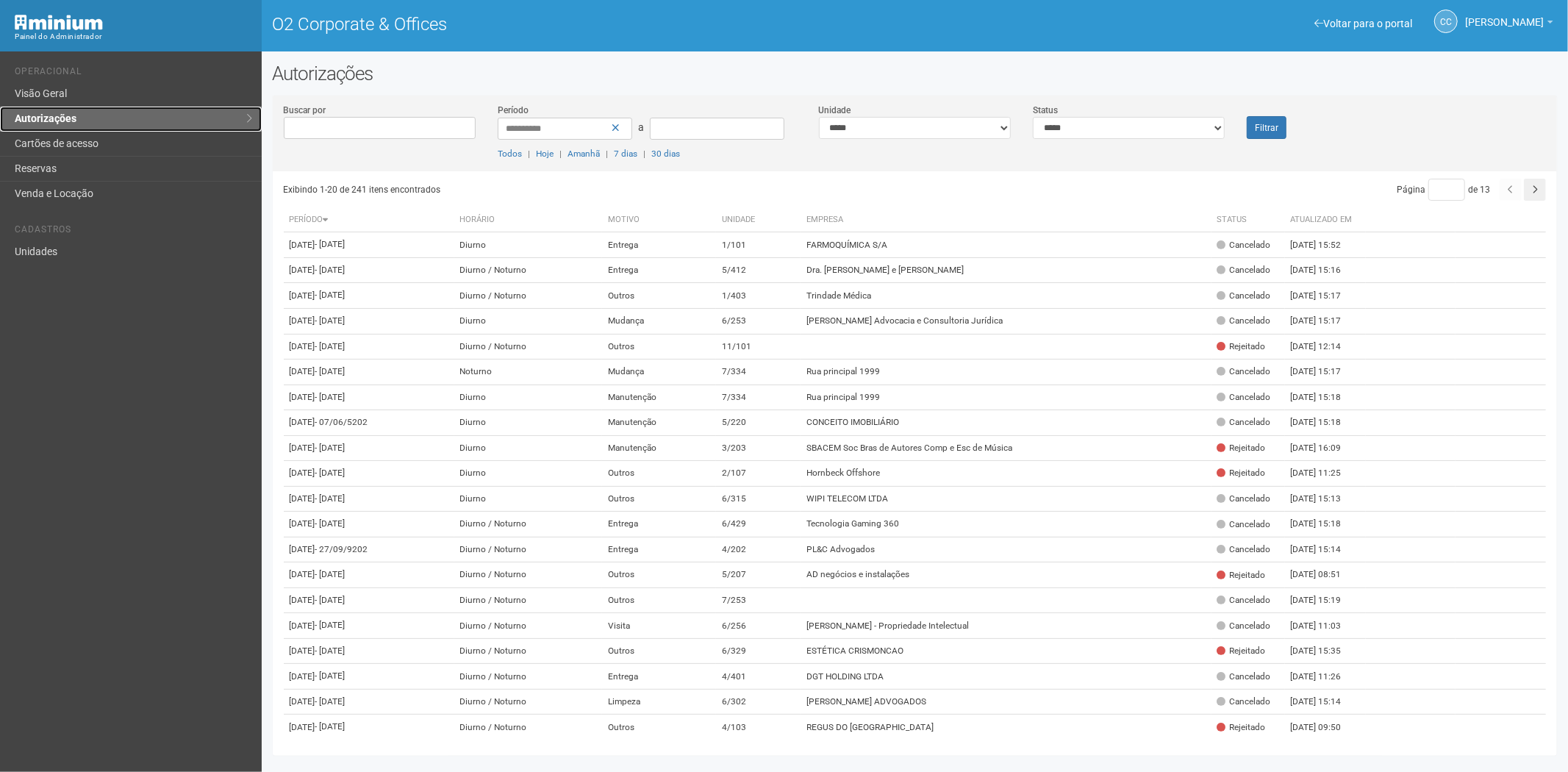
click at [100, 128] on link "Autorizações" at bounding box center [131, 119] width 262 height 25
click at [146, 140] on link "Cartões de acesso" at bounding box center [131, 144] width 262 height 25
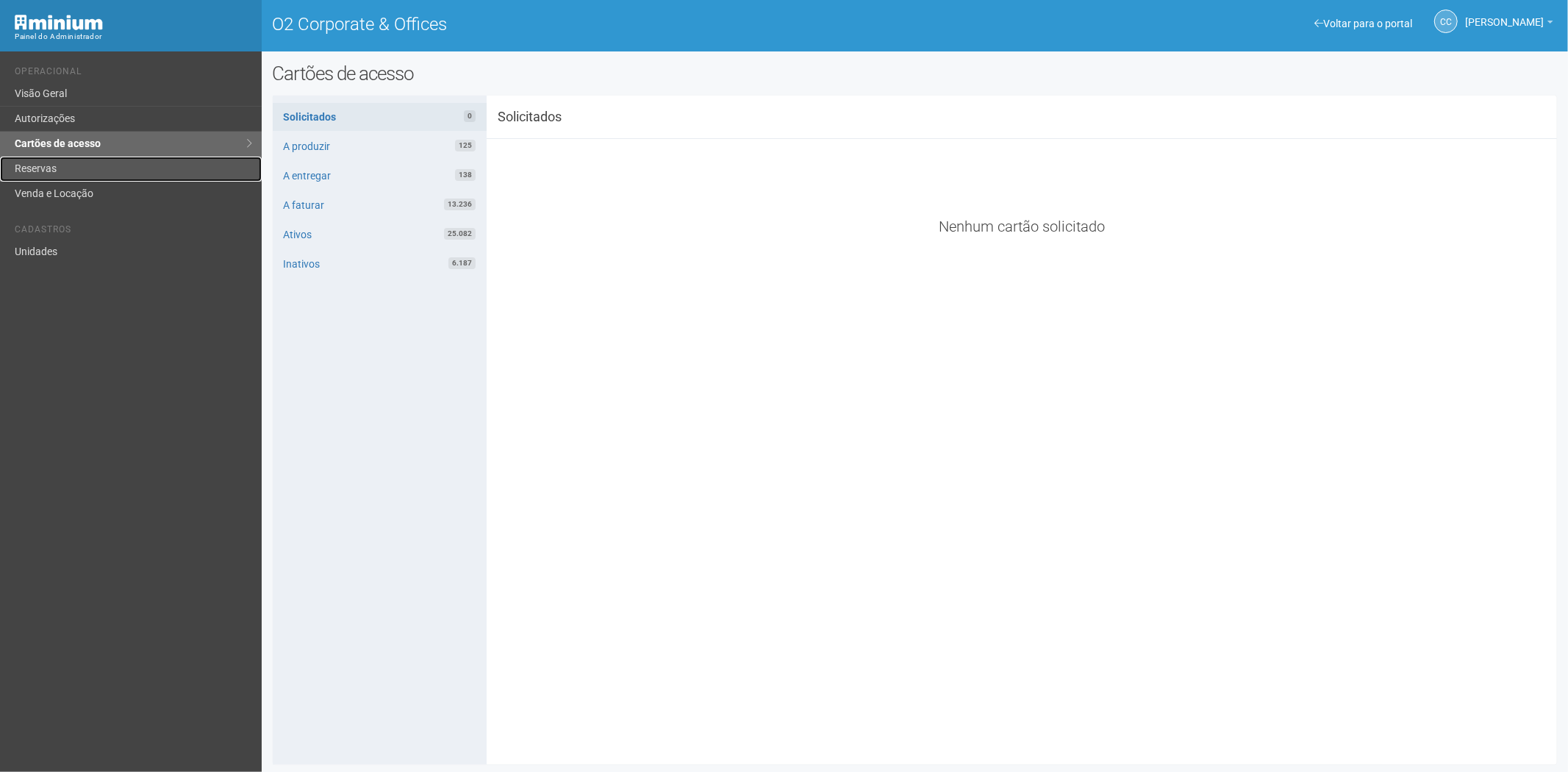
click at [100, 165] on link "Reservas" at bounding box center [131, 169] width 262 height 25
drag, startPoint x: 100, startPoint y: 165, endPoint x: 148, endPoint y: 164, distance: 48.0
click at [100, 165] on link "Reservas" at bounding box center [131, 169] width 262 height 25
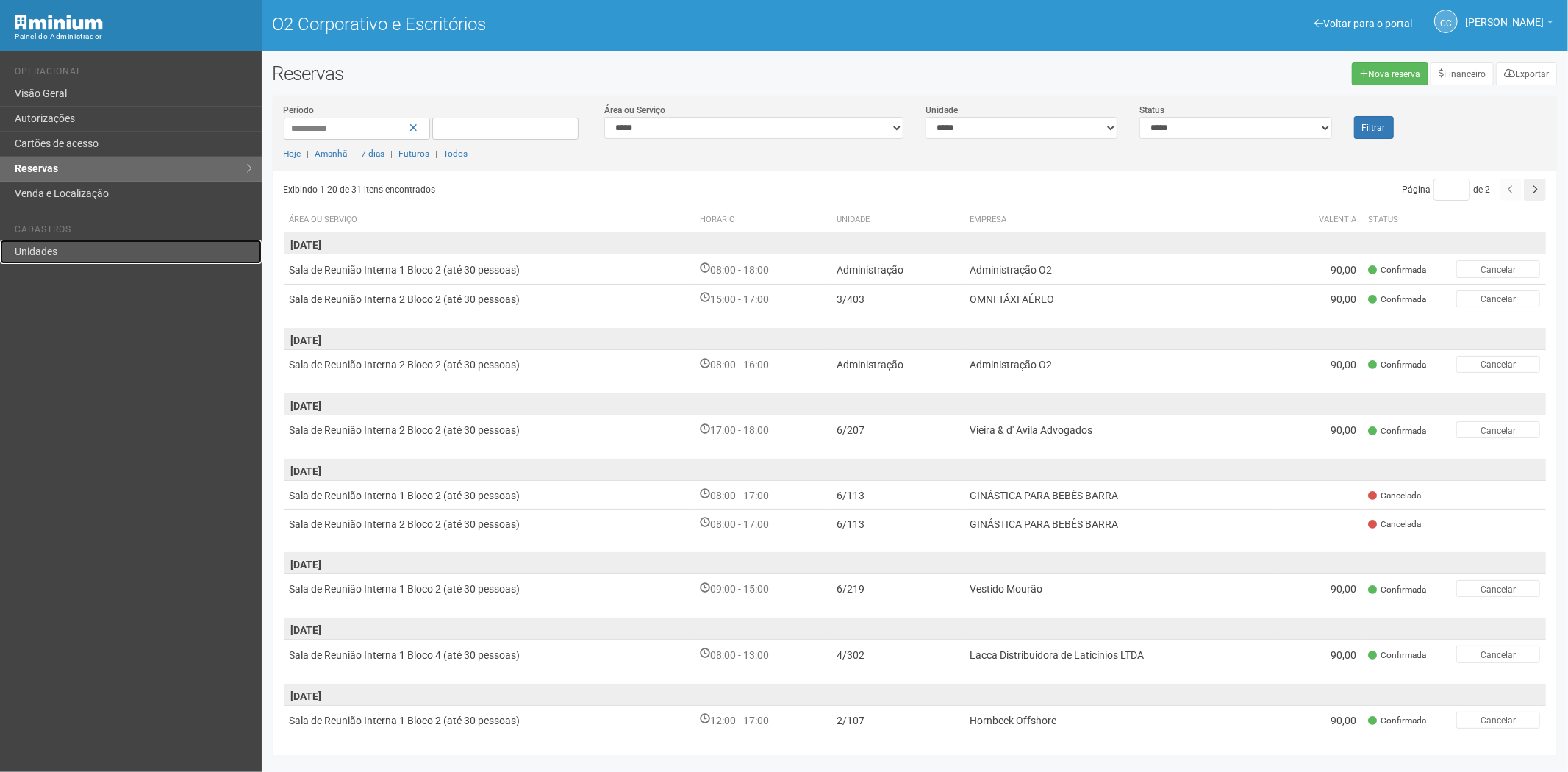
drag, startPoint x: 607, startPoint y: 546, endPoint x: 53, endPoint y: 253, distance: 626.7
click at [53, 252] on font "Unidades" at bounding box center [36, 252] width 42 height 12
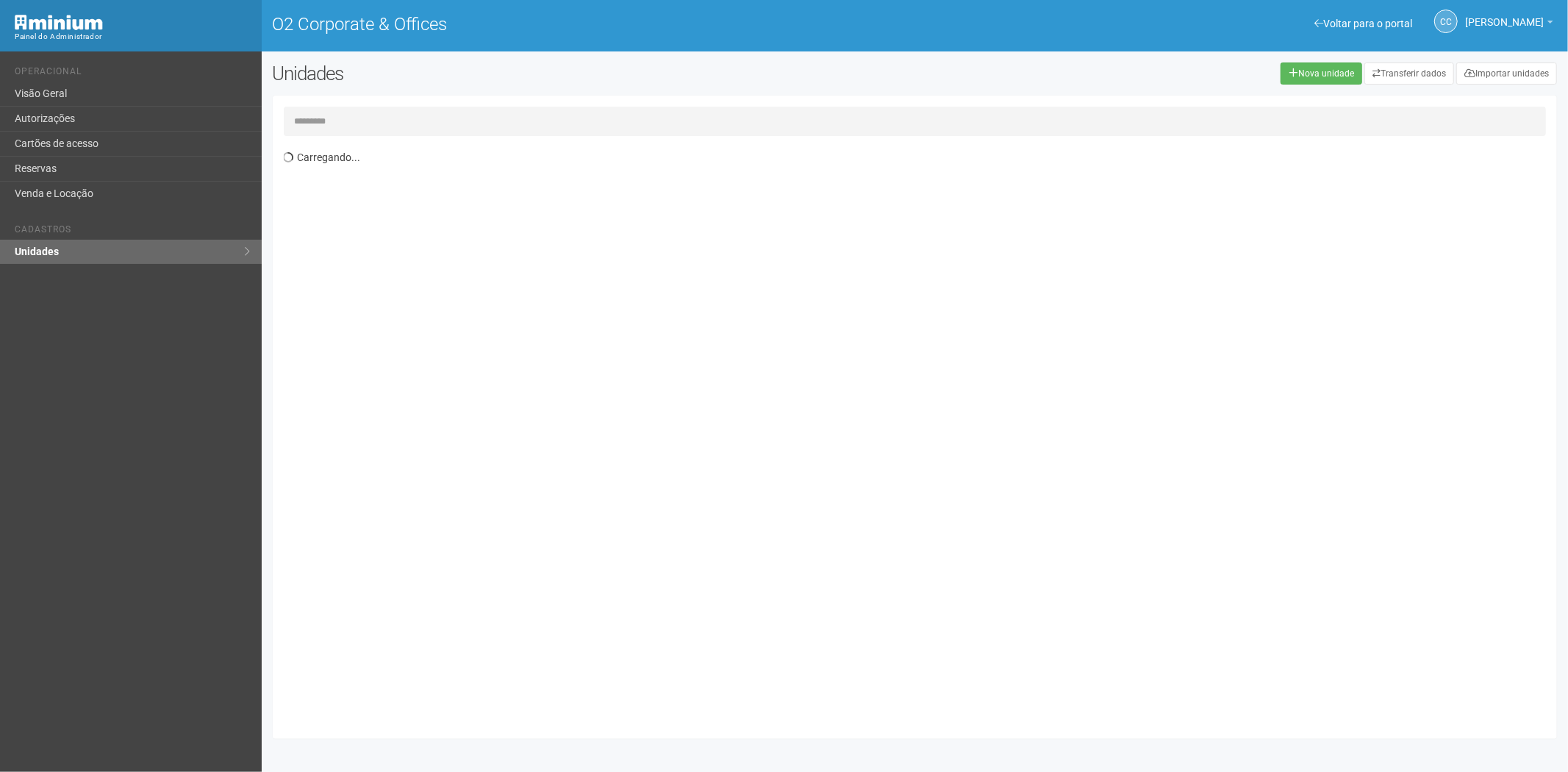
click at [306, 128] on input "text" at bounding box center [915, 121] width 1263 height 29
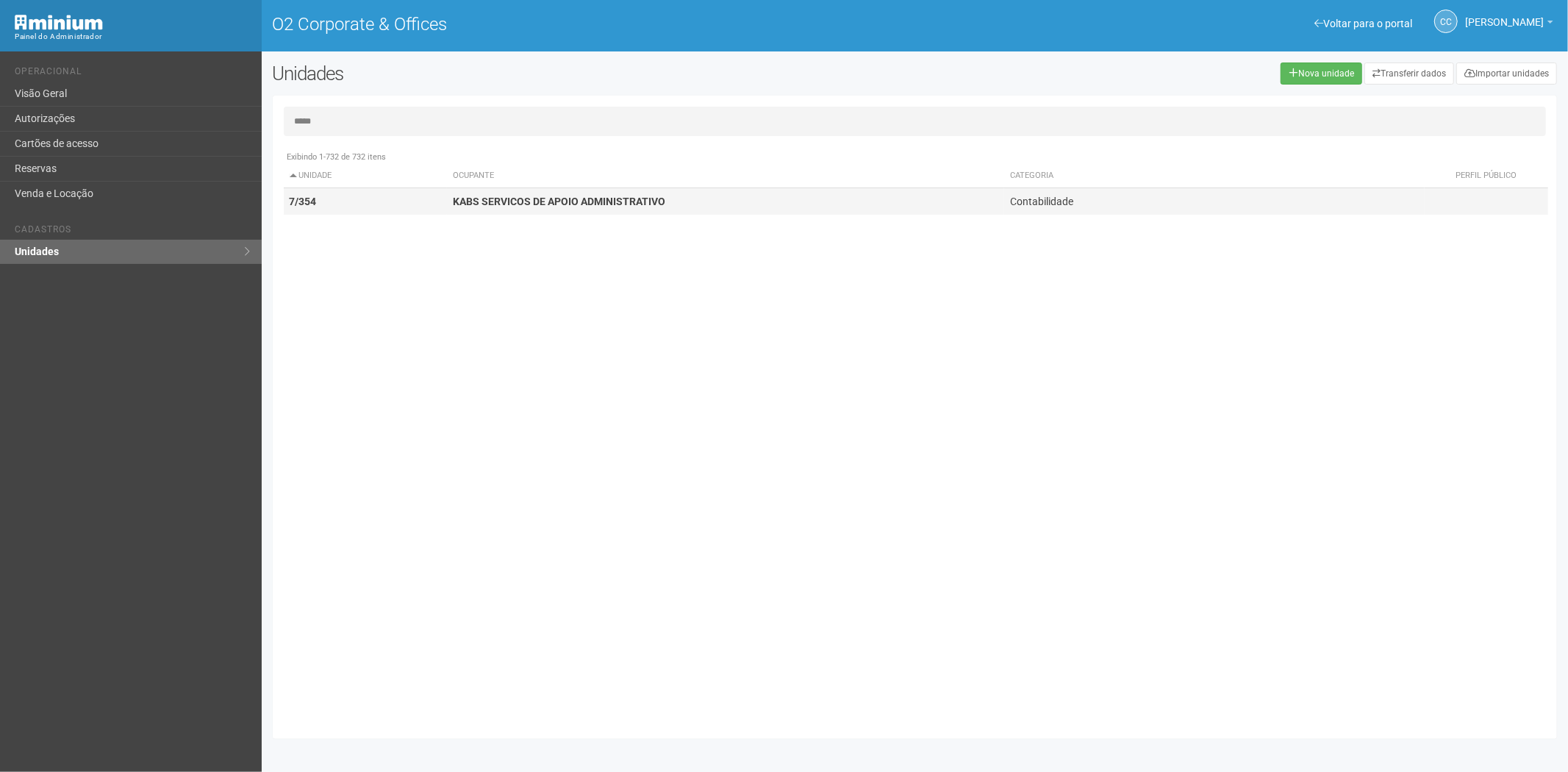
type input "*****"
click at [483, 199] on strong "KABS SERVICOS DE APOIO ADMINISTRATIVO" at bounding box center [559, 201] width 212 height 12
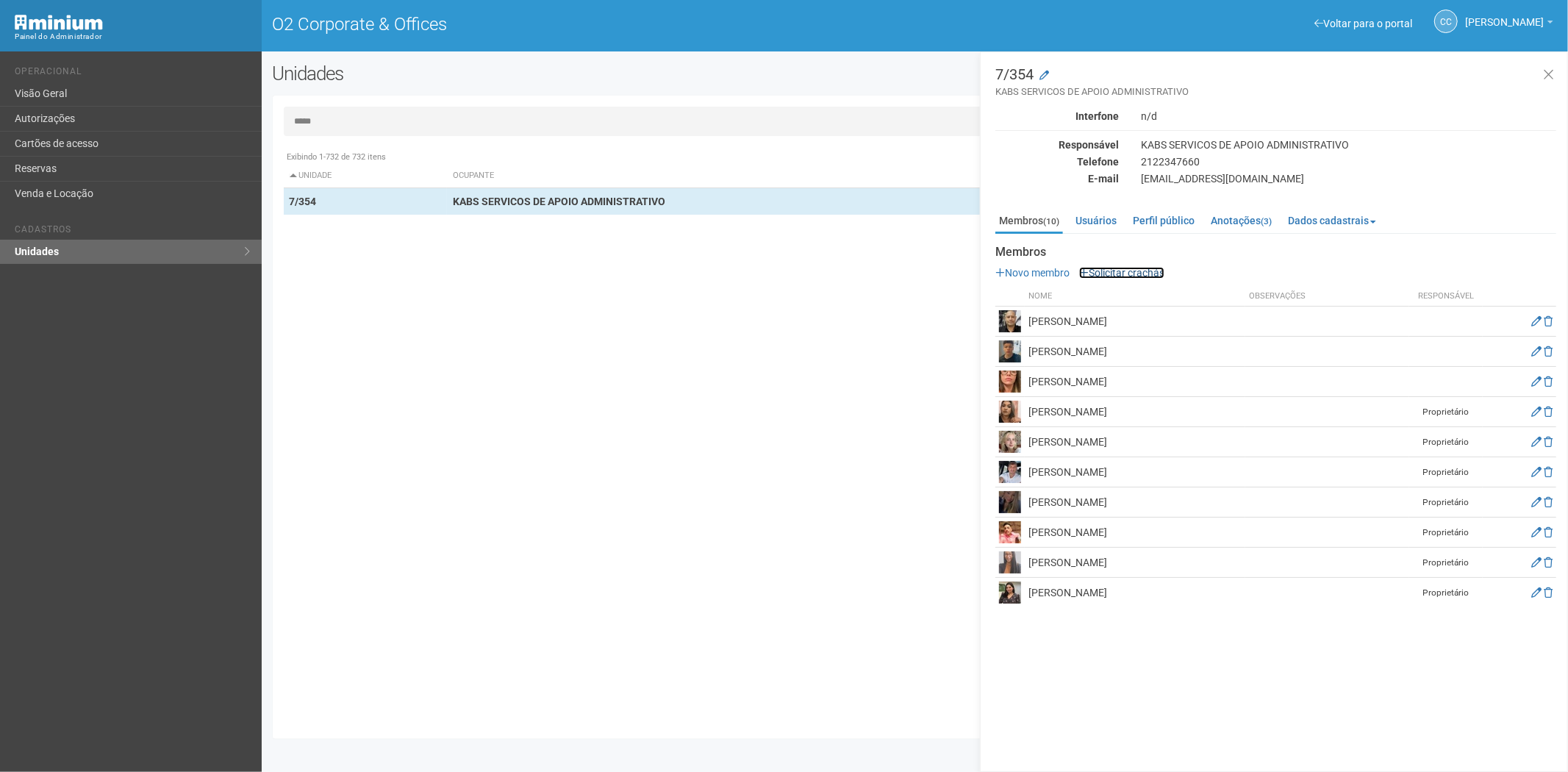
click at [1142, 268] on link "Solicitar crachás" at bounding box center [1121, 273] width 85 height 12
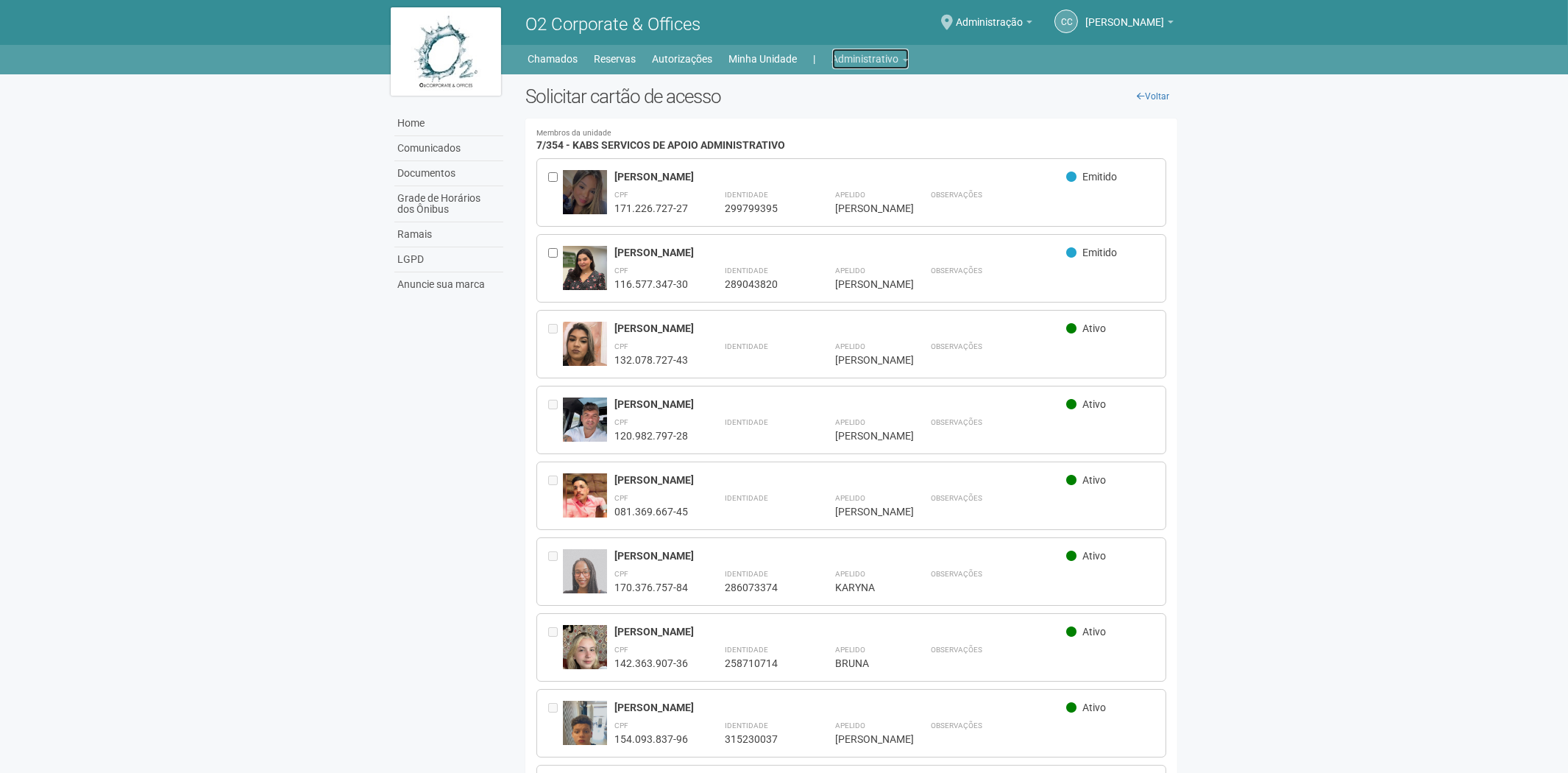
click at [866, 60] on link "Administrativo" at bounding box center [870, 59] width 76 height 21
click at [825, 114] on link "Cartões de acesso" at bounding box center [850, 116] width 125 height 26
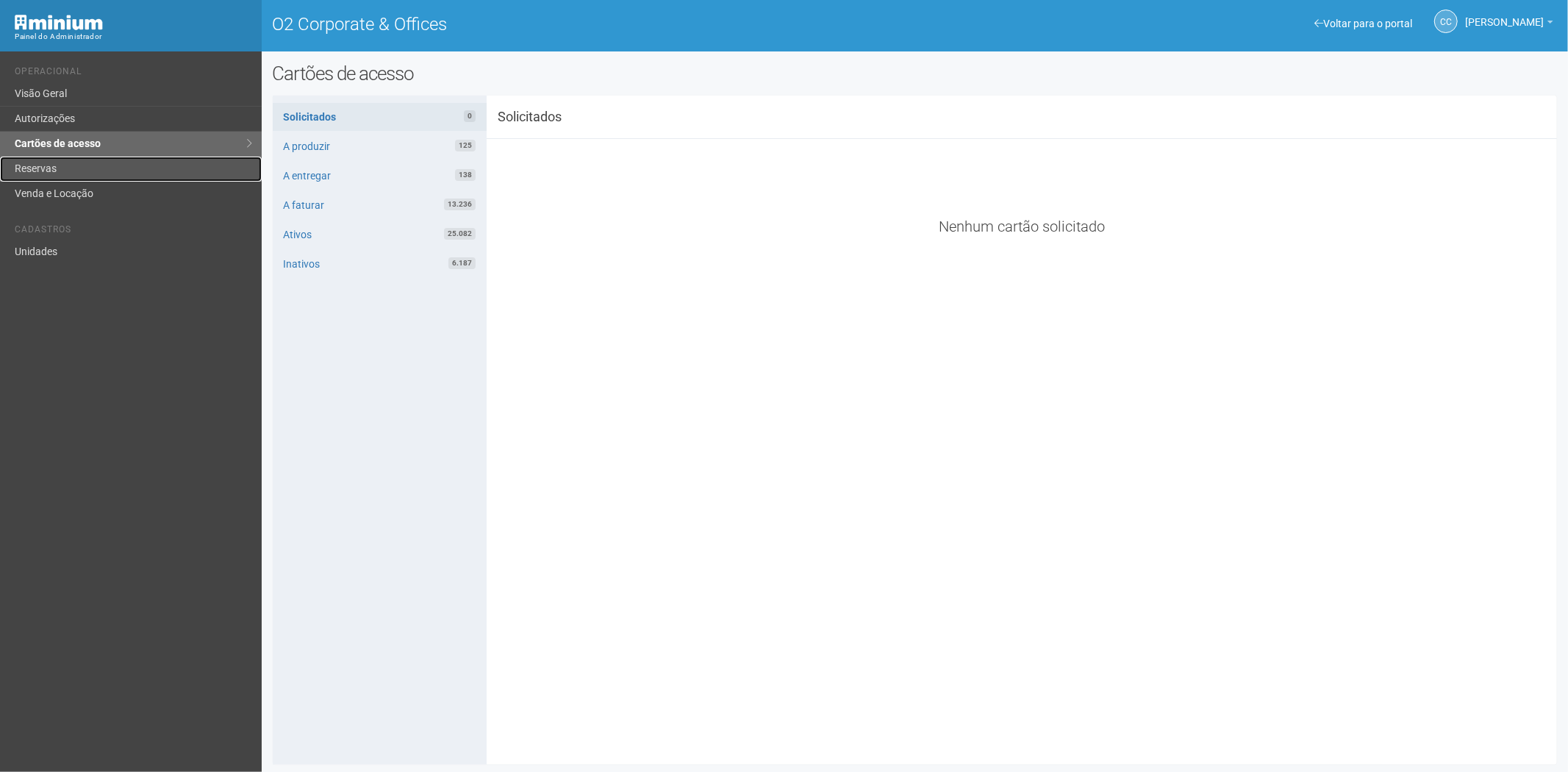
click at [69, 161] on link "Reservas" at bounding box center [131, 169] width 262 height 25
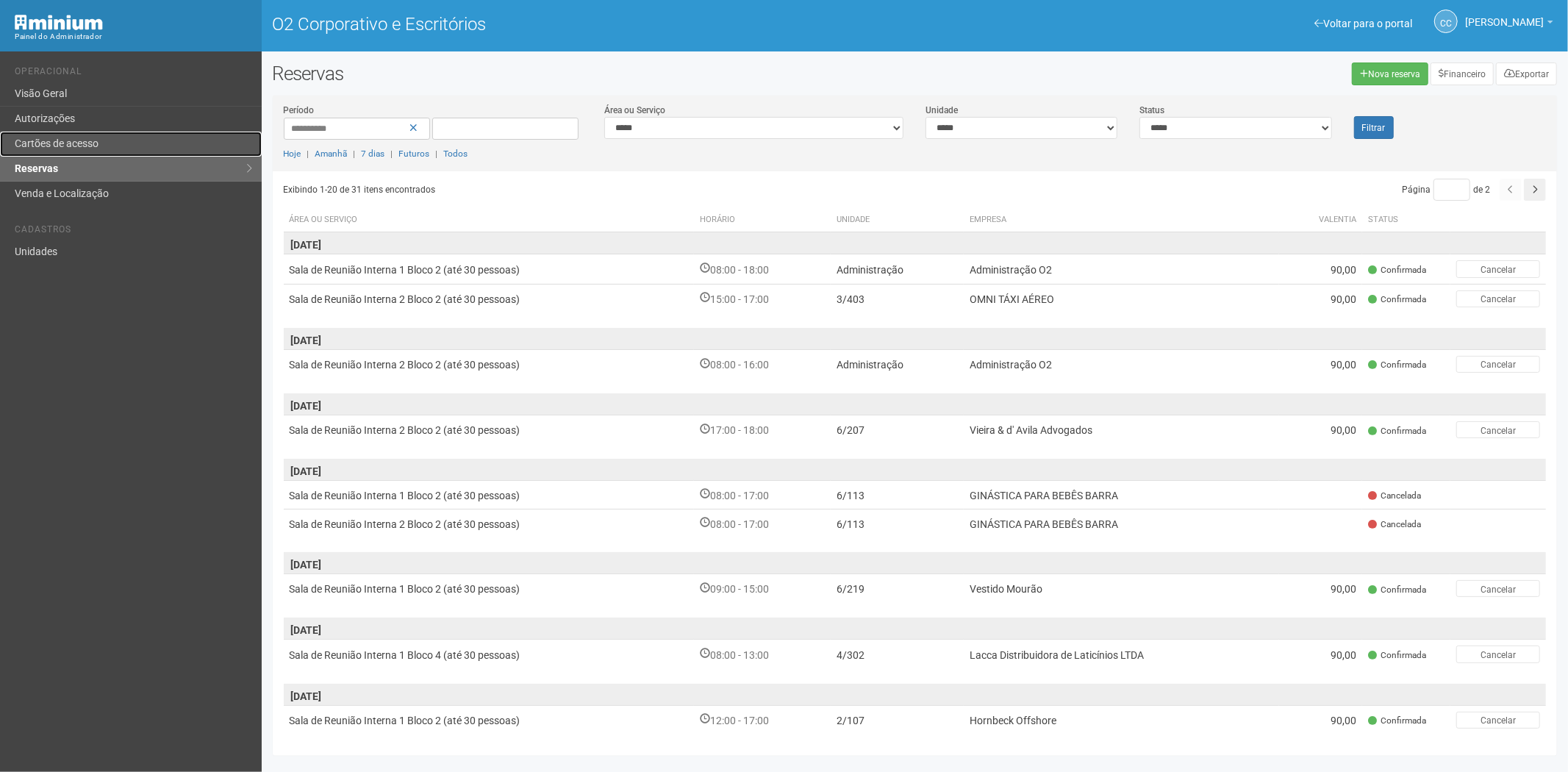
click at [70, 137] on font "Cartões de acesso" at bounding box center [56, 143] width 84 height 12
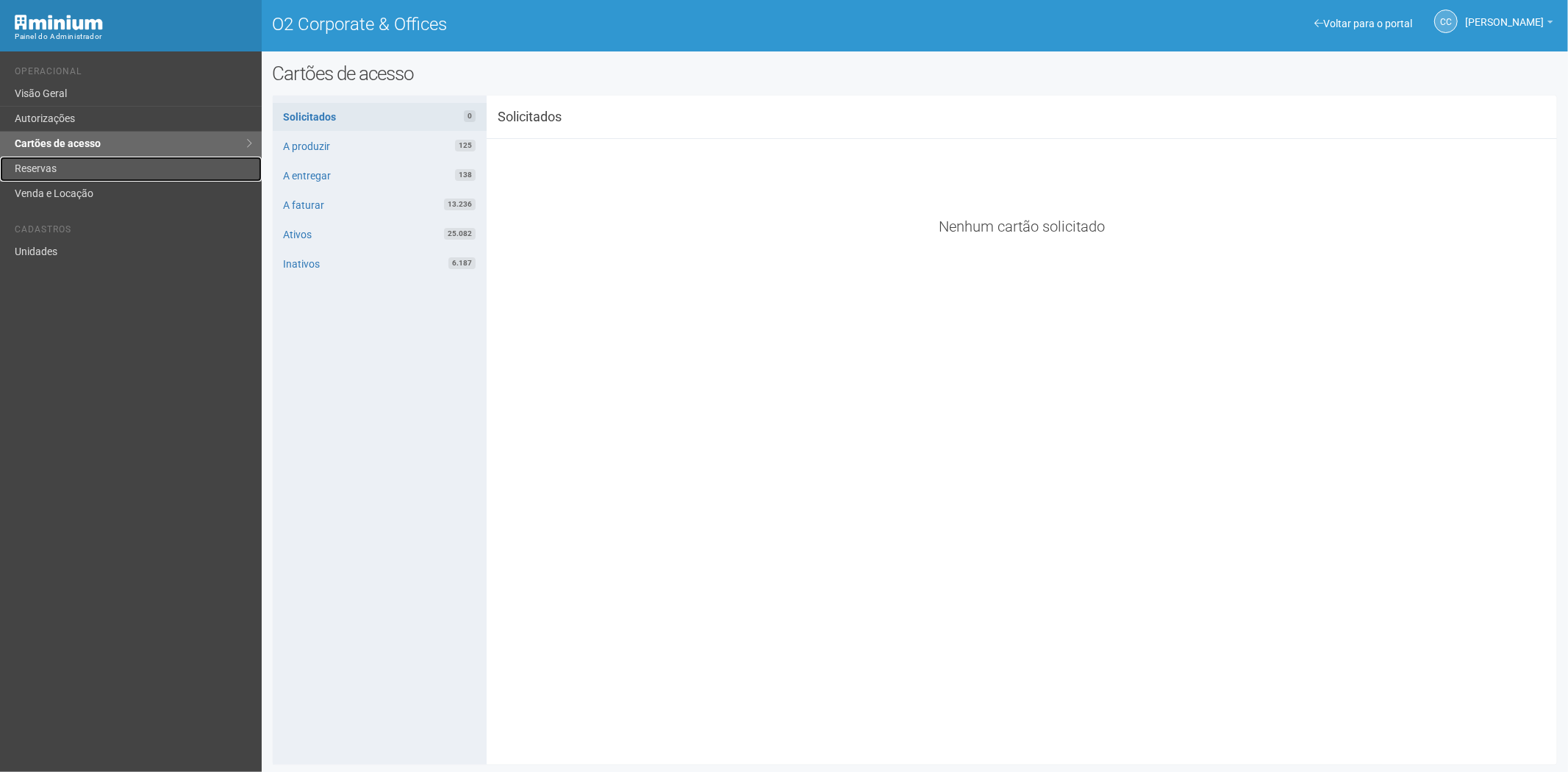
click at [62, 167] on link "Reservas" at bounding box center [131, 169] width 262 height 25
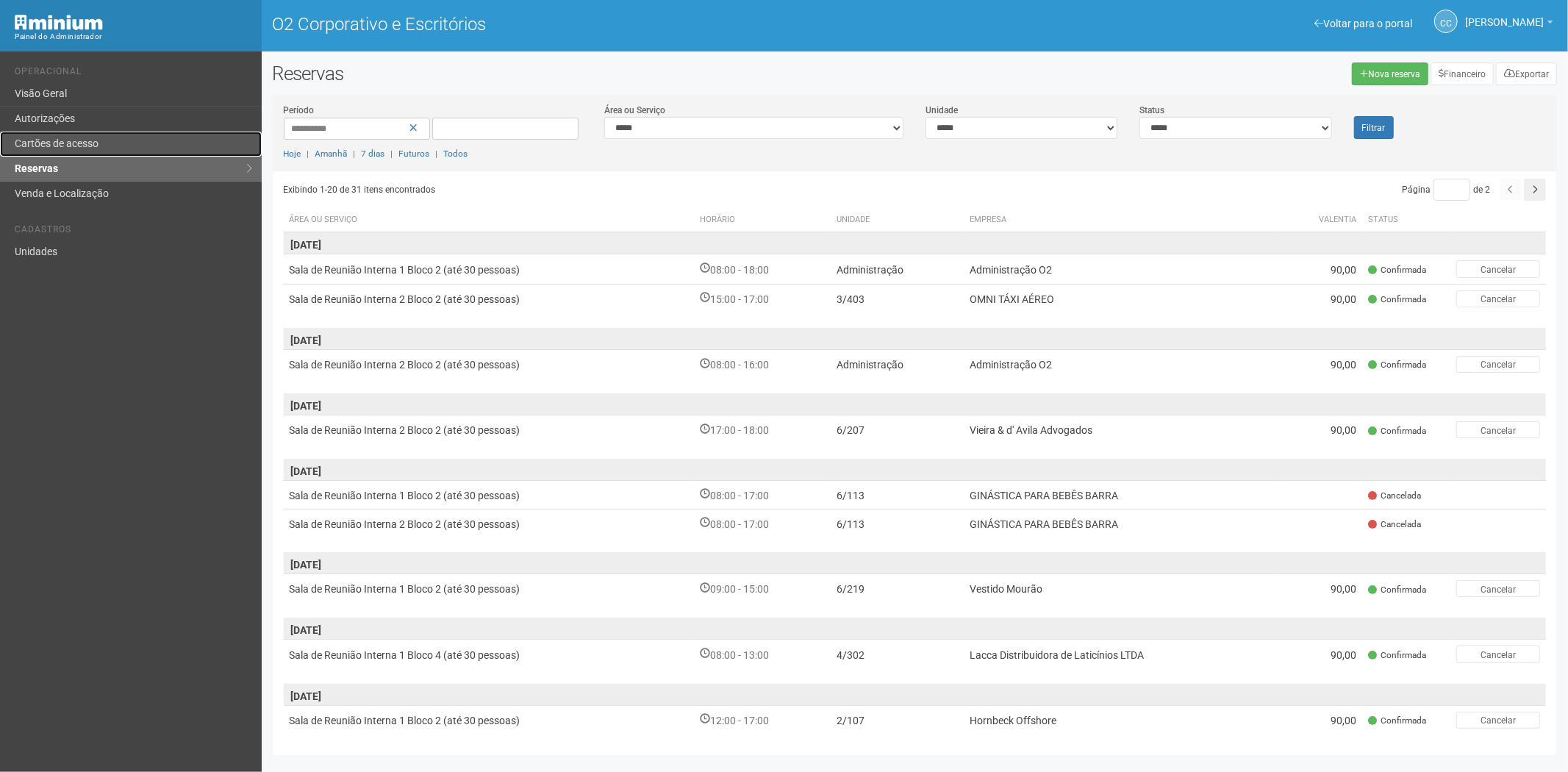
click at [84, 138] on font "Cartões de acesso" at bounding box center [56, 143] width 84 height 12
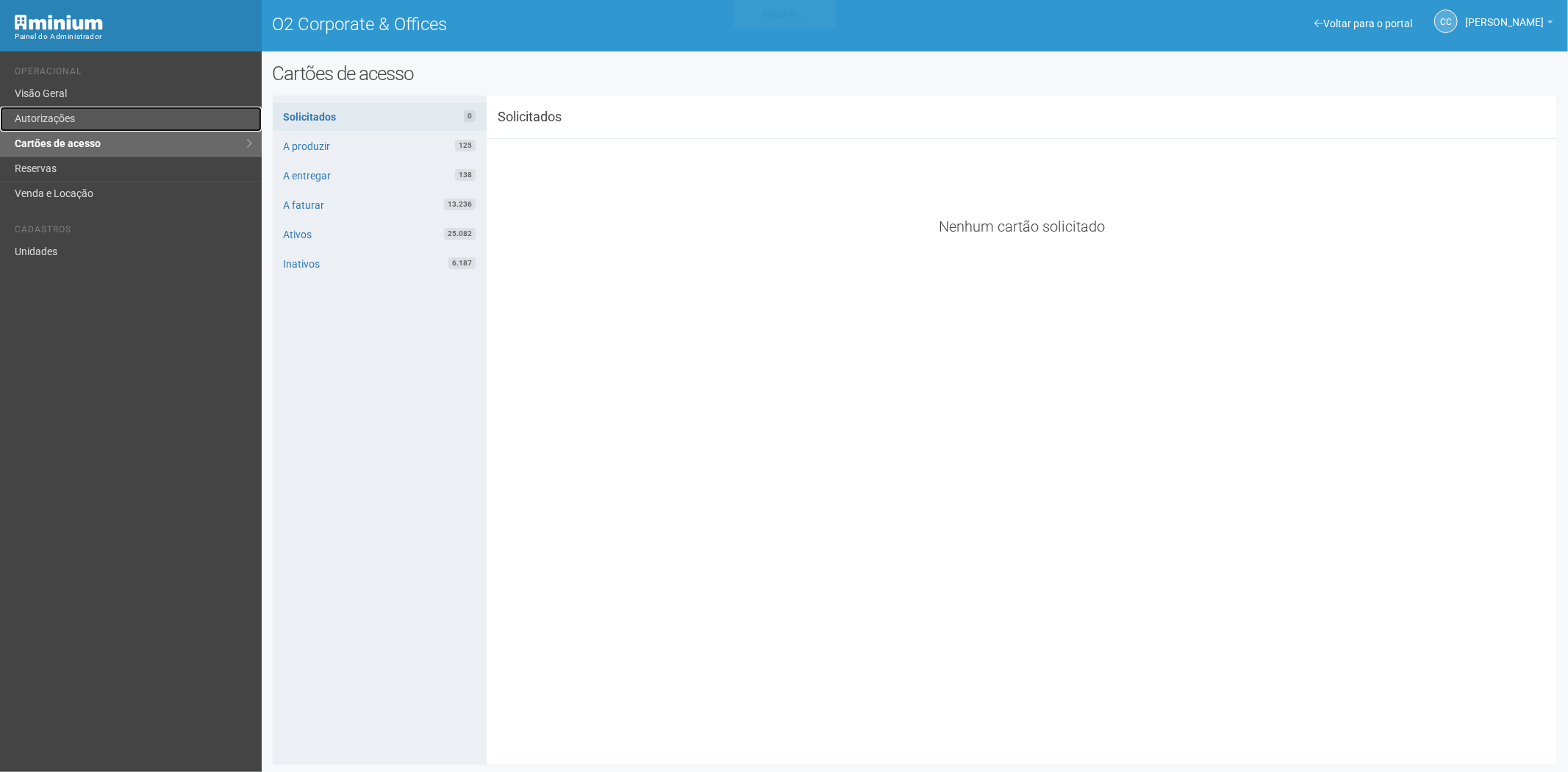
click at [61, 122] on link "Autorizações" at bounding box center [131, 119] width 262 height 25
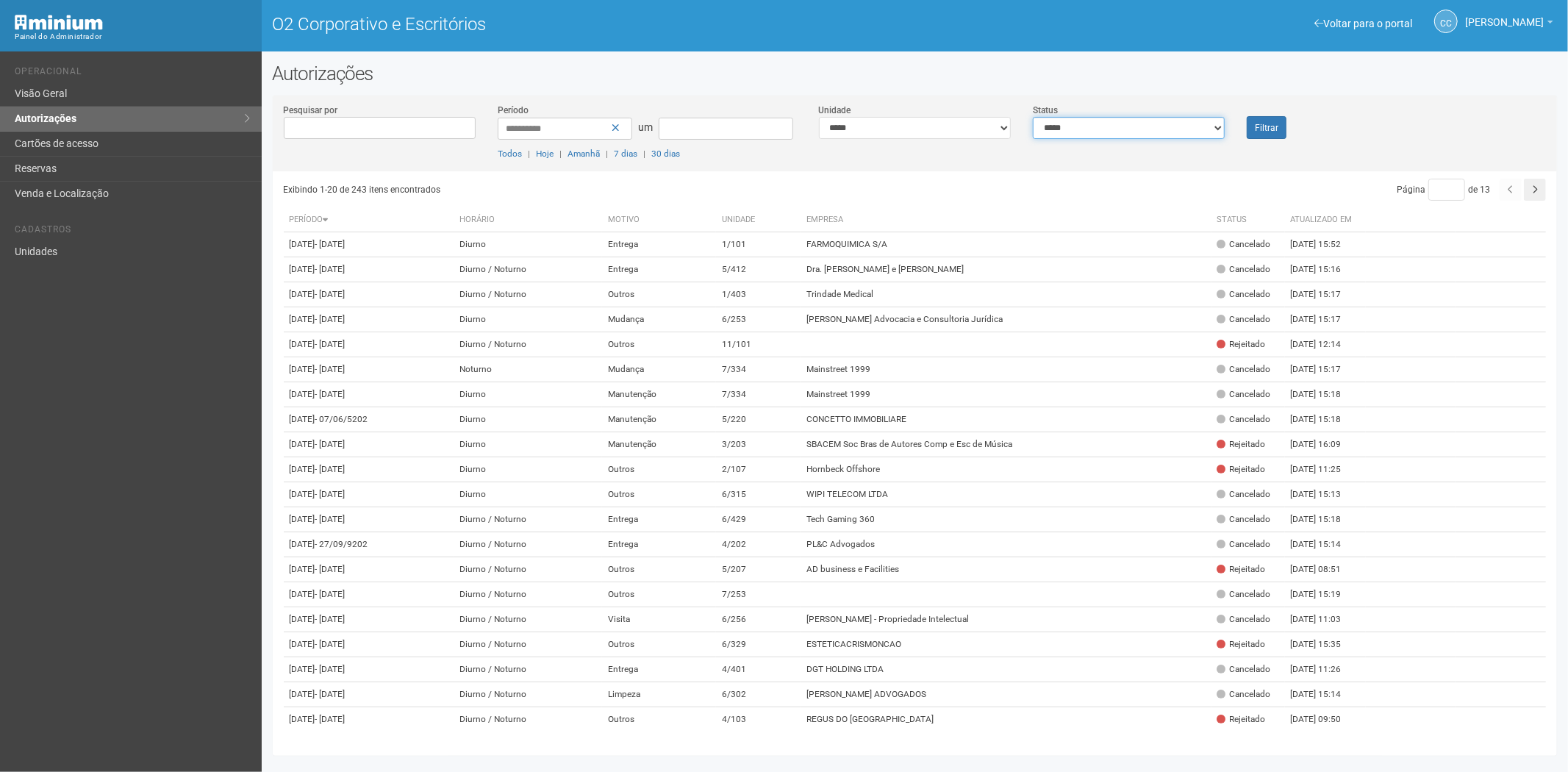
click at [1082, 128] on select "**********" at bounding box center [1128, 128] width 192 height 22
drag, startPoint x: 1108, startPoint y: 123, endPoint x: 1091, endPoint y: 137, distance: 22.0
click at [1108, 123] on select "**********" at bounding box center [1128, 128] width 192 height 22
select select "*"
click at [1033, 117] on select "**********" at bounding box center [1128, 128] width 192 height 22
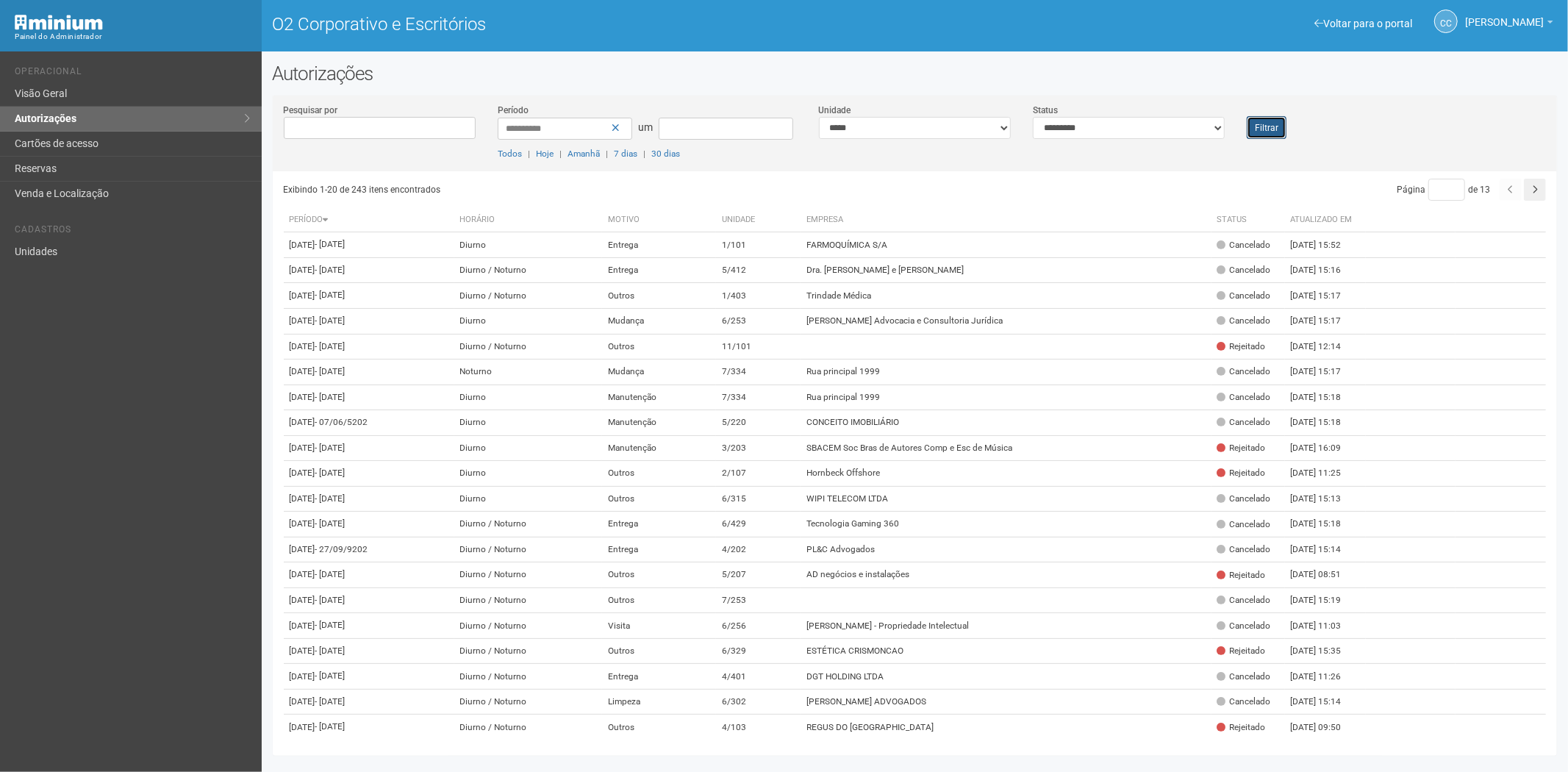
click at [1260, 129] on font "Filtrar" at bounding box center [1266, 128] width 23 height 10
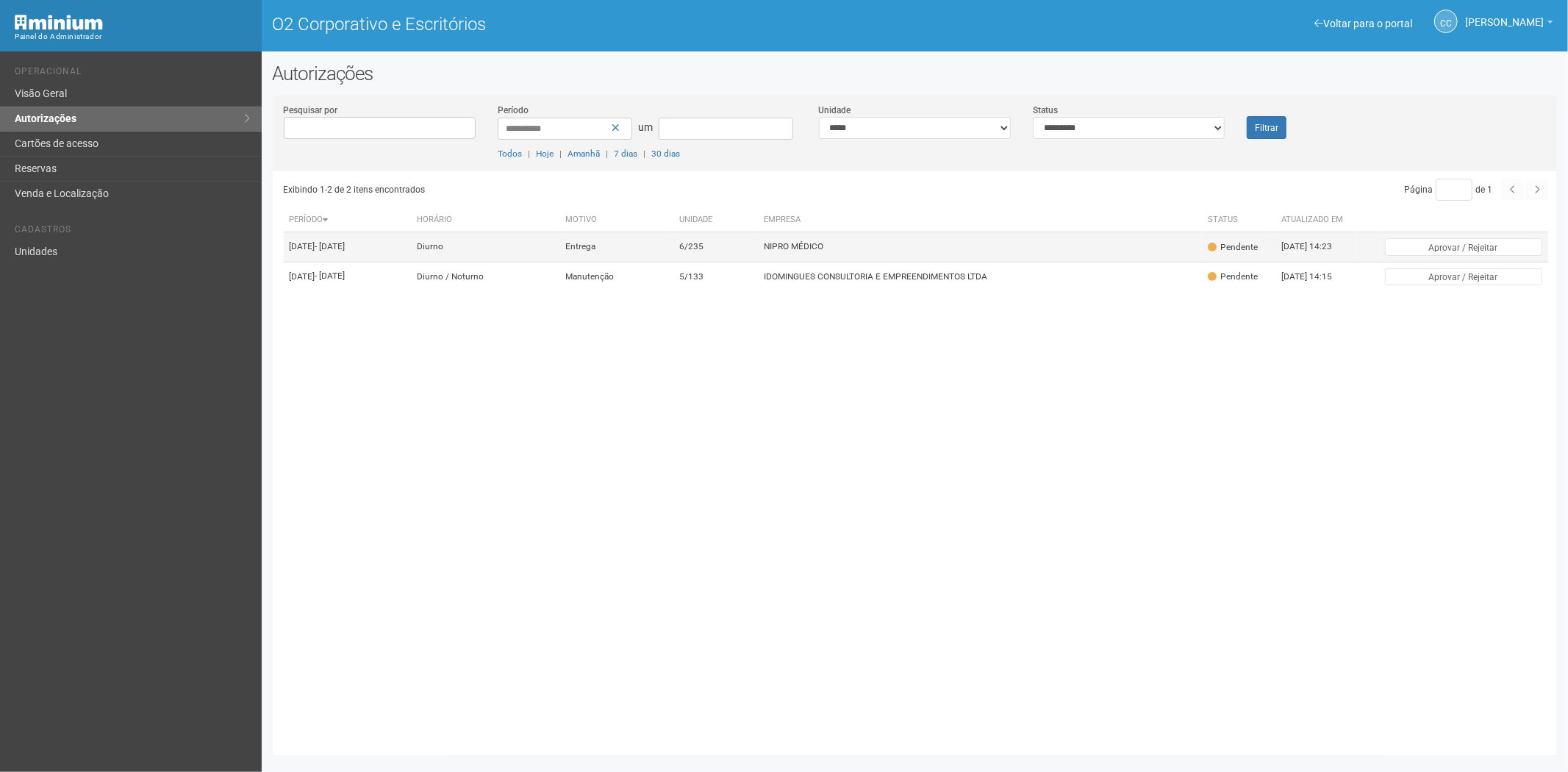
click at [929, 262] on td "NIPRO MÉDICO" at bounding box center [980, 247] width 444 height 29
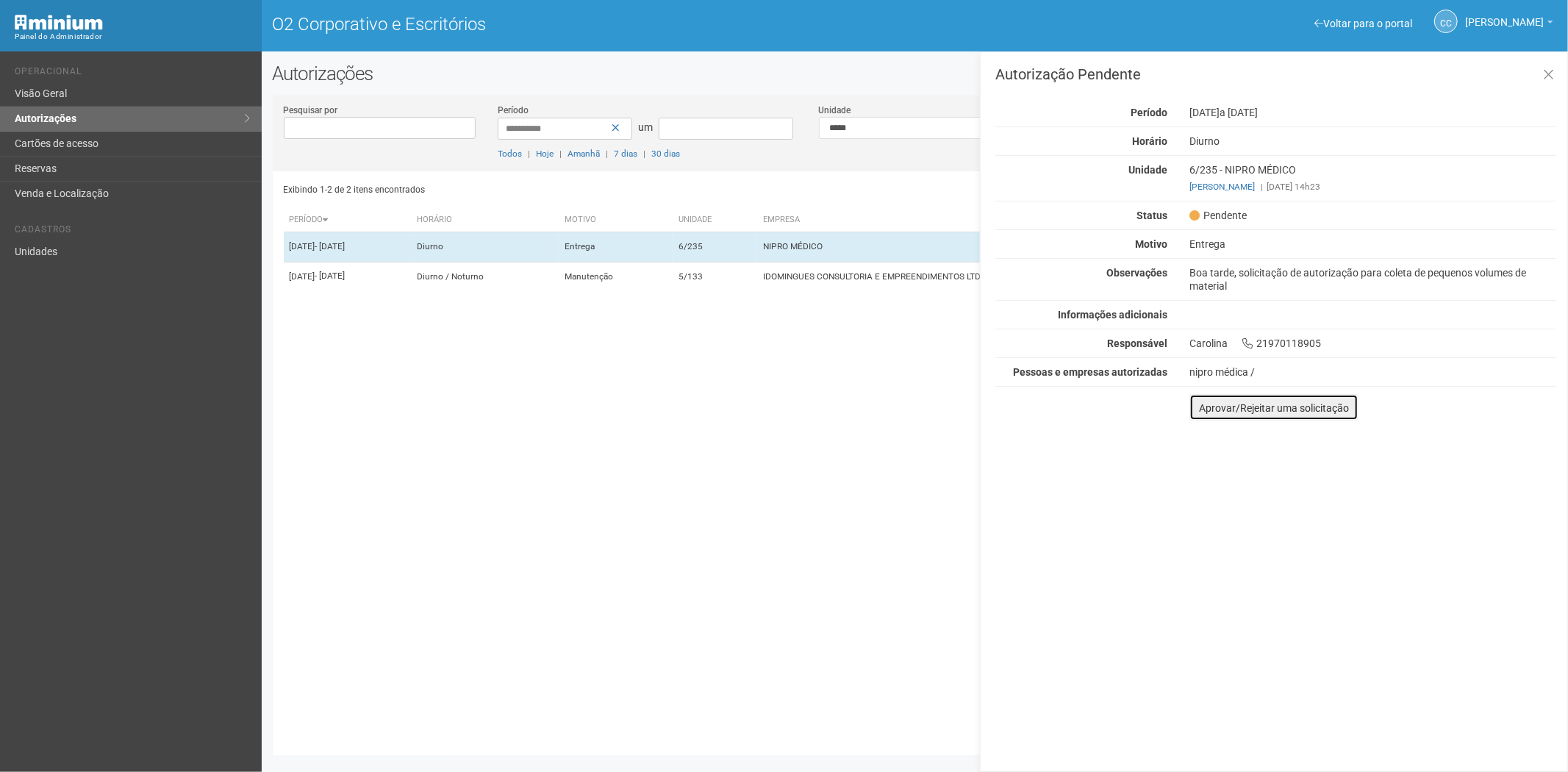
click at [1211, 407] on font "Aprovar/Rejeitar uma solicitação" at bounding box center [1273, 409] width 150 height 12
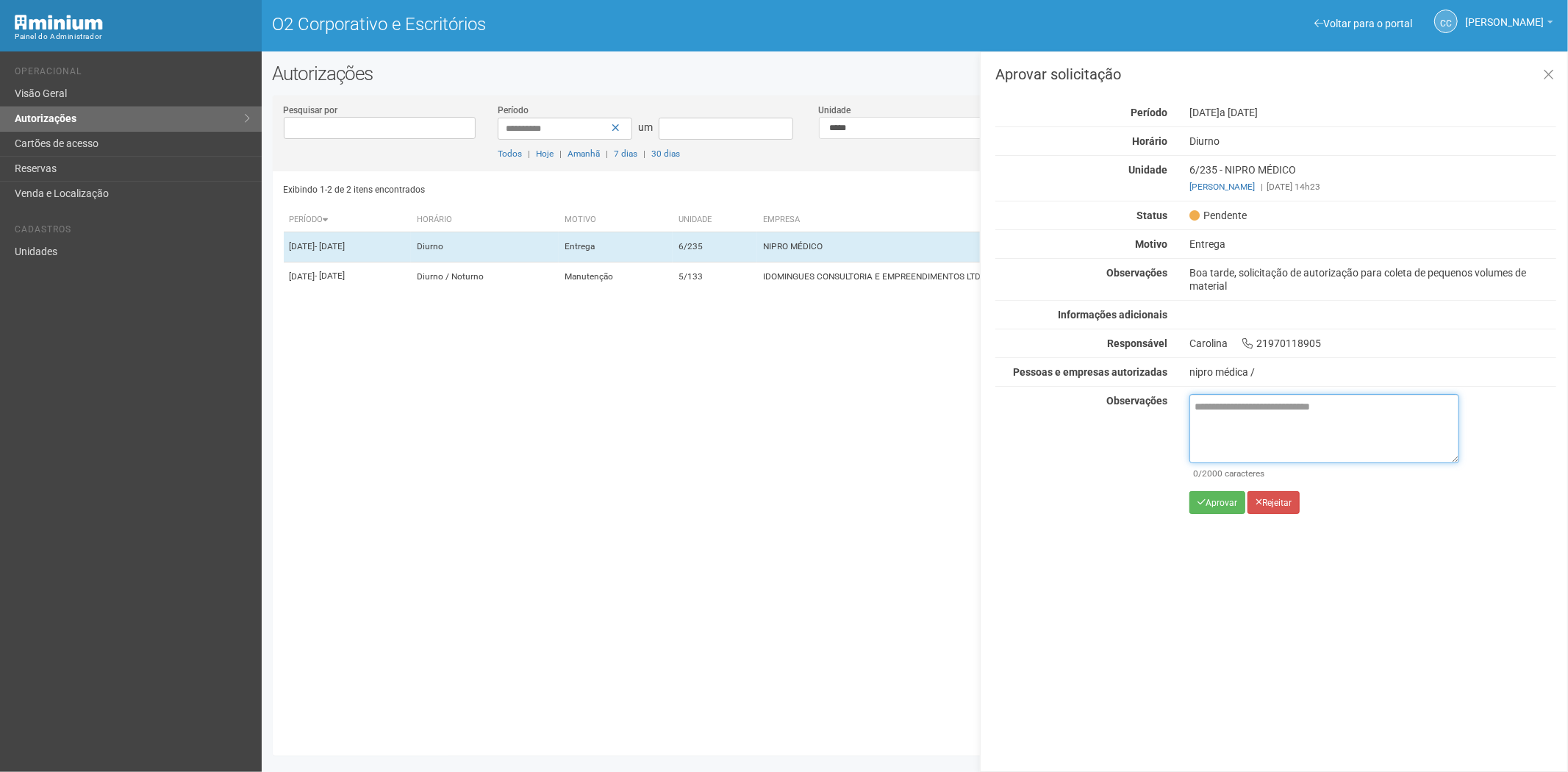
click at [1243, 402] on textarea at bounding box center [1323, 429] width 270 height 69
paste textarea "**********"
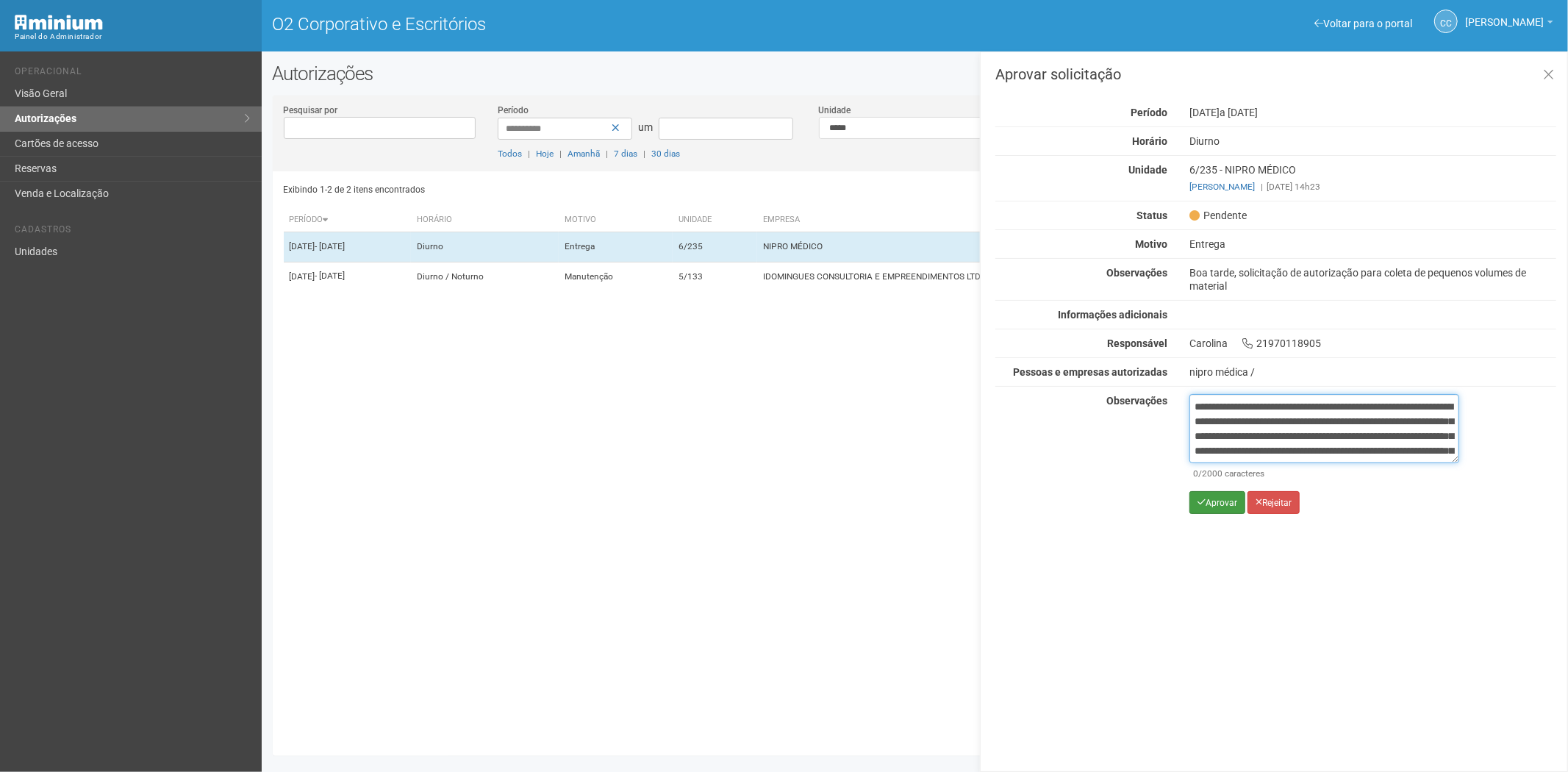
scroll to position [82, 0]
type textarea "**********"
click at [1223, 504] on font "Aprovar" at bounding box center [1221, 503] width 31 height 10
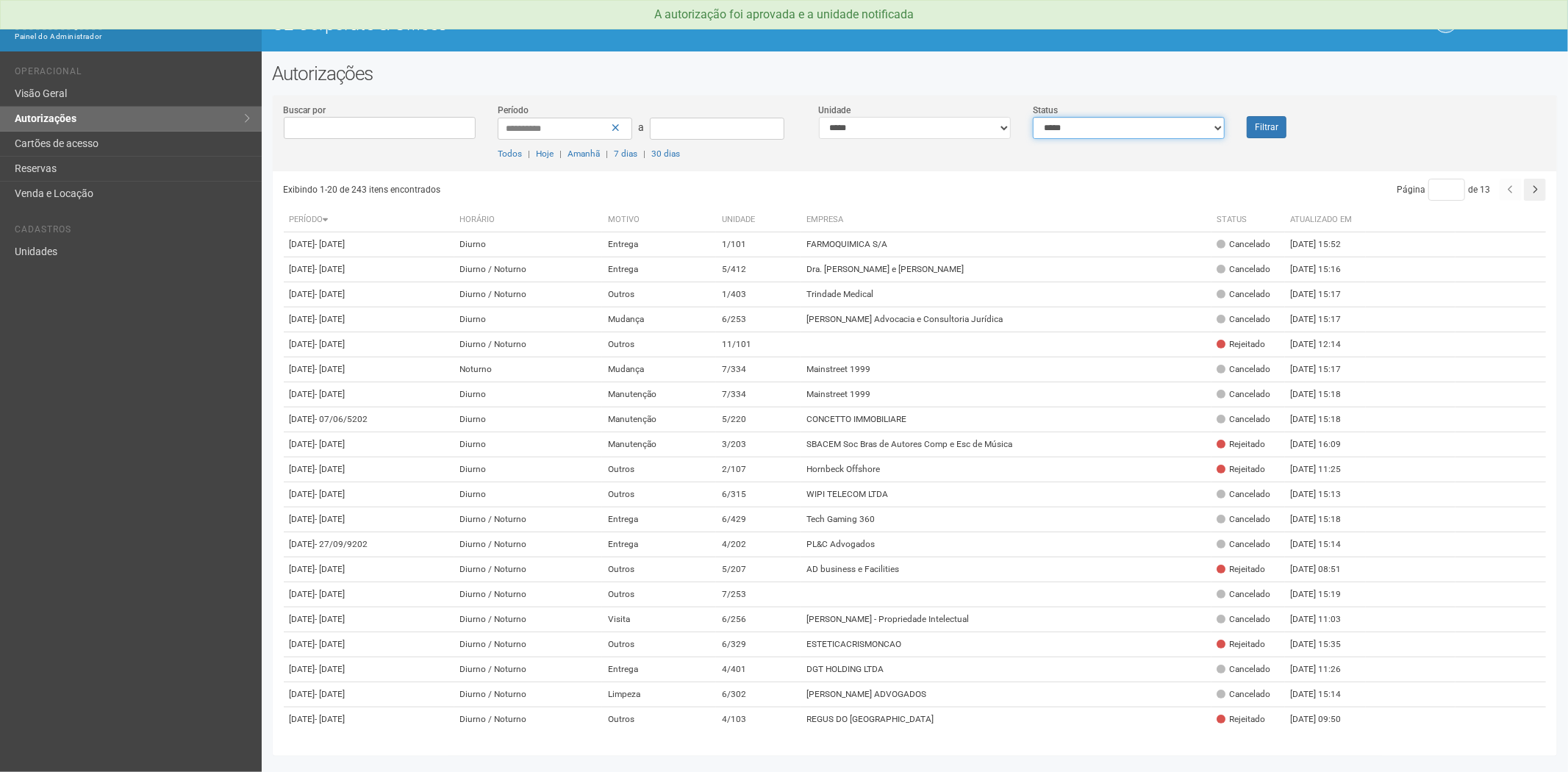
click at [1127, 131] on select "**********" at bounding box center [1128, 128] width 192 height 22
select select "*"
click at [1033, 117] on select "**********" at bounding box center [1128, 128] width 192 height 22
click at [1252, 136] on button "Filtrar" at bounding box center [1266, 127] width 40 height 22
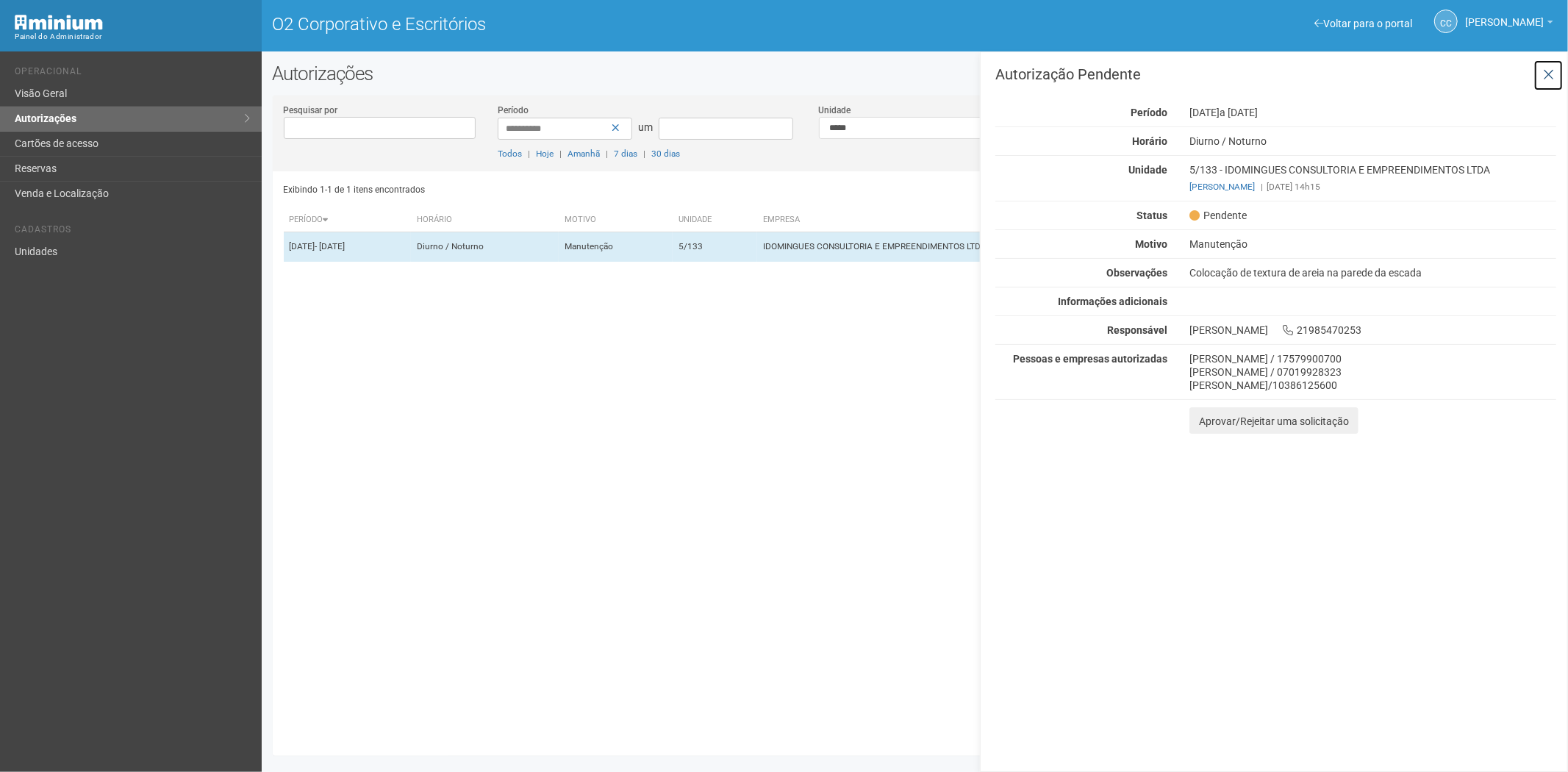
click at [1553, 78] on icon at bounding box center [1548, 75] width 11 height 15
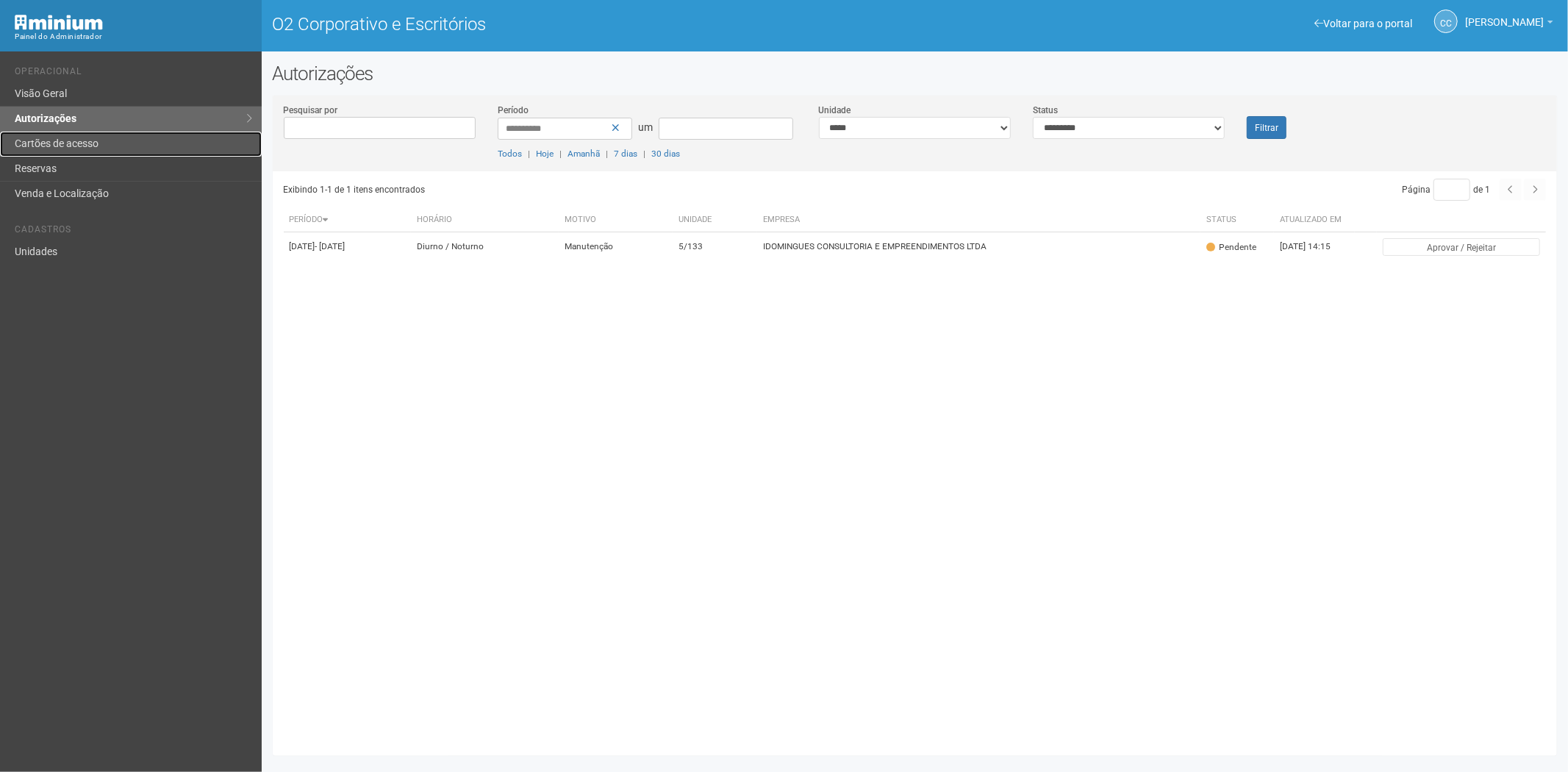
click at [135, 142] on link "Cartões de acesso" at bounding box center [131, 144] width 262 height 25
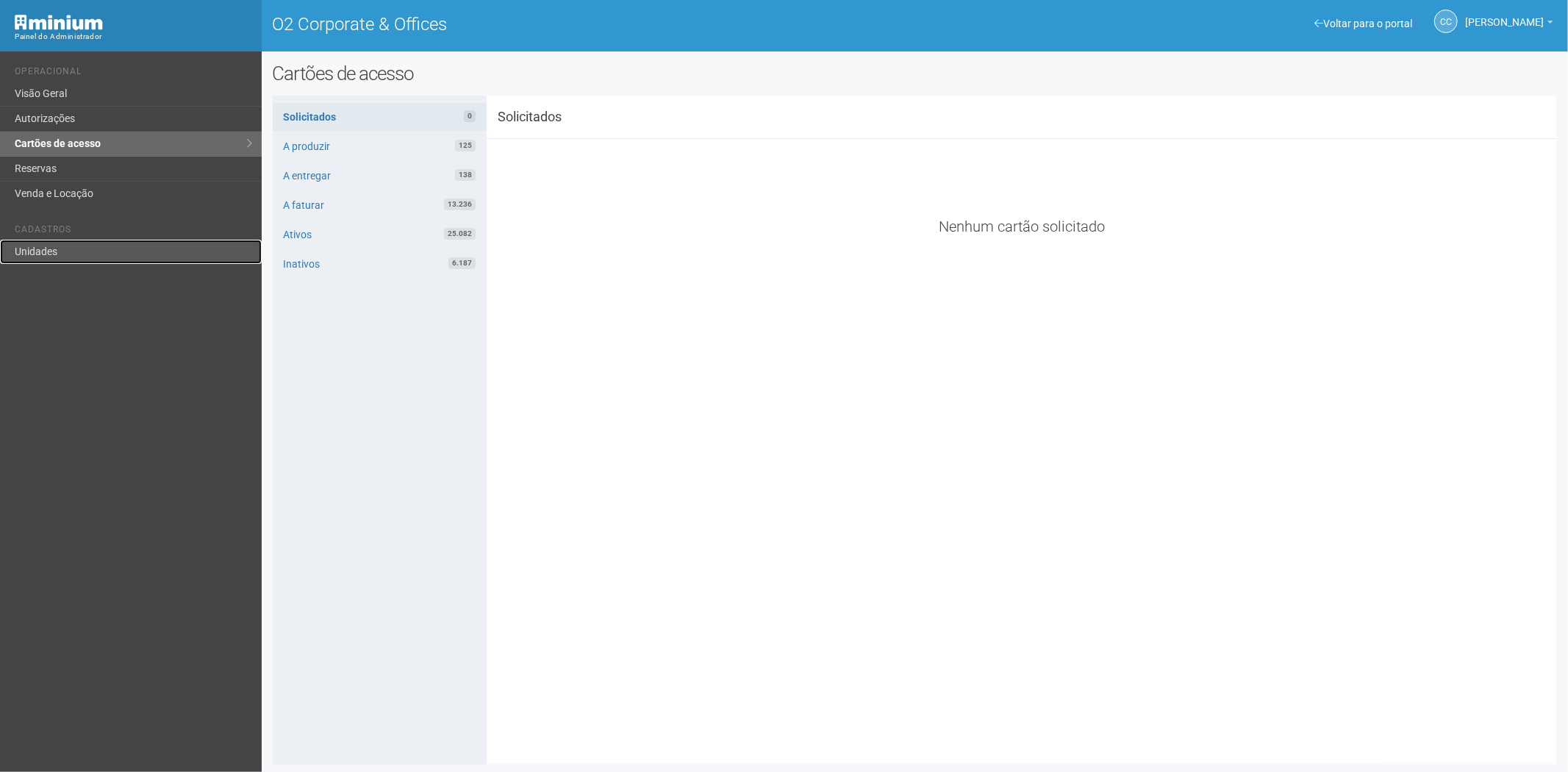
click at [62, 251] on link "Unidades" at bounding box center [131, 252] width 262 height 24
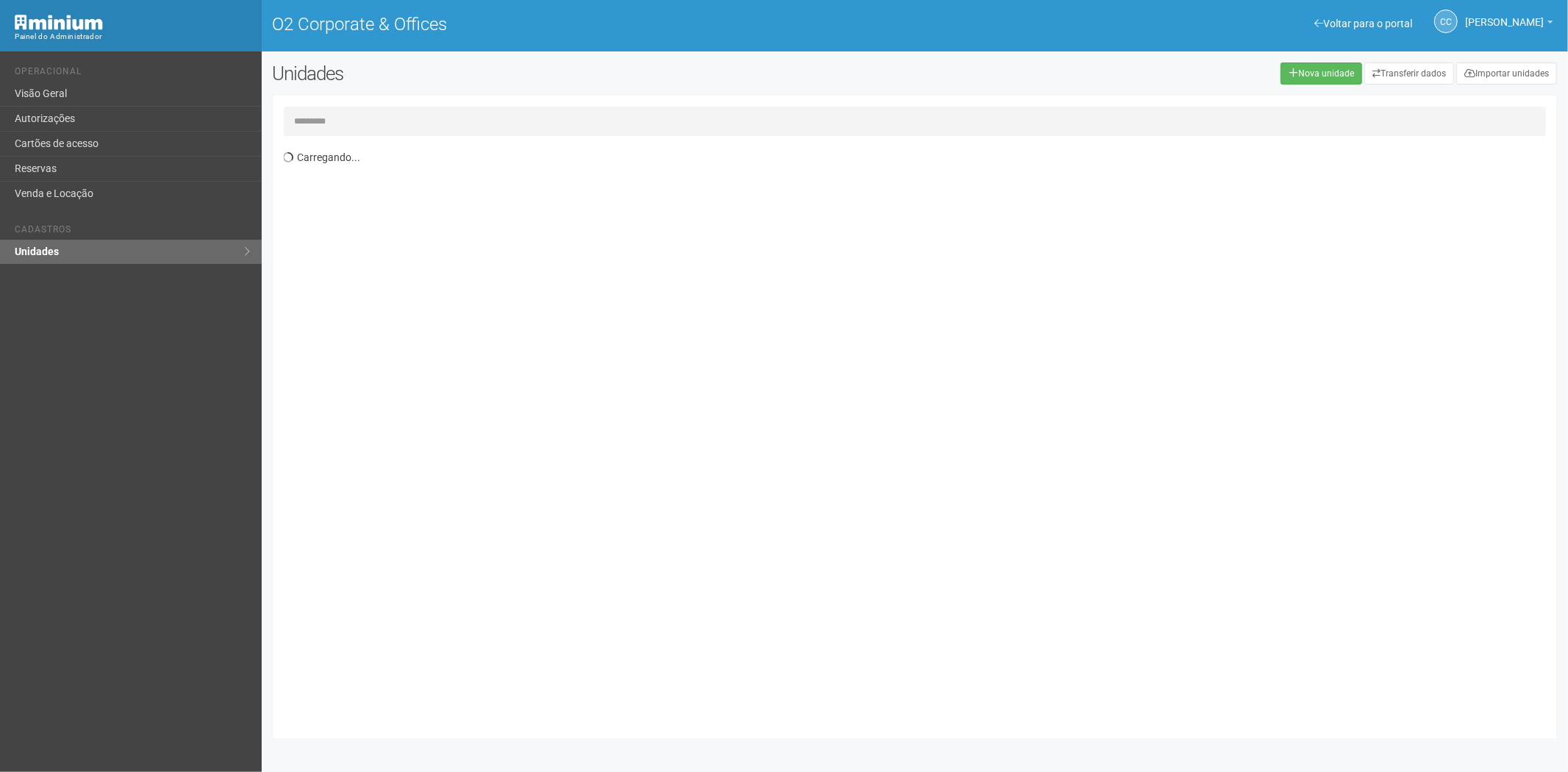
click at [355, 119] on input "text" at bounding box center [915, 121] width 1263 height 29
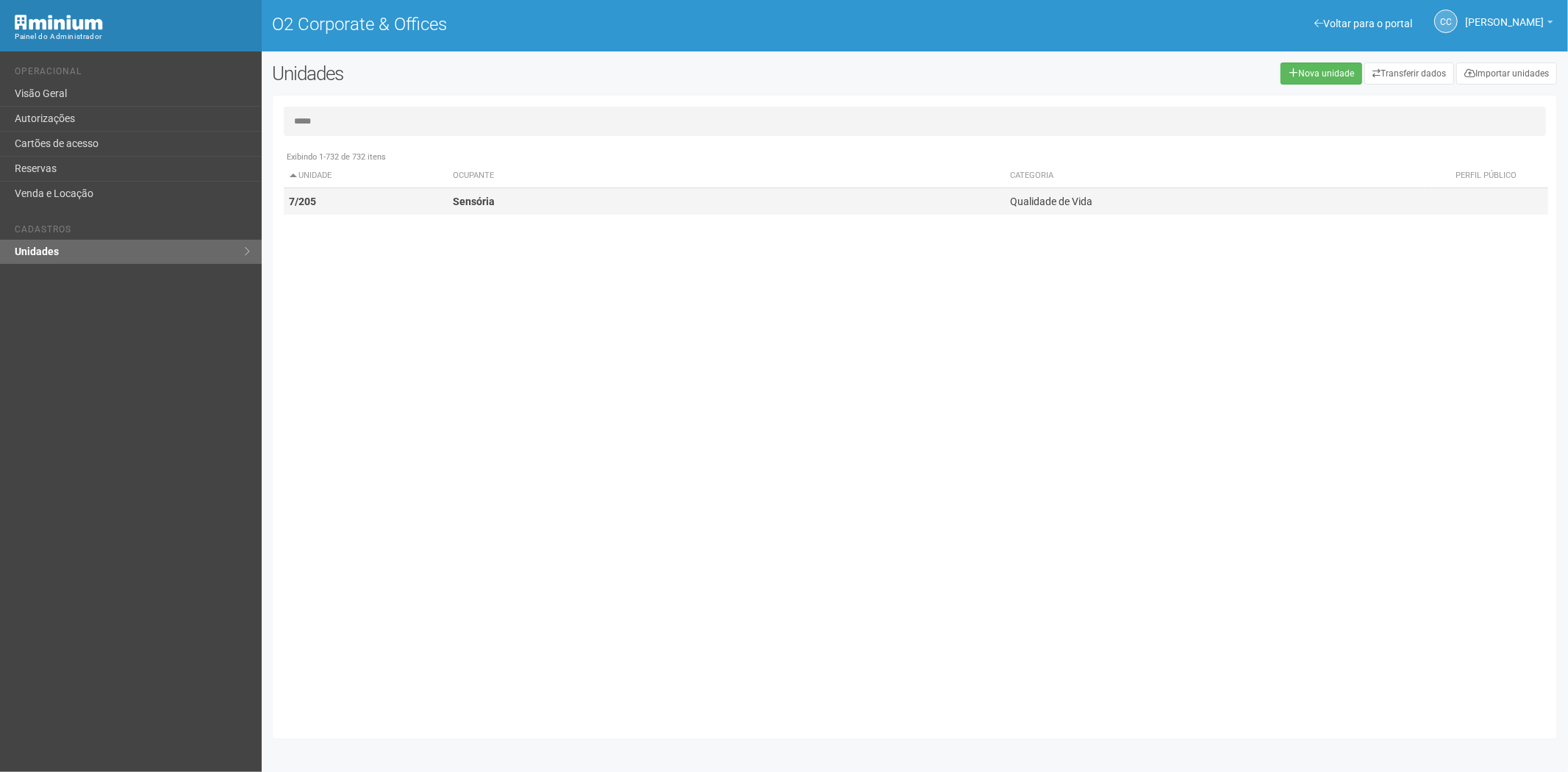
type input "*****"
click at [393, 197] on td "7/205" at bounding box center [365, 201] width 164 height 27
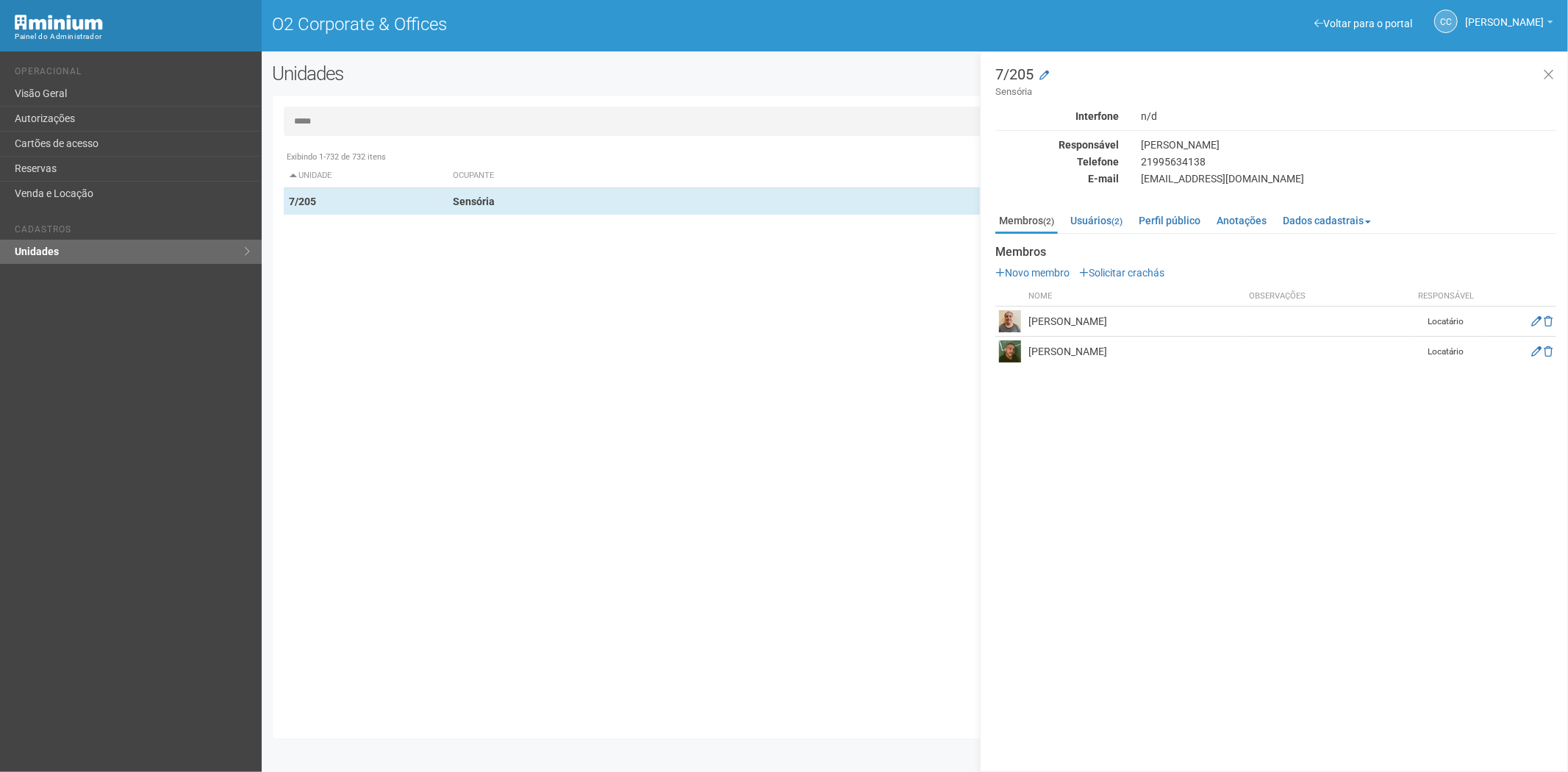
drag, startPoint x: 1192, startPoint y: 354, endPoint x: 1025, endPoint y: 354, distance: 167.0
click at [1025, 354] on td "Luiz Guilherme Menezes da Silva" at bounding box center [1134, 351] width 220 height 30
copy td "Luiz Guilherme Menezes da Silva"
click at [1212, 472] on div "7/205 Sensória Interfone n/d Responsável Luiz Guilherme Menezes da Silva Telefo…" at bounding box center [1274, 411] width 588 height 721
drag, startPoint x: 1129, startPoint y: 224, endPoint x: 1107, endPoint y: 225, distance: 22.0
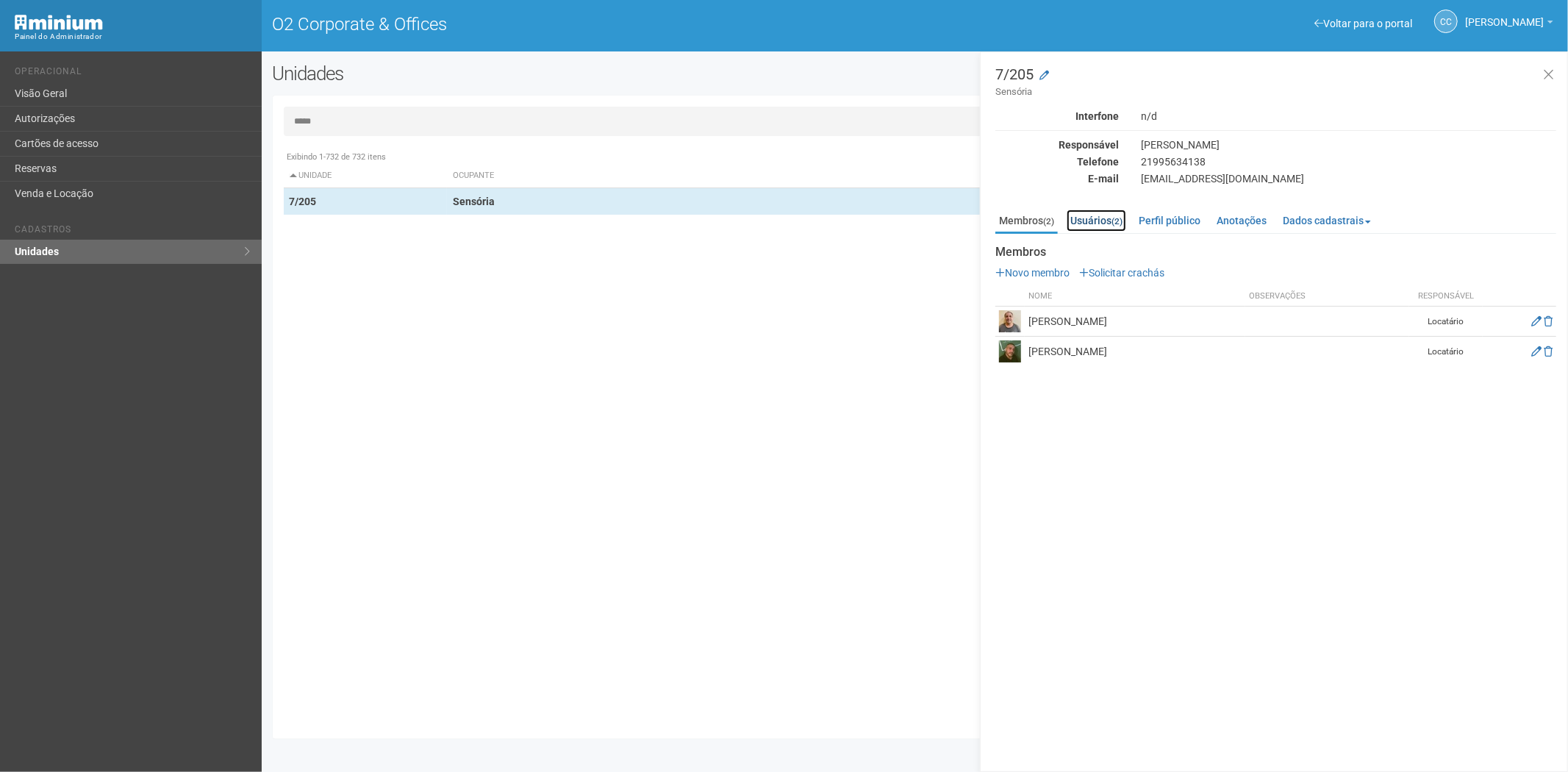
click at [1126, 224] on link "Usuários (2)" at bounding box center [1096, 220] width 60 height 22
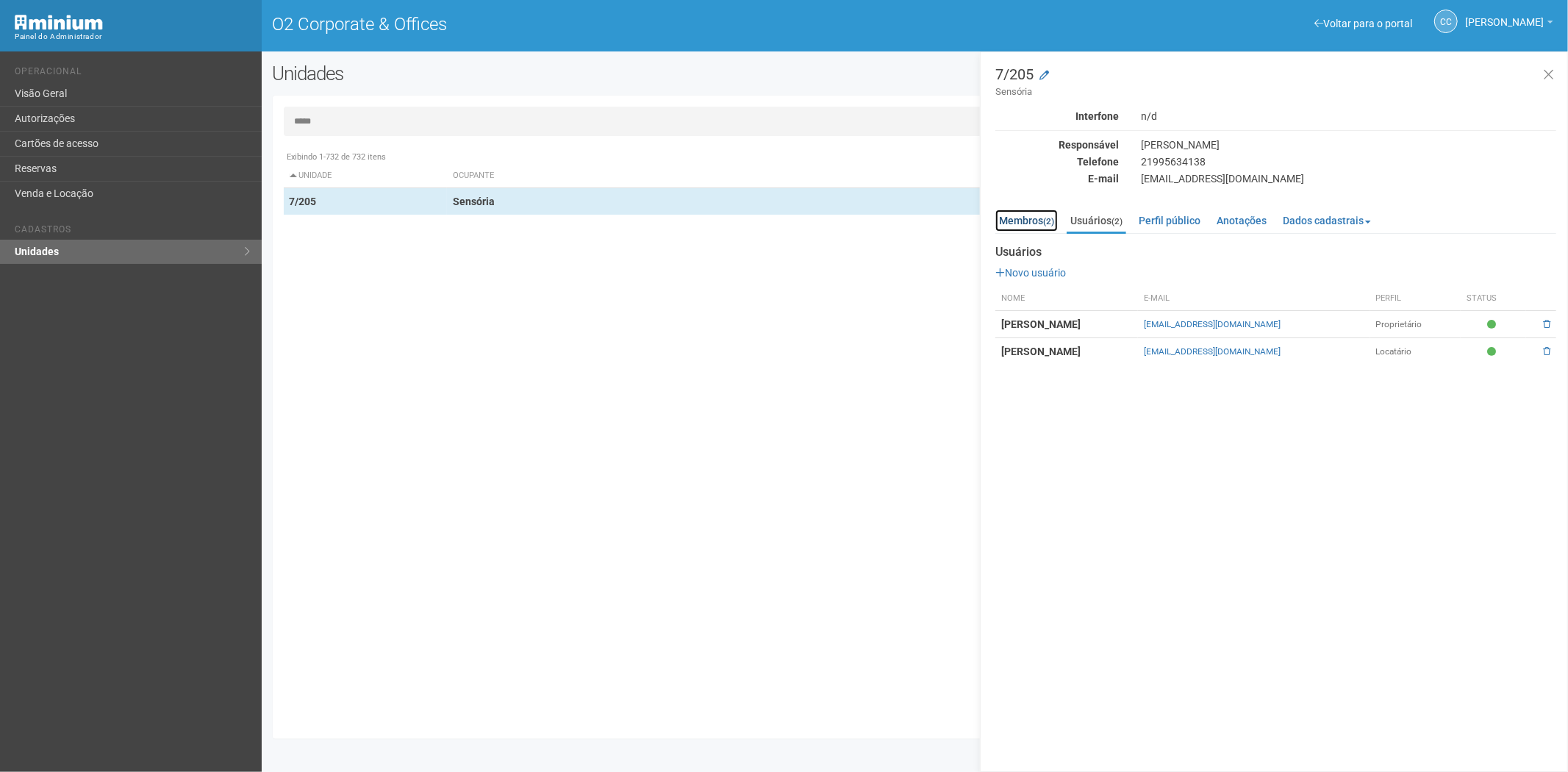
click at [1030, 219] on link "Membros (2)" at bounding box center [1026, 220] width 62 height 22
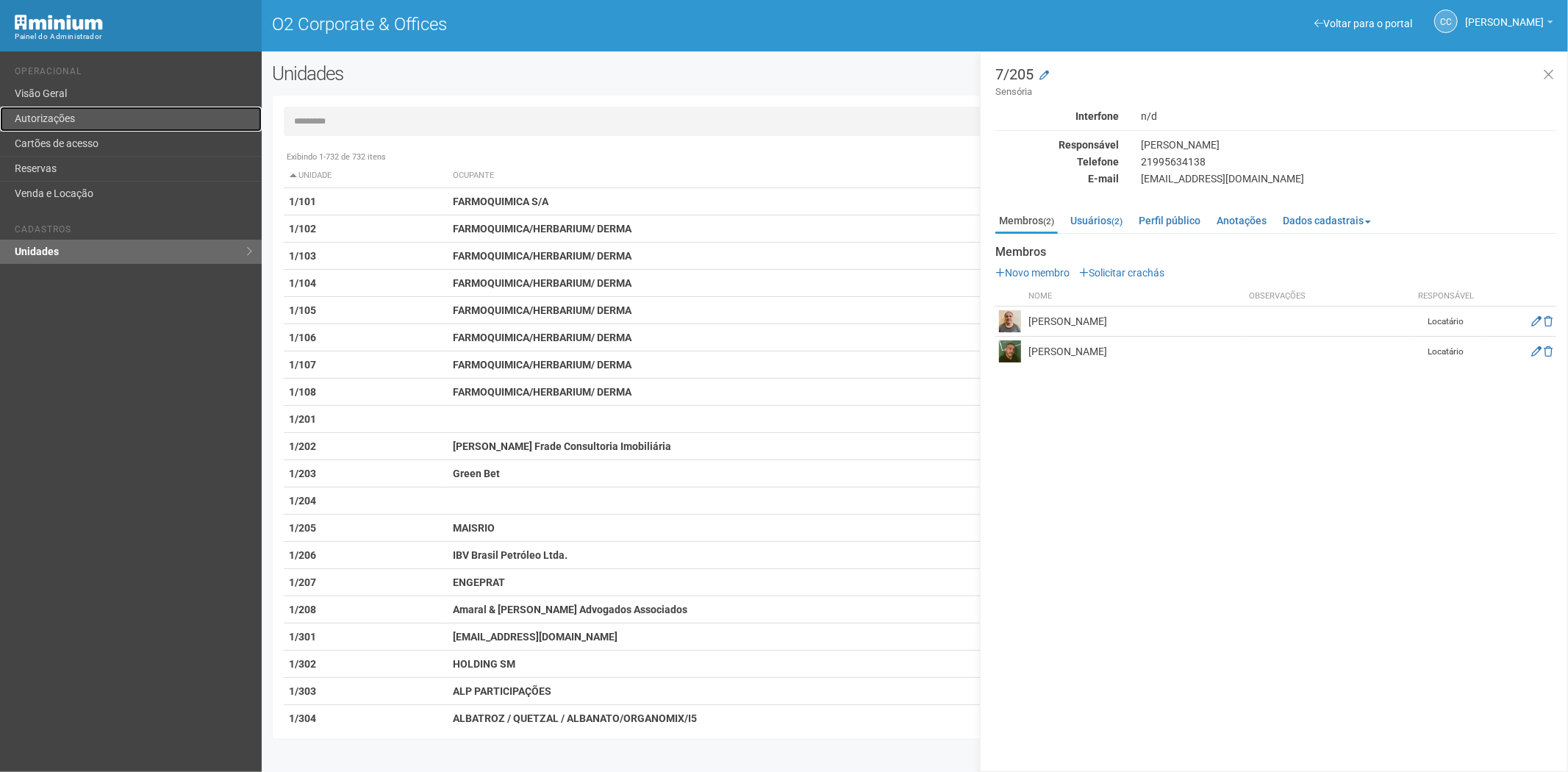
click at [57, 129] on link "Autorizações" at bounding box center [131, 119] width 262 height 25
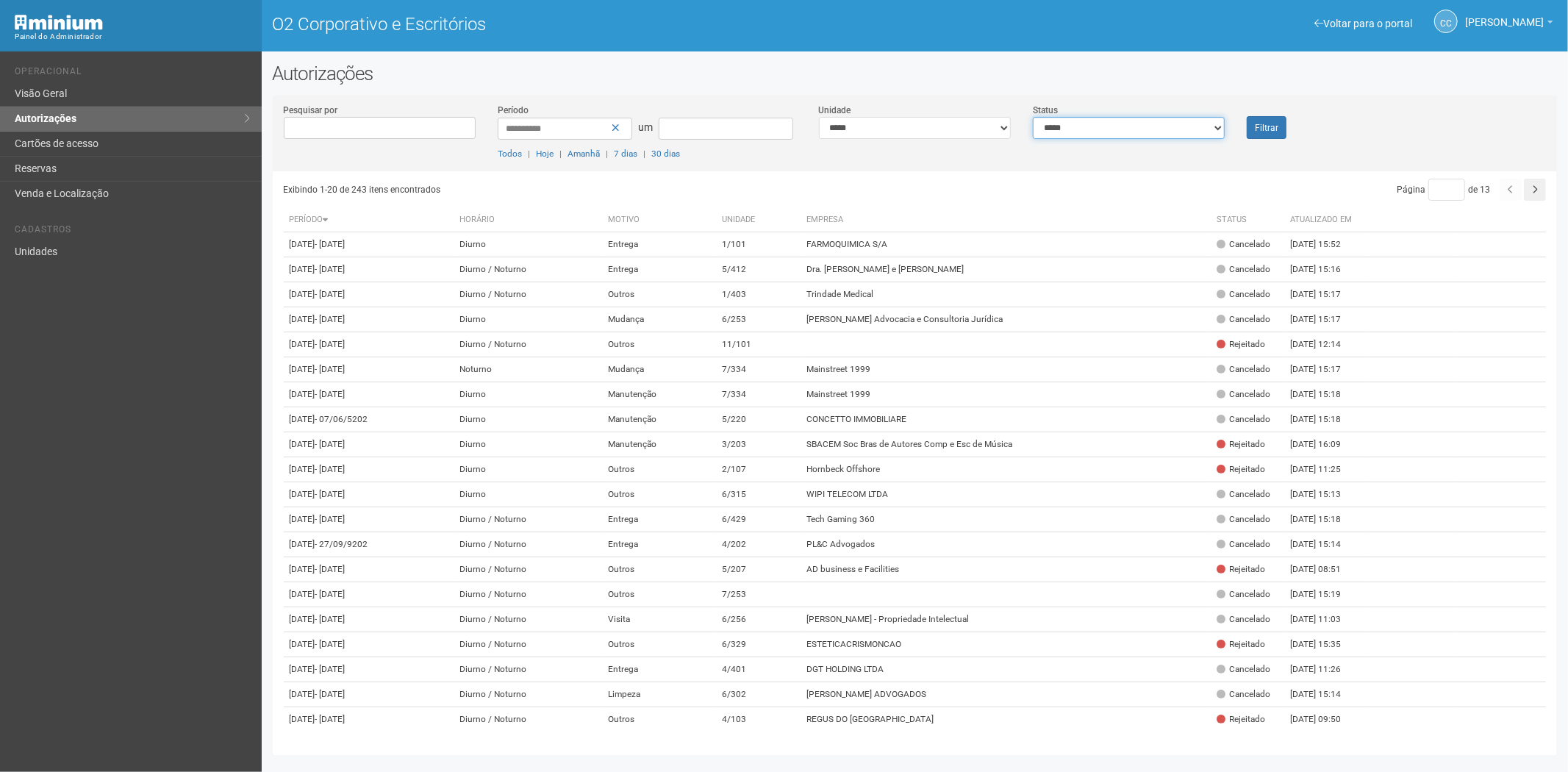
click at [1108, 121] on select "**********" at bounding box center [1128, 128] width 192 height 22
select select "*"
click at [1033, 117] on select "**********" at bounding box center [1128, 128] width 192 height 22
click at [1270, 128] on font "Filtrar" at bounding box center [1266, 128] width 23 height 10
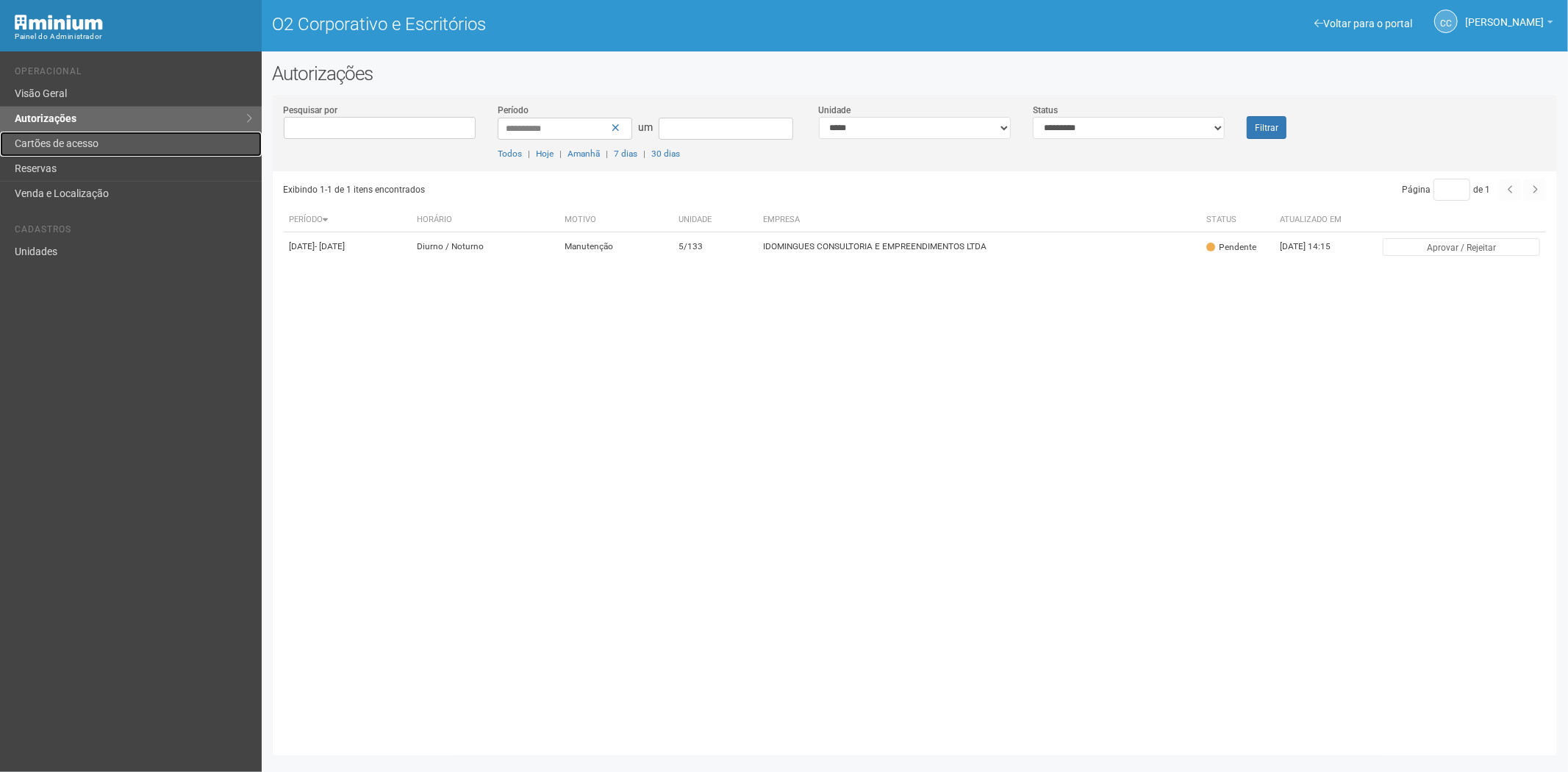
click at [134, 147] on link "Cartões de acesso" at bounding box center [131, 144] width 262 height 25
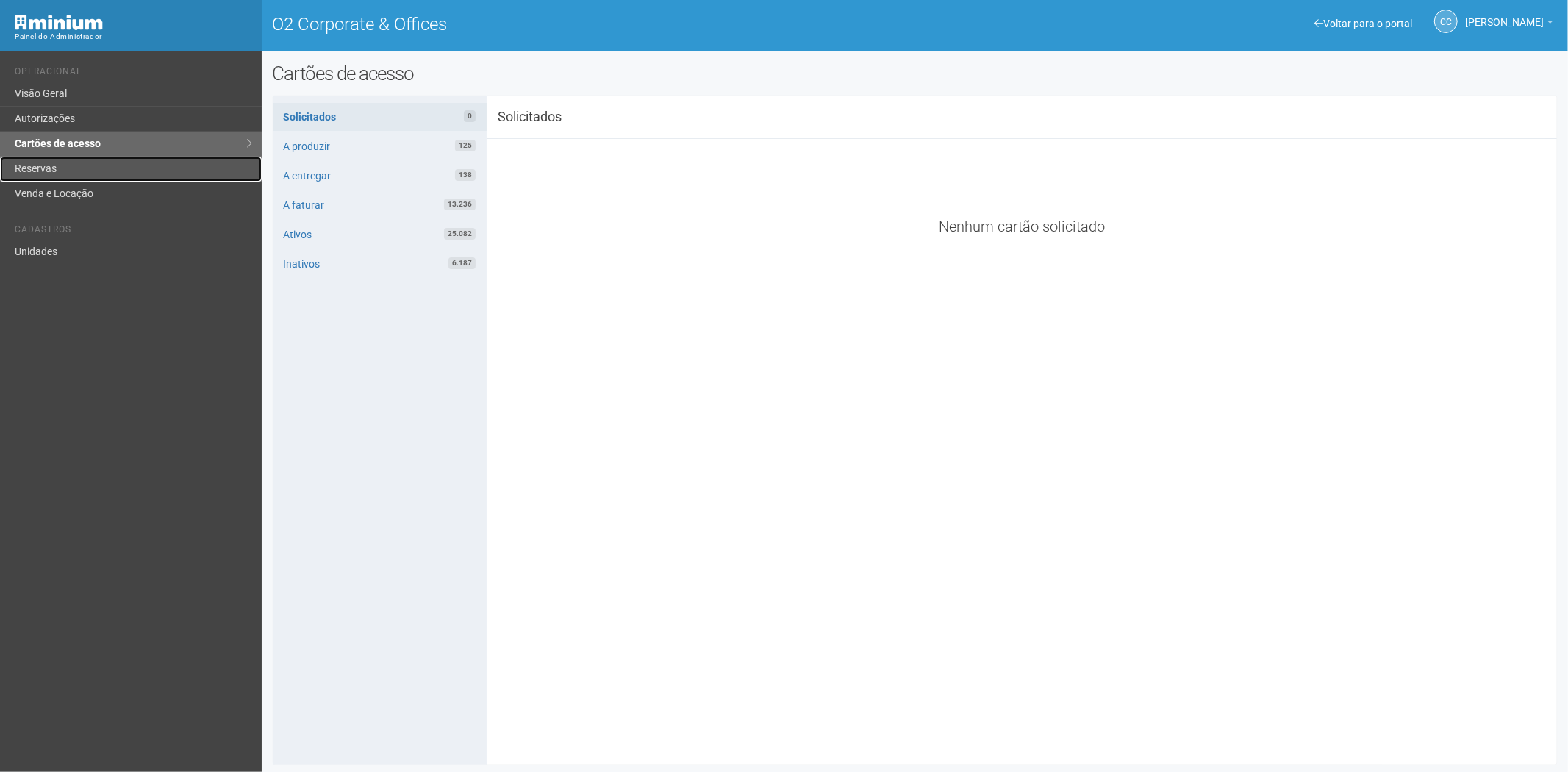
drag, startPoint x: 151, startPoint y: 166, endPoint x: 171, endPoint y: 161, distance: 20.6
click at [151, 166] on link "Reservas" at bounding box center [131, 169] width 262 height 25
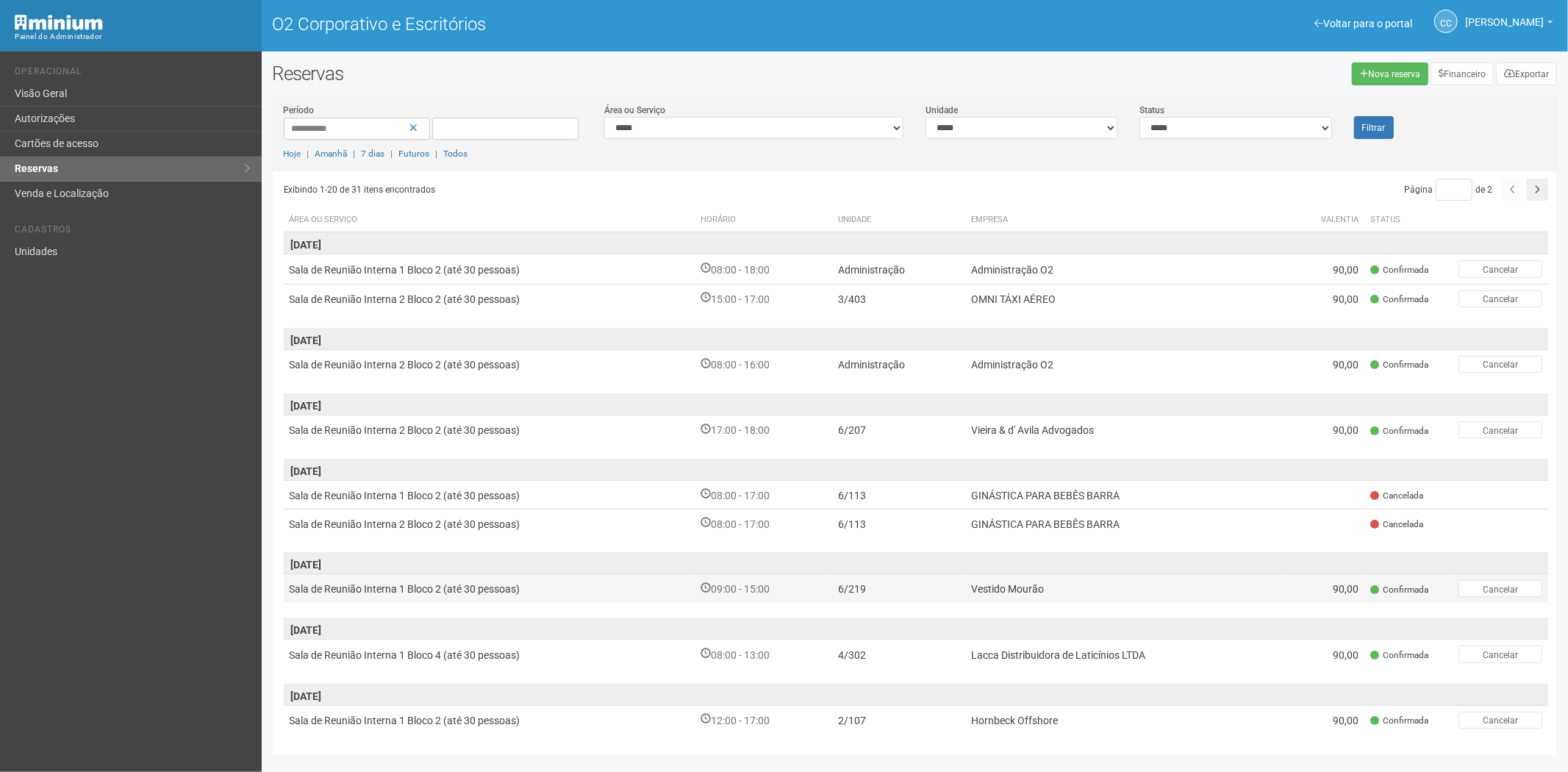
click at [1025, 589] on font "Vestido Mourão" at bounding box center [1008, 590] width 73 height 12
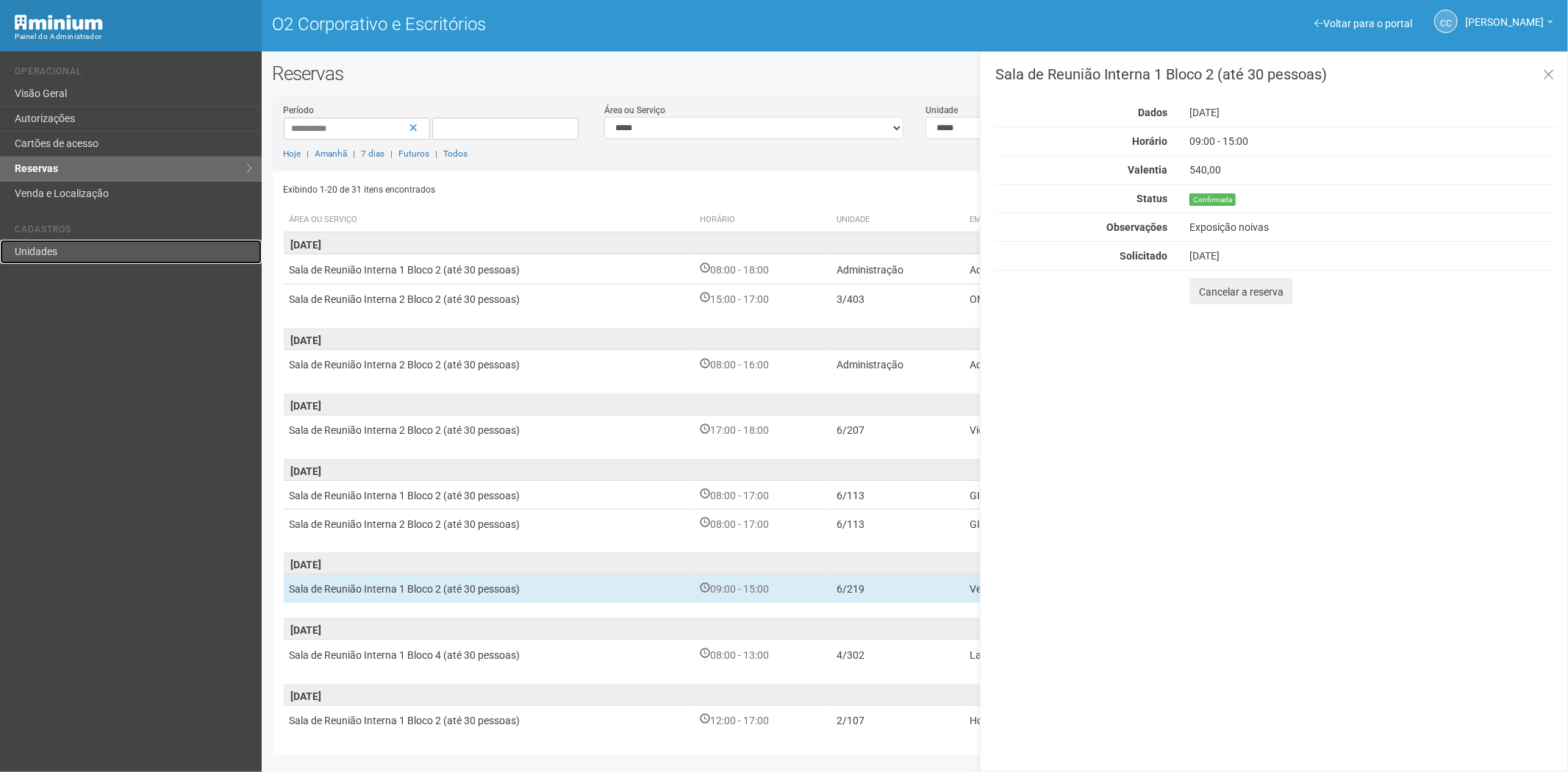
click at [47, 247] on font "Unidades" at bounding box center [36, 252] width 42 height 12
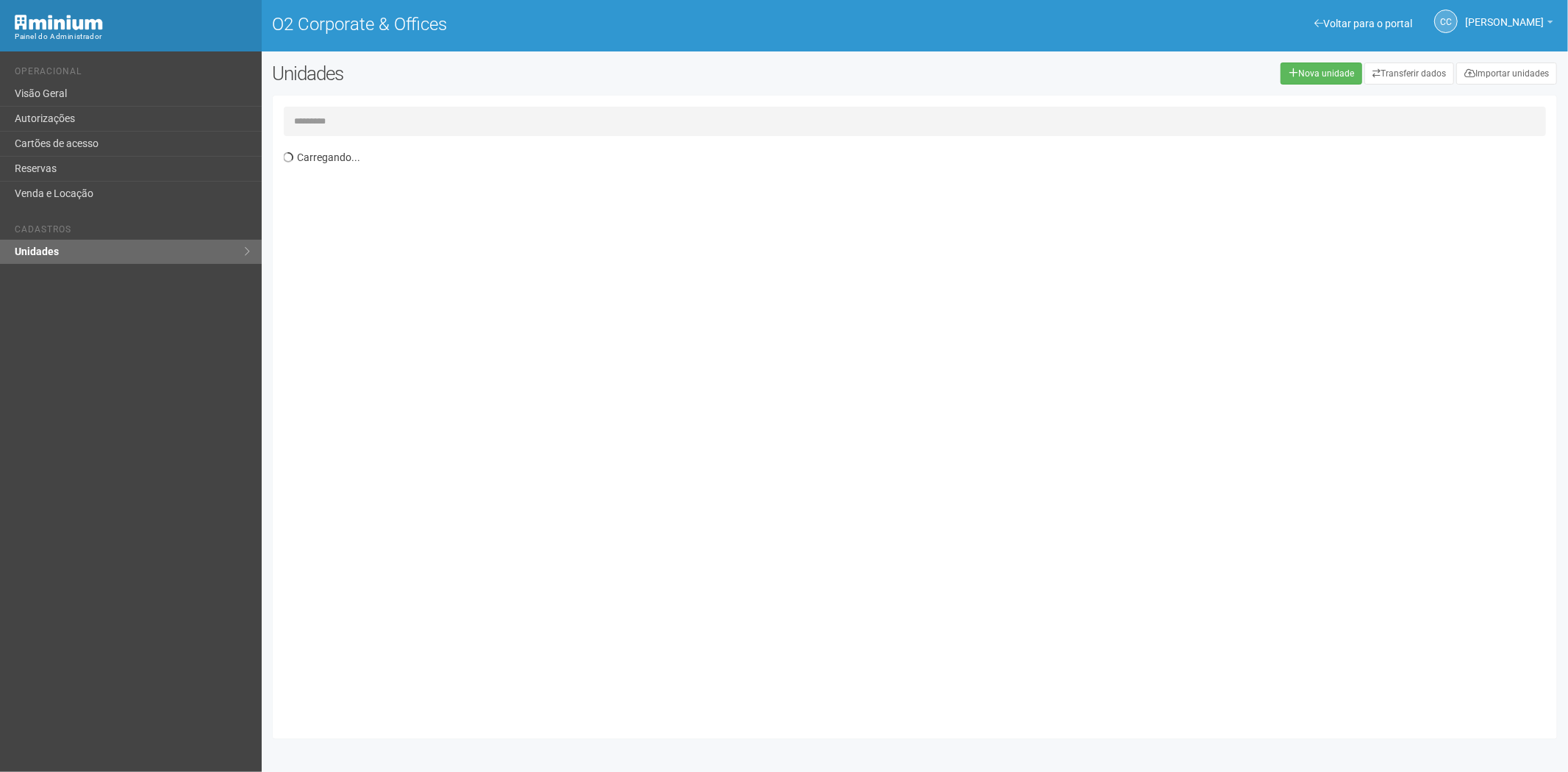
click at [320, 118] on input "text" at bounding box center [915, 121] width 1263 height 29
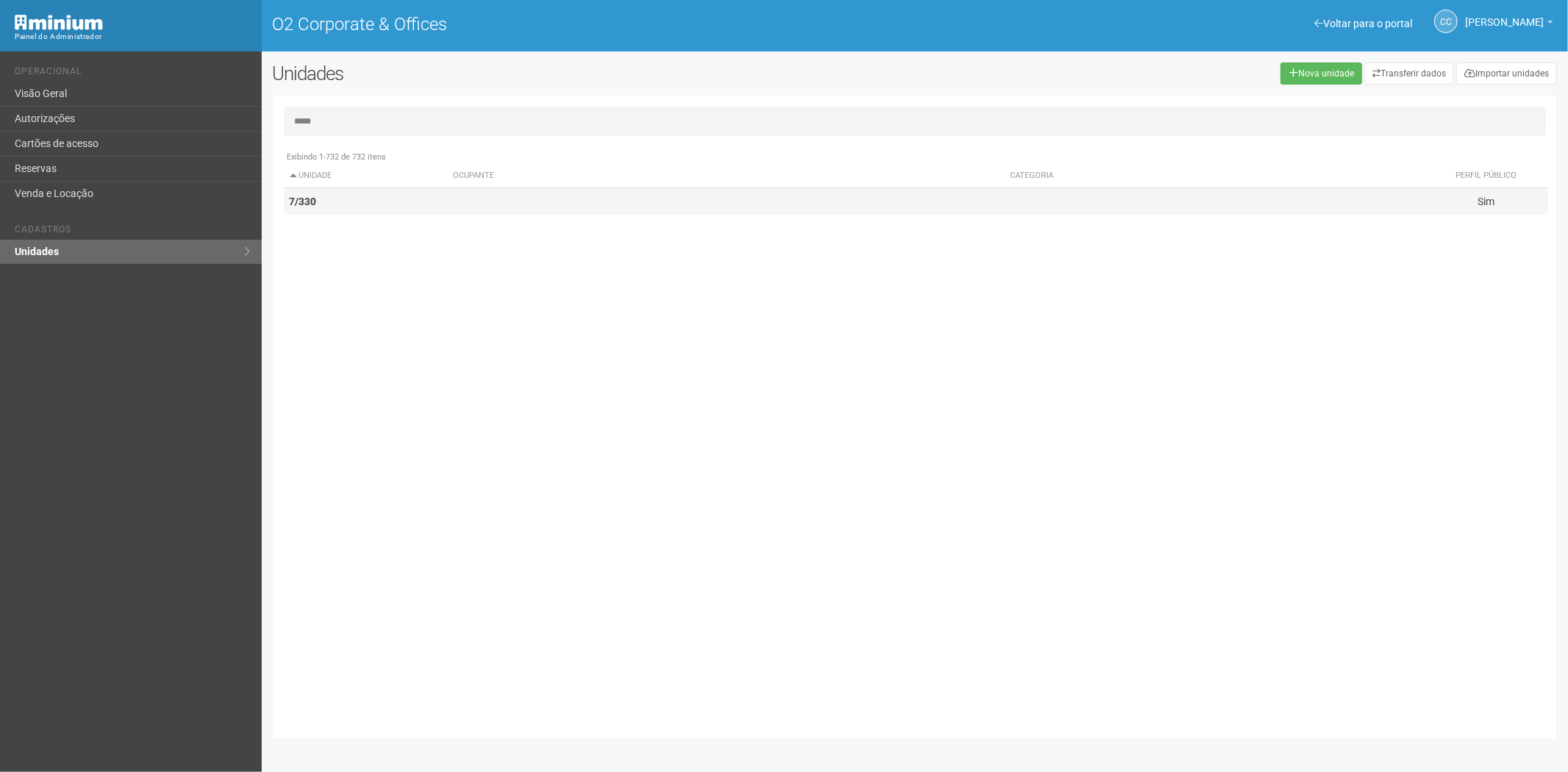
type input "*****"
drag, startPoint x: 335, startPoint y: 201, endPoint x: 923, endPoint y: 219, distance: 588.3
click at [351, 204] on td "7/330" at bounding box center [365, 201] width 164 height 27
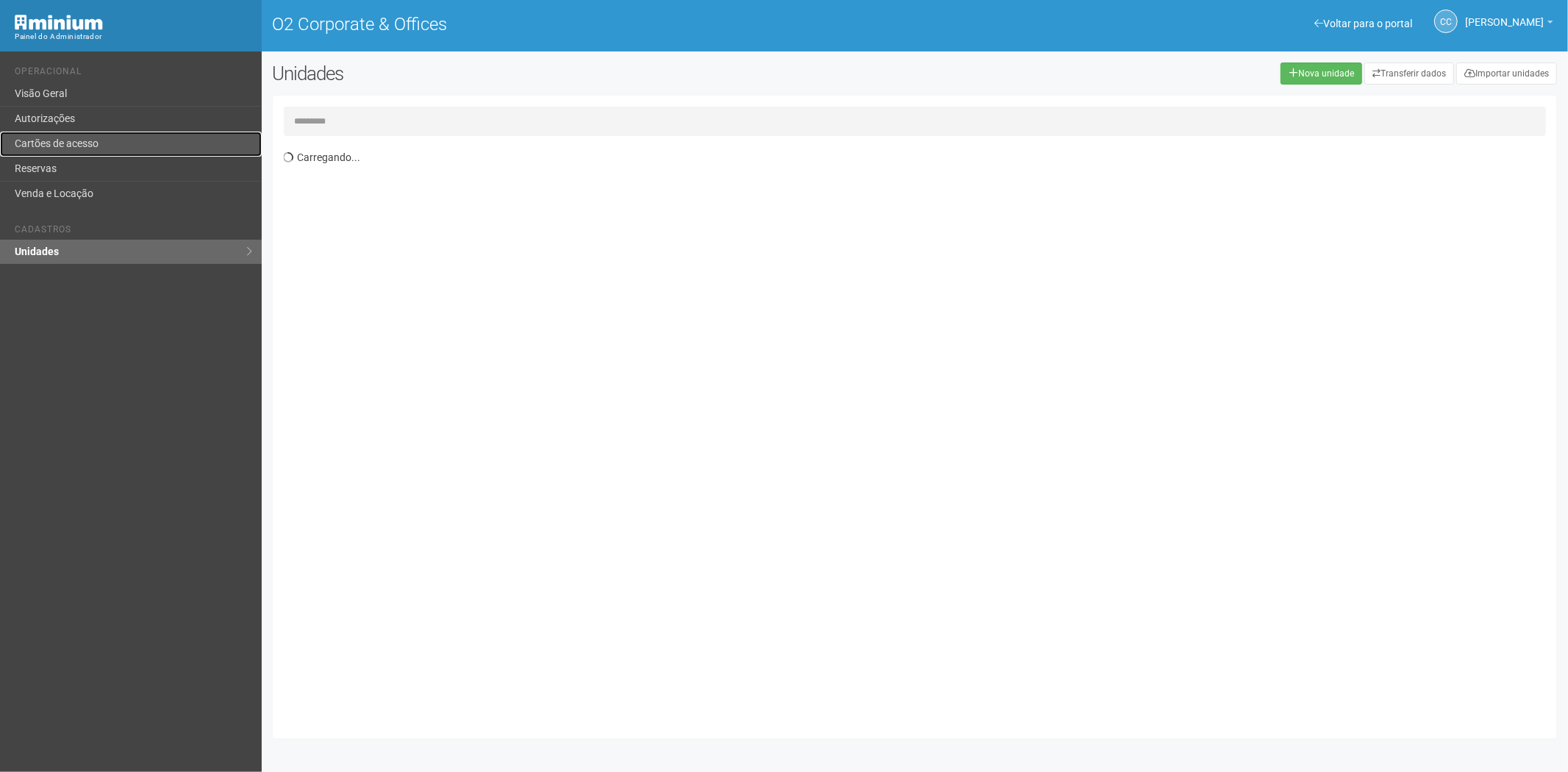
click at [42, 141] on link "Cartões de acesso" at bounding box center [131, 144] width 262 height 25
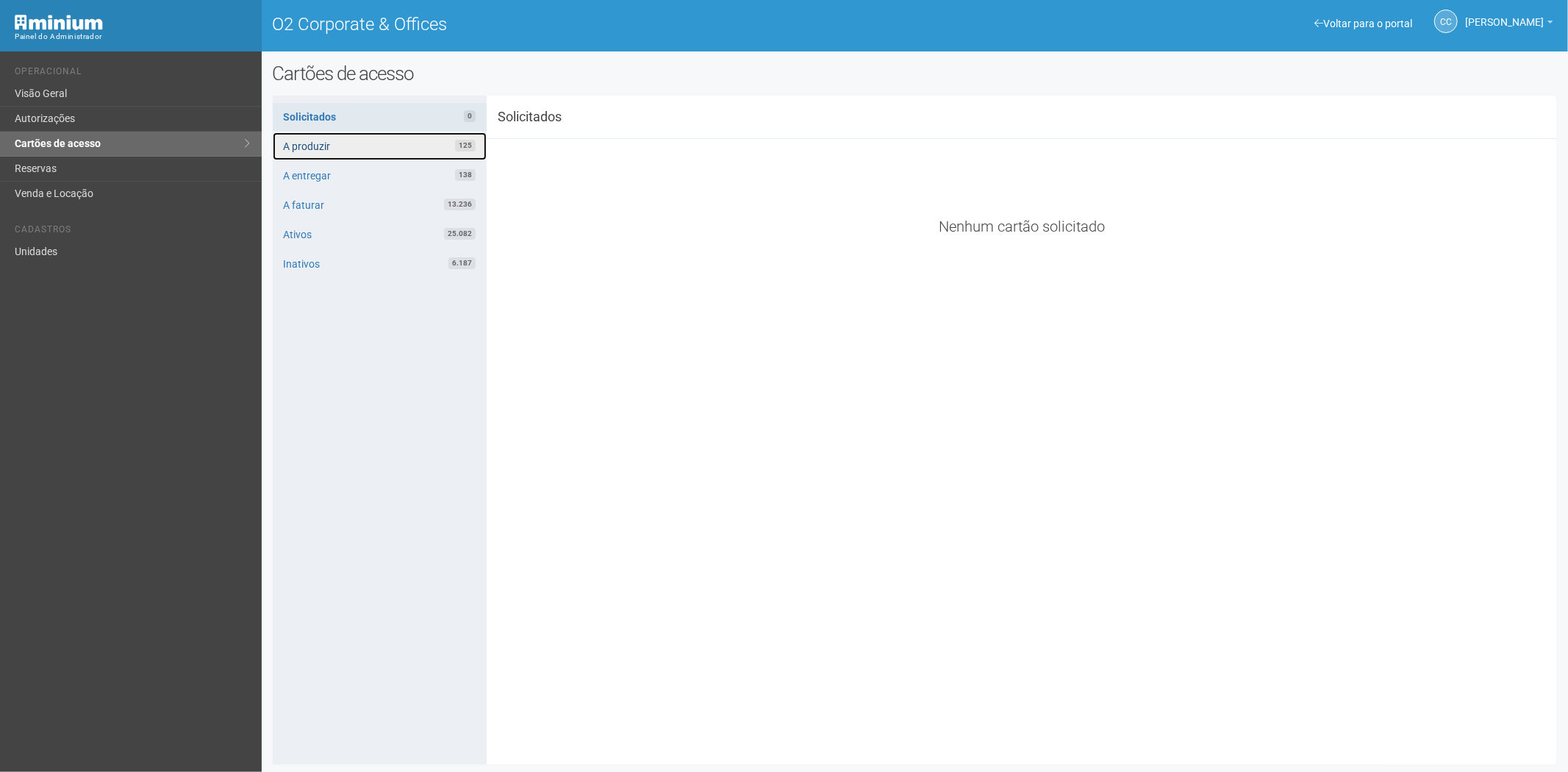
click at [350, 152] on link "A produzir 125" at bounding box center [379, 147] width 214 height 28
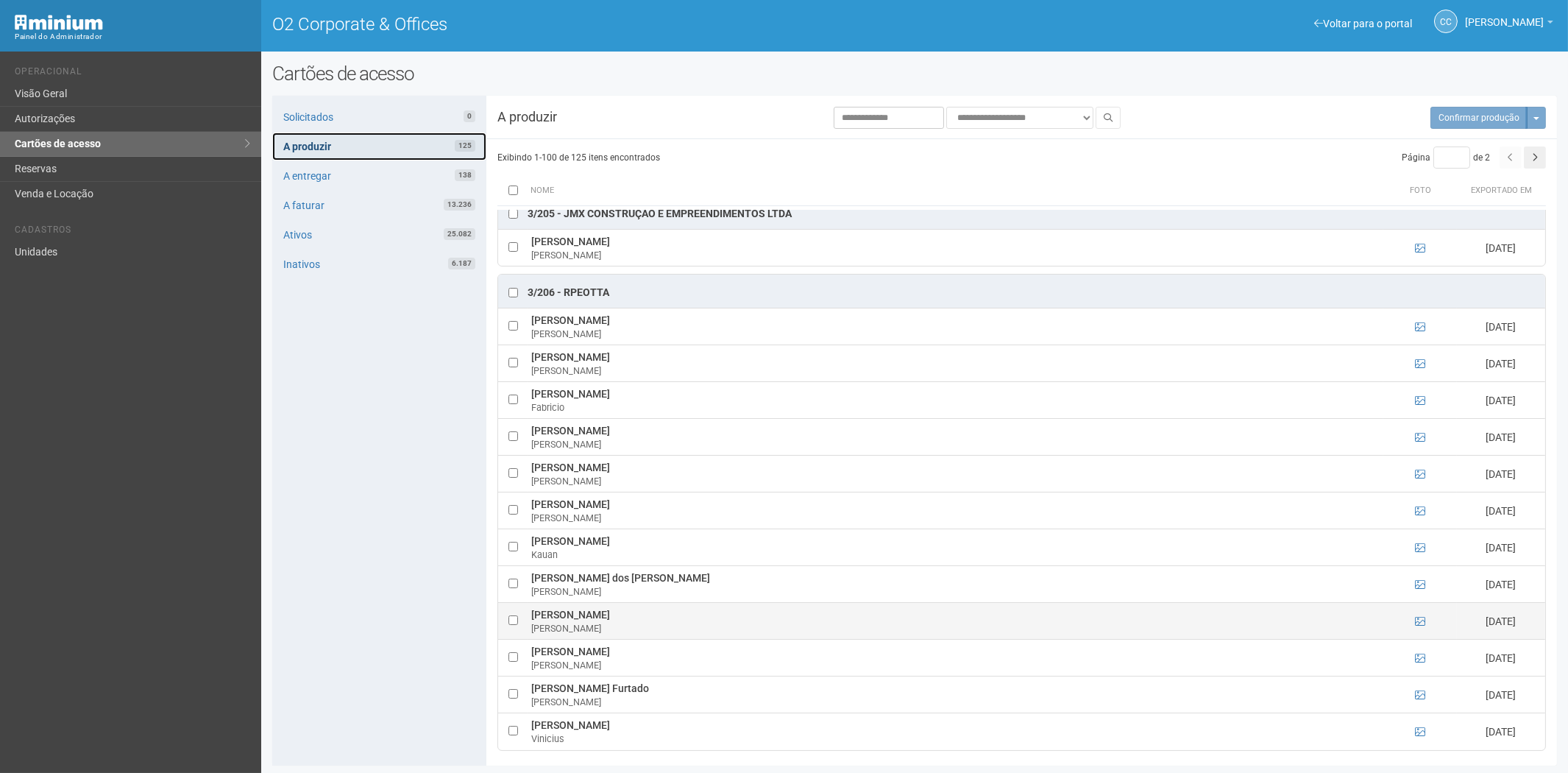
scroll to position [1799, 0]
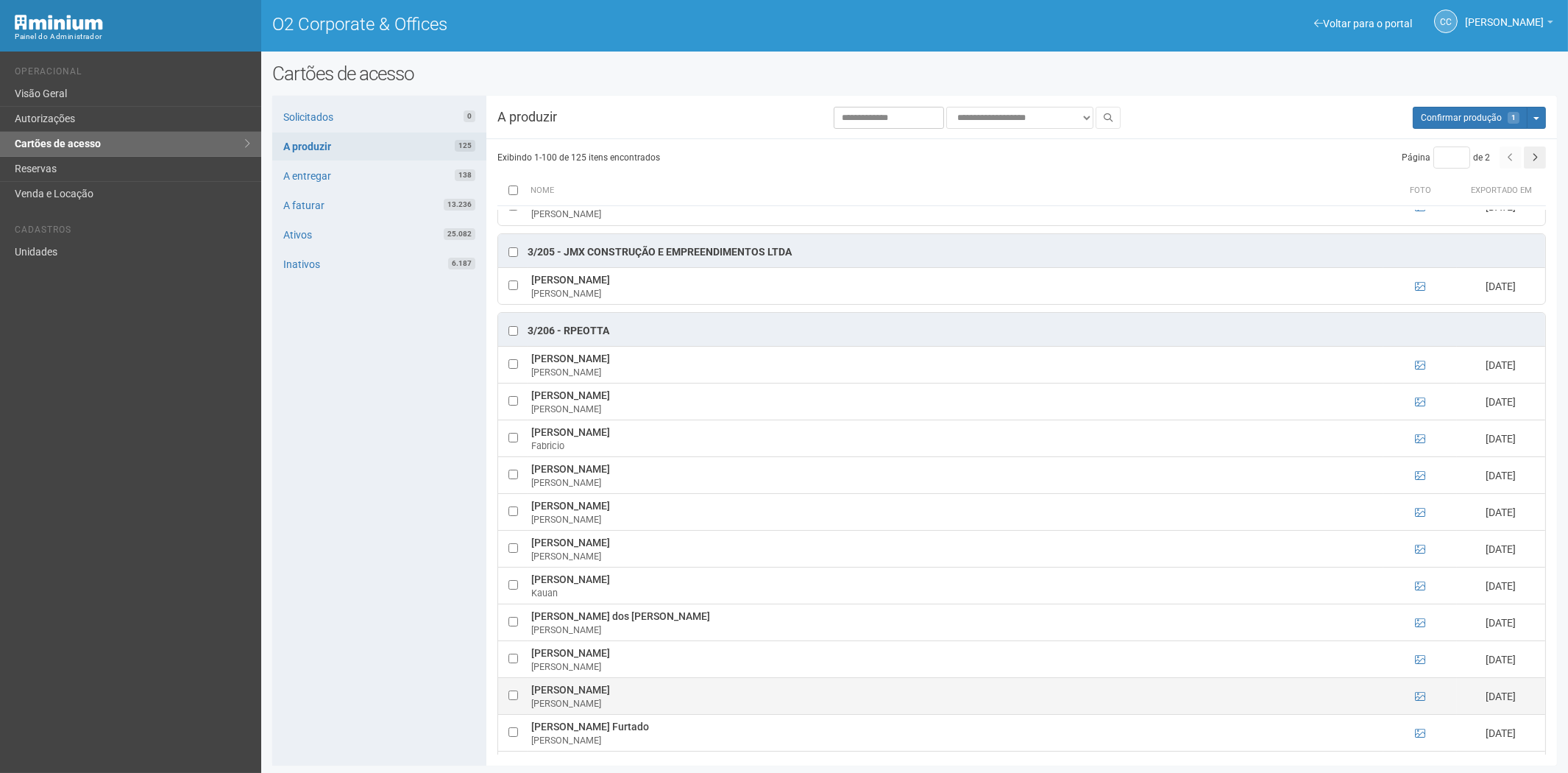
drag, startPoint x: 663, startPoint y: 708, endPoint x: 530, endPoint y: 707, distance: 133.0
click at [530, 707] on td "Rafael Cunha de Andrade Rafael" at bounding box center [956, 697] width 856 height 36
copy td "Rafael Cunha de Andrade Rafael"
click at [327, 651] on div "Solicitados 0 A produzir 125 A entregar 138 A faturar 13.236 Ativos 25.082 Inat…" at bounding box center [379, 430] width 214 height 670
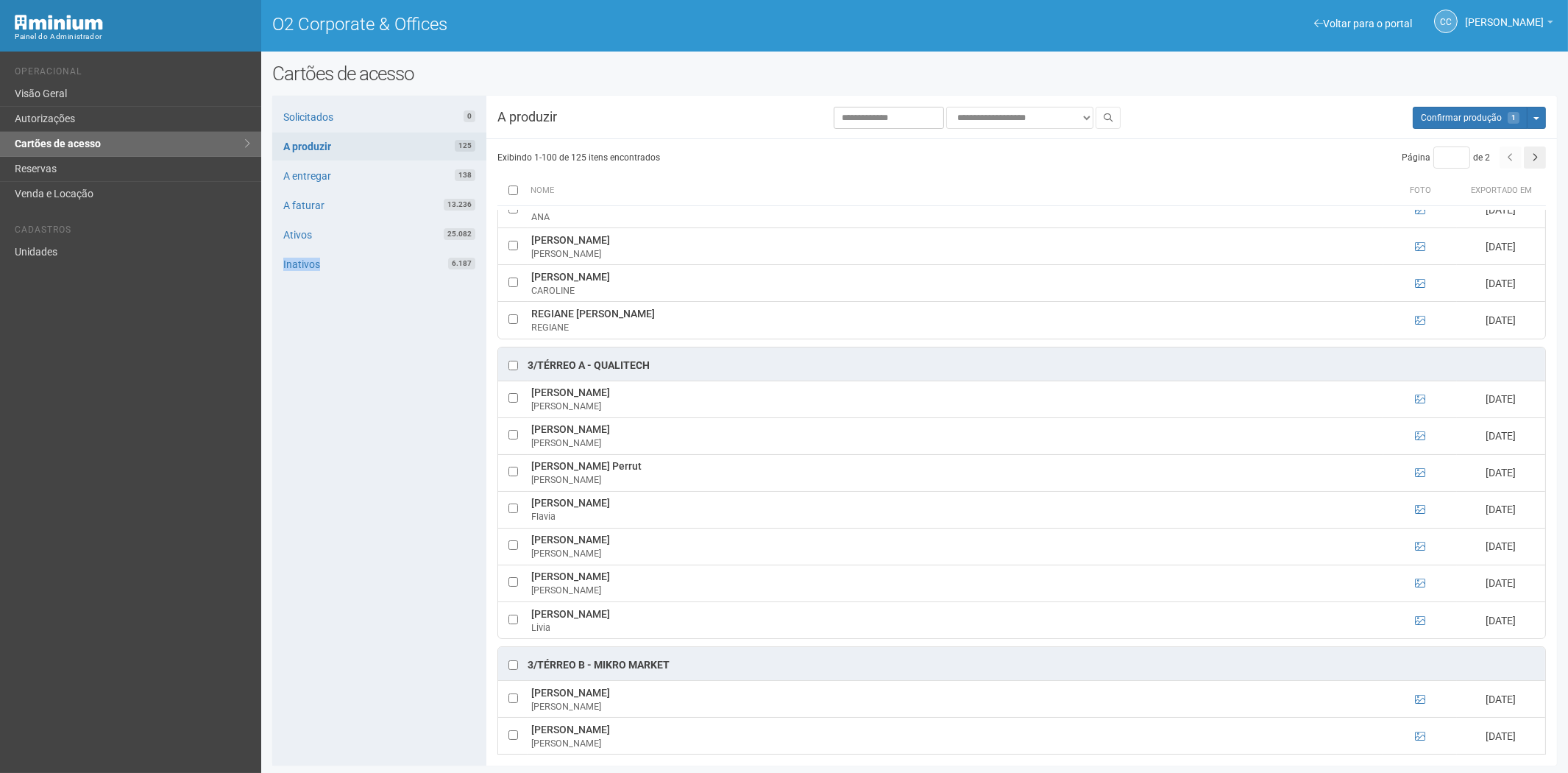
scroll to position [2535, 0]
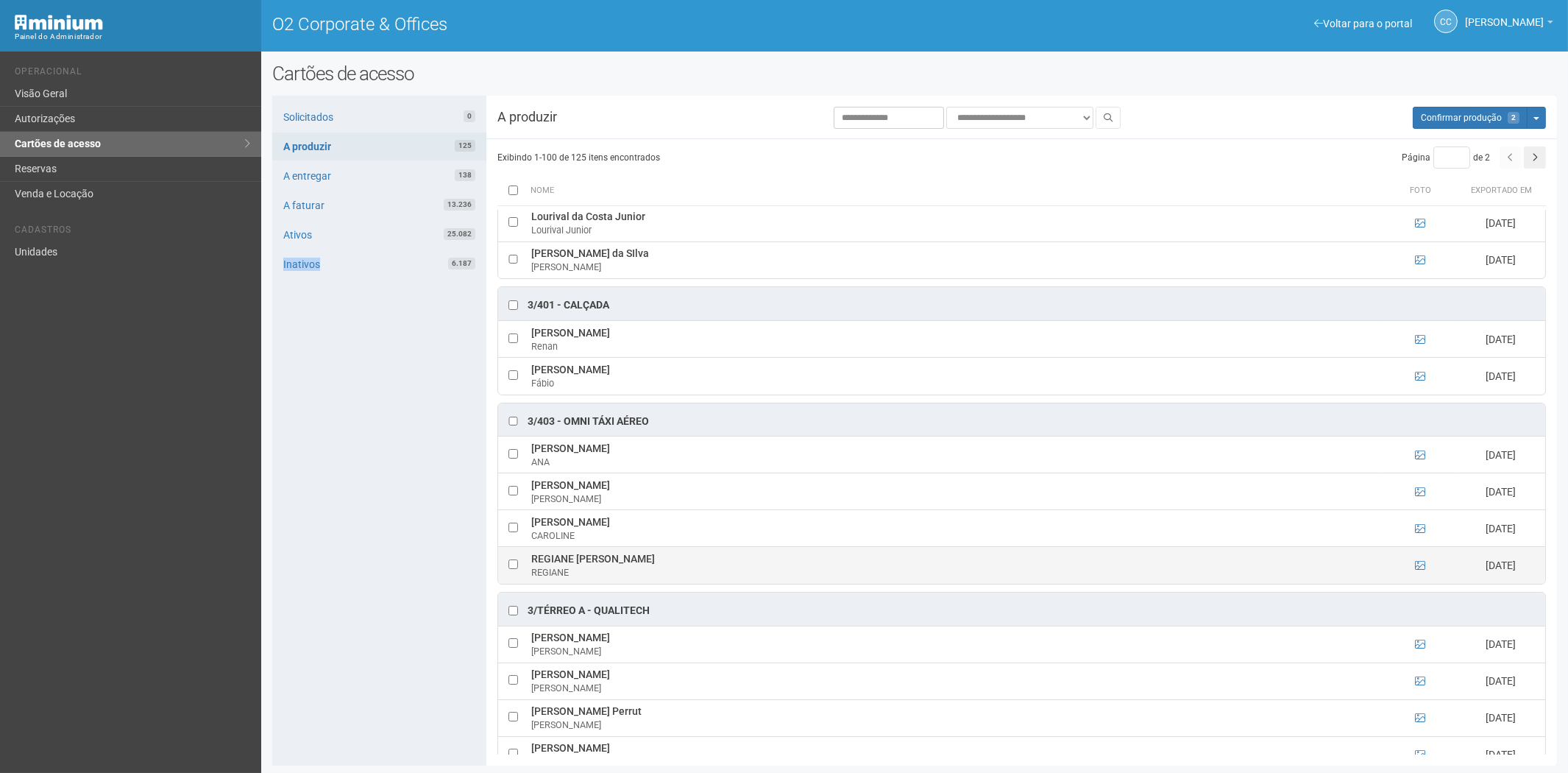
drag, startPoint x: 530, startPoint y: 570, endPoint x: 695, endPoint y: 576, distance: 165.1
click at [695, 576] on td "REGIANE DIAS DA COSTA GRANJA REGIANE" at bounding box center [956, 565] width 856 height 36
copy td "REGIANE DIAS DA COSTA GRANJA"
click at [417, 568] on div "Solicitados 0 A produzir 125 A entregar 138 A faturar 13.236 Ativos 25.082 Inat…" at bounding box center [379, 430] width 214 height 670
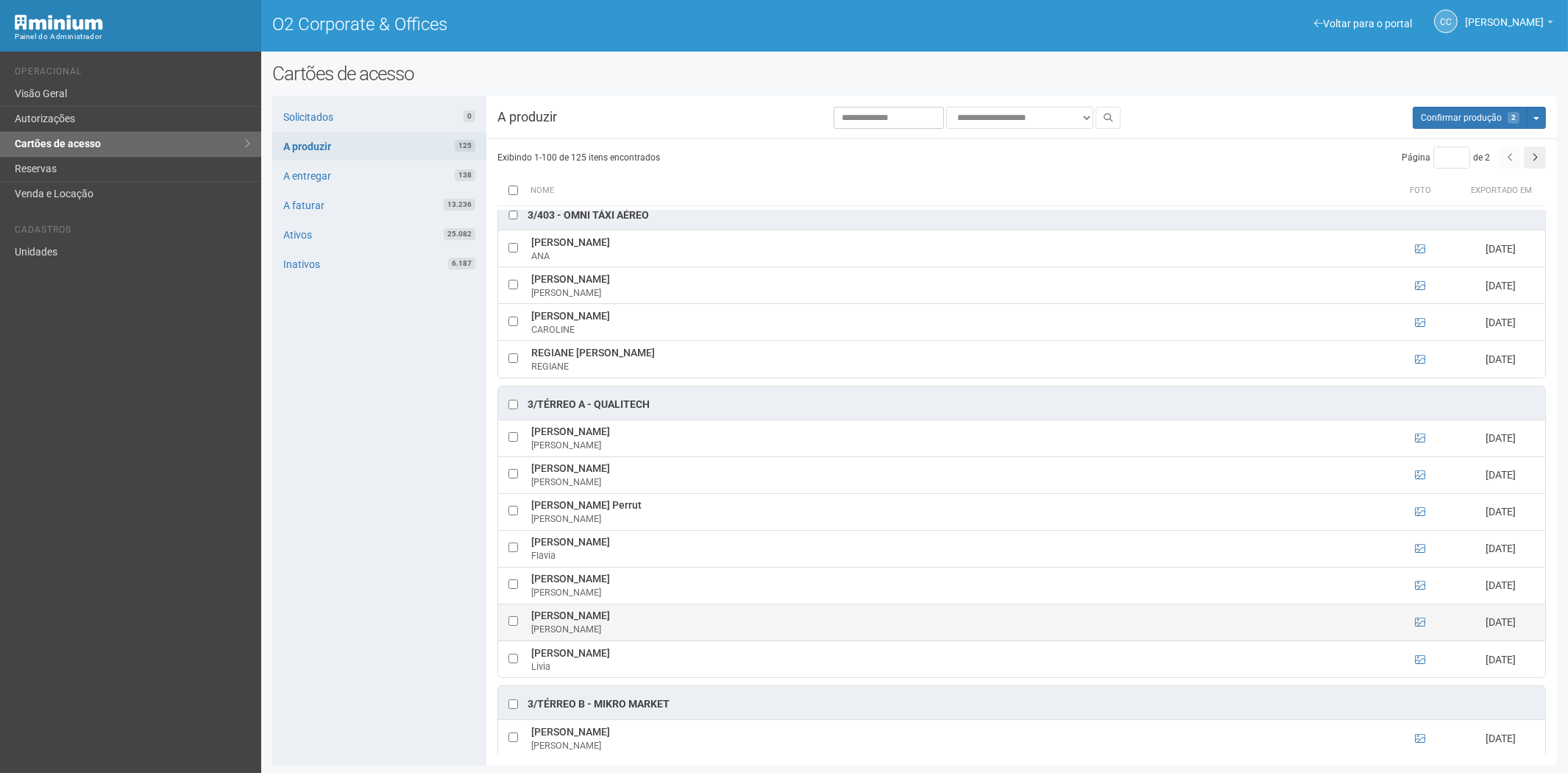
scroll to position [2780, 0]
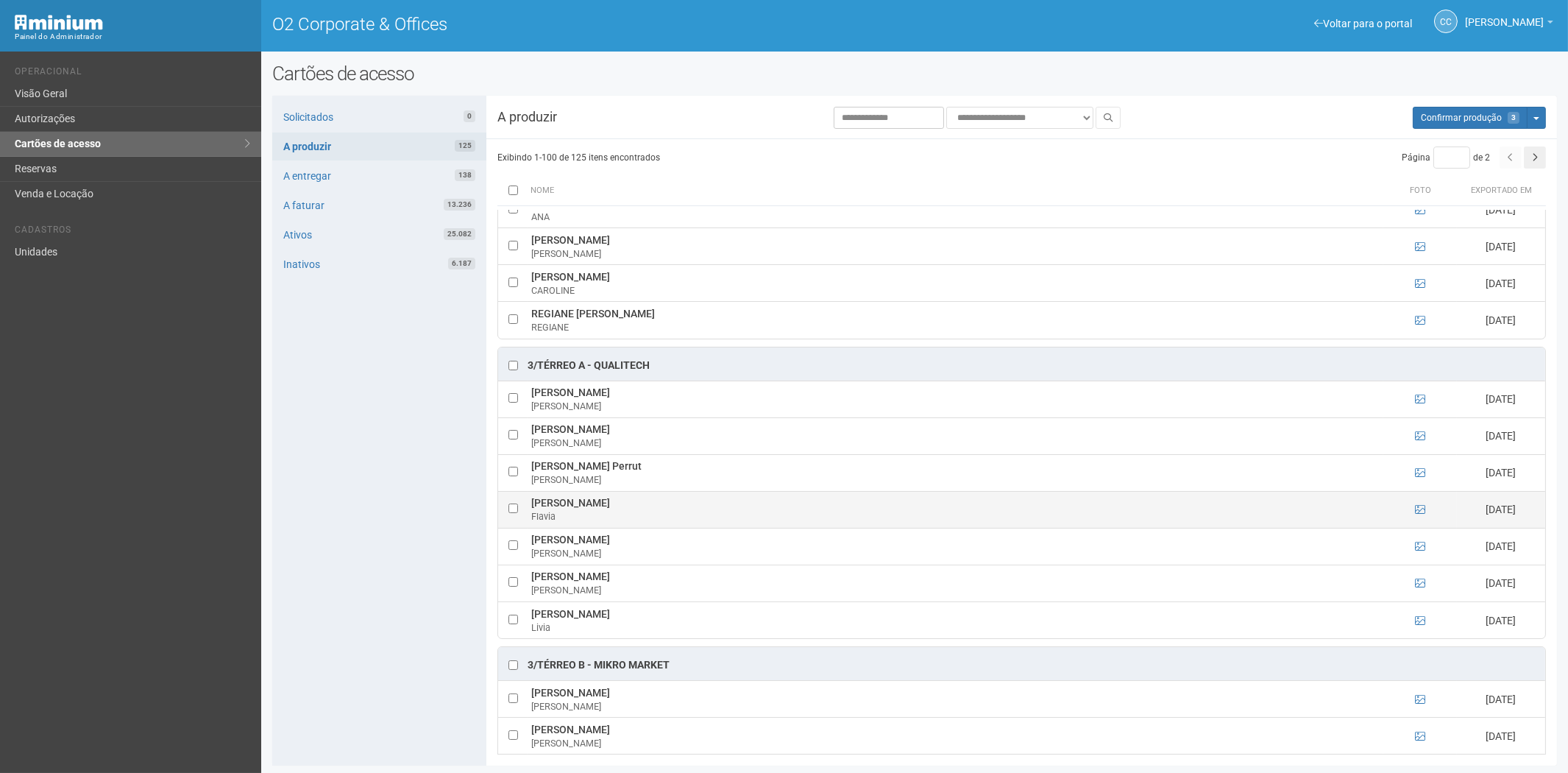
drag, startPoint x: 528, startPoint y: 519, endPoint x: 639, endPoint y: 524, distance: 111.1
click at [639, 524] on td "Flavia Castro de Araujo Flavia" at bounding box center [956, 509] width 856 height 36
copy td "Flavia Castro de Araujo"
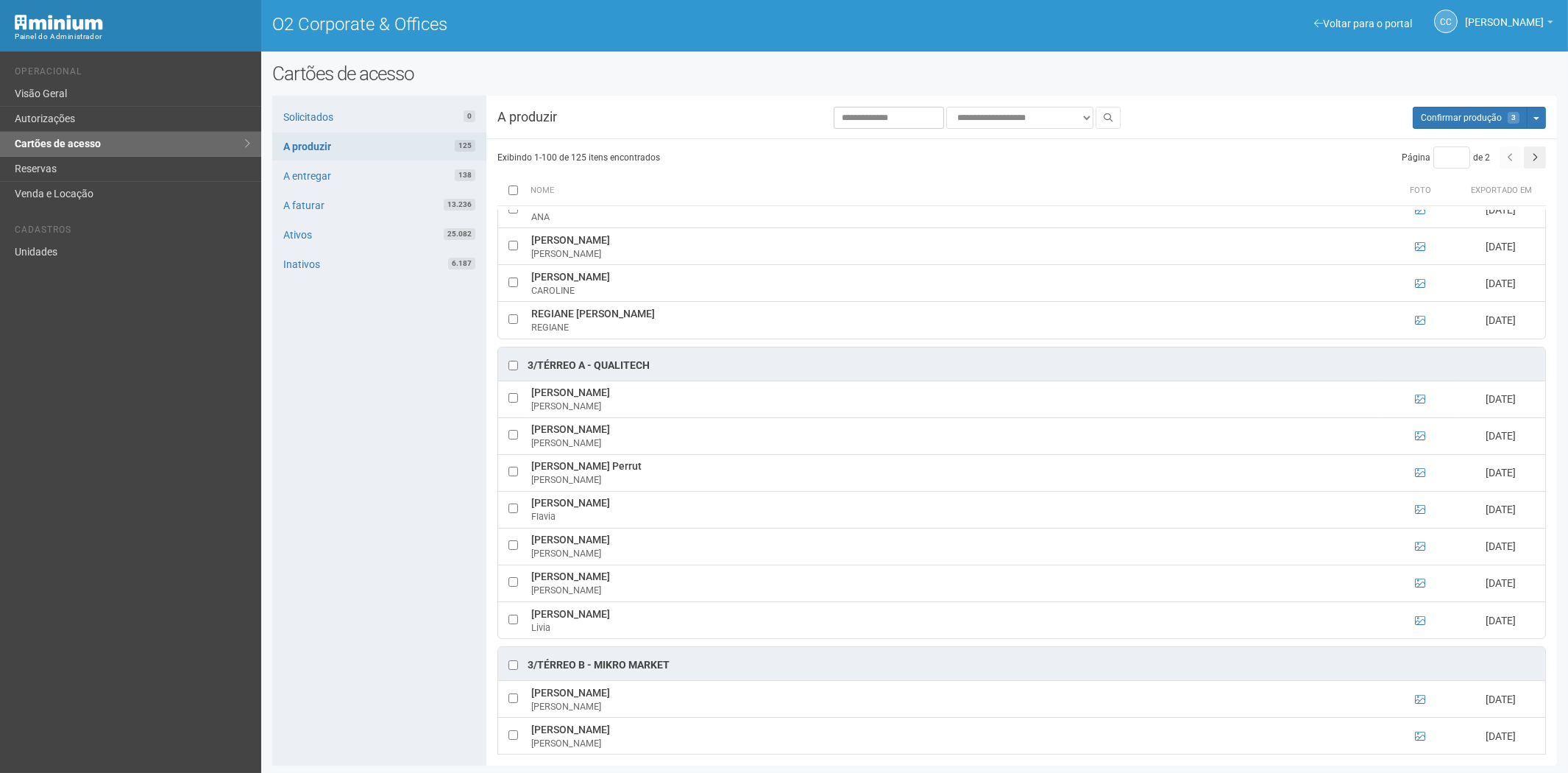
click at [407, 697] on div "Solicitados 0 A produzir 125 A entregar 138 A faturar 13.236 Ativos 25.082 Inat…" at bounding box center [379, 430] width 214 height 670
click at [518, 638] on td at bounding box center [513, 619] width 30 height 36
drag, startPoint x: 532, startPoint y: 630, endPoint x: 636, endPoint y: 631, distance: 104.0
click at [636, 631] on td "Livia Videira Vannucci Livia" at bounding box center [956, 619] width 856 height 36
copy td "Livia Videira Vannucci"
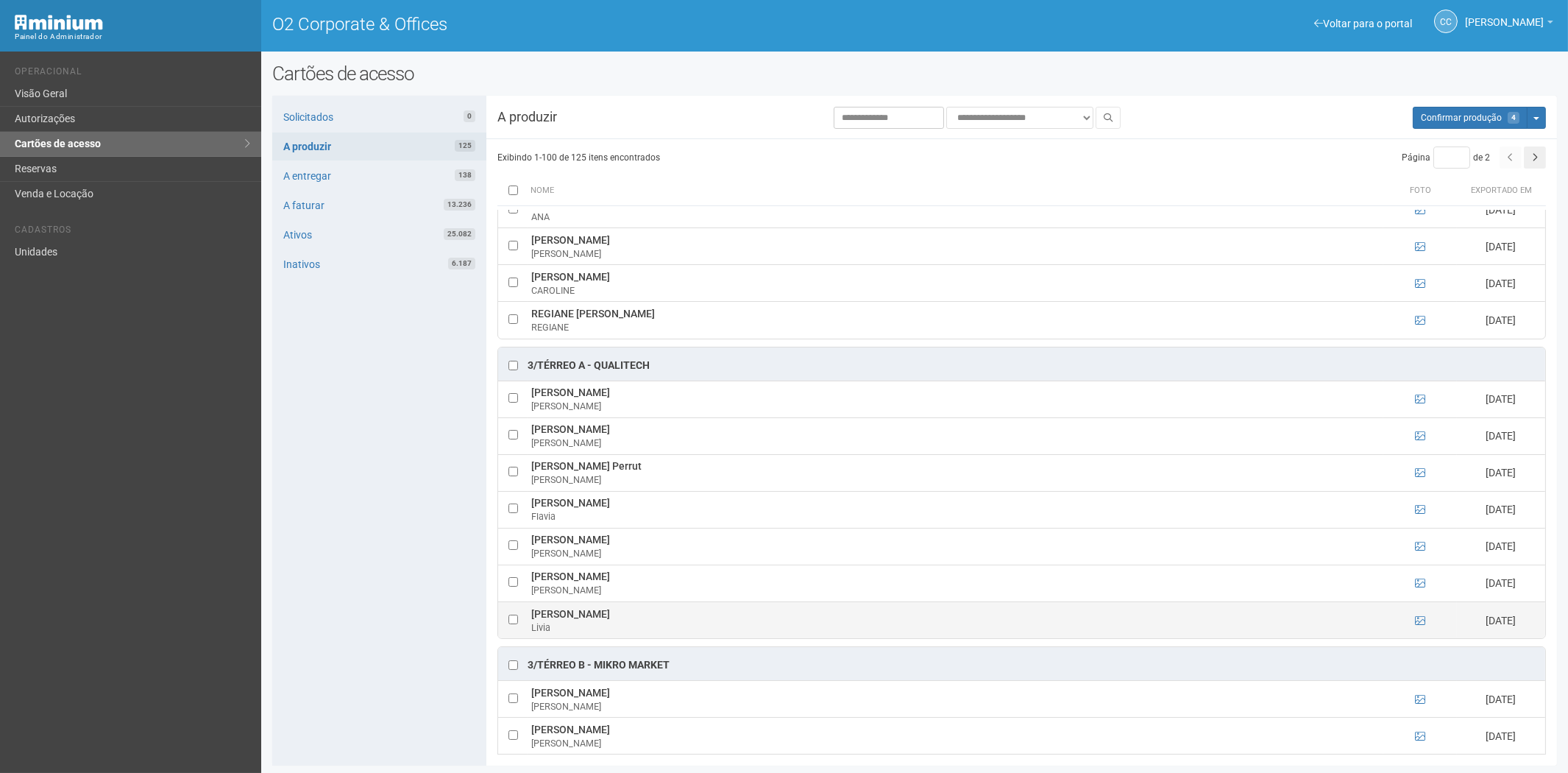
drag, startPoint x: 346, startPoint y: 625, endPoint x: 550, endPoint y: 634, distance: 204.2
click at [350, 625] on div "Solicitados 0 A produzir 125 A entregar 138 A faturar 13.236 Ativos 25.082 Inat…" at bounding box center [379, 430] width 214 height 670
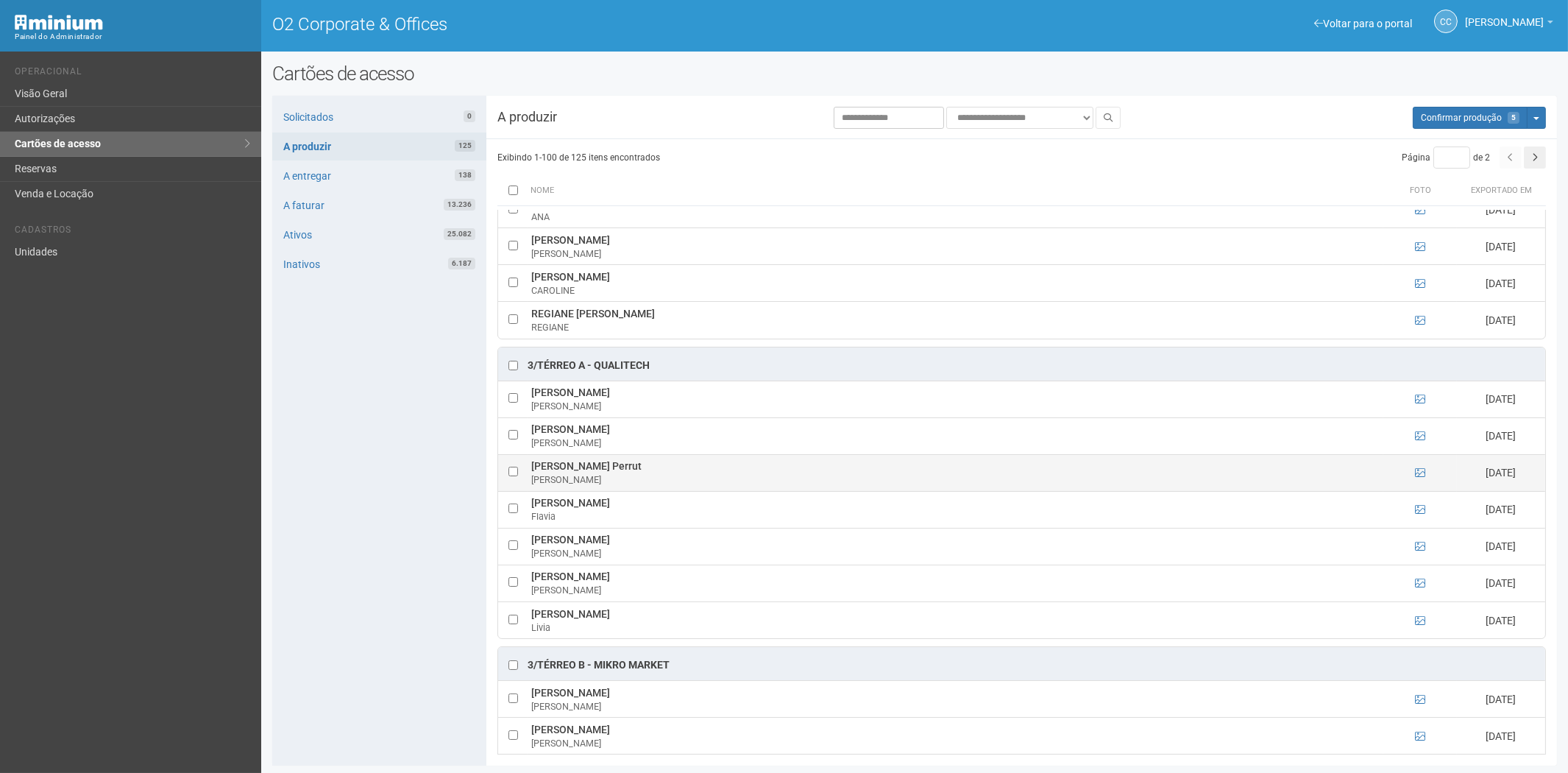
drag, startPoint x: 531, startPoint y: 484, endPoint x: 677, endPoint y: 482, distance: 146.0
click at [682, 487] on td "Fernanda Ramos Schettini Perrut Fernanda" at bounding box center [956, 472] width 856 height 36
copy td "Fernanda Ramos Schettini Perrut"
click at [366, 591] on div "Solicitados 0 A produzir 125 A entregar 138 A faturar 13.236 Ativos 25.082 Inat…" at bounding box center [379, 430] width 214 height 670
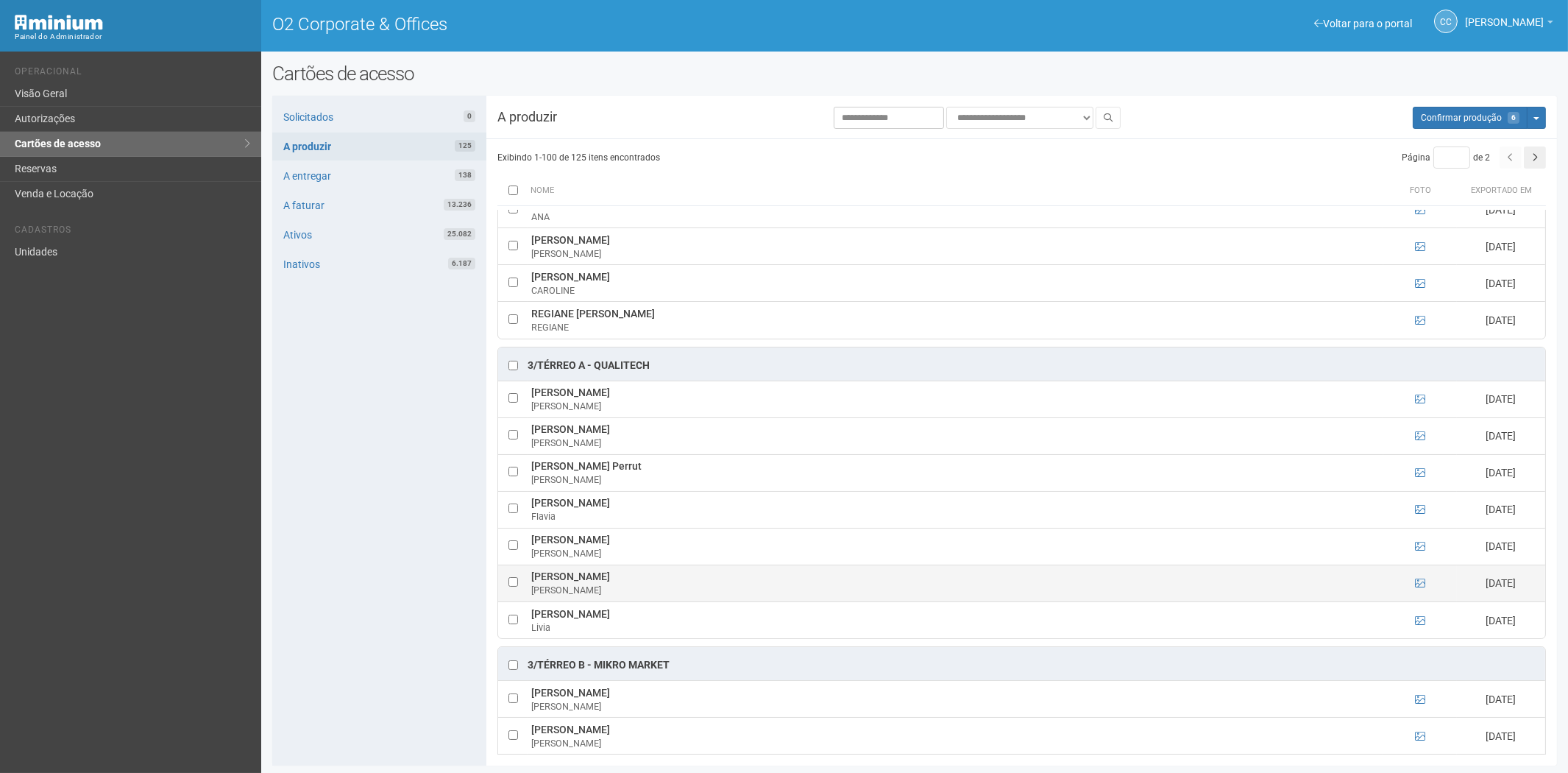
drag, startPoint x: 530, startPoint y: 592, endPoint x: 684, endPoint y: 590, distance: 154.0
click at [684, 590] on td "Jonas da Cruz Trajano de Souza Jonas" at bounding box center [956, 583] width 856 height 36
copy td "Jonas da Cruz Trajano de Souza"
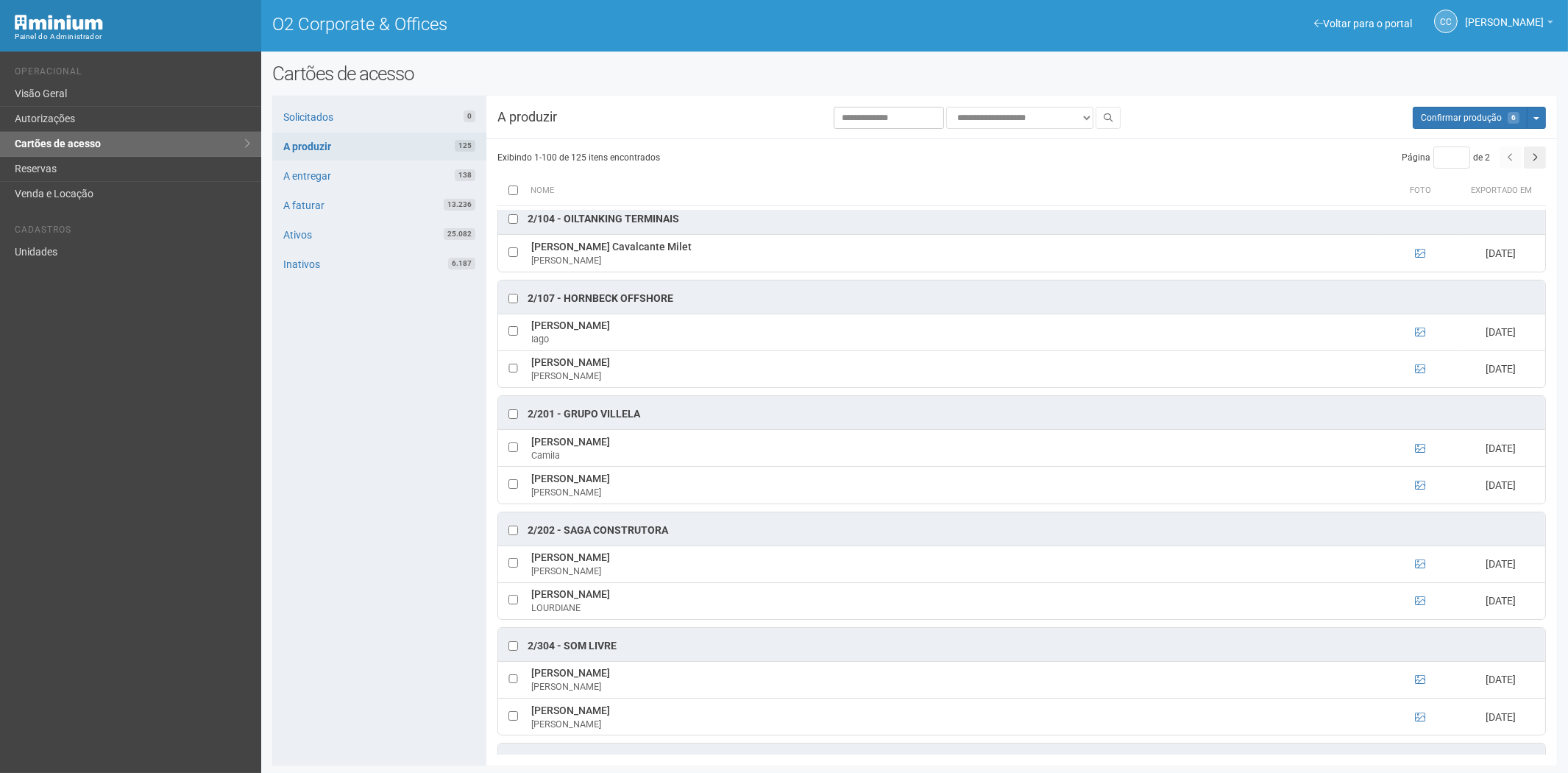
scroll to position [818, 0]
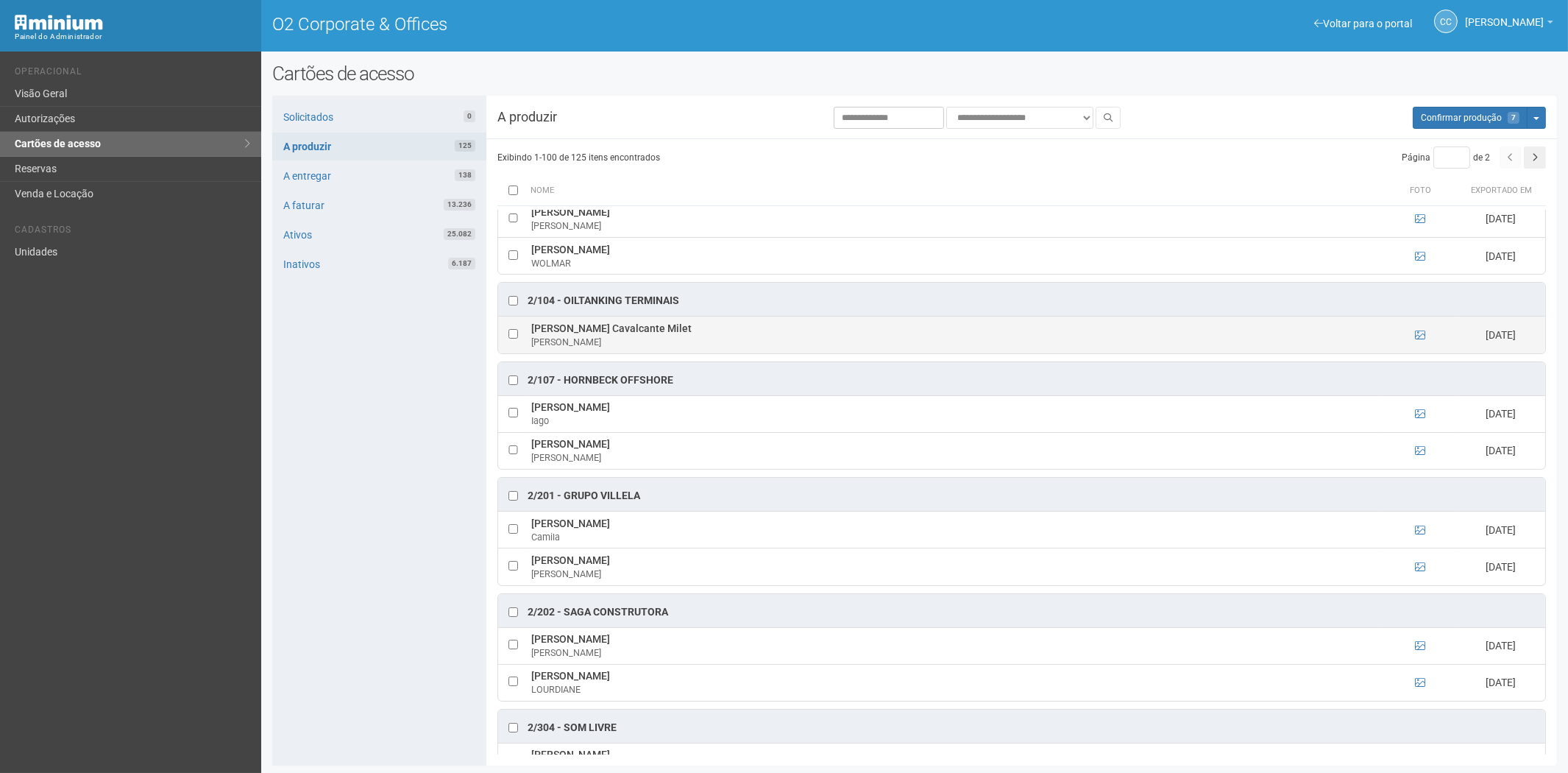
drag, startPoint x: 688, startPoint y: 335, endPoint x: 532, endPoint y: 340, distance: 156.1
click at [532, 340] on td "Roberto Wagner Cavalcante Milet Roberto" at bounding box center [956, 334] width 856 height 36
copy td "Roberto Wagner Cavalcante Milet"
click at [341, 646] on div "Solicitados 0 A produzir 125 A entregar 138 A faturar 13.236 Ativos 25.082 Inat…" at bounding box center [379, 430] width 214 height 670
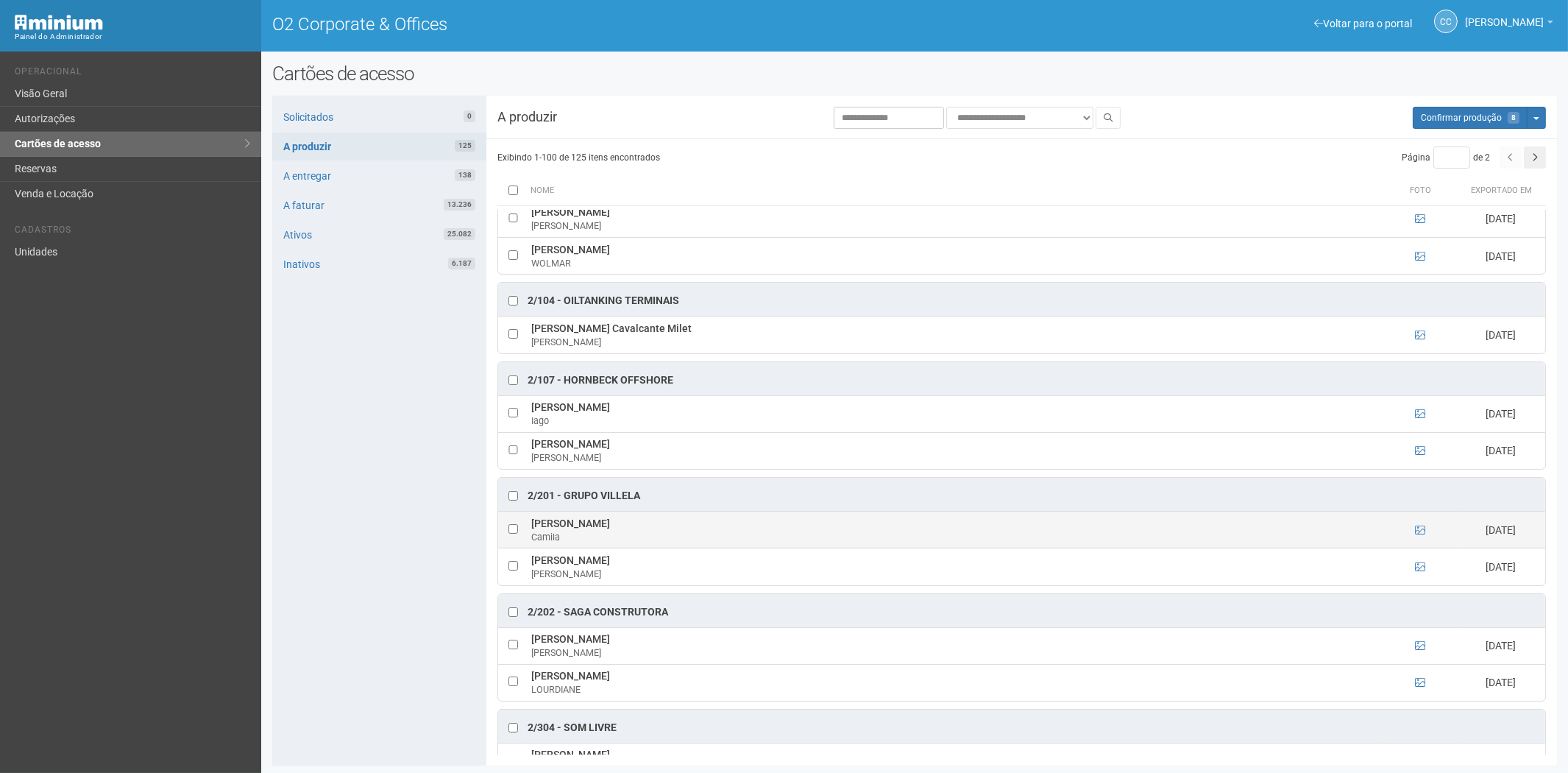
drag, startPoint x: 532, startPoint y: 535, endPoint x: 621, endPoint y: 532, distance: 89.1
click at [621, 532] on tr "Camila Angélico Camila 12/09/2025" at bounding box center [1022, 530] width 1047 height 36
copy tr "Camila Angélico"
drag, startPoint x: 349, startPoint y: 643, endPoint x: 376, endPoint y: 633, distance: 28.8
click at [349, 643] on div "Solicitados 0 A produzir 125 A entregar 138 A faturar 13.236 Ativos 25.082 Inat…" at bounding box center [379, 430] width 214 height 670
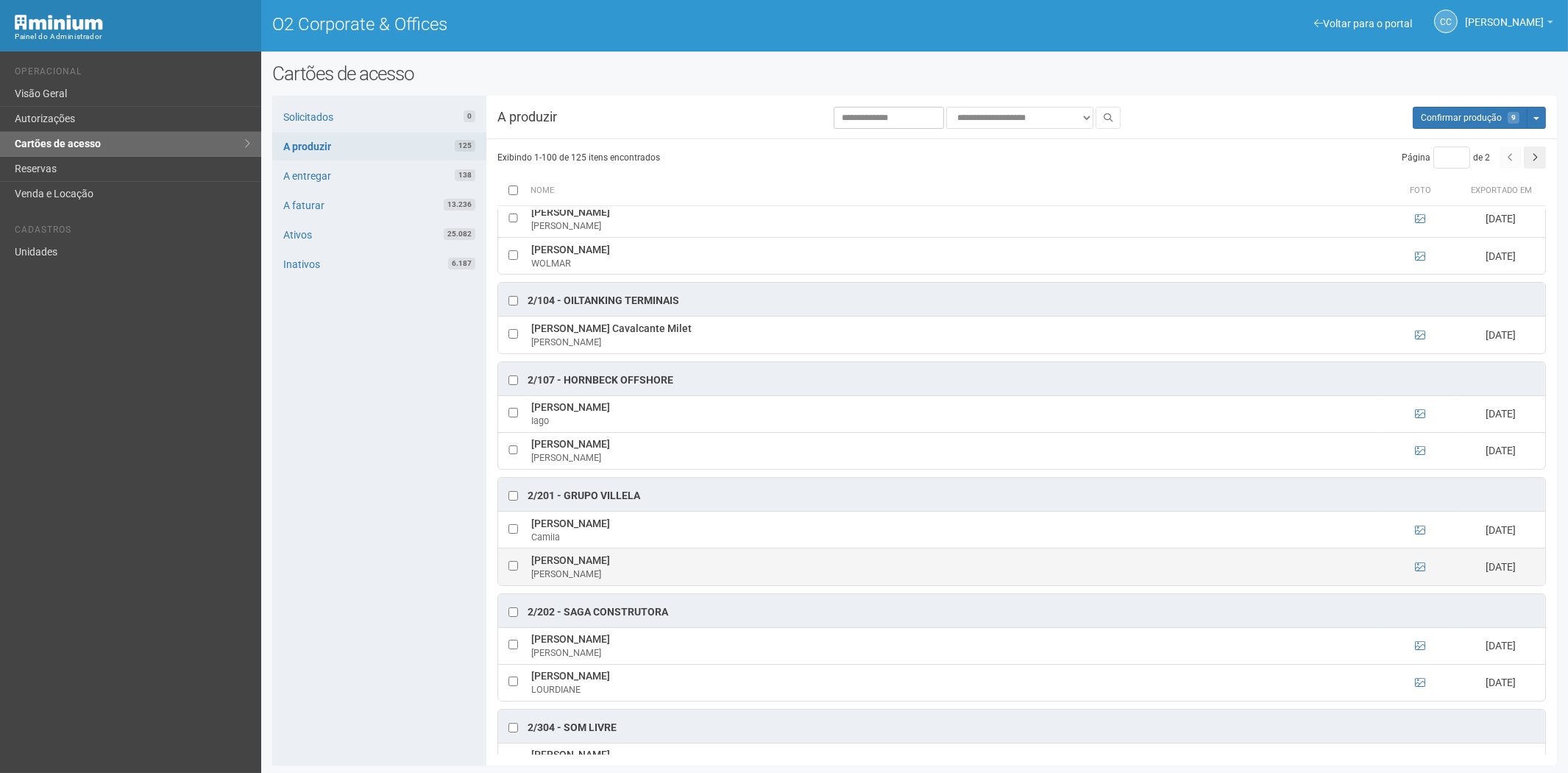
drag, startPoint x: 531, startPoint y: 567, endPoint x: 649, endPoint y: 570, distance: 118.0
click at [649, 570] on td "Maria Eduarda da Silva Maria" at bounding box center [956, 566] width 856 height 36
copy td "Maria Eduarda da Silva"
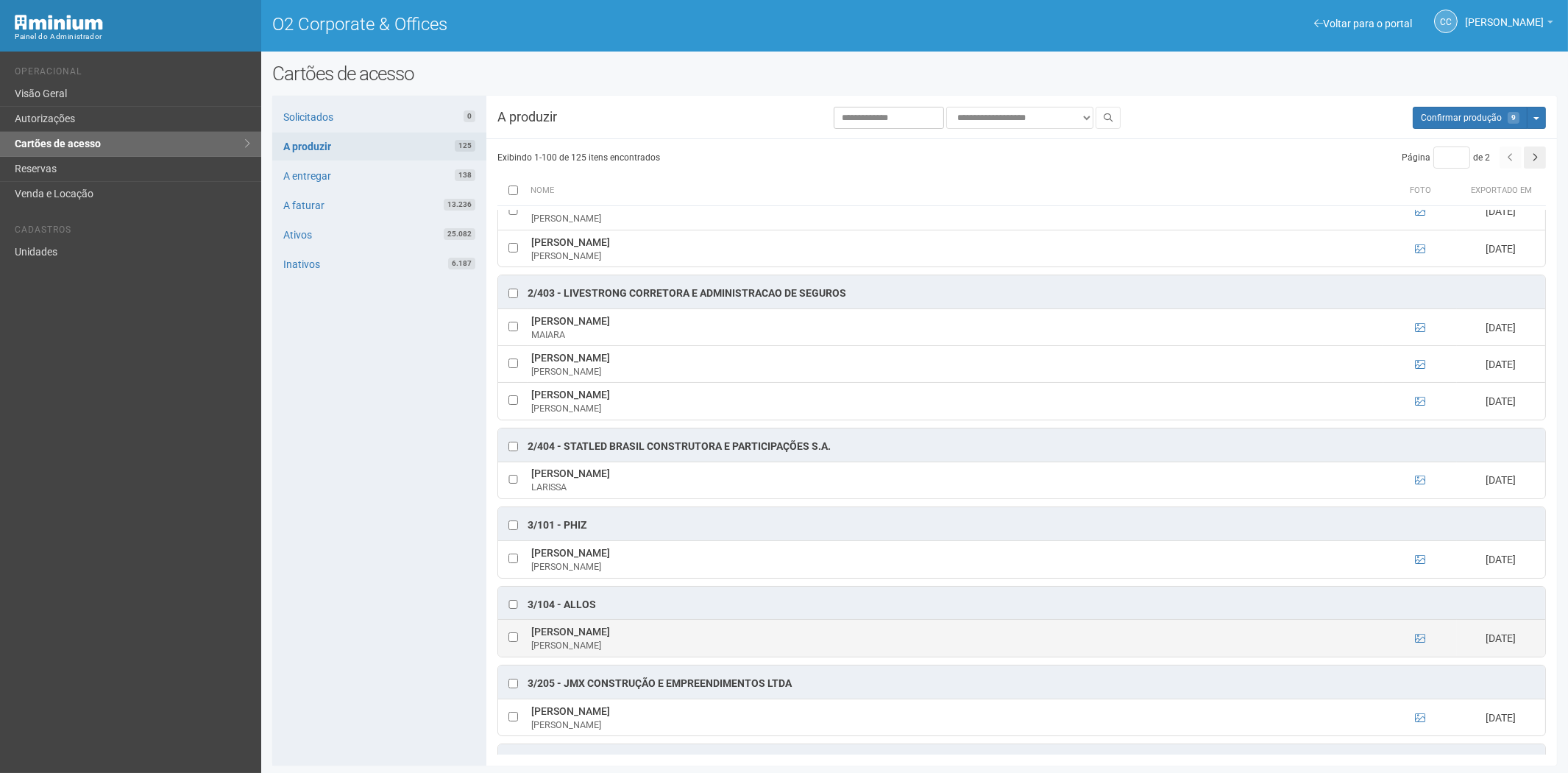
scroll to position [1390, 0]
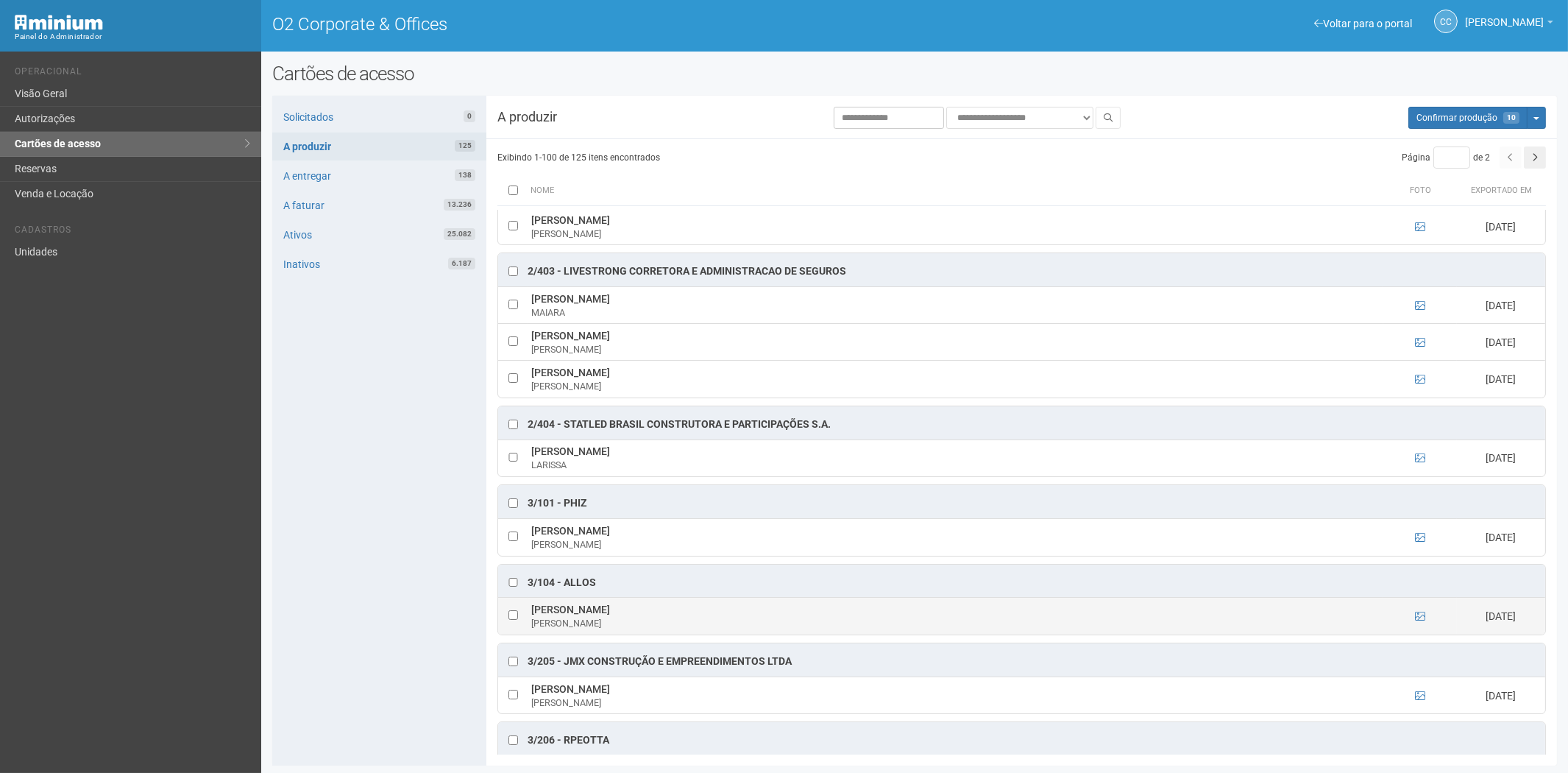
drag, startPoint x: 584, startPoint y: 619, endPoint x: 674, endPoint y: 624, distance: 90.1
click at [688, 622] on td "NATAN SOARES CARNEIRO SILVA NATAN SILVA" at bounding box center [956, 616] width 856 height 36
copy td "NATAN SOARES CARNEIRO SILVA"
drag, startPoint x: 372, startPoint y: 678, endPoint x: 471, endPoint y: 669, distance: 99.4
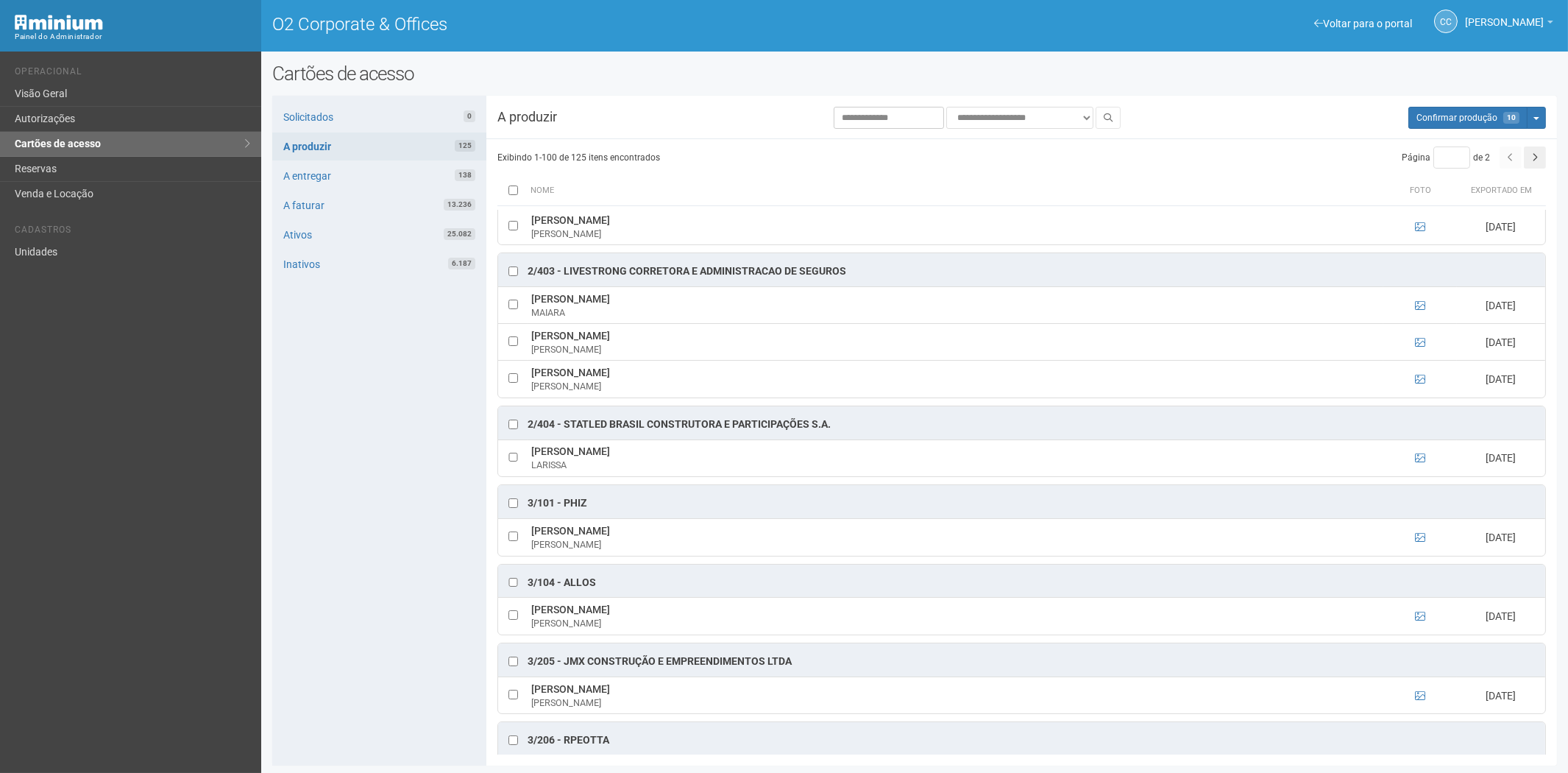
click at [372, 678] on div "Solicitados 0 A produzir 125 A entregar 138 A faturar 13.236 Ativos 25.082 Inat…" at bounding box center [379, 430] width 214 height 670
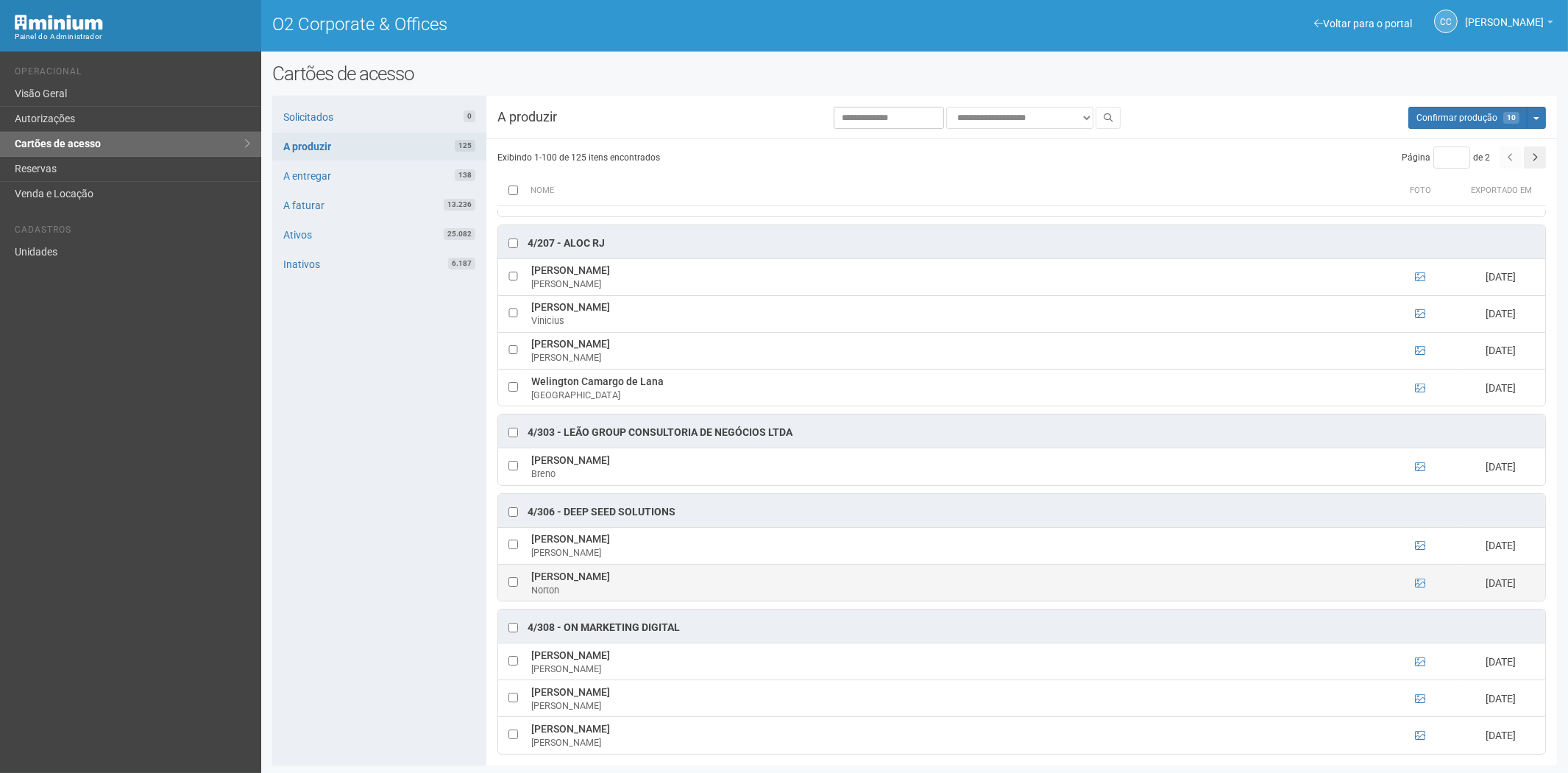
scroll to position [3434, 0]
drag, startPoint x: 532, startPoint y: 595, endPoint x: 663, endPoint y: 601, distance: 131.1
click at [663, 600] on td "Norton de Figueiredo Neto Norton" at bounding box center [956, 581] width 856 height 36
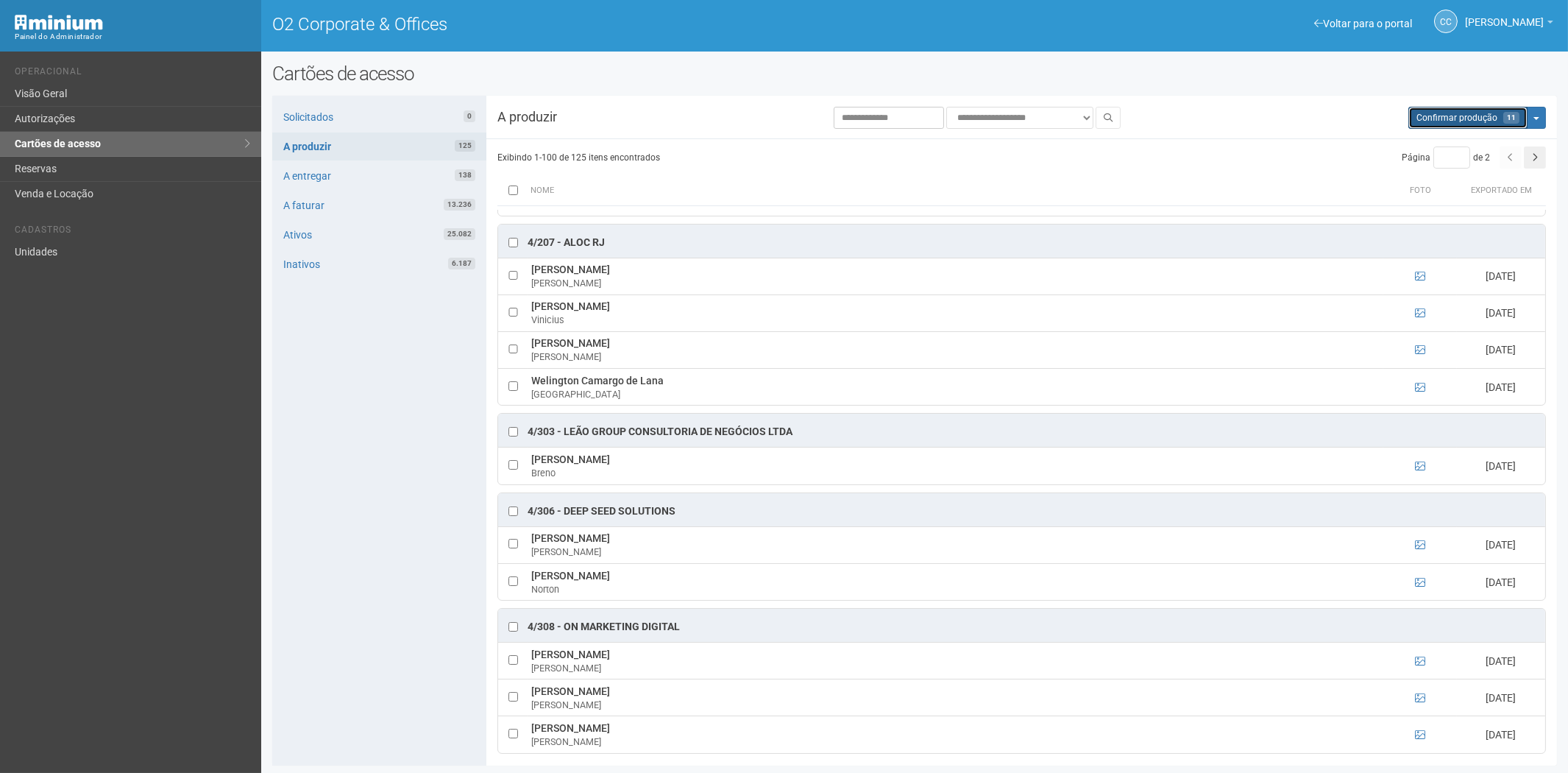
click at [1488, 113] on span "Confirmar produção" at bounding box center [1456, 118] width 81 height 10
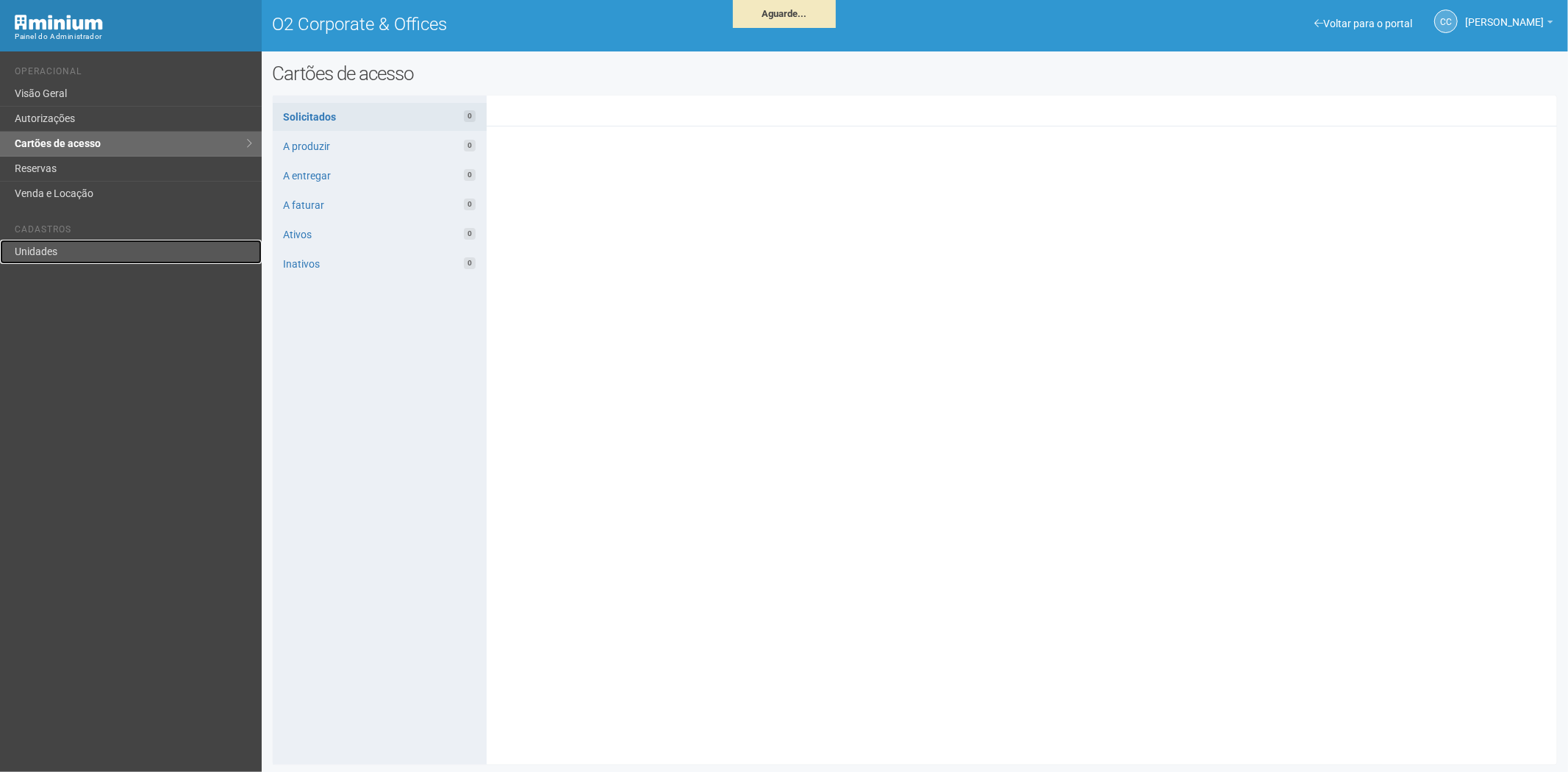
click at [116, 246] on link "Unidades" at bounding box center [131, 252] width 262 height 24
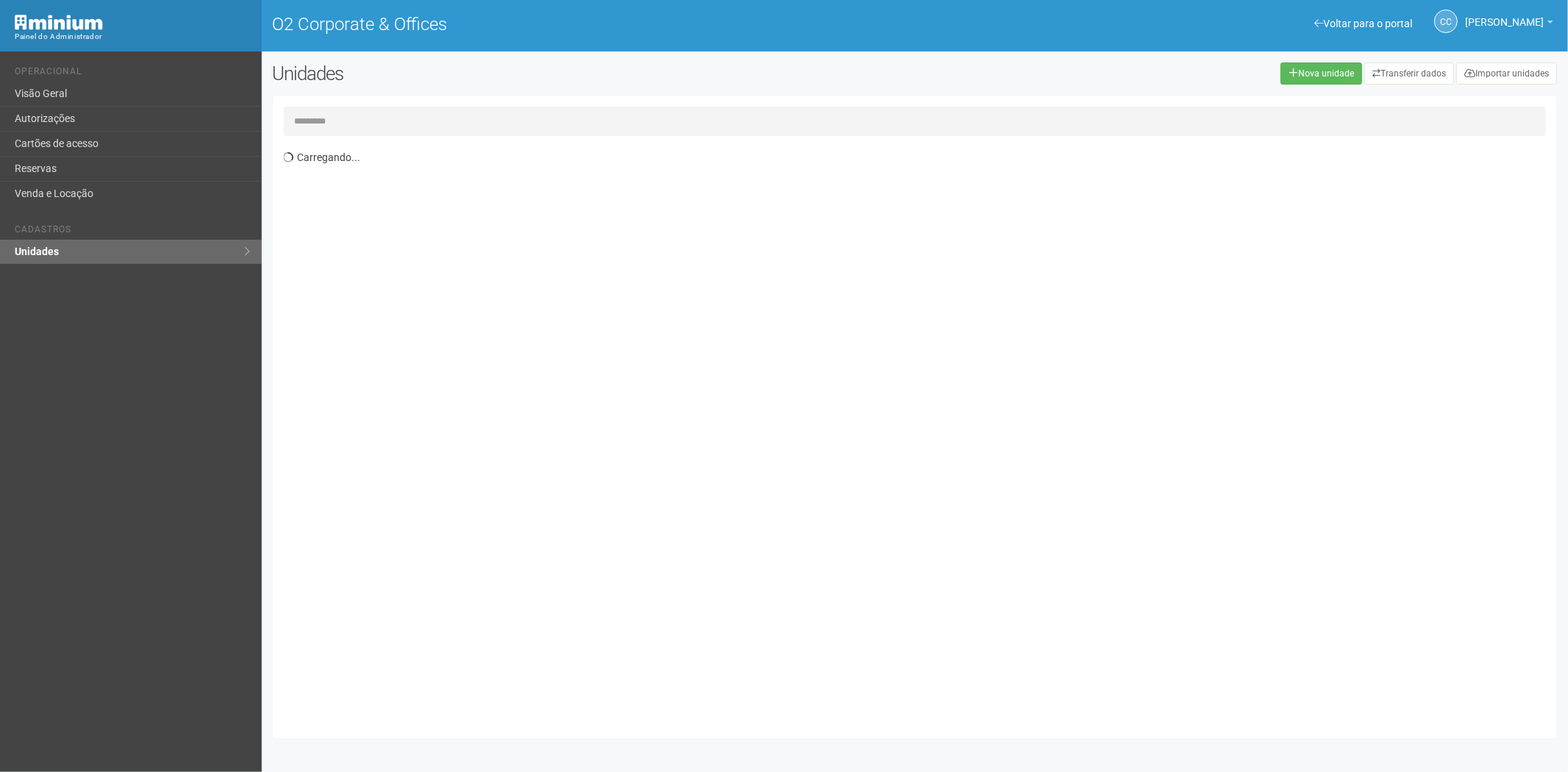
click at [328, 119] on input "text" at bounding box center [915, 121] width 1263 height 29
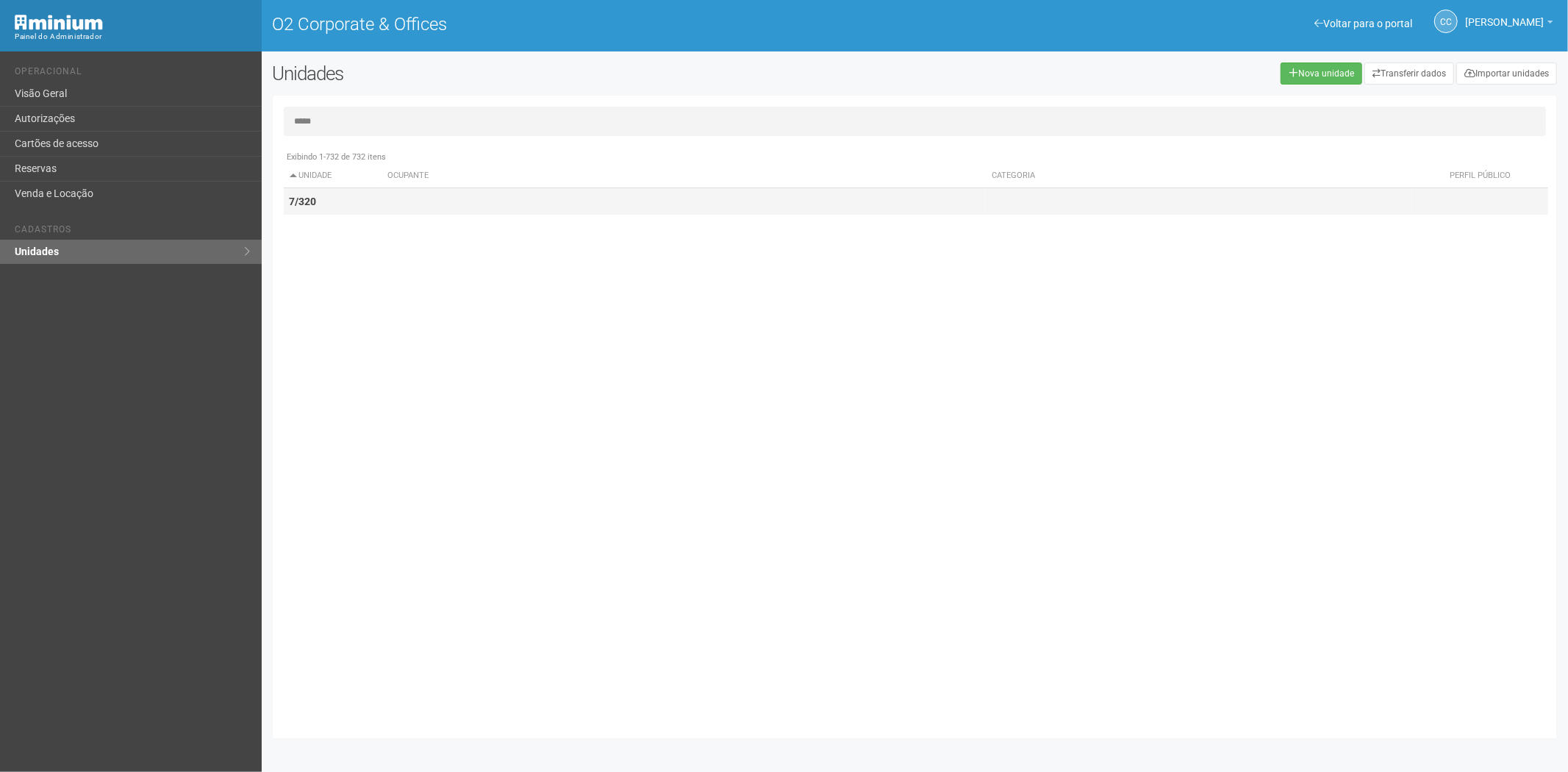
type input "*****"
click at [382, 189] on td at bounding box center [683, 201] width 604 height 27
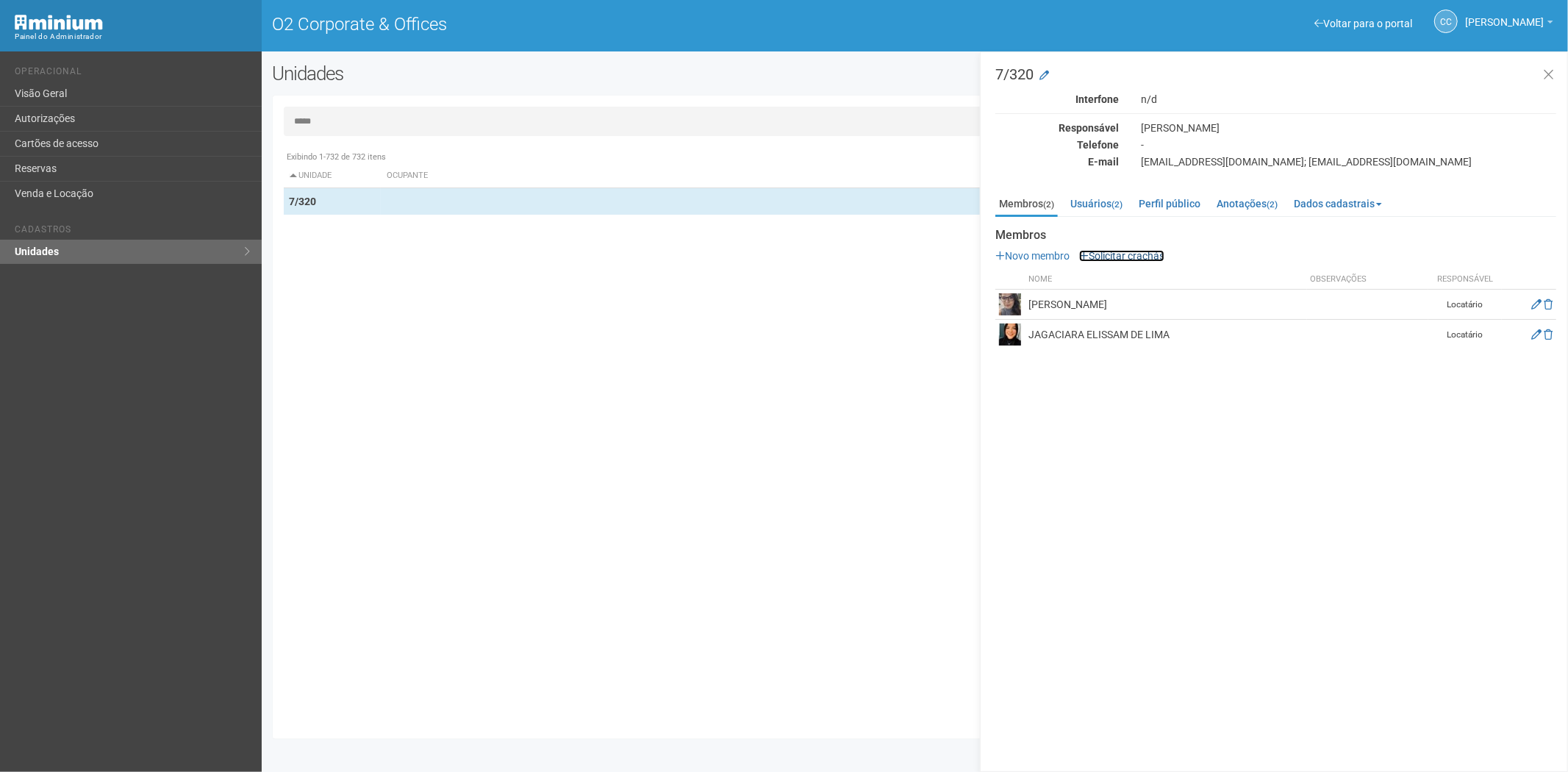
click at [1114, 250] on link "Solicitar crachás" at bounding box center [1121, 256] width 85 height 12
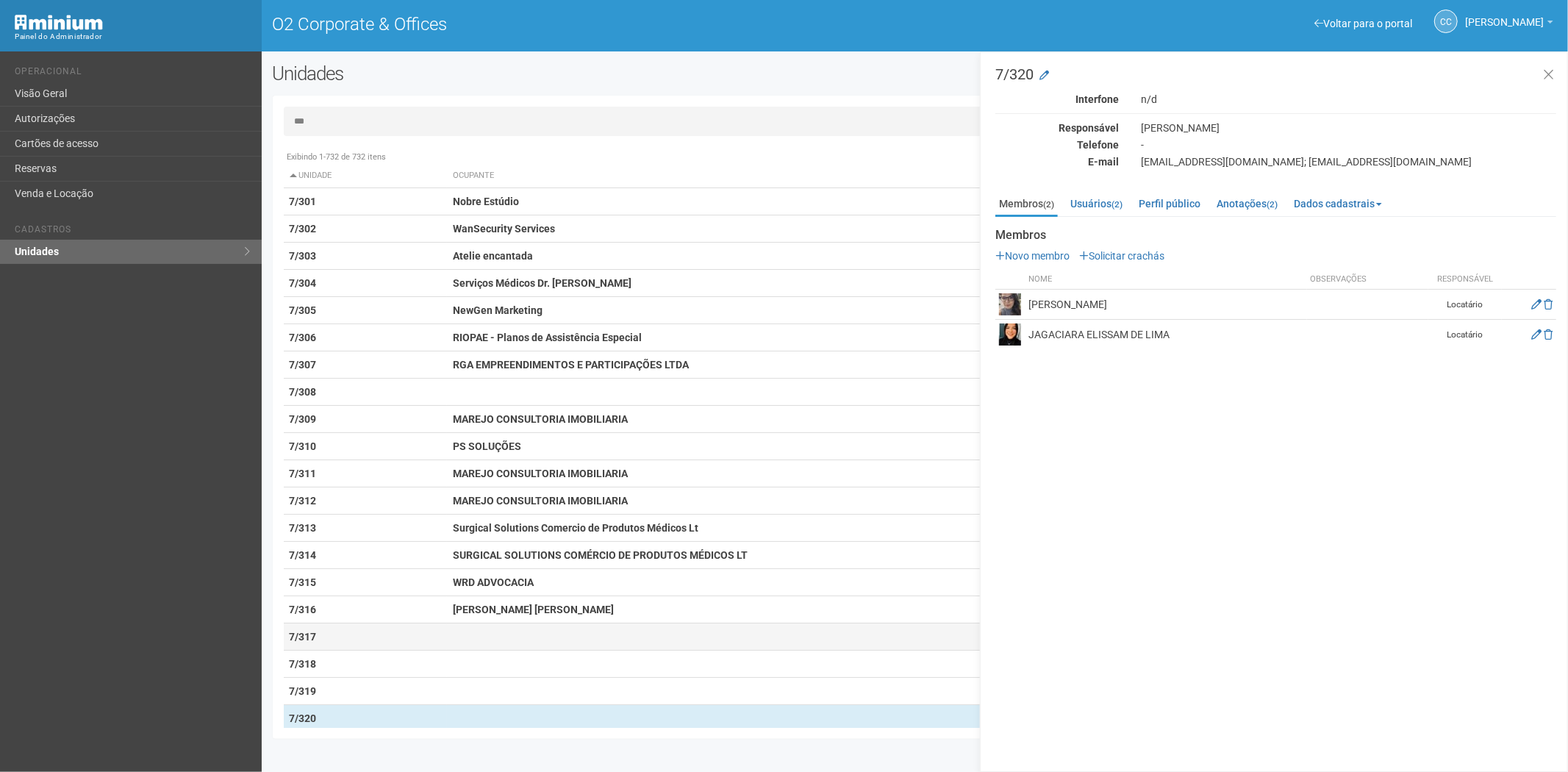
type input "***"
click at [457, 641] on td at bounding box center [725, 637] width 557 height 27
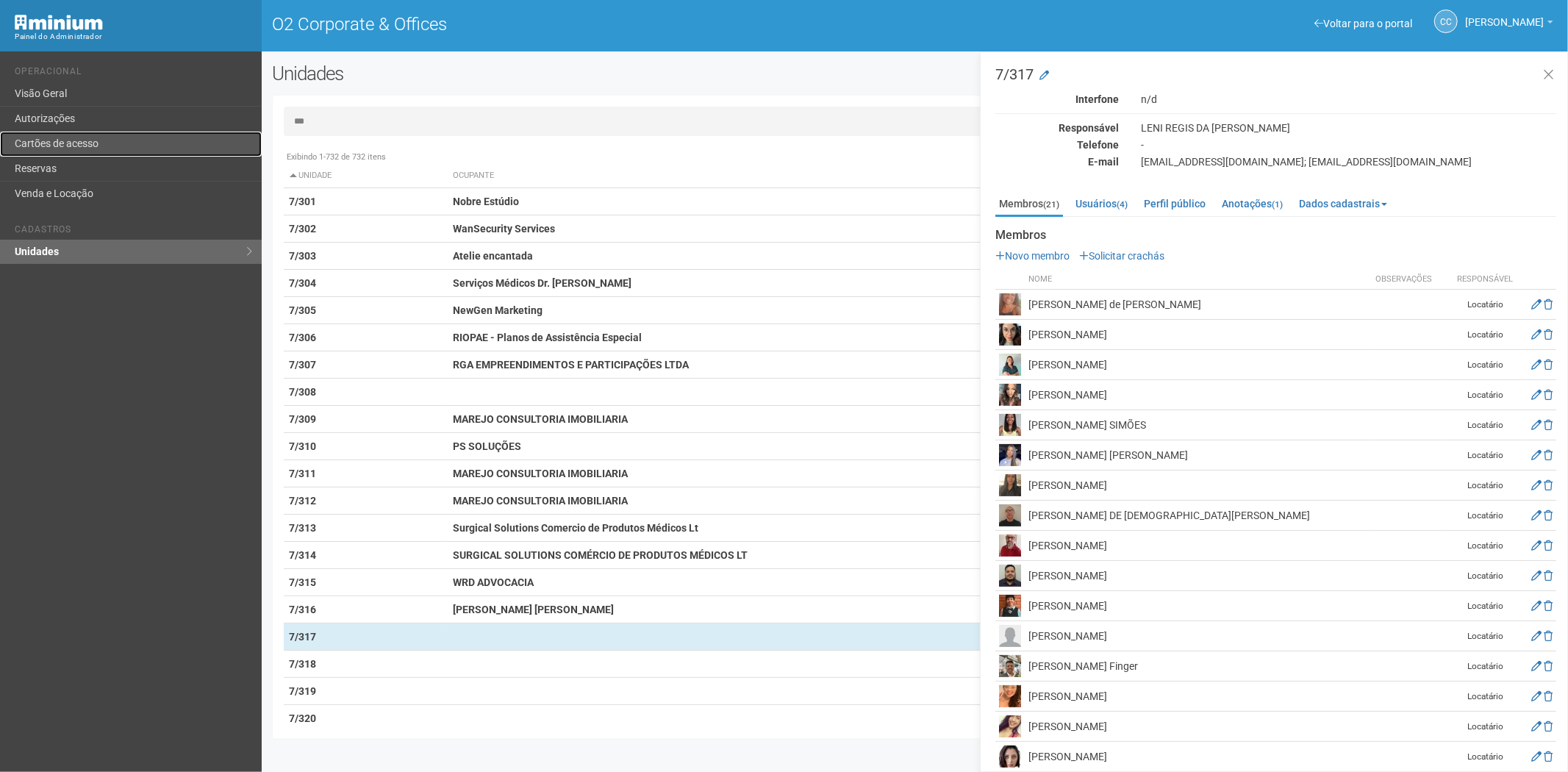
click at [40, 137] on link "Cartões de acesso" at bounding box center [131, 144] width 262 height 25
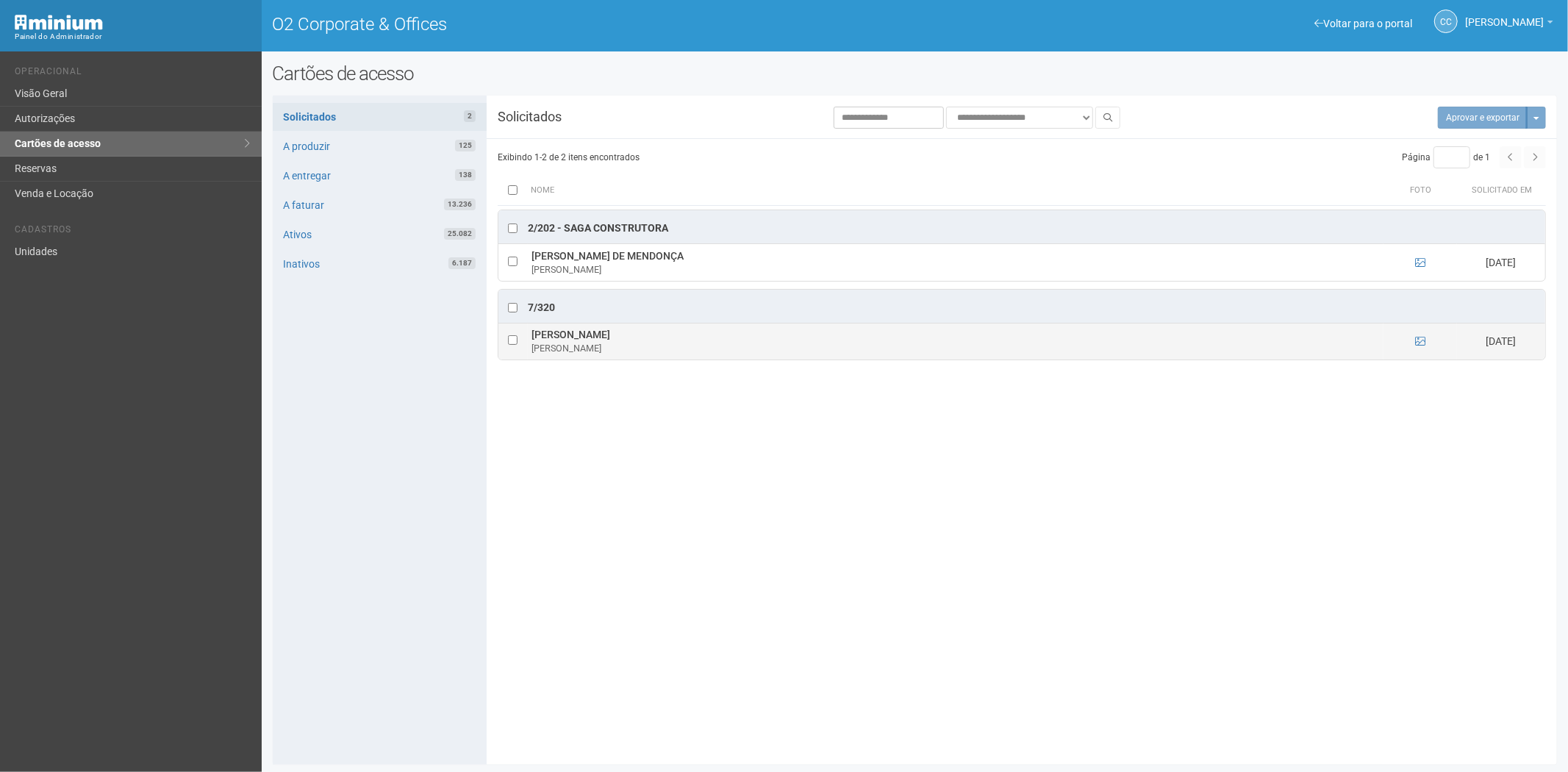
click at [1419, 335] on td at bounding box center [1420, 341] width 74 height 36
click at [1420, 342] on icon at bounding box center [1420, 341] width 10 height 10
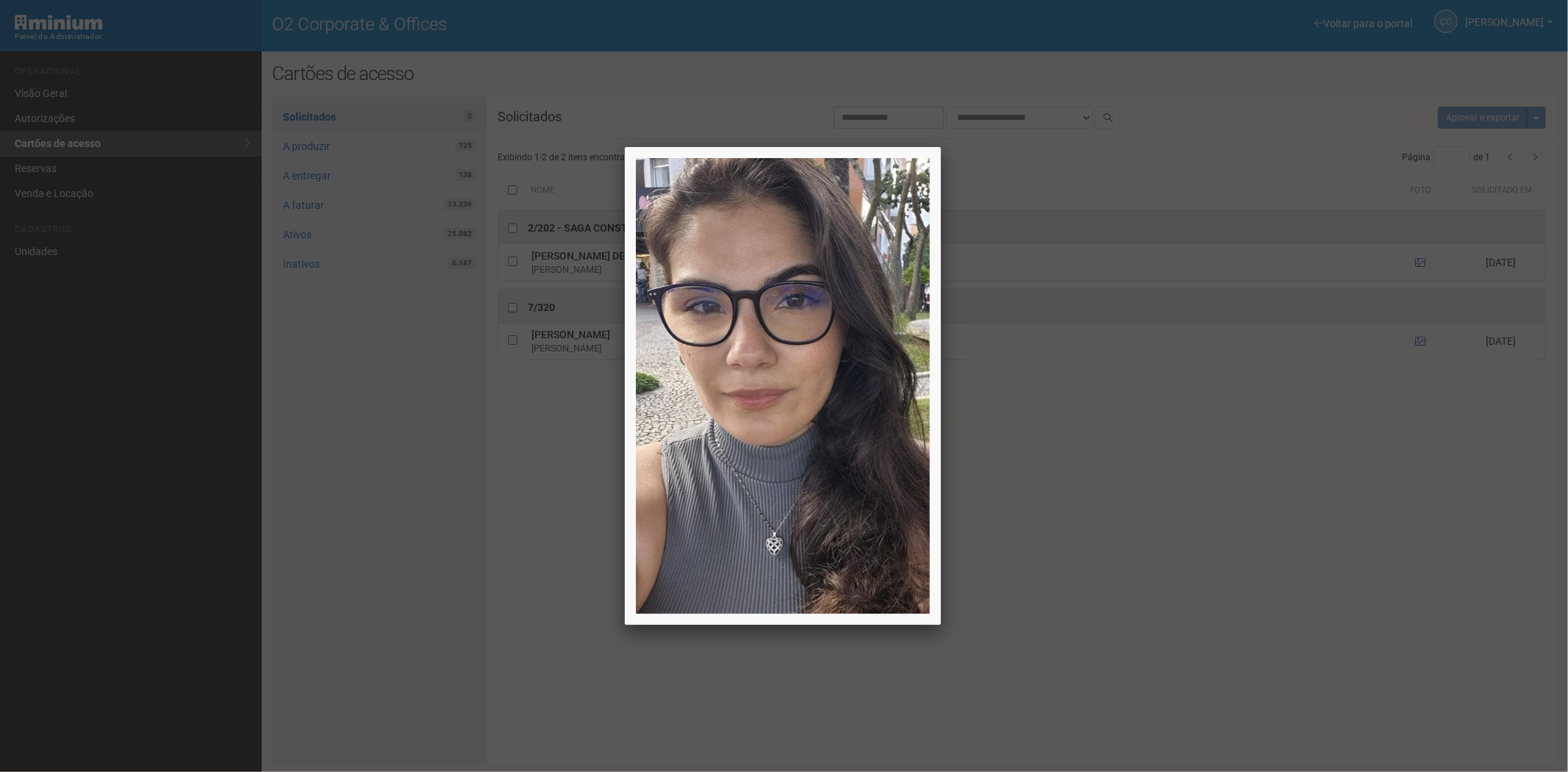
click at [1330, 566] on div at bounding box center [784, 386] width 1568 height 772
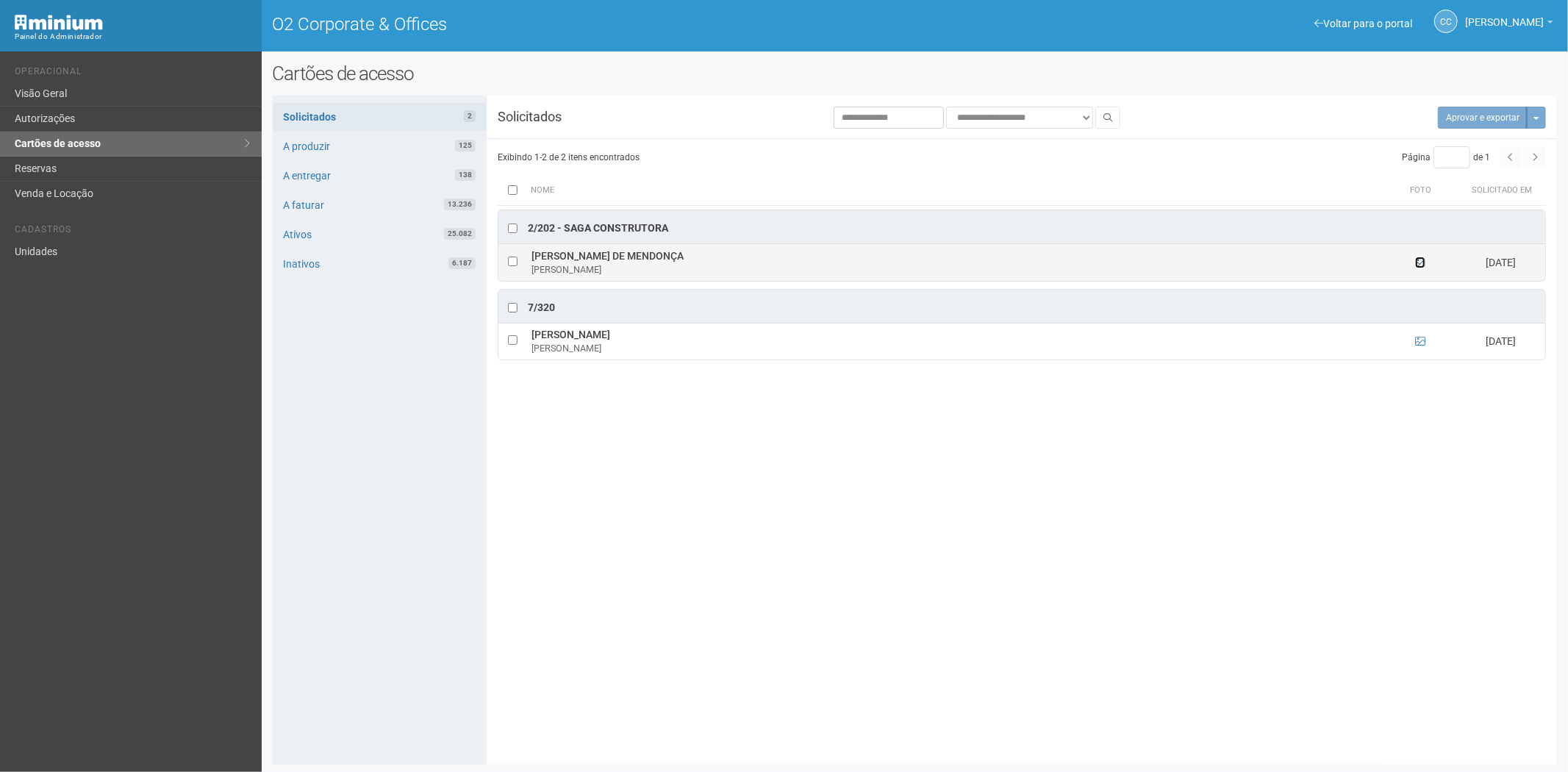
click at [1421, 263] on icon at bounding box center [1420, 263] width 10 height 10
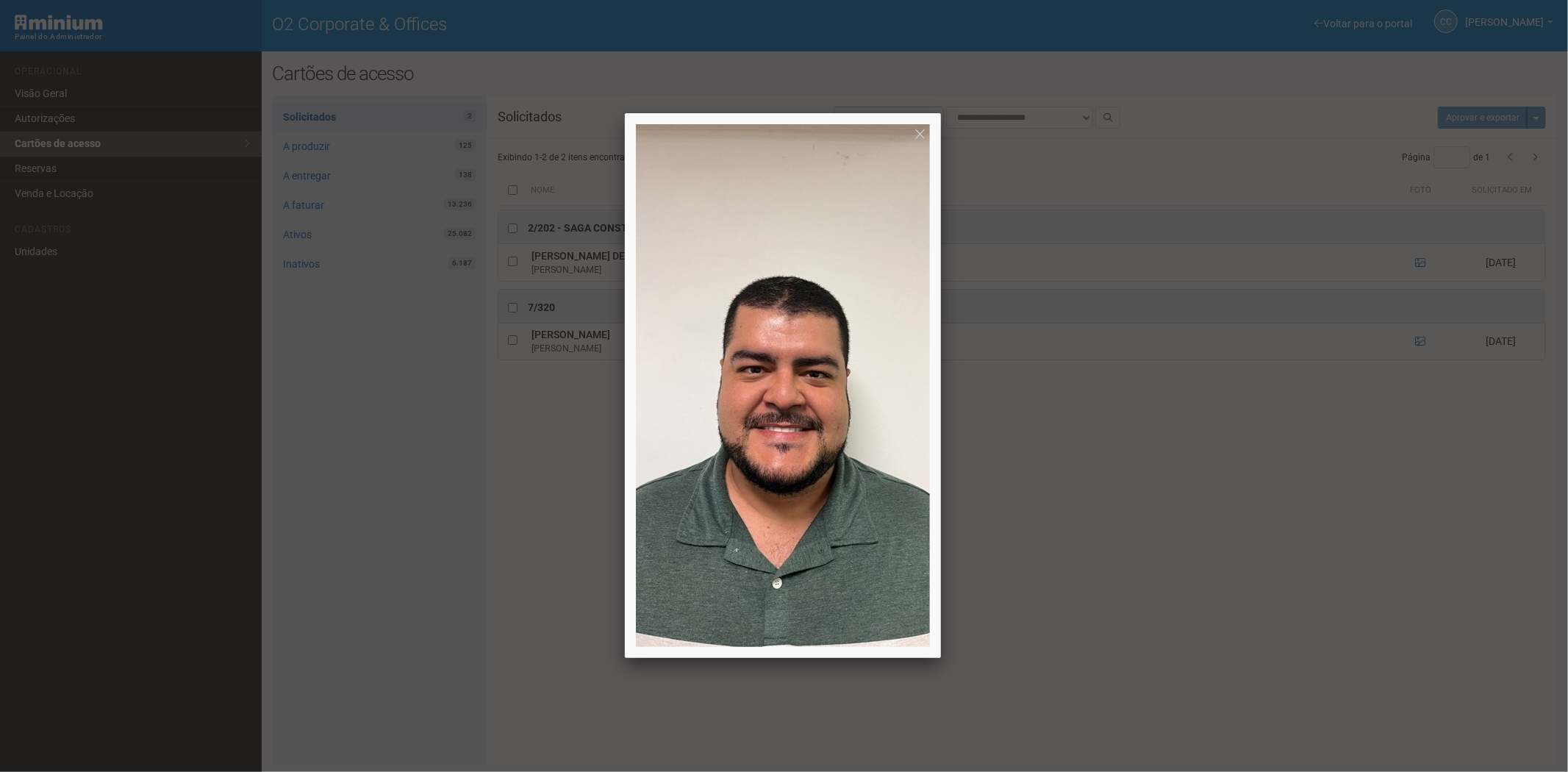
click at [1408, 265] on div at bounding box center [784, 386] width 1568 height 772
